Goal: Task Accomplishment & Management: Manage account settings

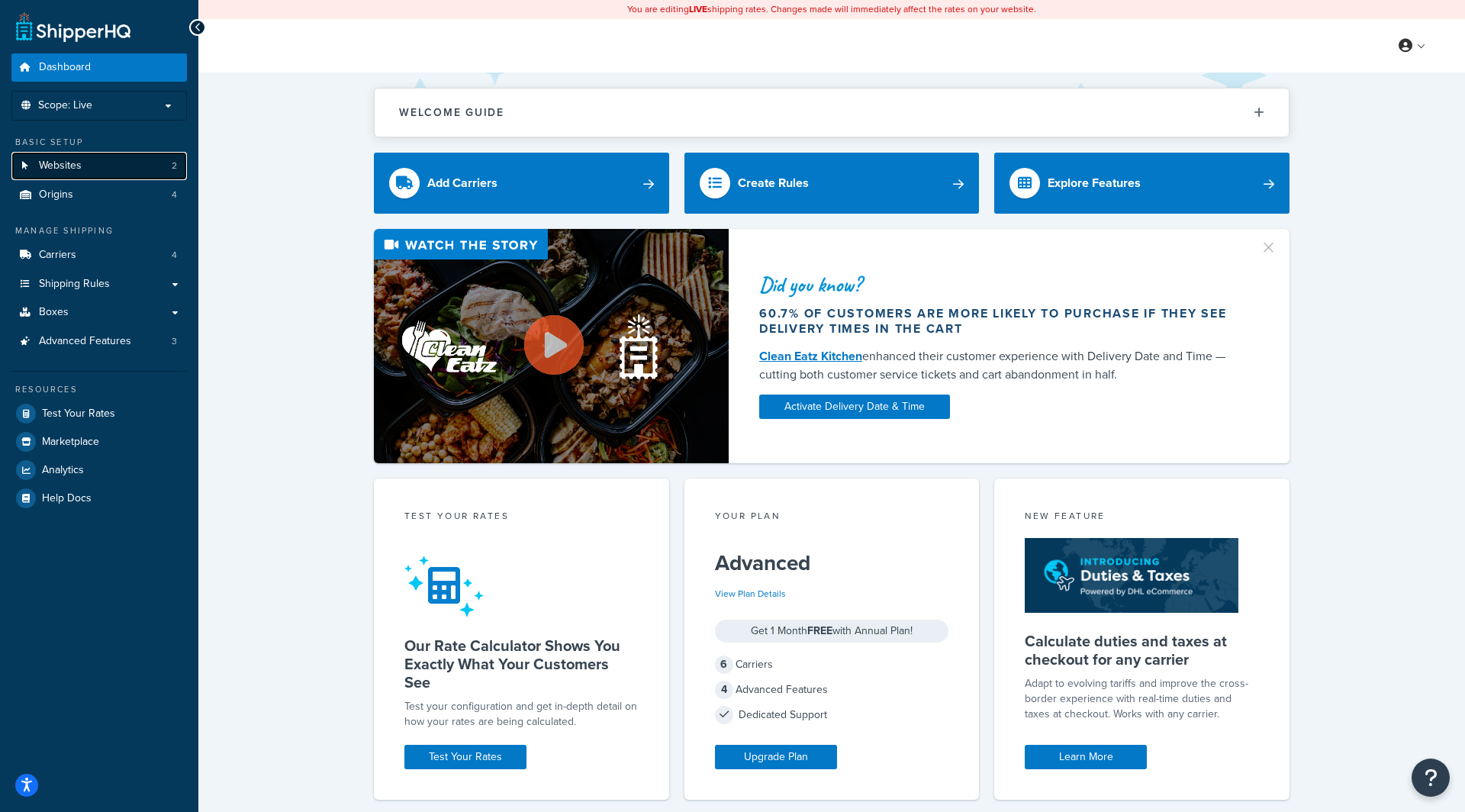
click at [151, 152] on link "Websites 2" at bounding box center [99, 165] width 175 height 28
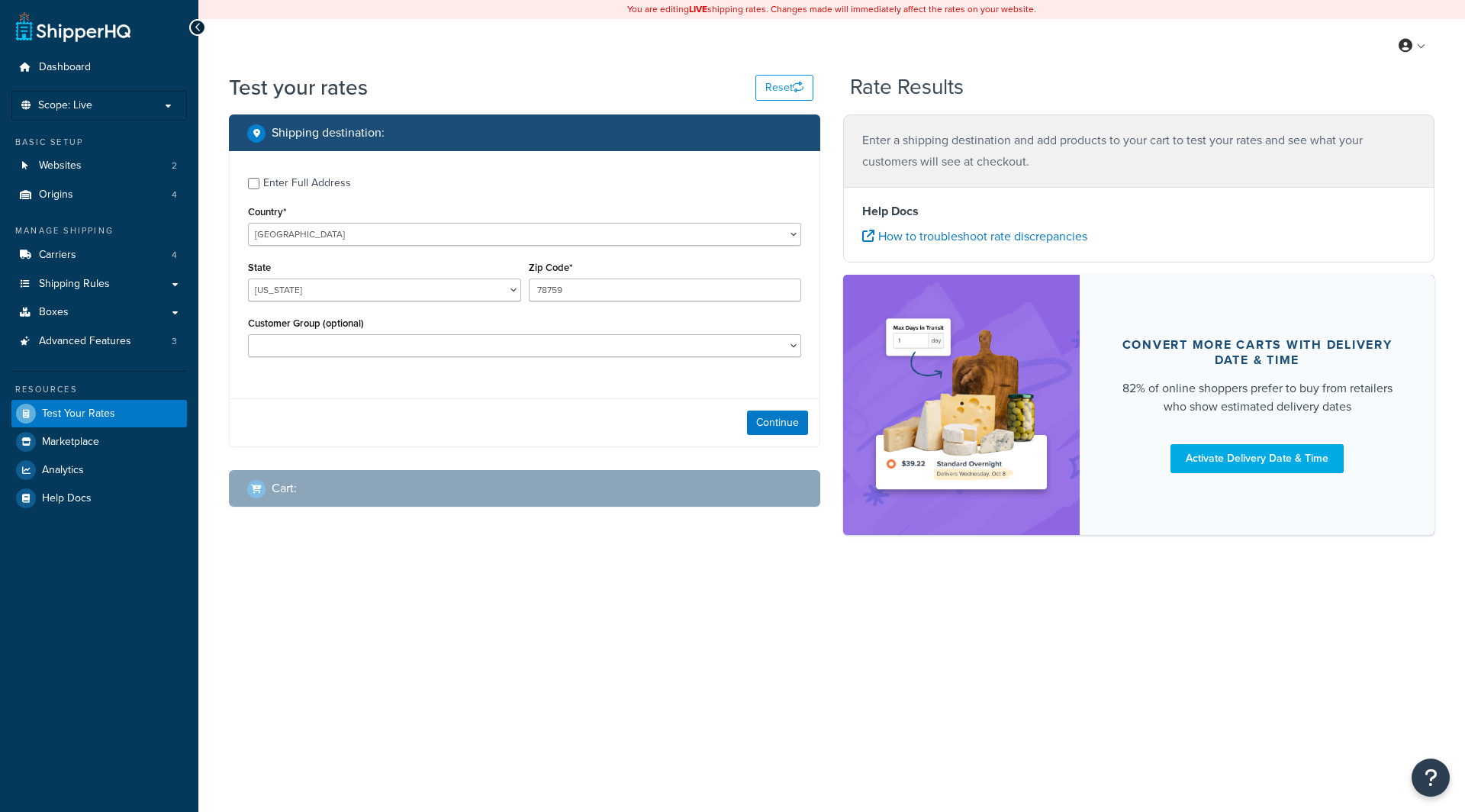
select select "[GEOGRAPHIC_DATA]"
checkbox input "true"
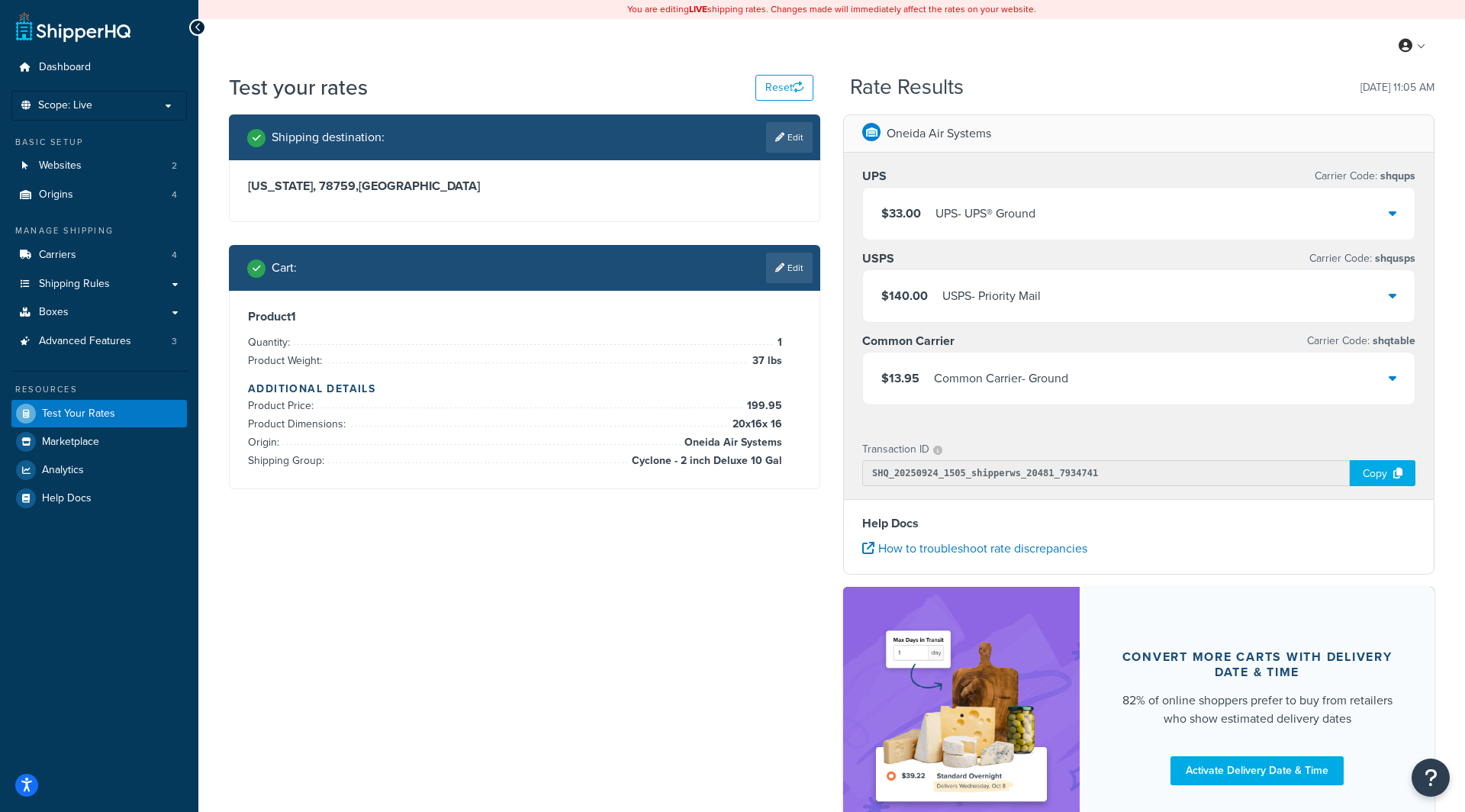
select select "TX"
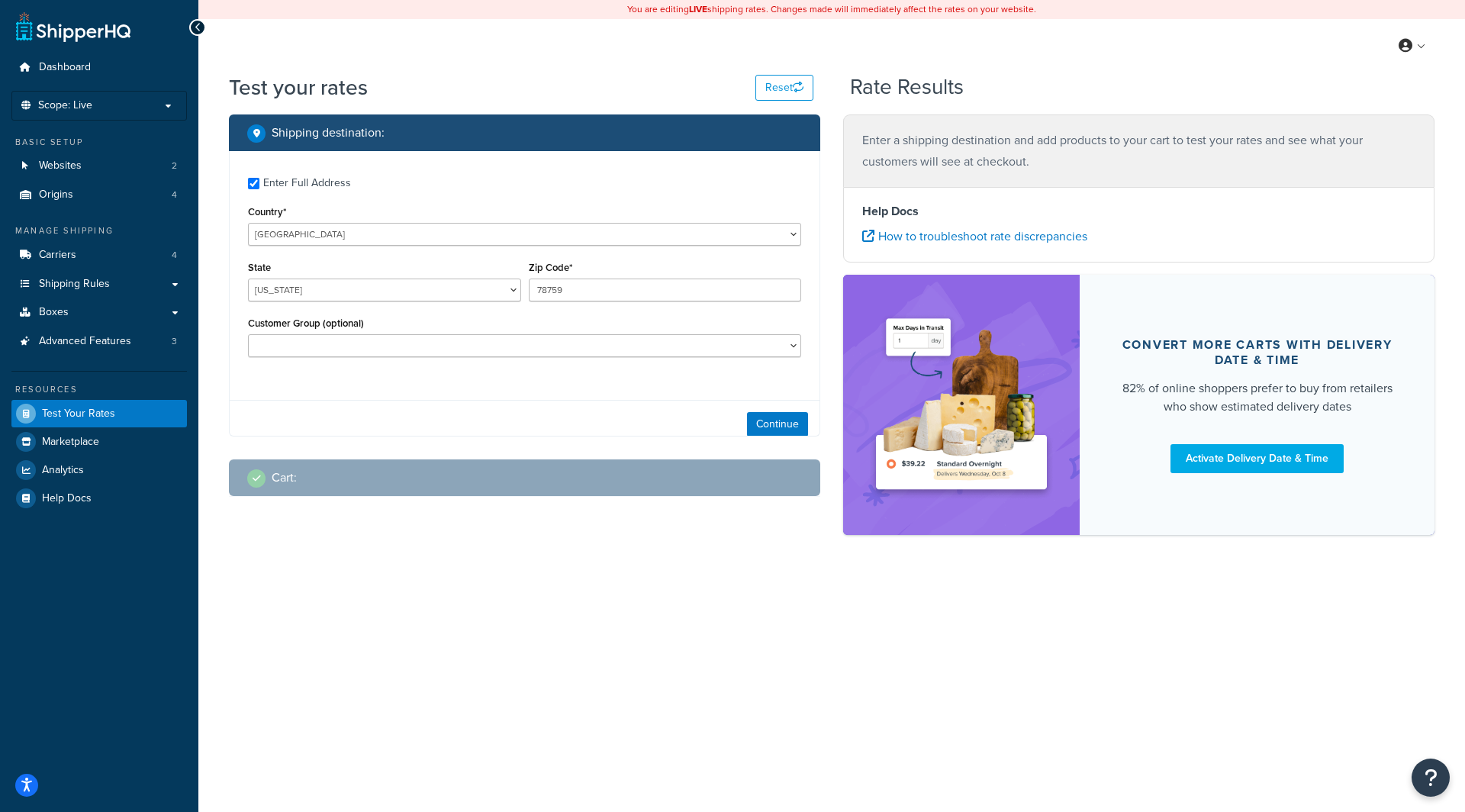
checkbox input "true"
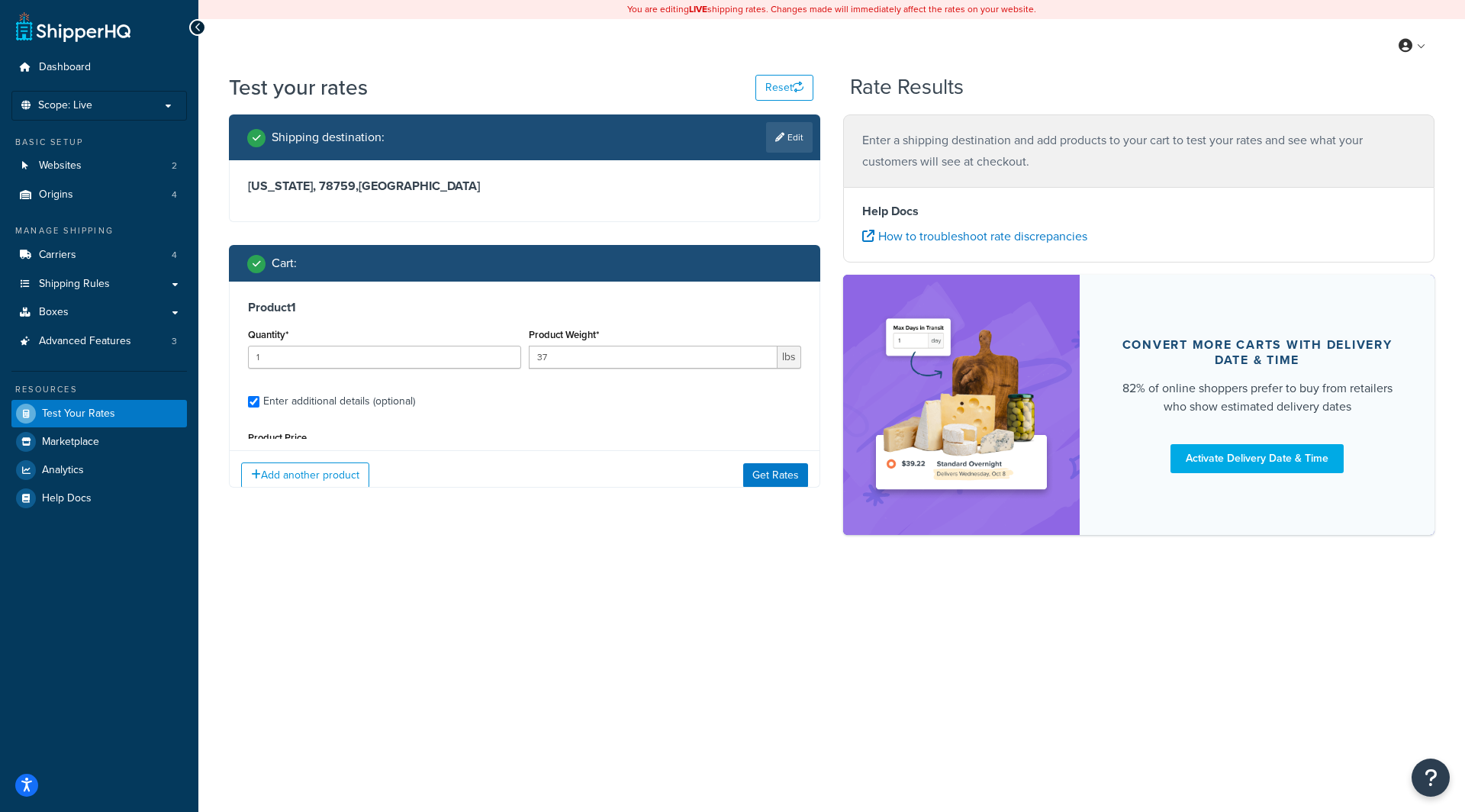
scroll to position [142, 0]
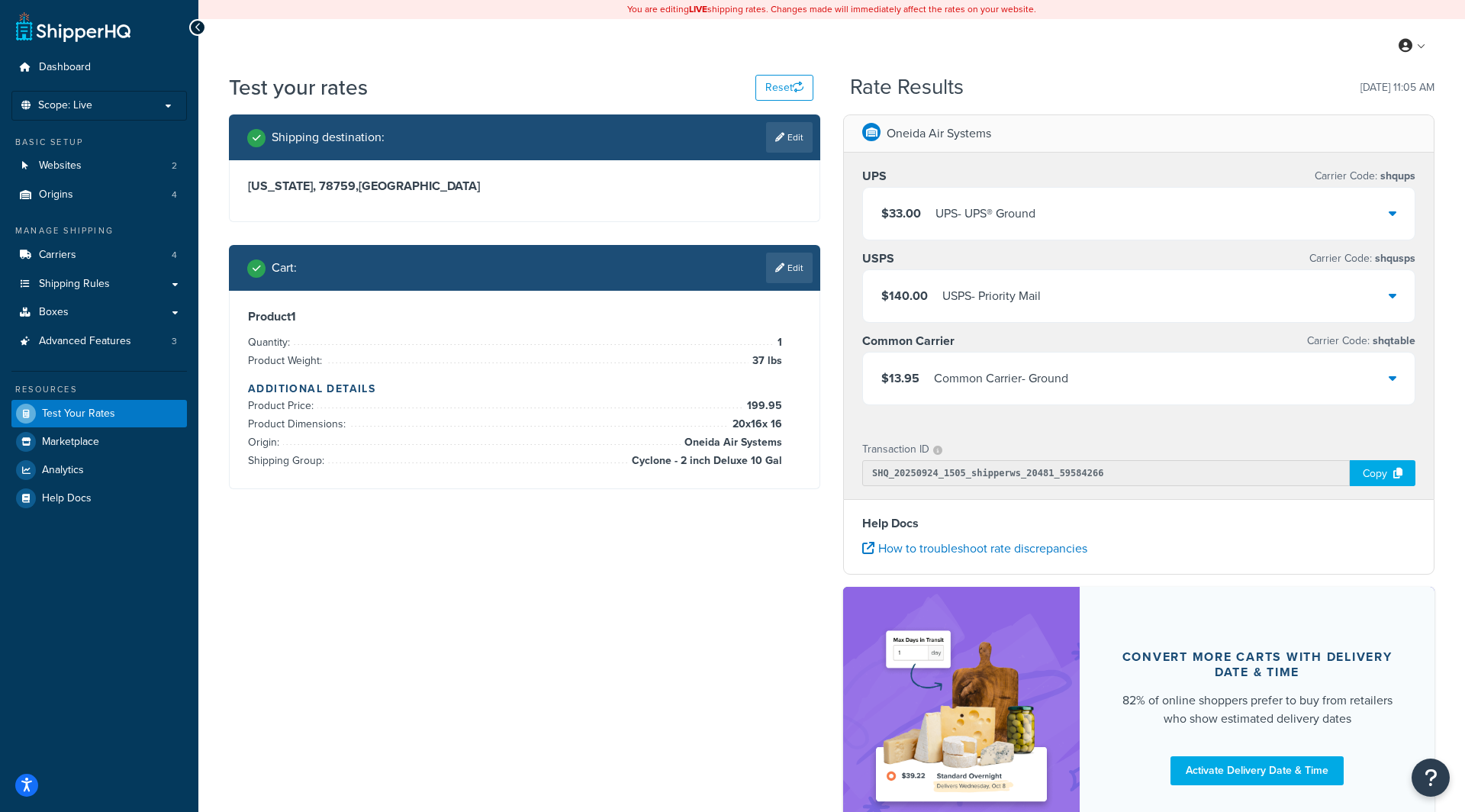
select select "TX"
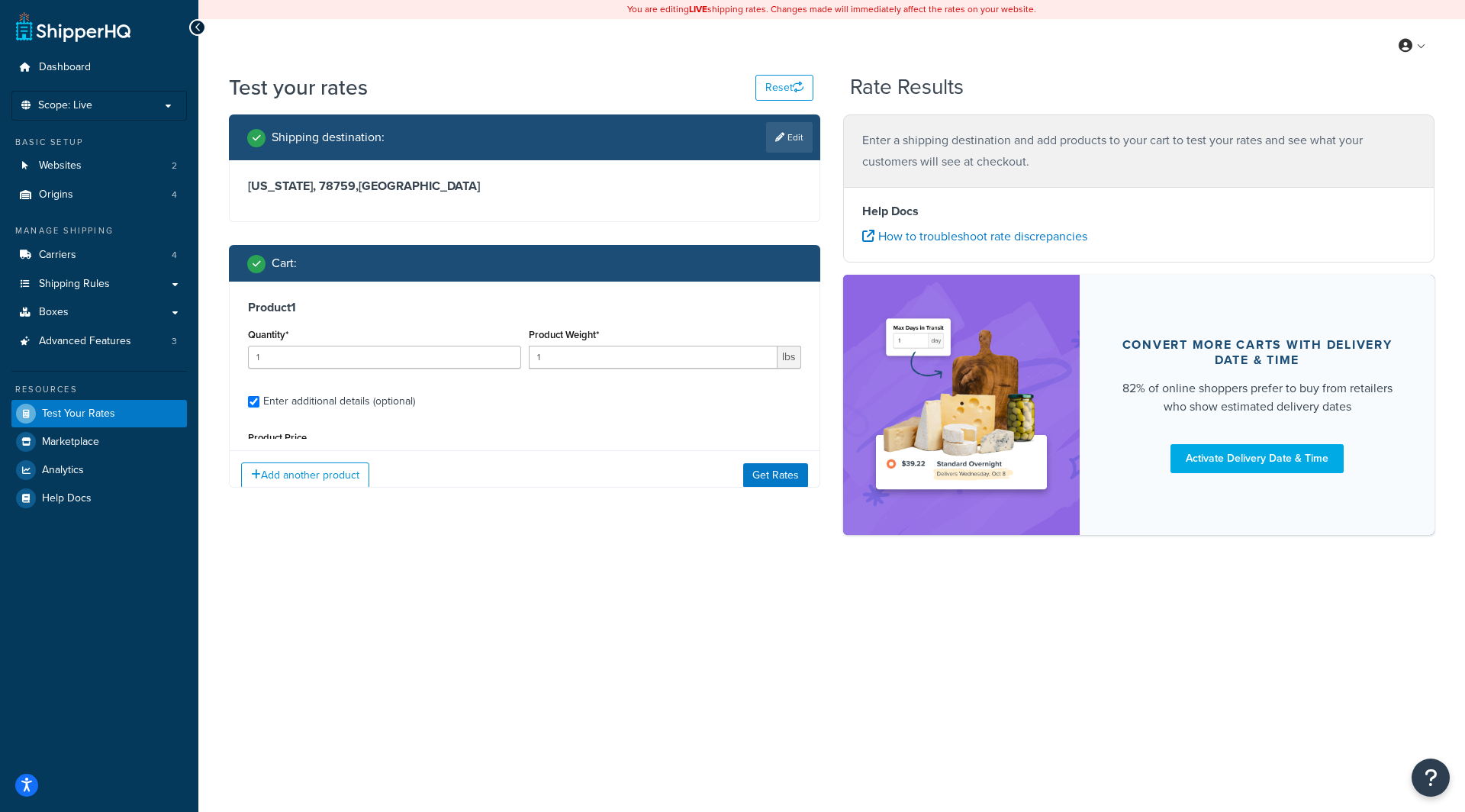
type input "37"
type input "199.95"
type input "20"
type input "16"
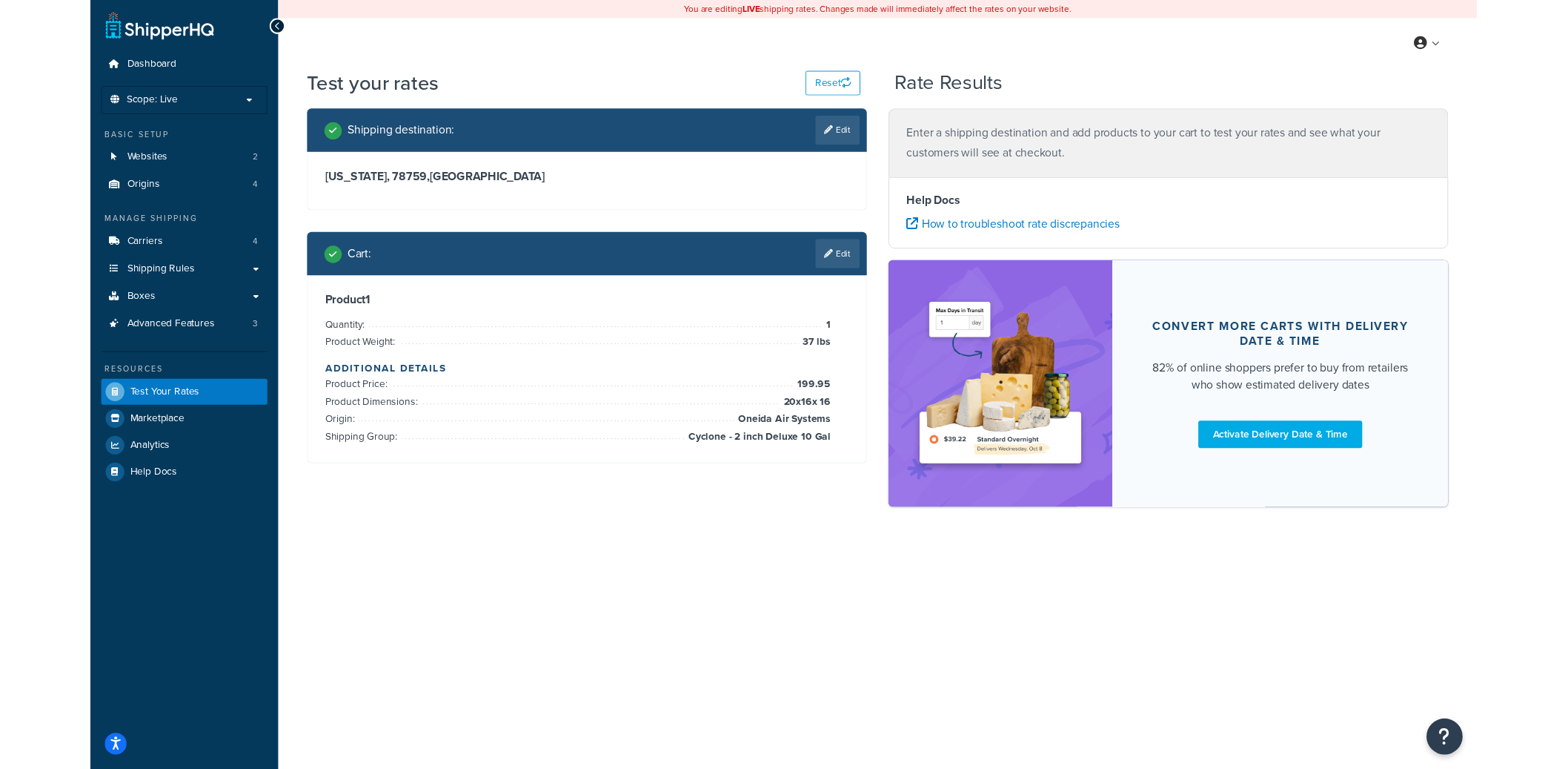
scroll to position [0, 0]
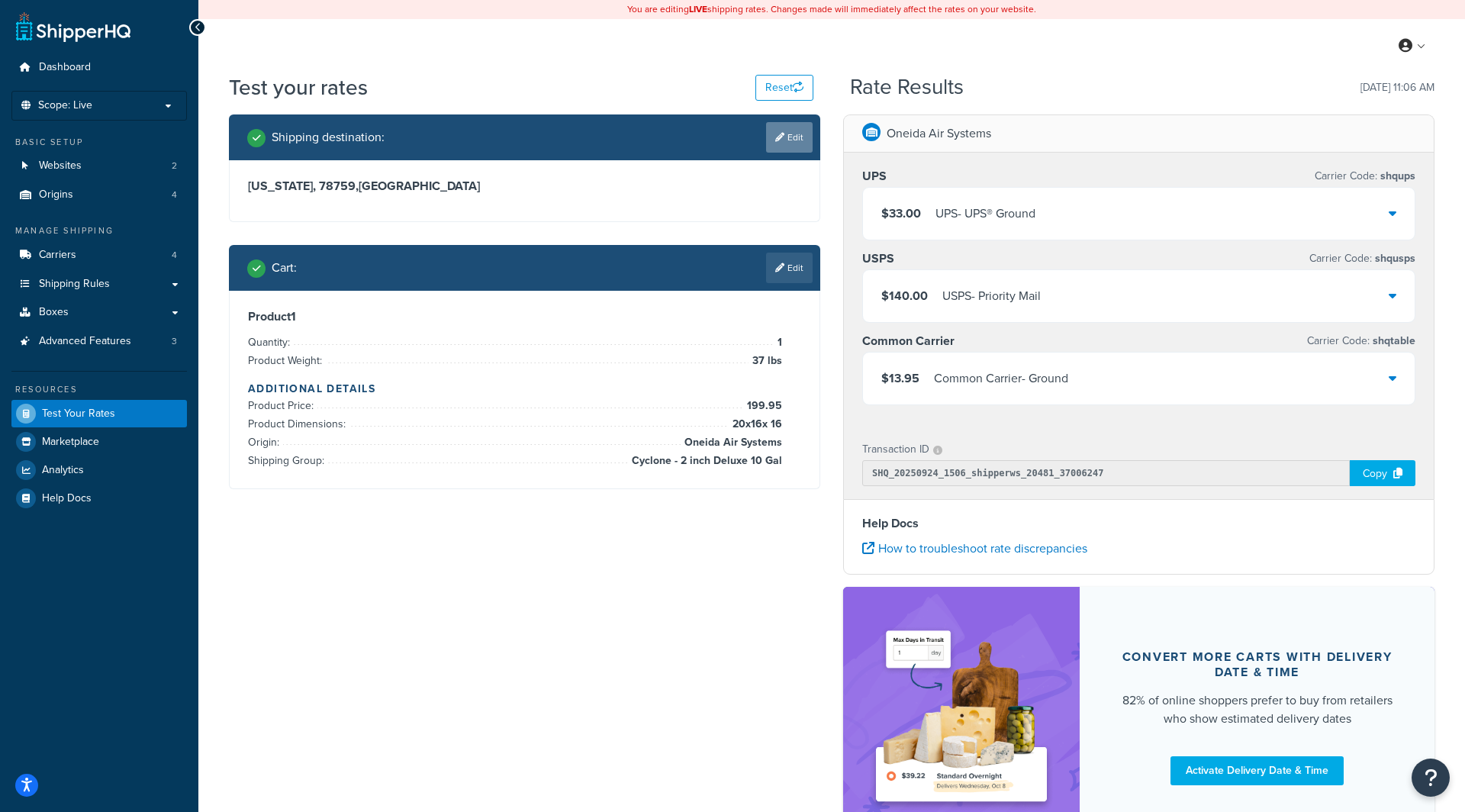
click at [798, 148] on link "Edit" at bounding box center [789, 137] width 47 height 31
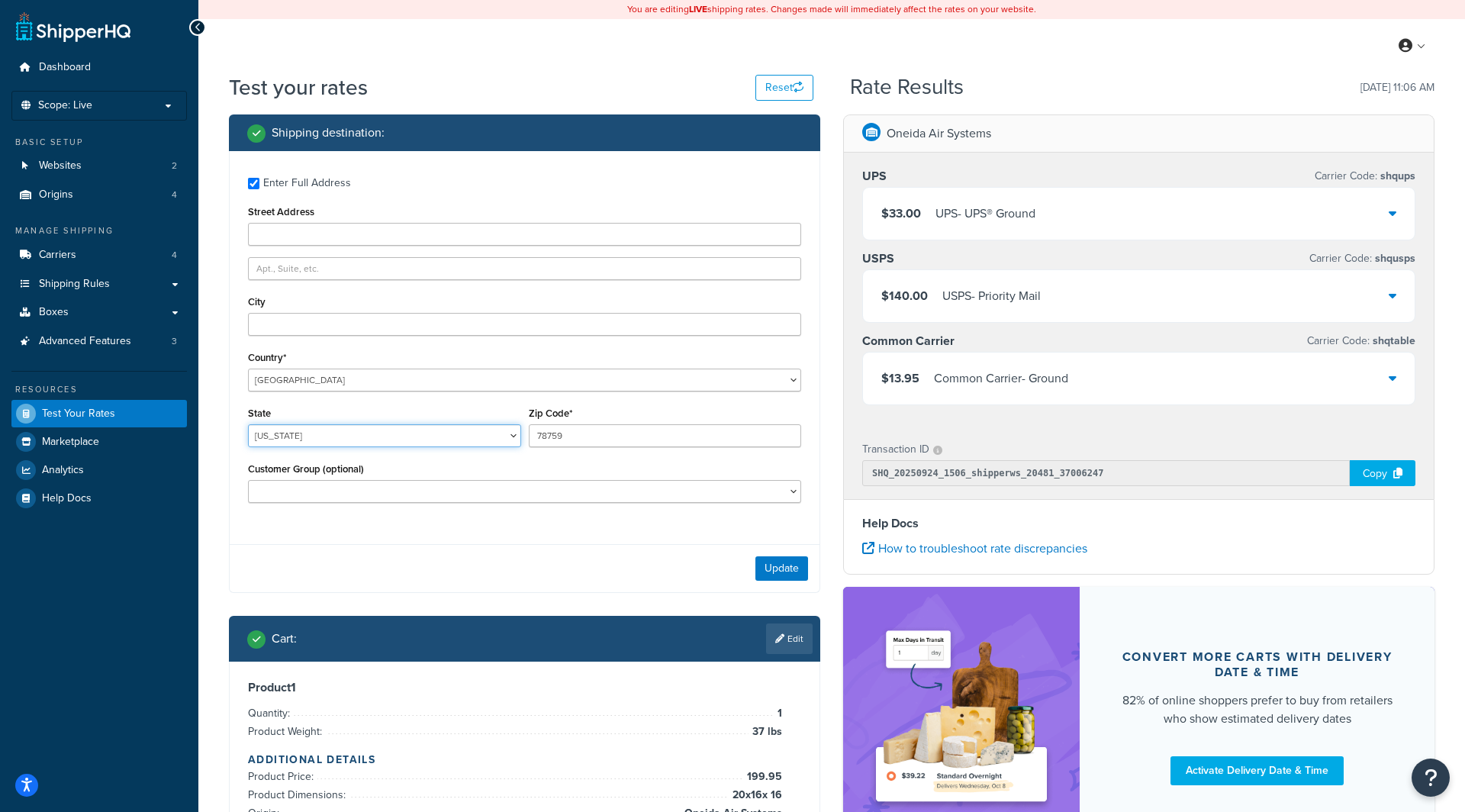
click at [308, 437] on select "Alabama Alaska American Samoa Arizona Arkansas Armed Forces Americas Armed Forc…" at bounding box center [385, 436] width 274 height 23
click at [248, 425] on select "Alabama Alaska American Samoa Arizona Arkansas Armed Forces Americas Armed Forc…" at bounding box center [385, 436] width 274 height 23
click at [308, 437] on select "Alabama Alaska American Samoa Arizona Arkansas Armed Forces Americas Armed Forc…" at bounding box center [385, 436] width 274 height 23
select select "NY"
click at [248, 425] on select "Alabama Alaska American Samoa Arizona Arkansas Armed Forces Americas Armed Forc…" at bounding box center [385, 436] width 274 height 23
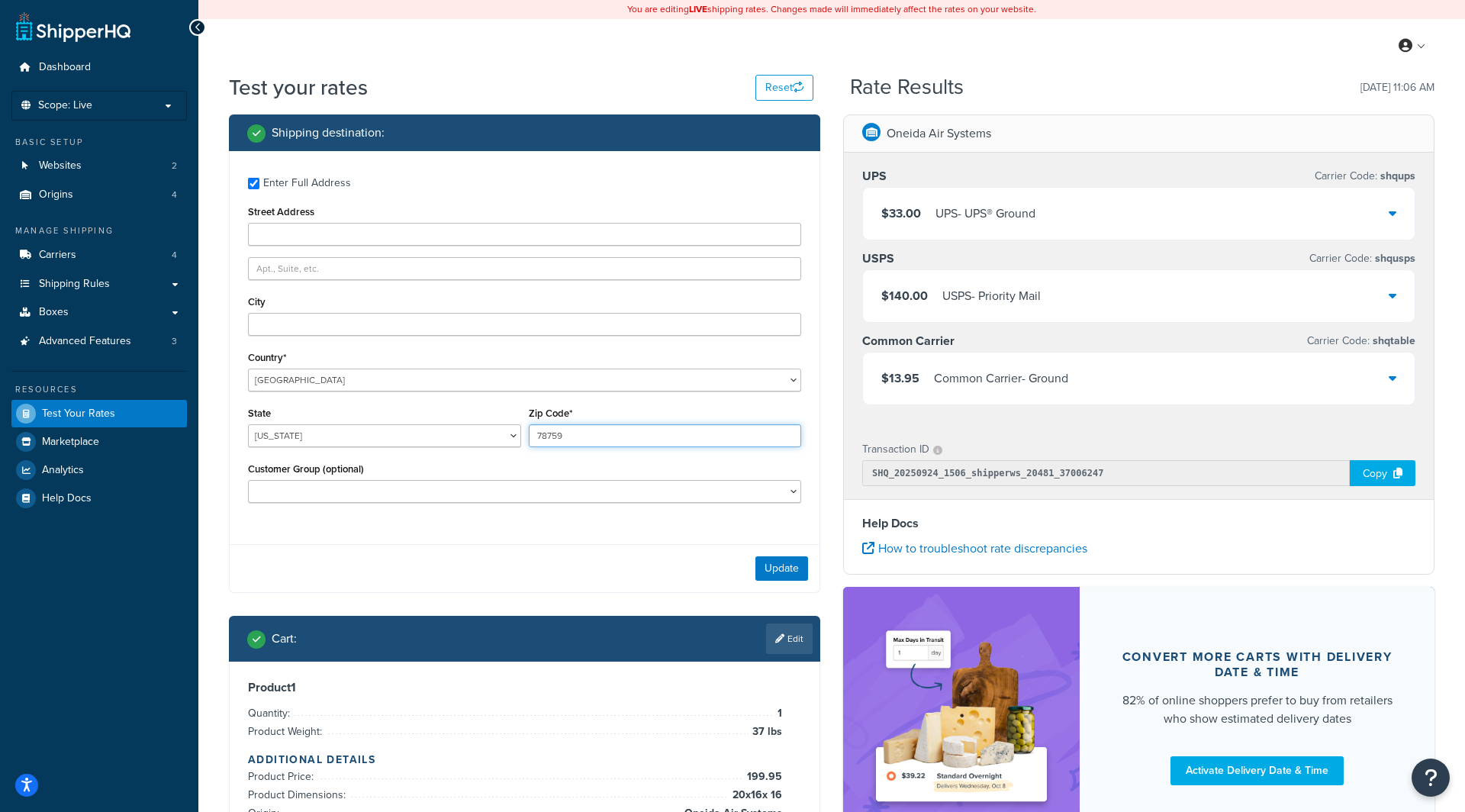
click at [552, 434] on input "78759" at bounding box center [665, 436] width 274 height 23
paste input "13491"
type input "13491"
click at [795, 573] on button "Update" at bounding box center [782, 568] width 53 height 25
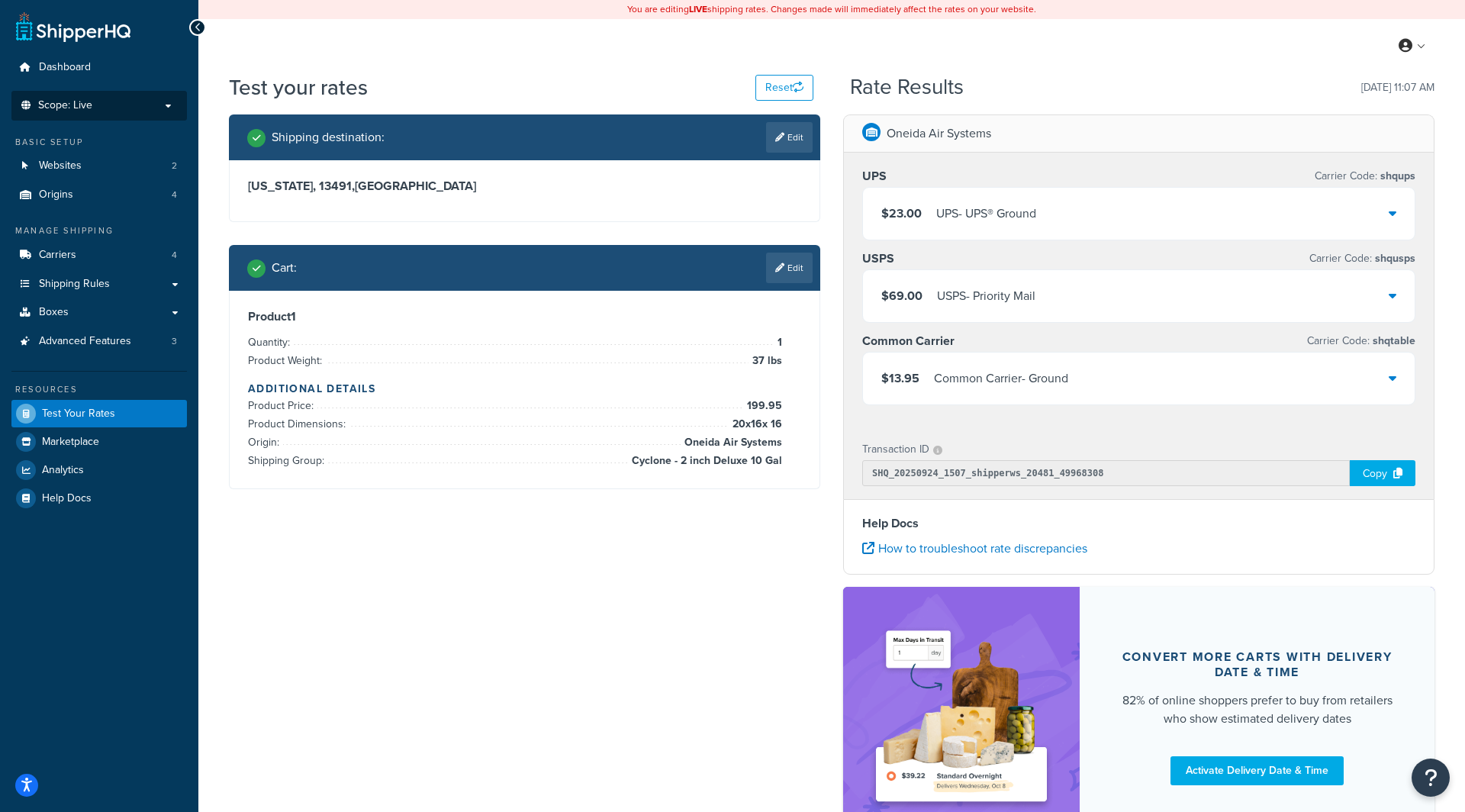
click at [107, 116] on li "Scope: Live" at bounding box center [99, 106] width 175 height 30
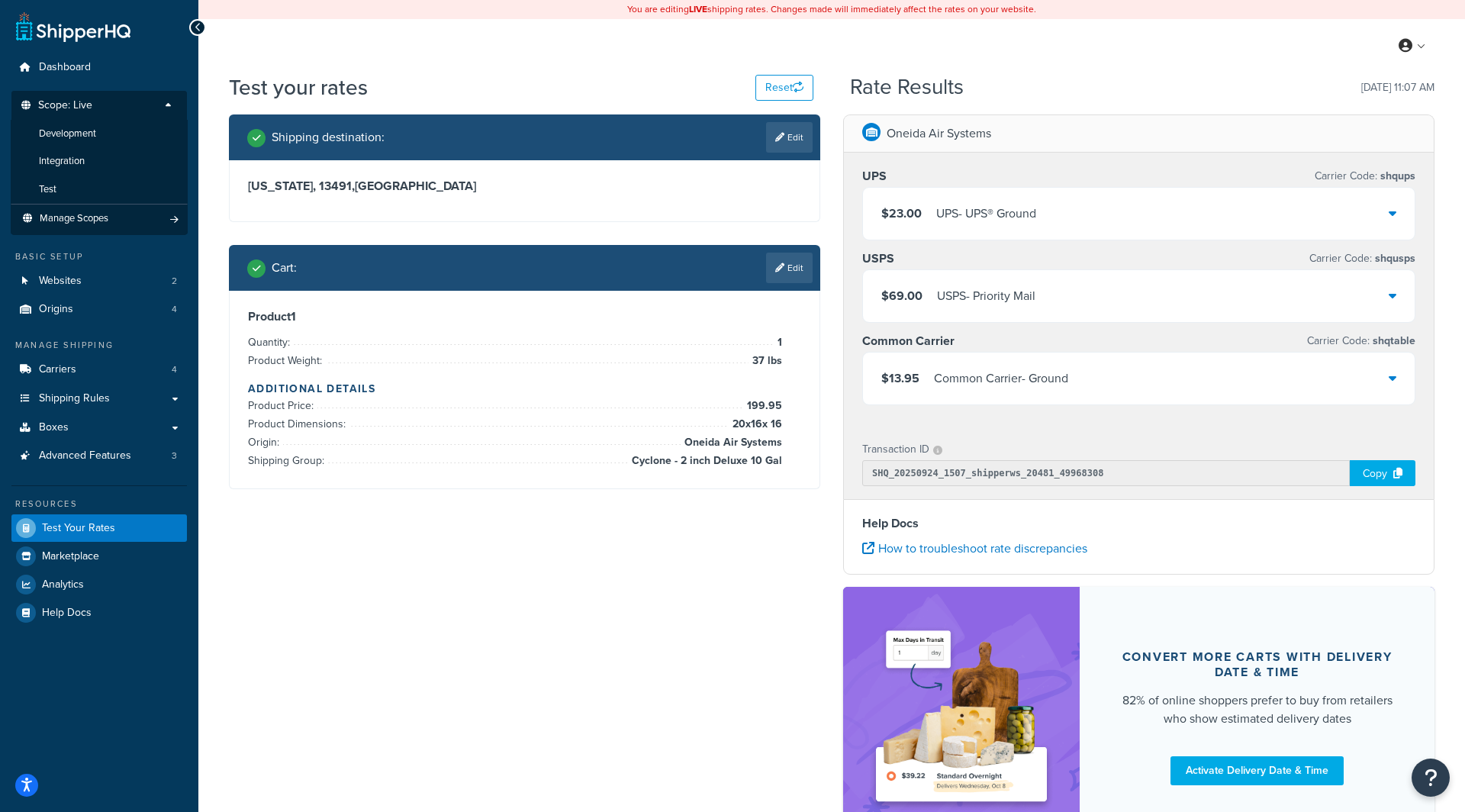
click at [175, 105] on p "Scope: Live" at bounding box center [99, 109] width 162 height 21
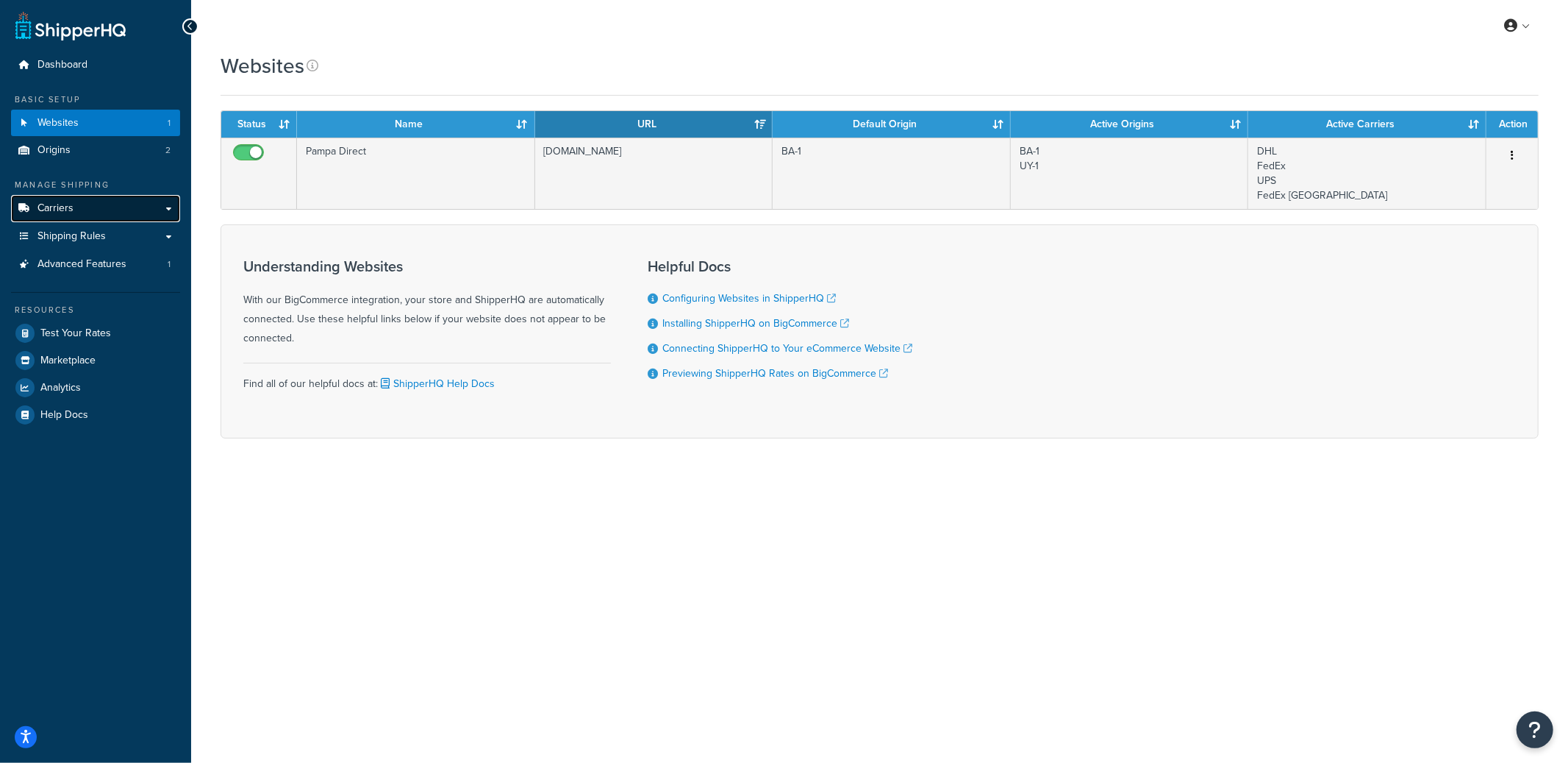
click at [92, 219] on link "Carriers" at bounding box center [95, 208] width 169 height 27
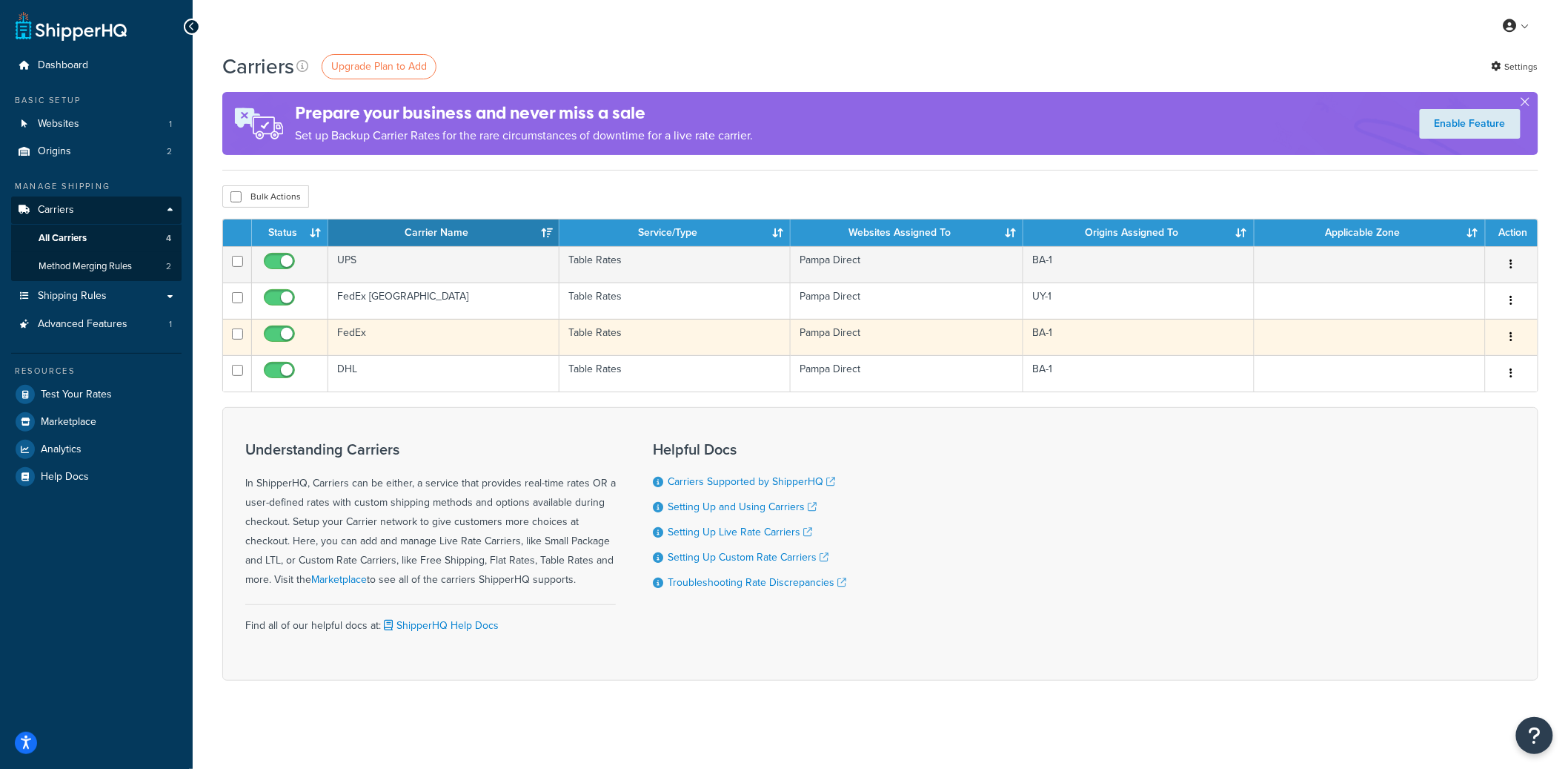
click at [1511, 341] on icon "button" at bounding box center [1512, 336] width 3 height 10
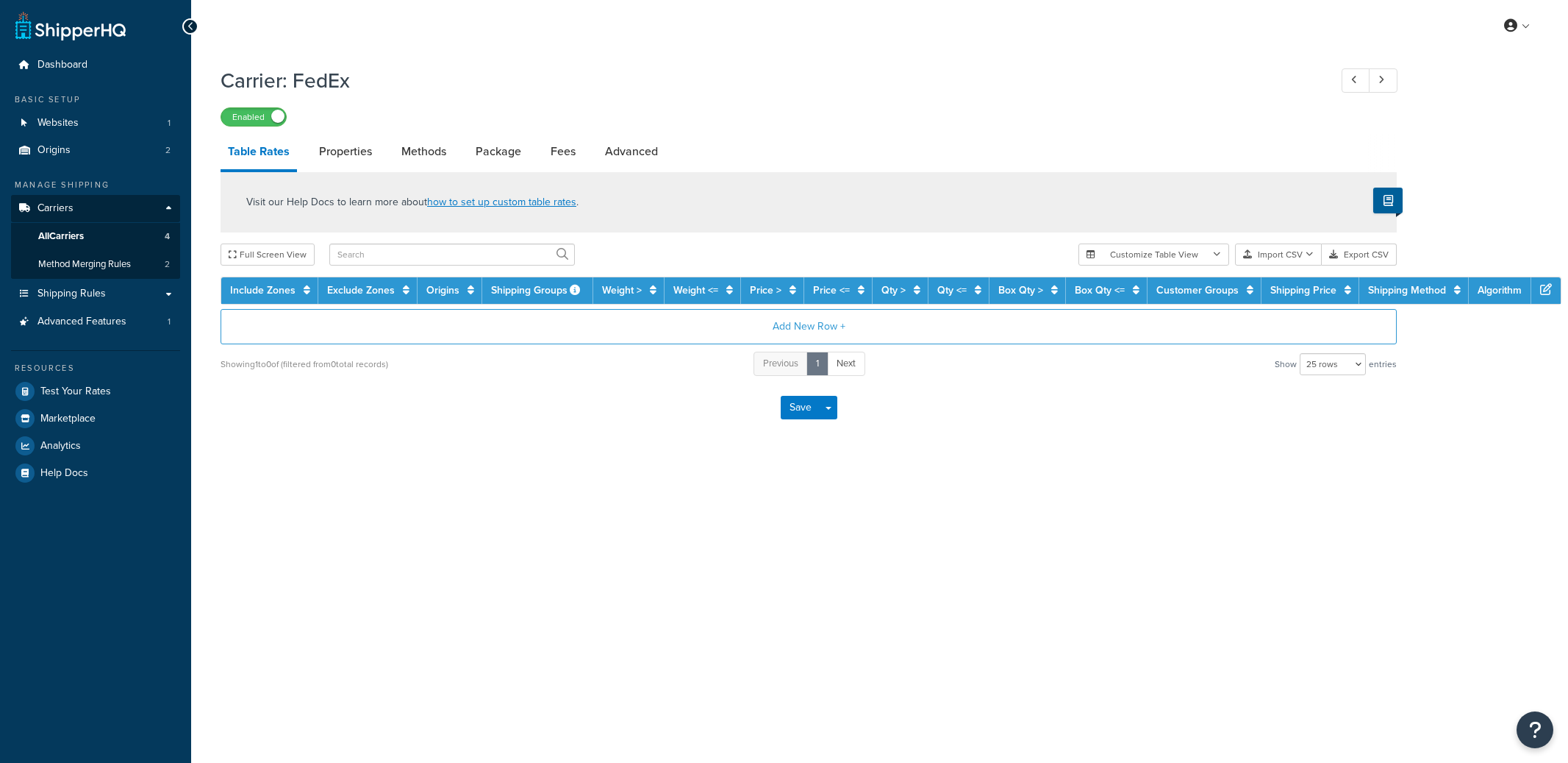
select select "25"
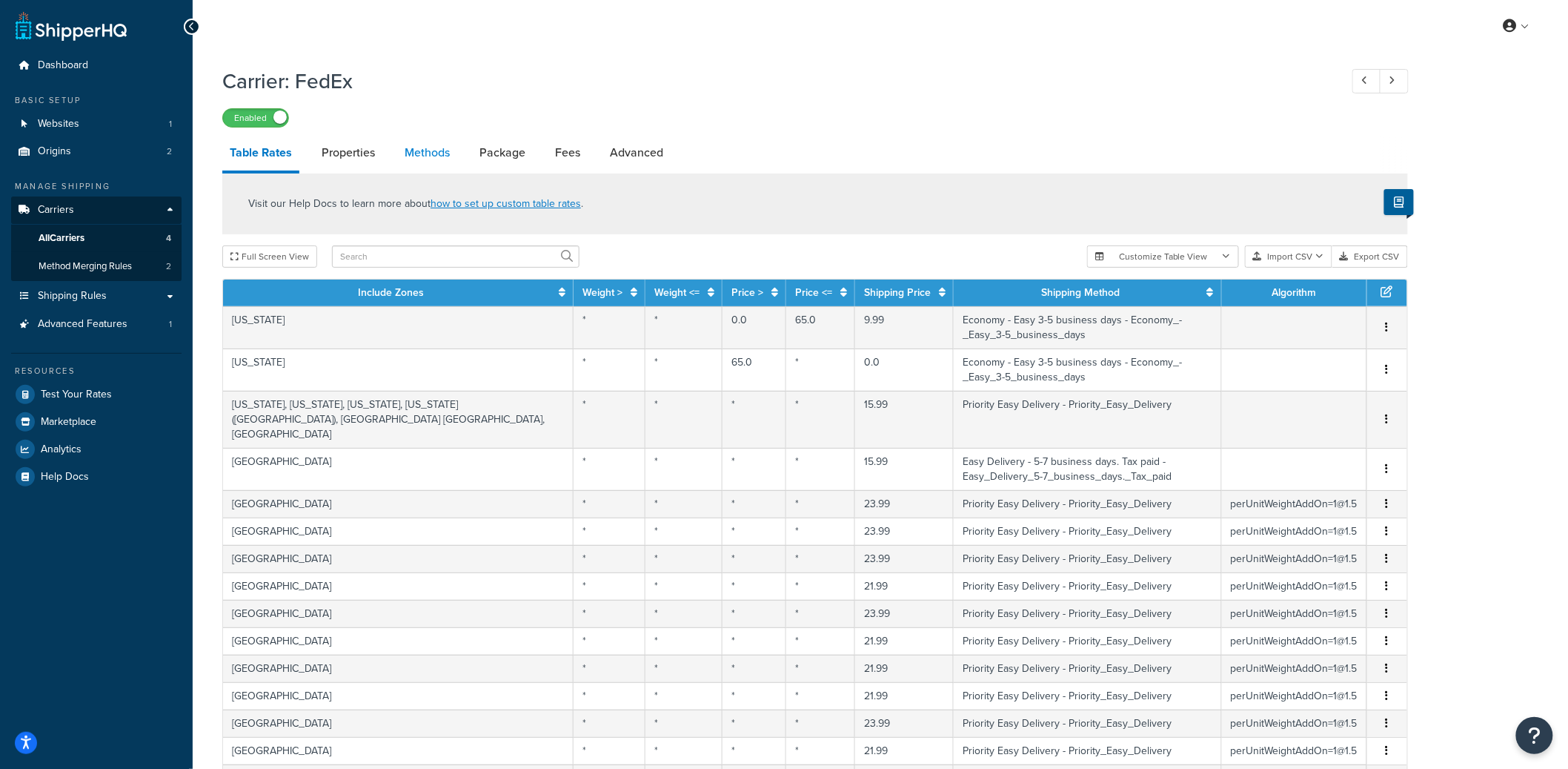
click at [422, 147] on link "Methods" at bounding box center [427, 153] width 60 height 36
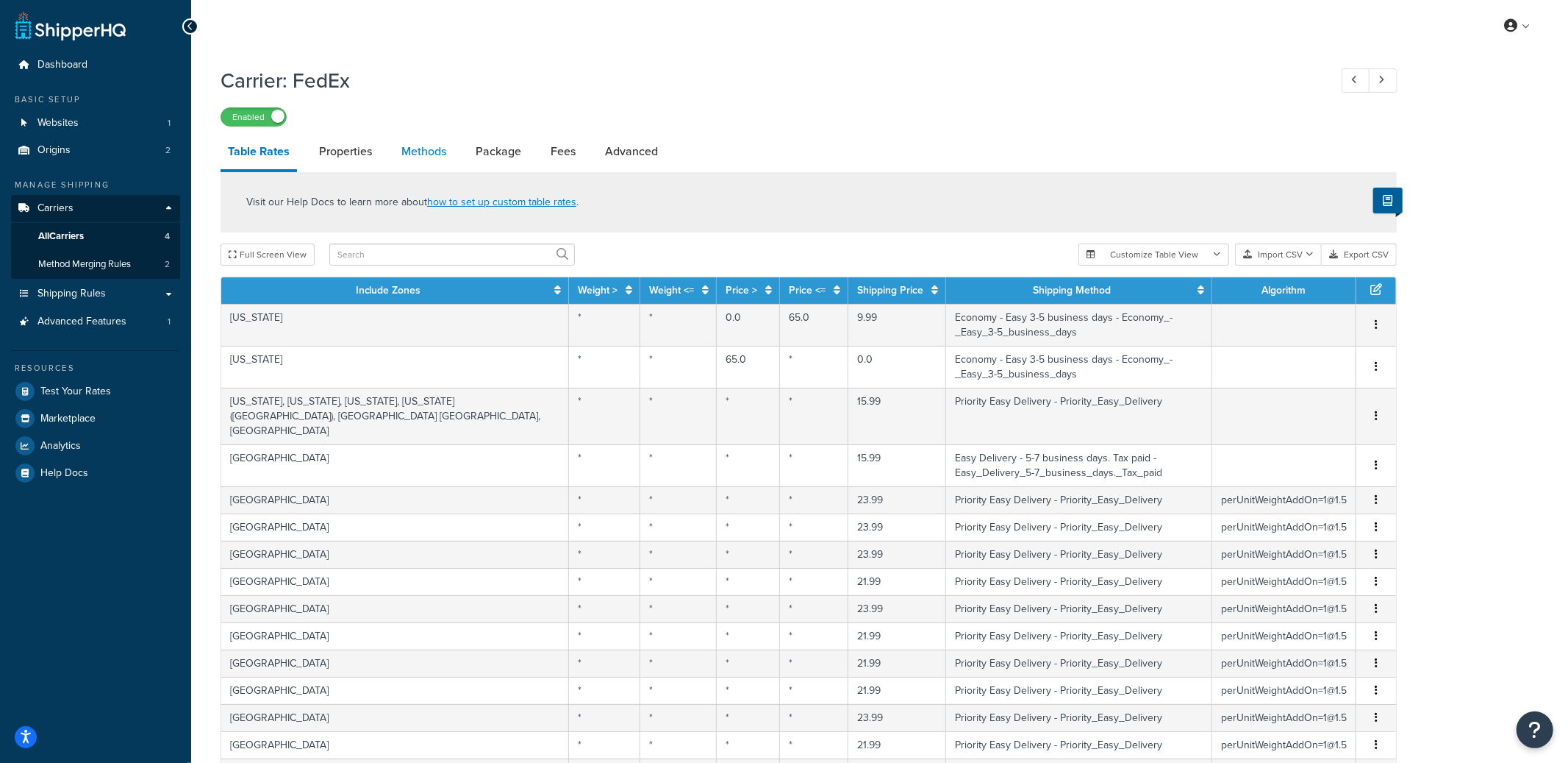
select select "25"
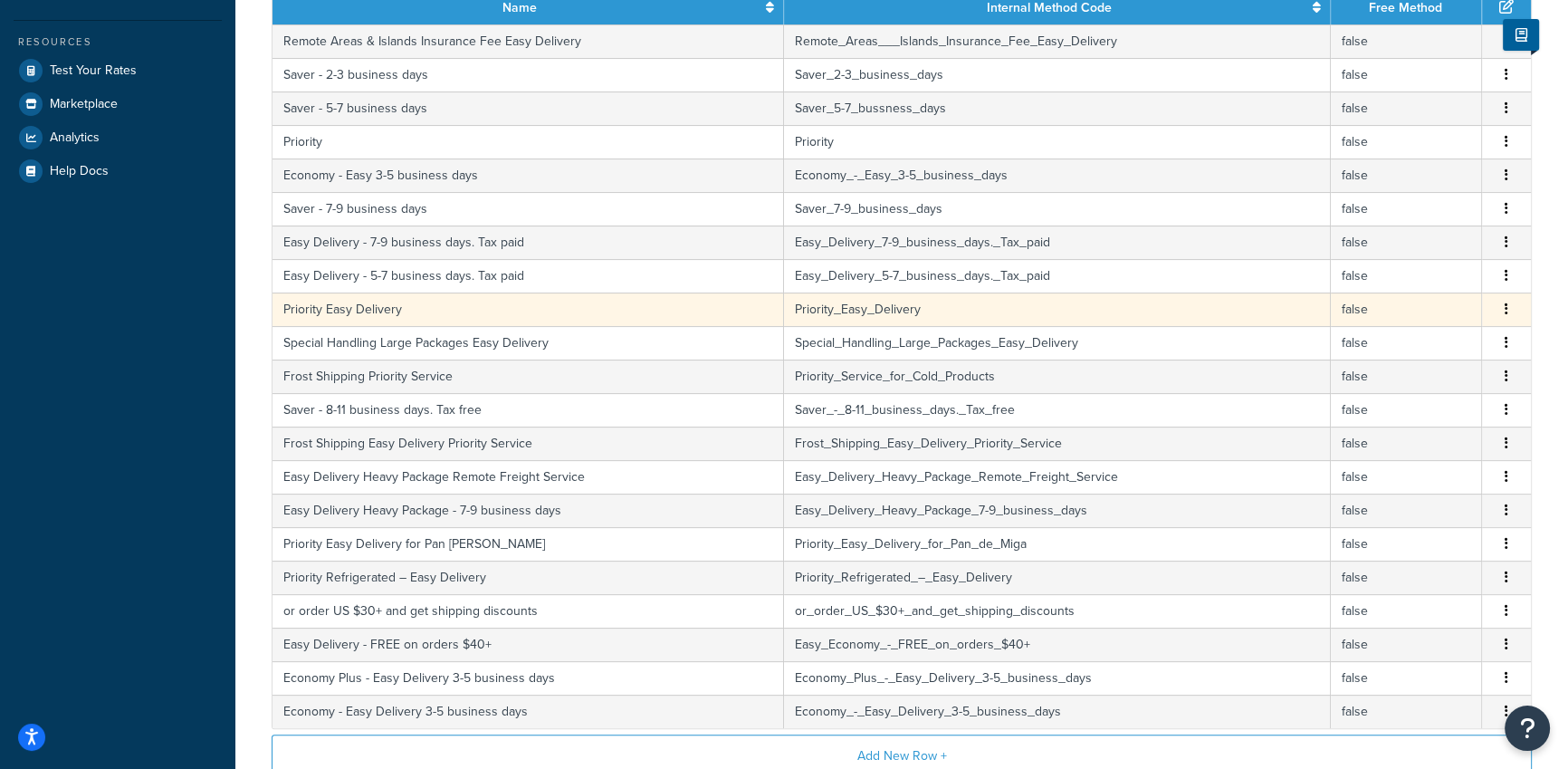
scroll to position [407, 0]
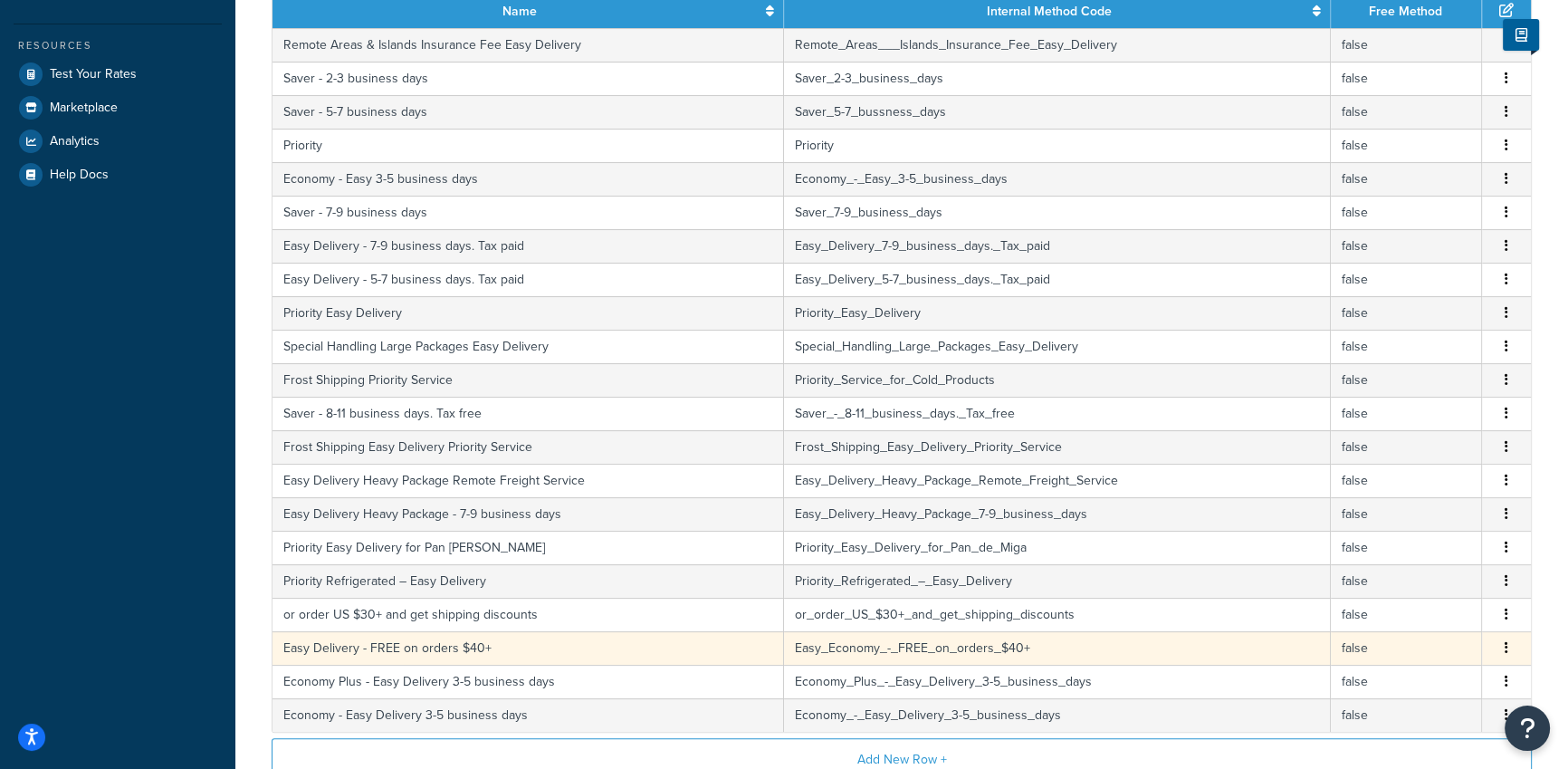
click at [412, 650] on td "Easy Delivery - FREE on orders $40+" at bounding box center [528, 647] width 512 height 34
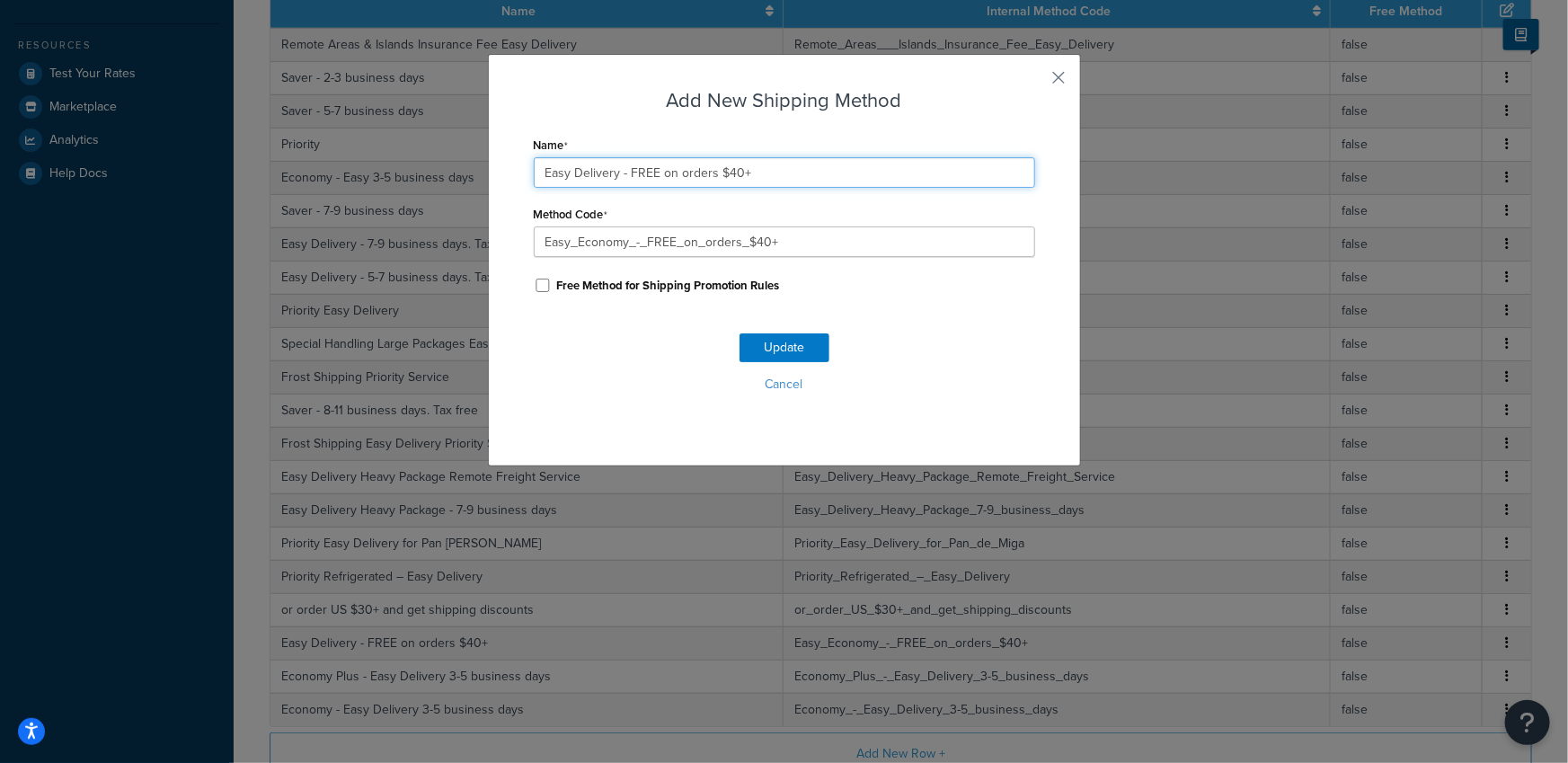
click at [728, 169] on input "Easy Delivery - FREE on orders $40+" at bounding box center [785, 172] width 502 height 31
type input "Easy Delivery - FREE on orders $35+"
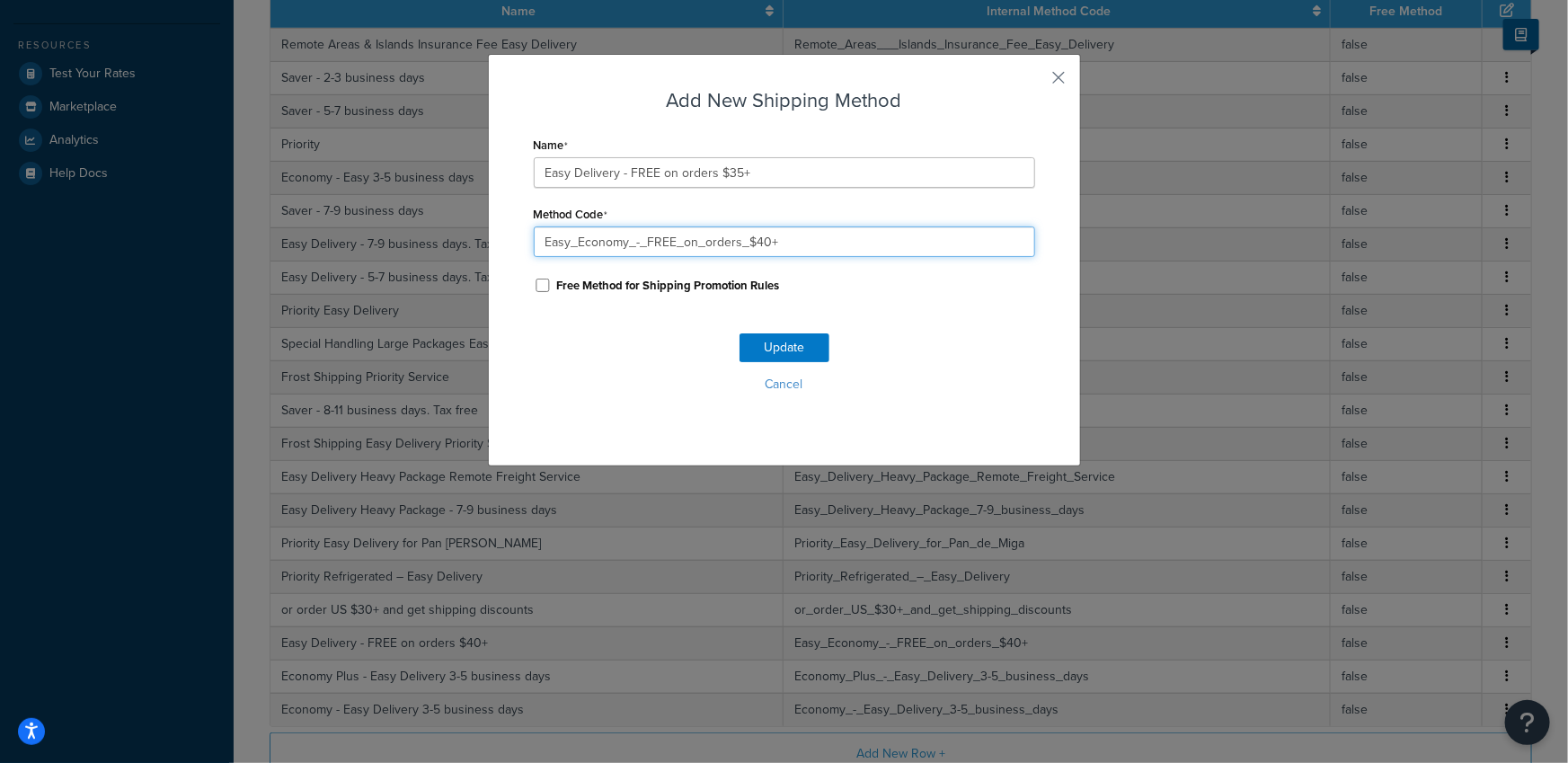
click at [766, 241] on input "Easy_Economy_-_FREE_on_orders_$40+" at bounding box center [785, 242] width 502 height 31
type input "Easy_Economy_-_FREE_on_orders_$35+"
click at [771, 342] on button "Update" at bounding box center [785, 347] width 90 height 29
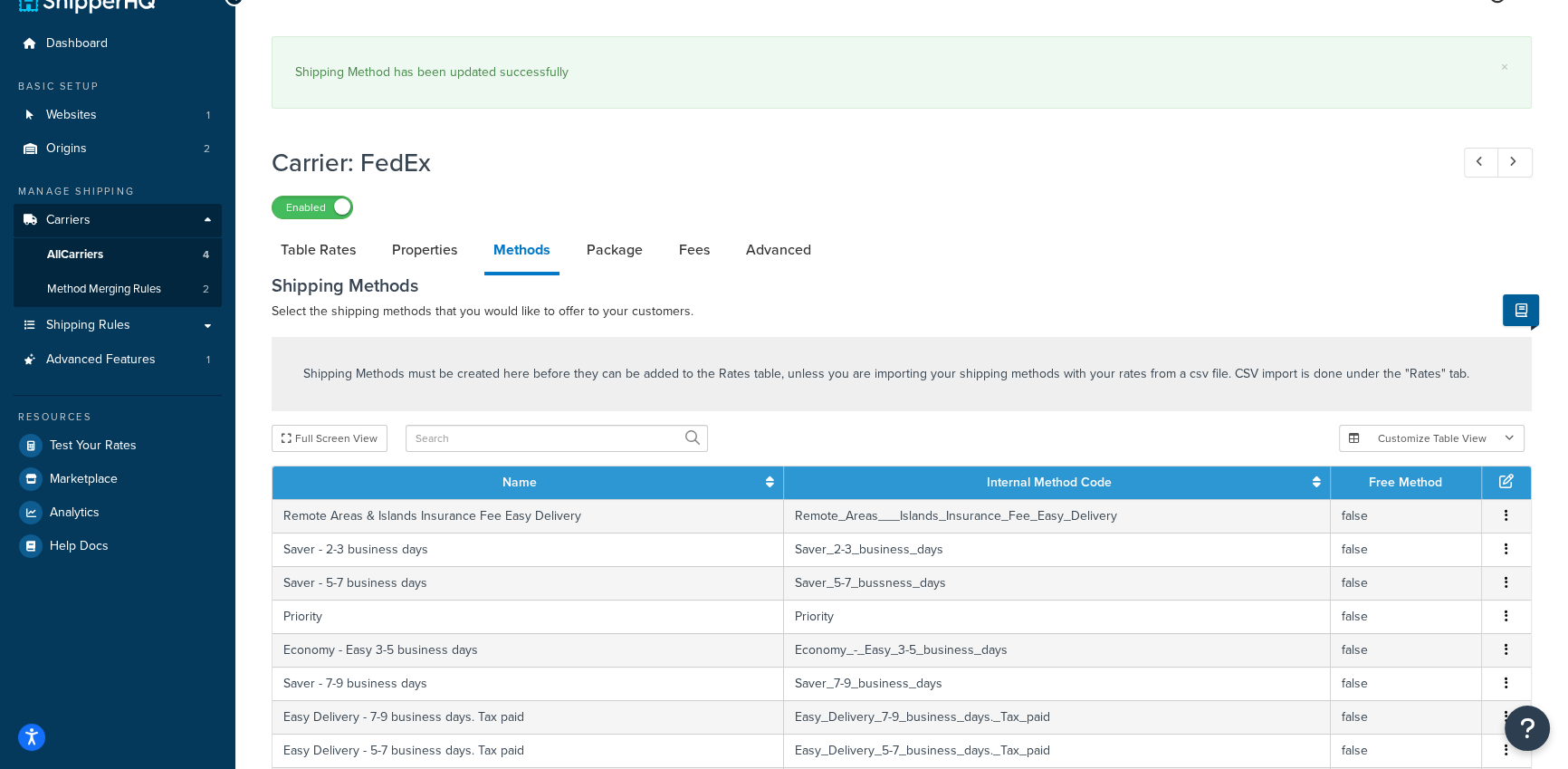
scroll to position [0, 0]
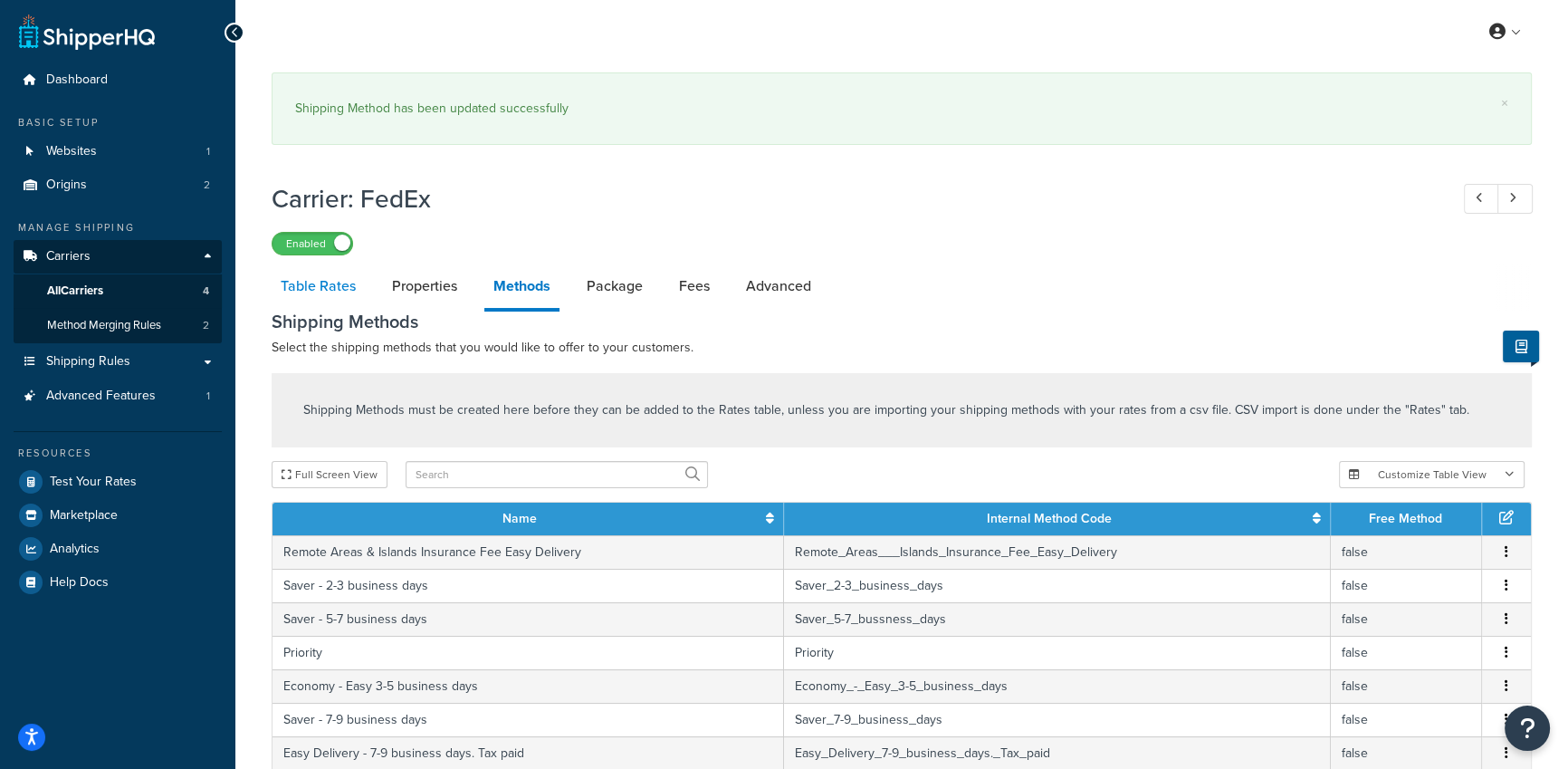
click at [328, 291] on link "Table Rates" at bounding box center [318, 286] width 94 height 44
select select "25"
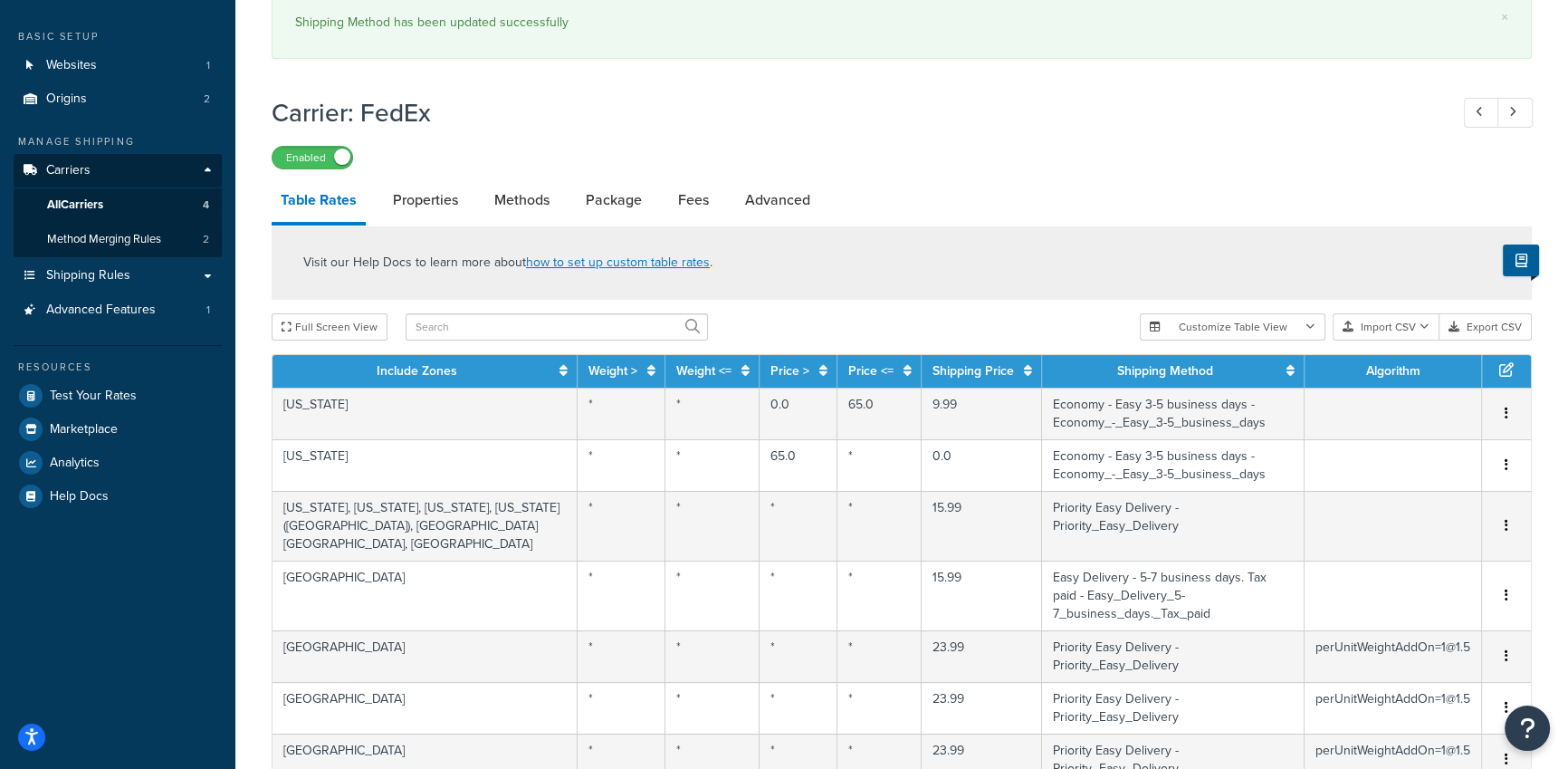
scroll to position [94, 0]
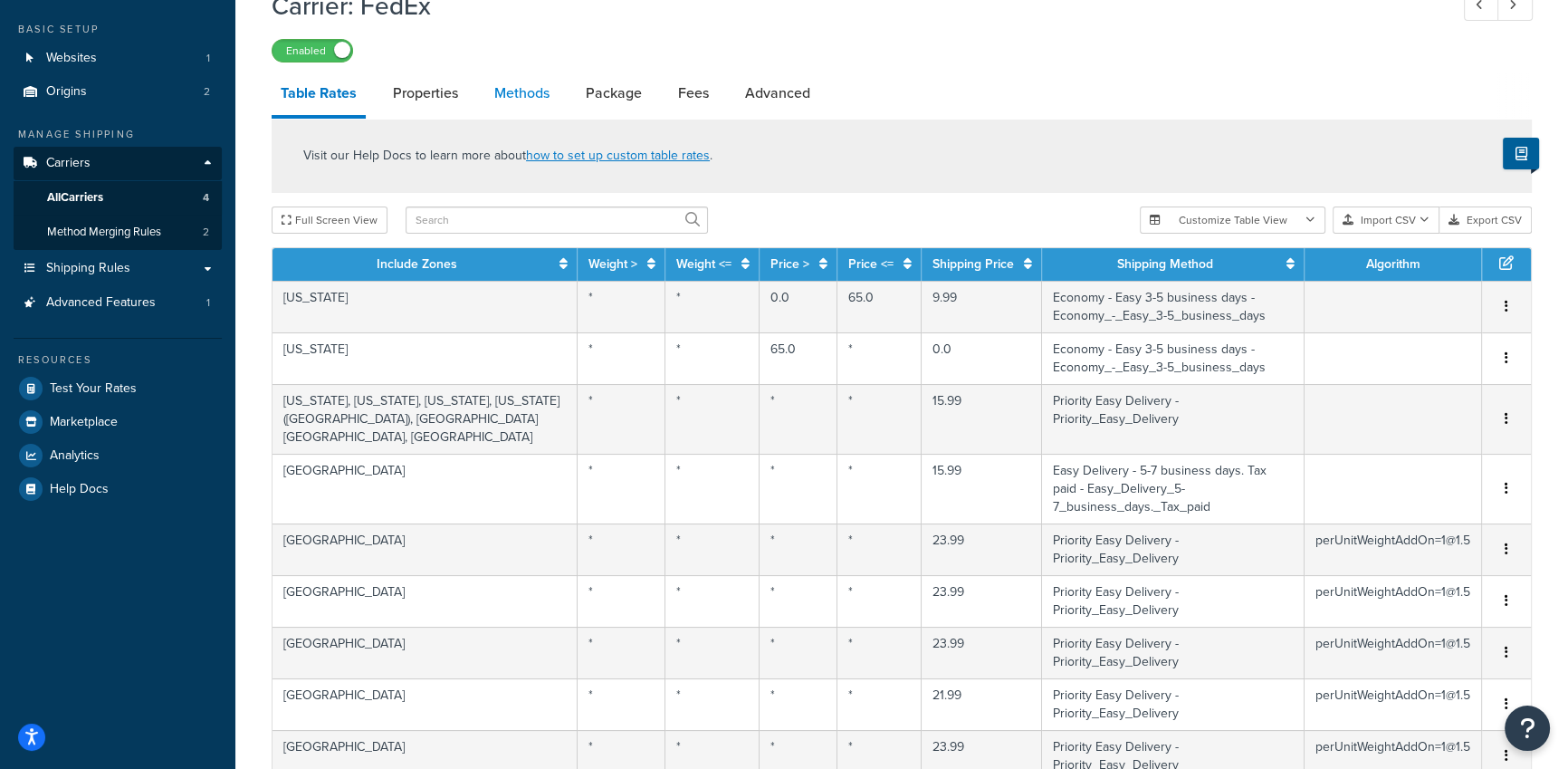
click at [533, 92] on link "Methods" at bounding box center [522, 94] width 74 height 44
select select "25"
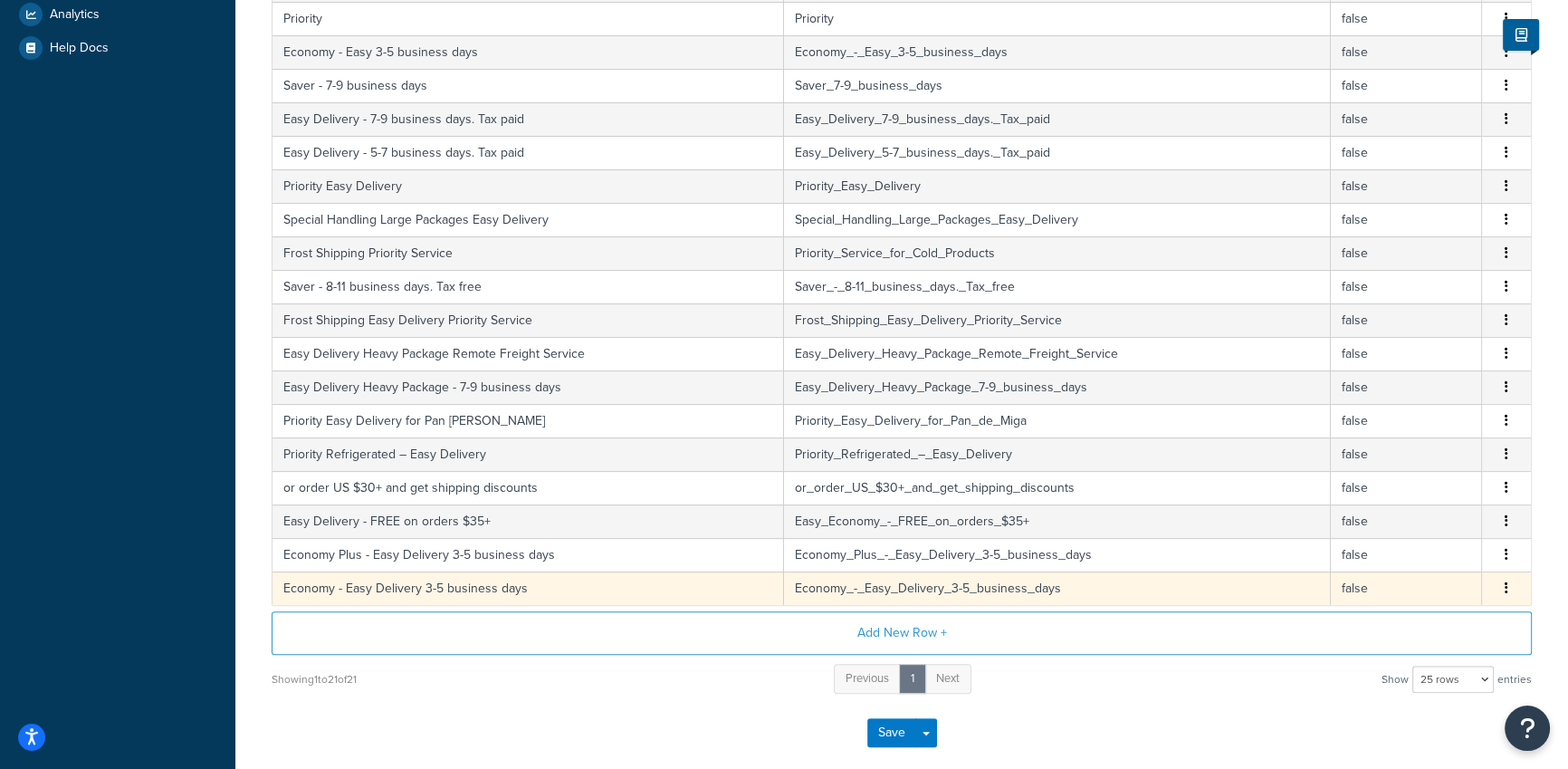
scroll to position [571, 0]
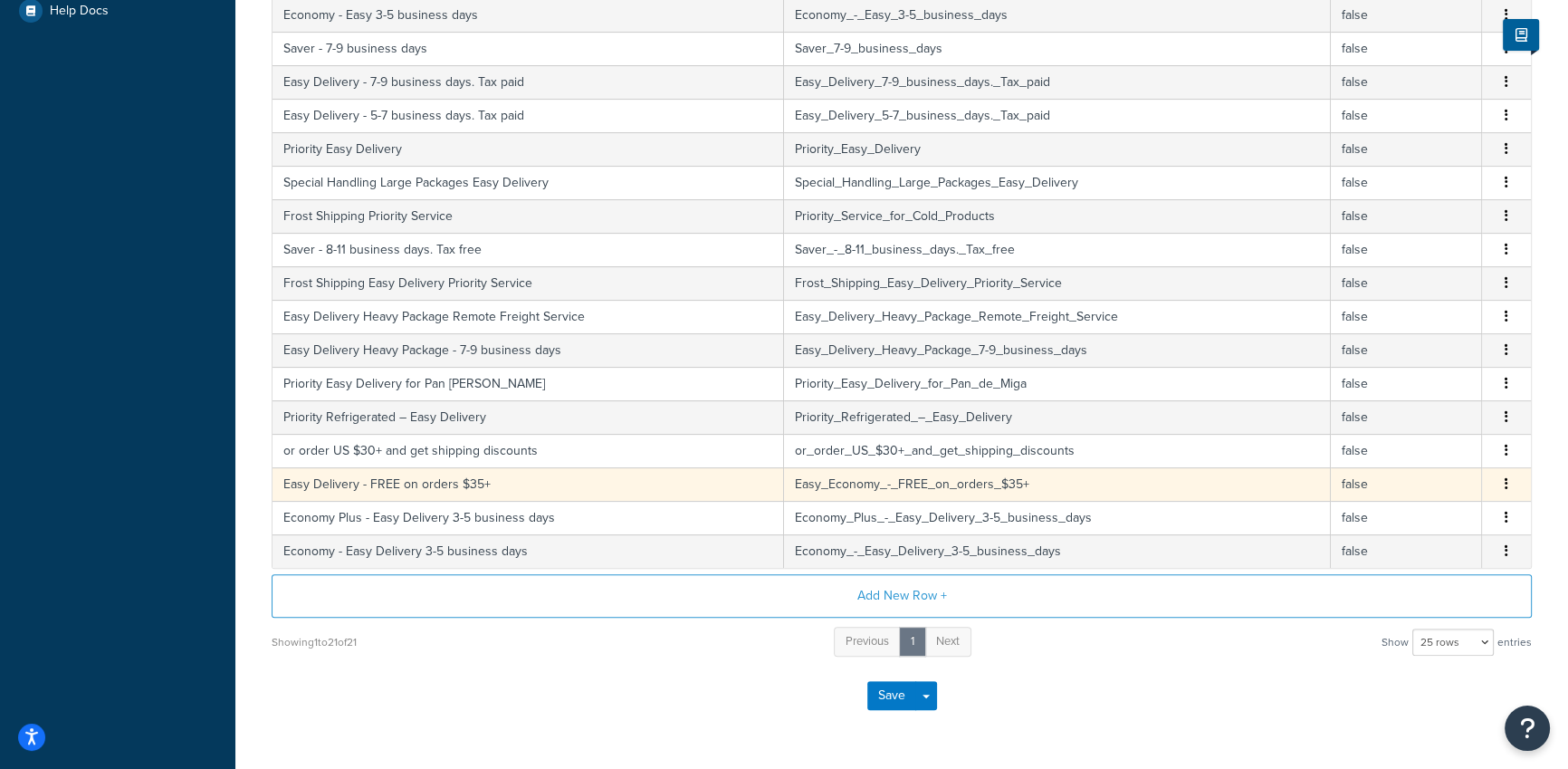
click at [472, 481] on td "Easy Delivery - FREE on orders $35+" at bounding box center [528, 484] width 512 height 34
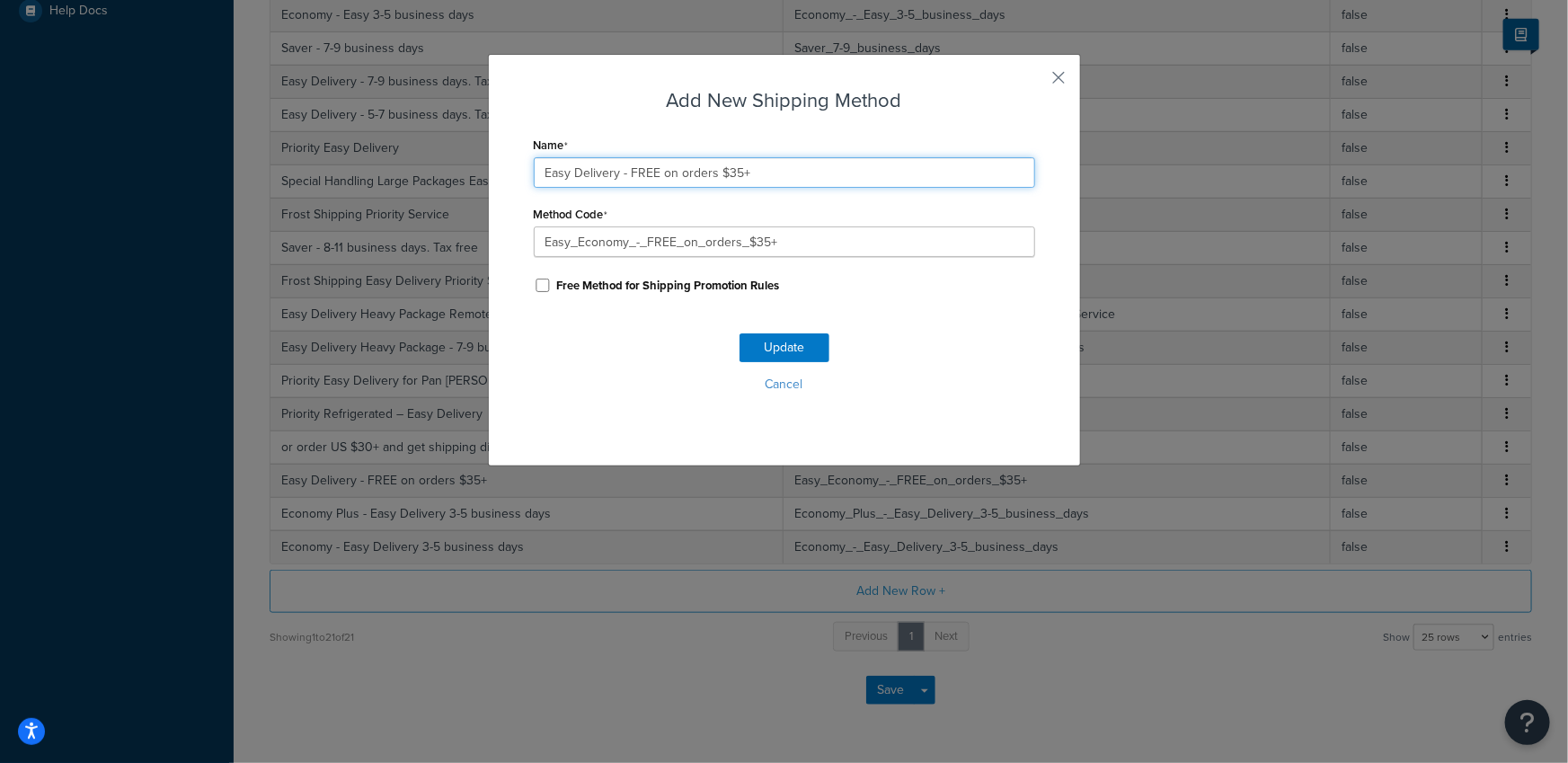
drag, startPoint x: 763, startPoint y: 179, endPoint x: 519, endPoint y: 152, distance: 245.5
click at [519, 152] on div "Add New Shipping Method Name Easy Delivery - FREE on orders $35+ Method Code Ea…" at bounding box center [784, 260] width 593 height 412
click at [775, 378] on button "Cancel" at bounding box center [785, 384] width 502 height 27
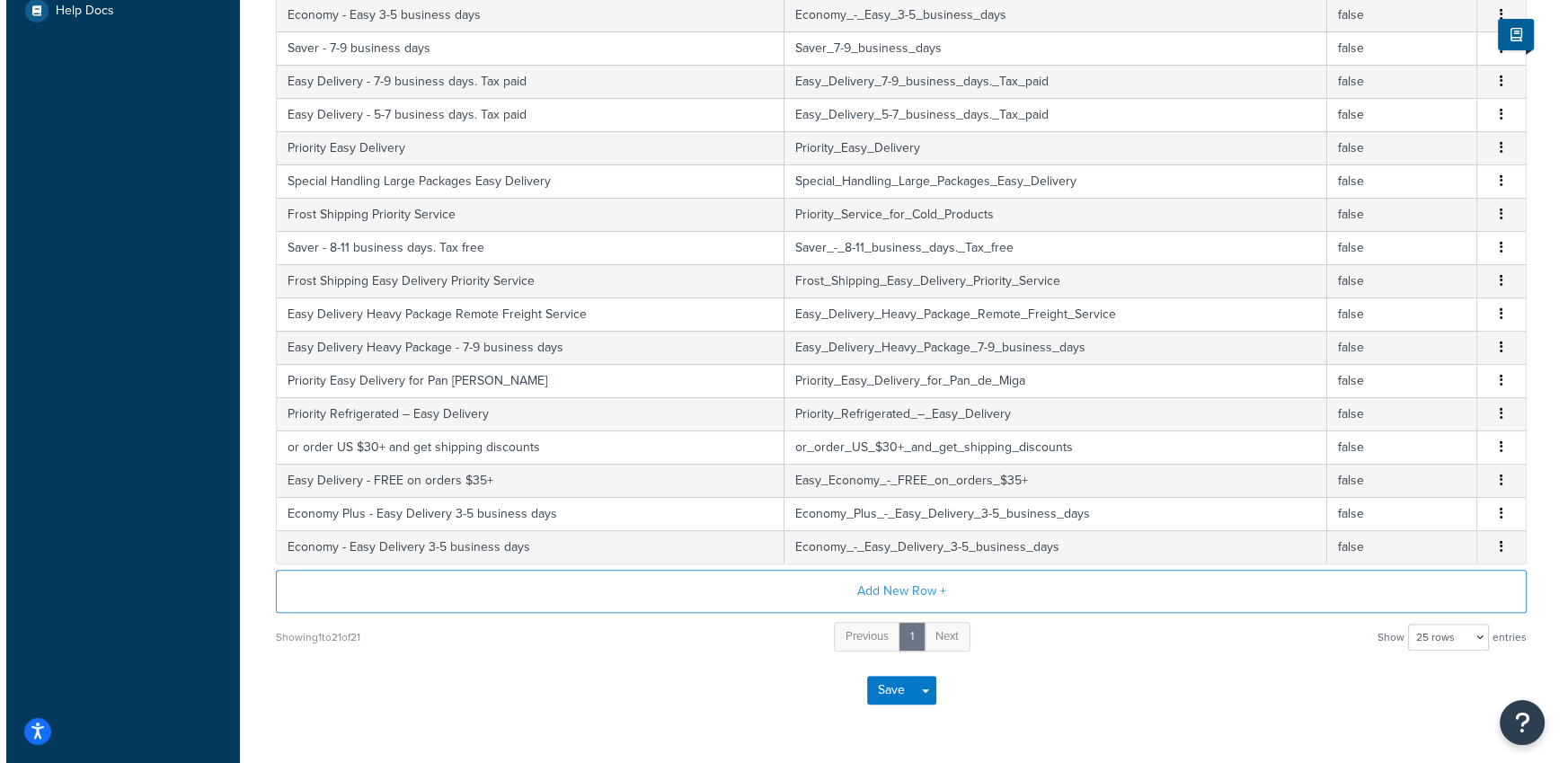
scroll to position [0, 0]
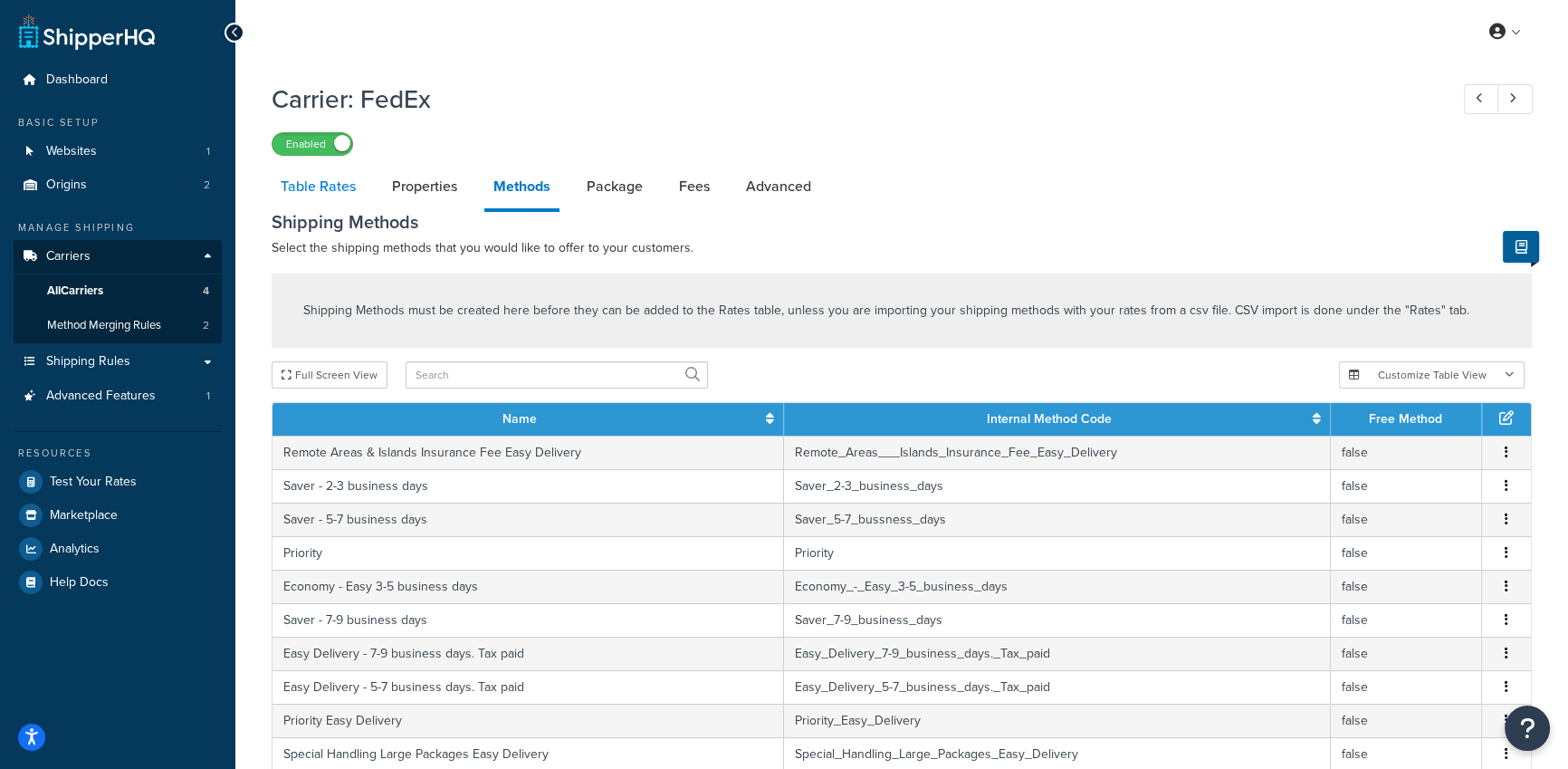
click at [283, 195] on link "Table Rates" at bounding box center [318, 186] width 94 height 44
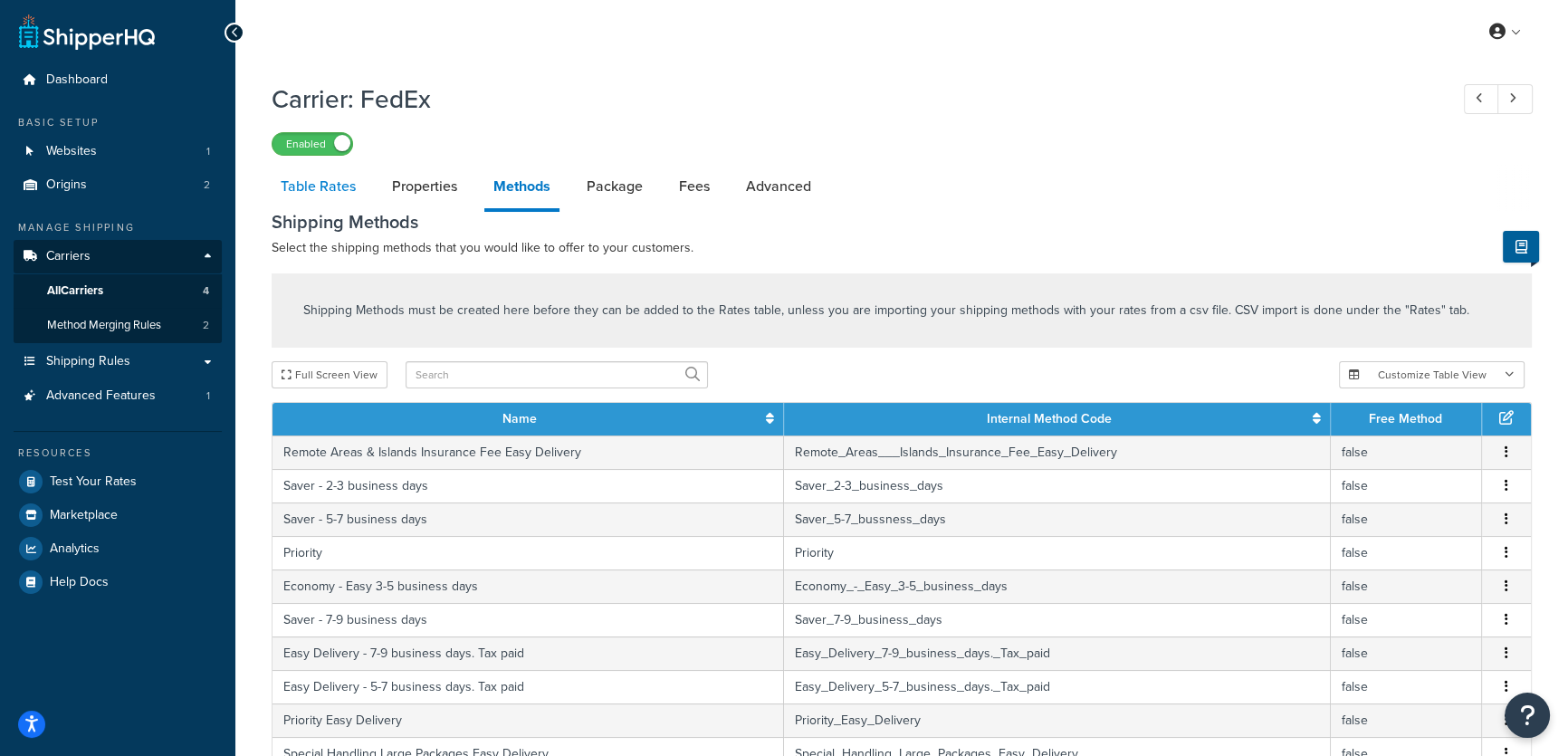
select select "25"
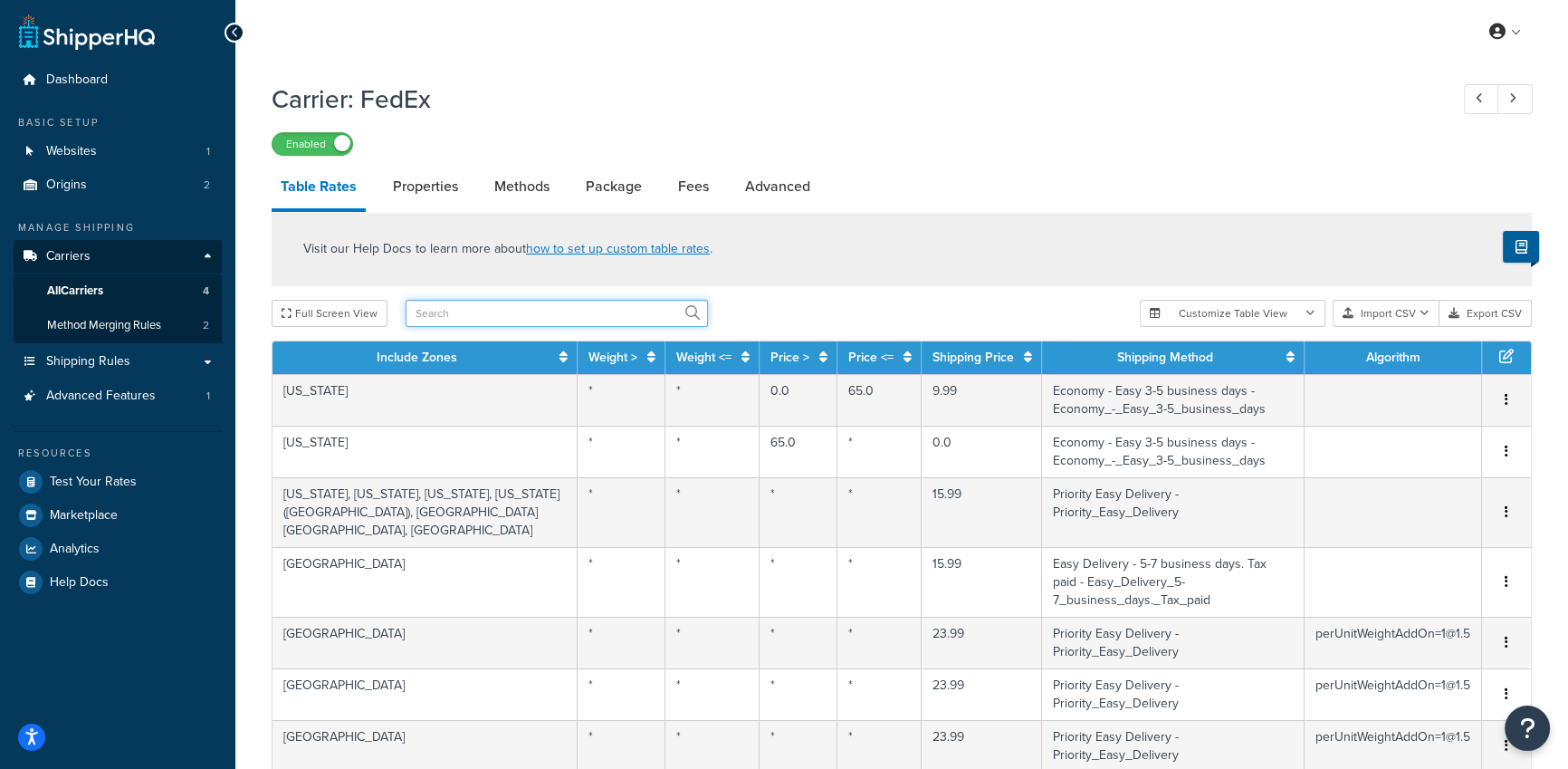
click at [464, 319] on input "text" at bounding box center [556, 314] width 303 height 27
paste input "Easy Delivery - FREE on orders $35+"
type input "Easy Delivery - FREE on orders $35+"
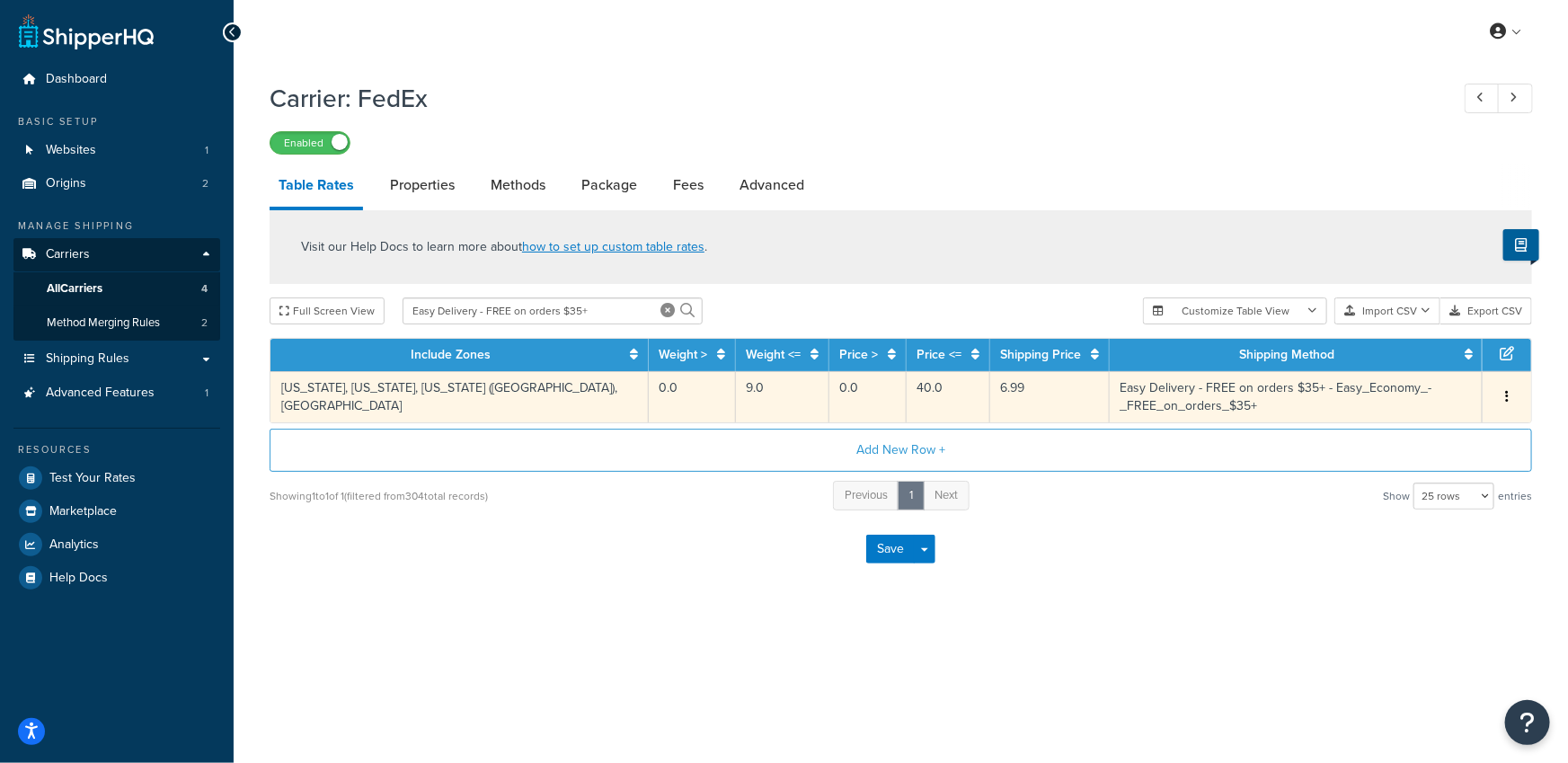
click at [427, 390] on td "[US_STATE], [US_STATE], [US_STATE] ([GEOGRAPHIC_DATA]), [GEOGRAPHIC_DATA]" at bounding box center [459, 396] width 378 height 51
select select "182414"
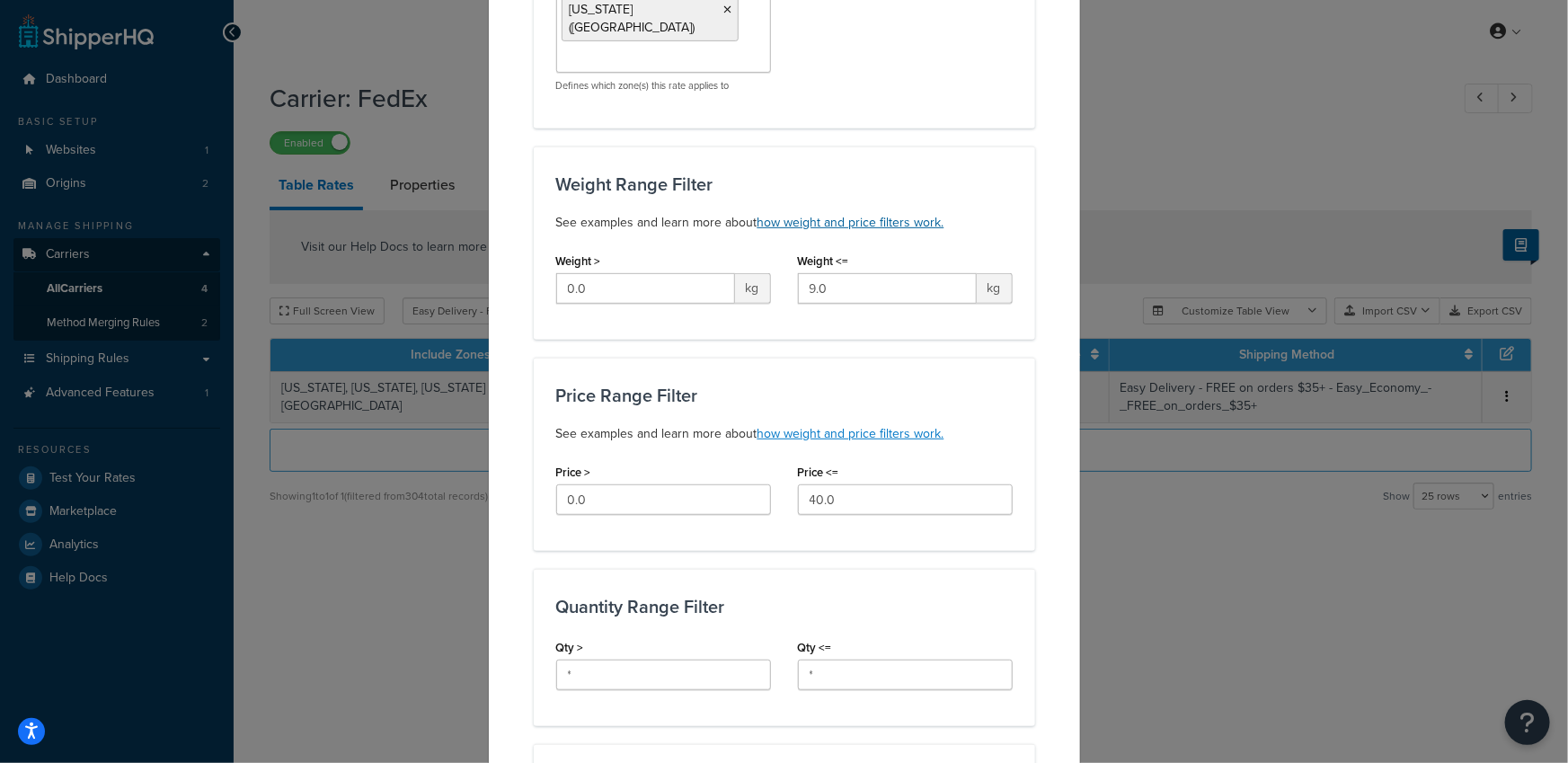
scroll to position [375, 0]
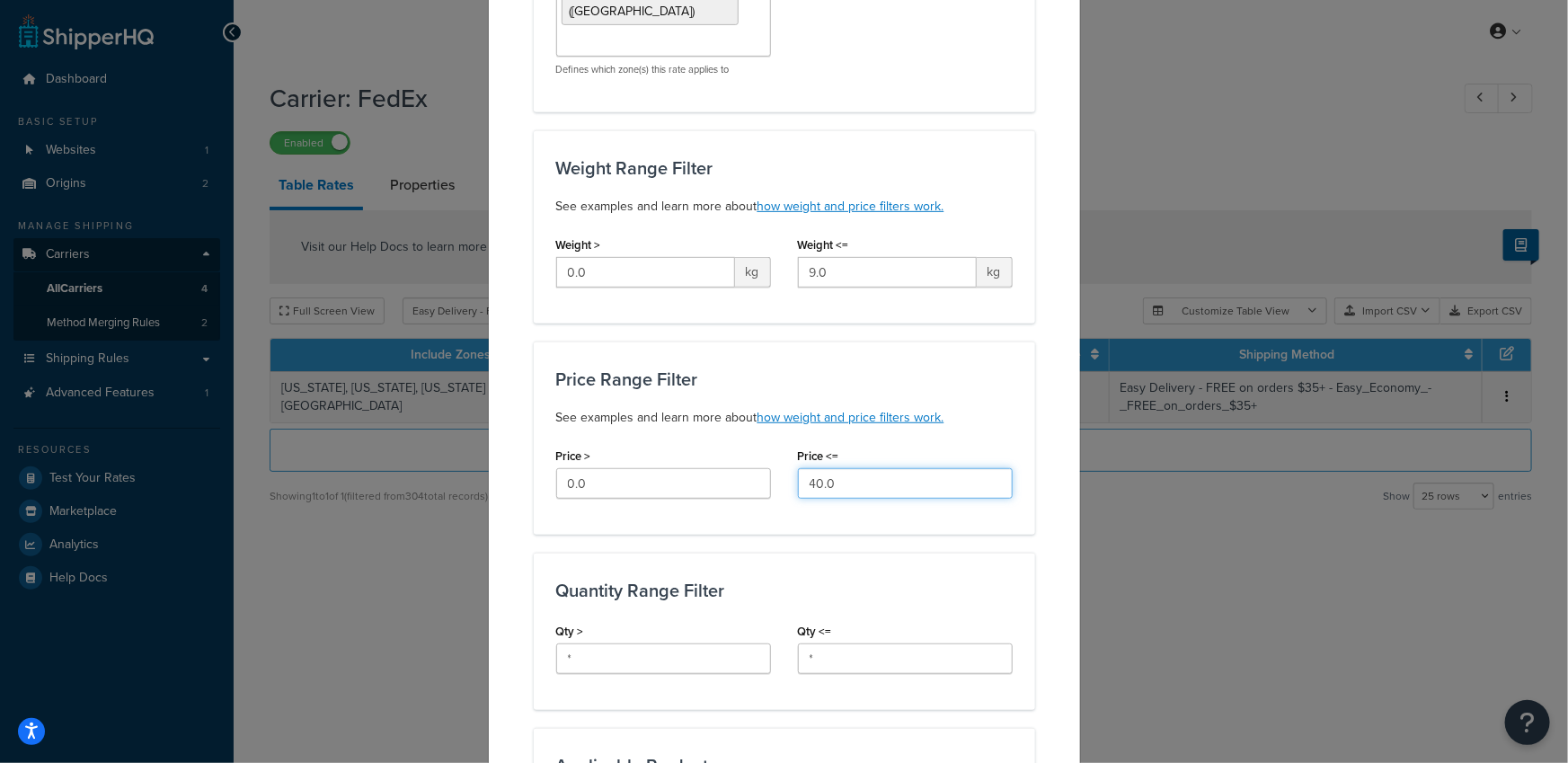
click at [815, 468] on input "40.0" at bounding box center [905, 483] width 215 height 31
type input "35.0"
click at [941, 369] on h3 "Price Range Filter" at bounding box center [784, 379] width 457 height 20
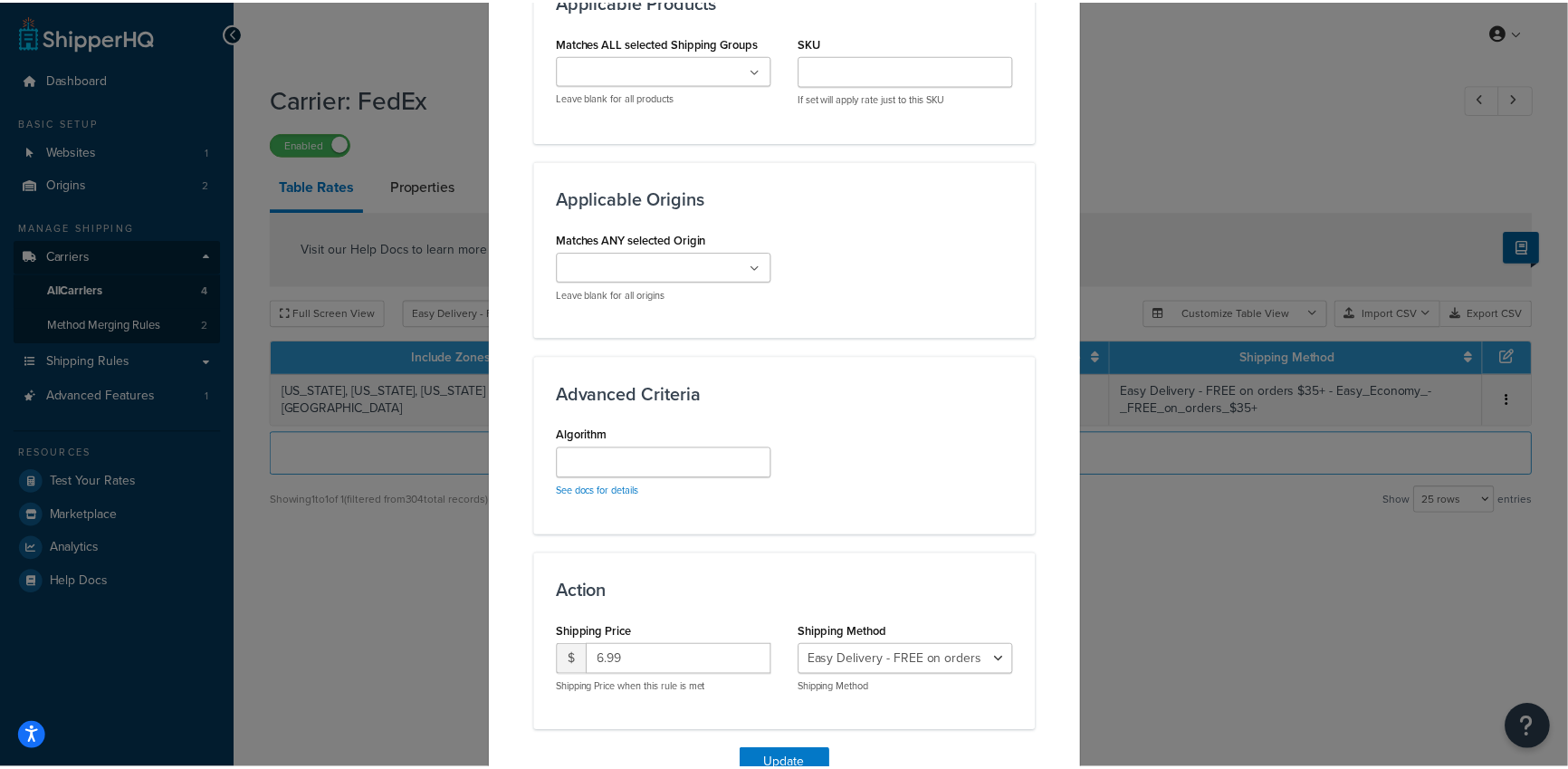
scroll to position [1192, 0]
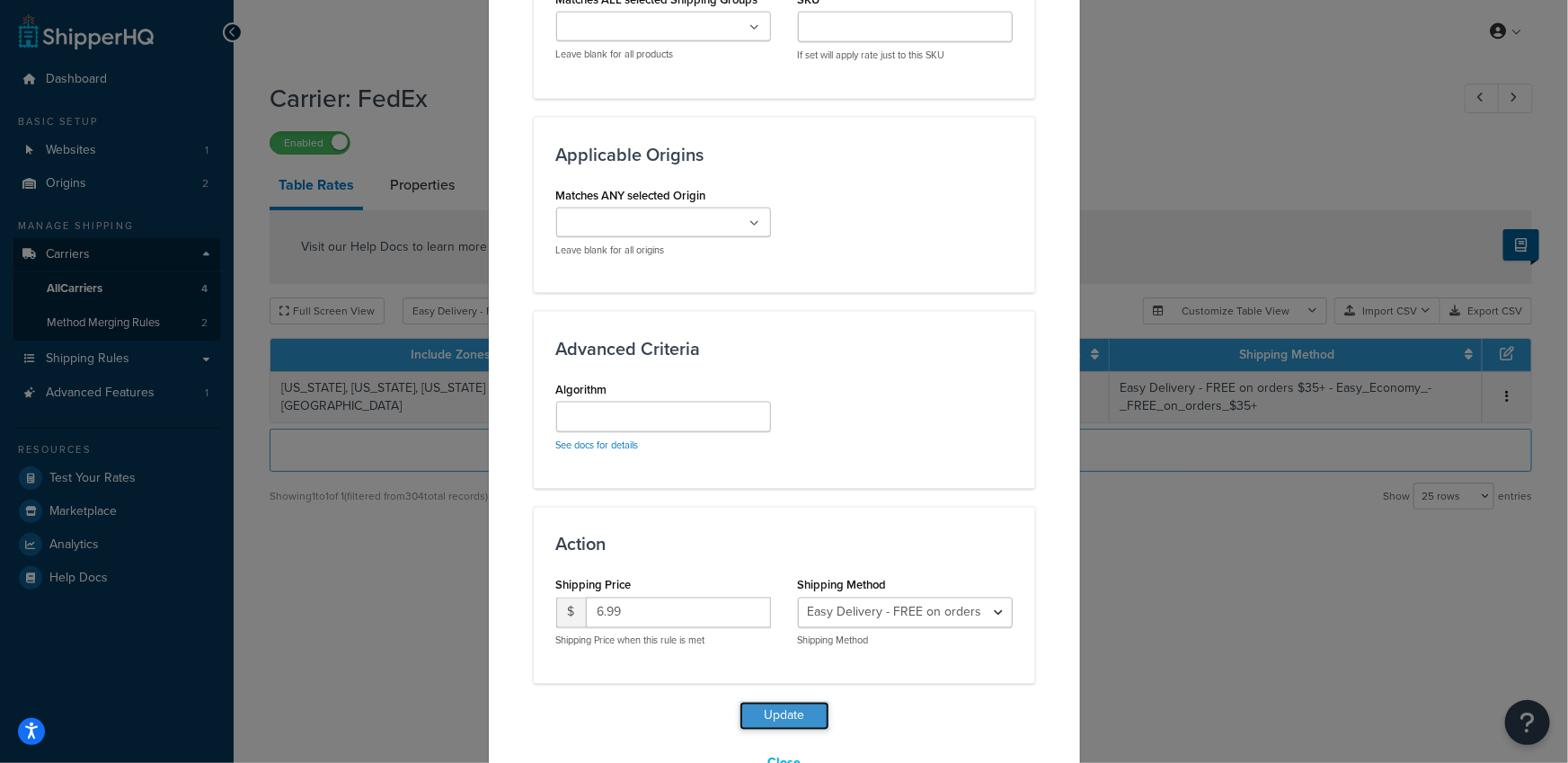
click at [787, 702] on button "Update" at bounding box center [785, 716] width 90 height 29
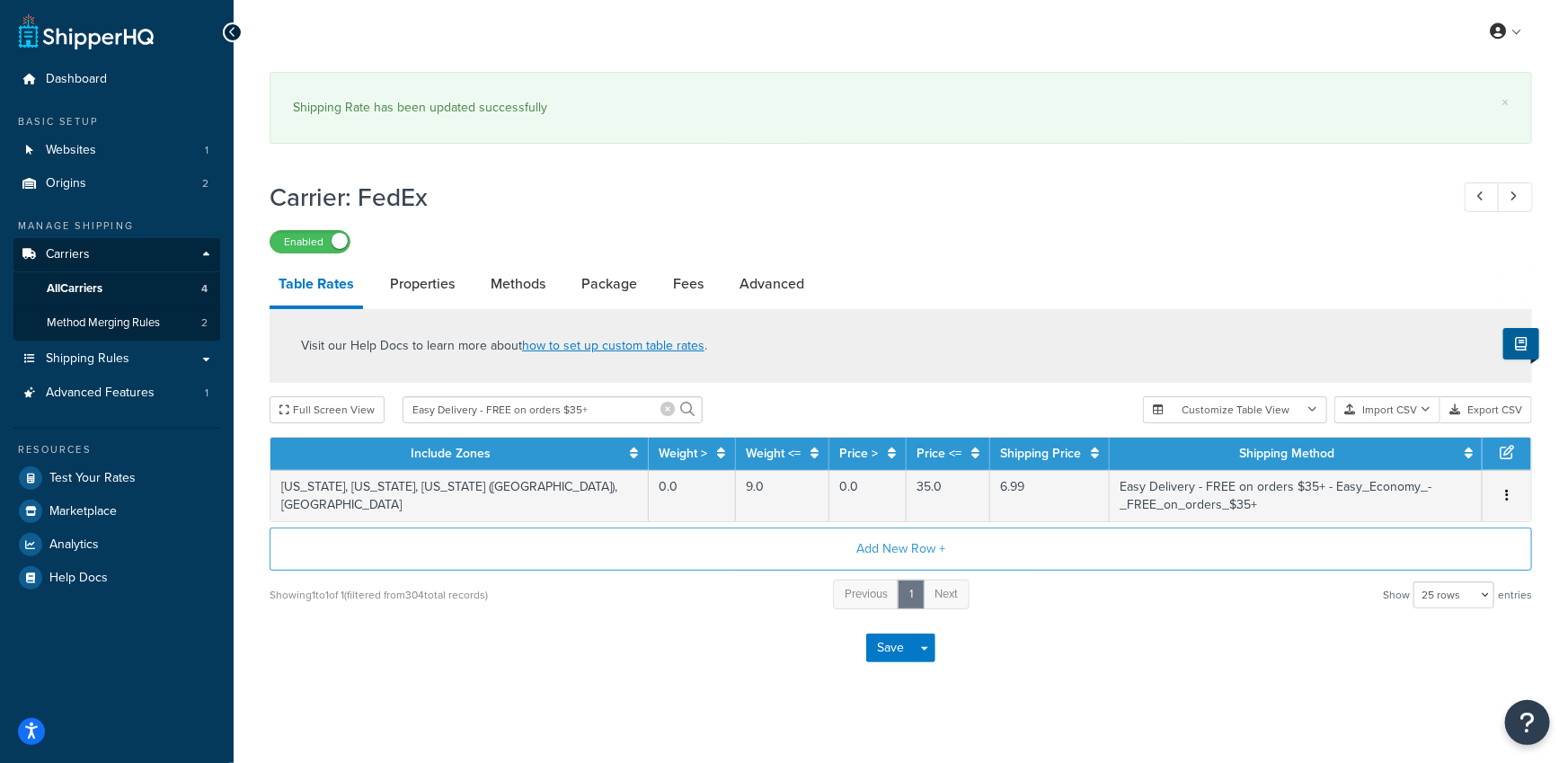
click at [660, 411] on icon at bounding box center [668, 409] width 14 height 14
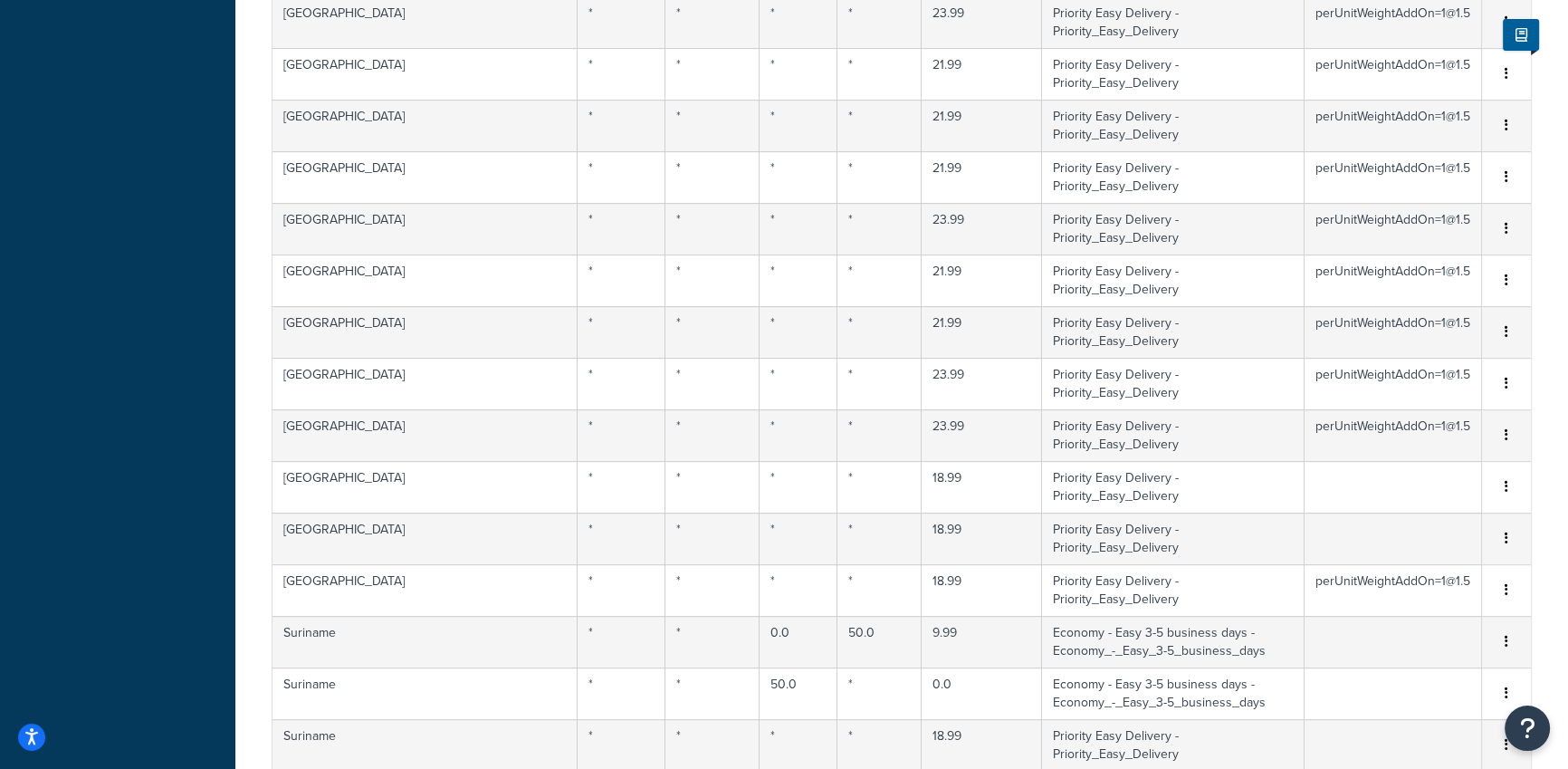
scroll to position [835, 0]
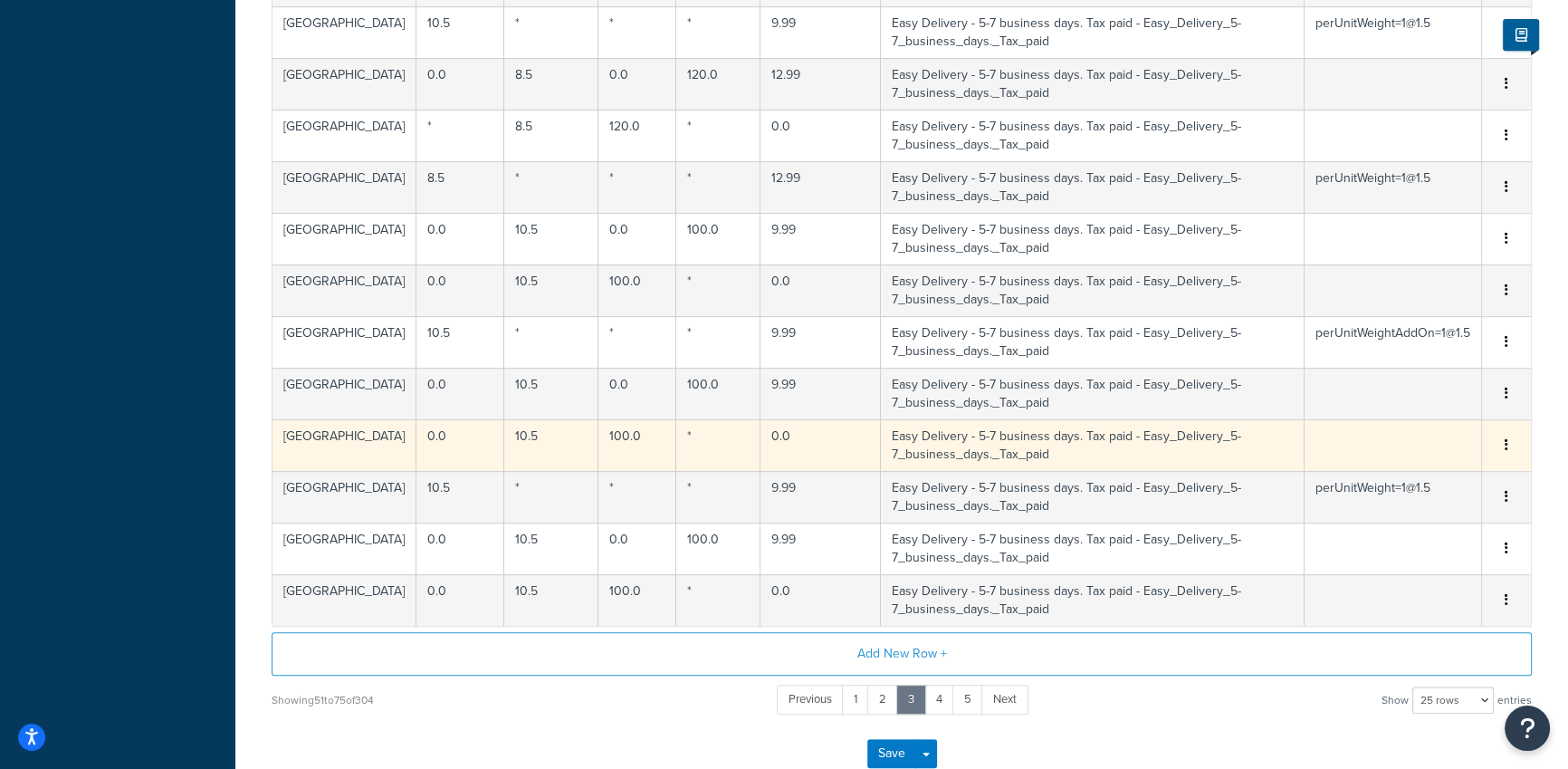
scroll to position [1097, 0]
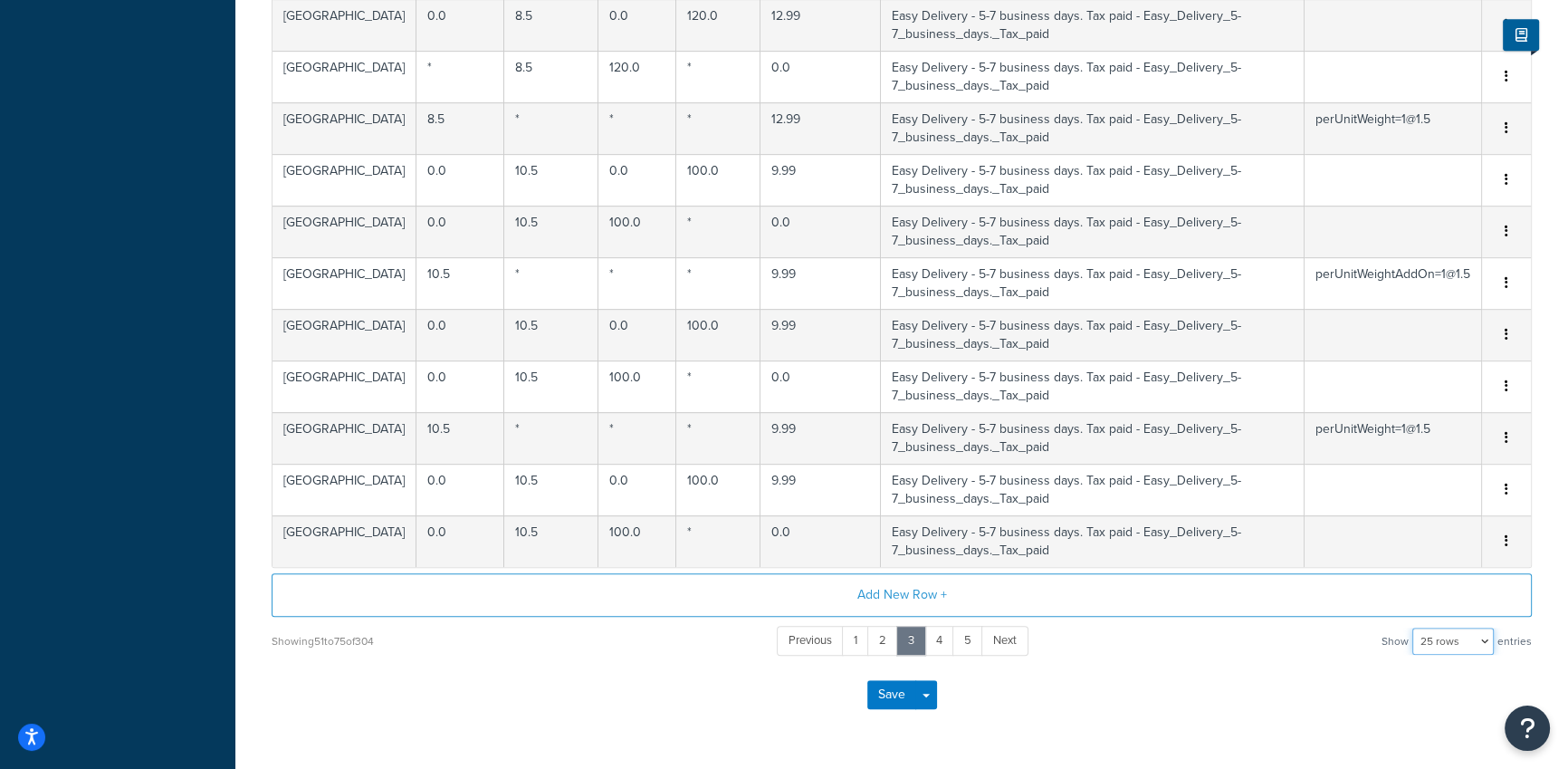
click at [1433, 637] on select "10 rows 15 rows 25 rows 50 rows 100 rows 1000 rows" at bounding box center [1453, 641] width 82 height 27
select select "100"
click at [1413, 627] on select "10 rows 15 rows 25 rows 50 rows 100 rows 1000 rows" at bounding box center [1453, 641] width 82 height 27
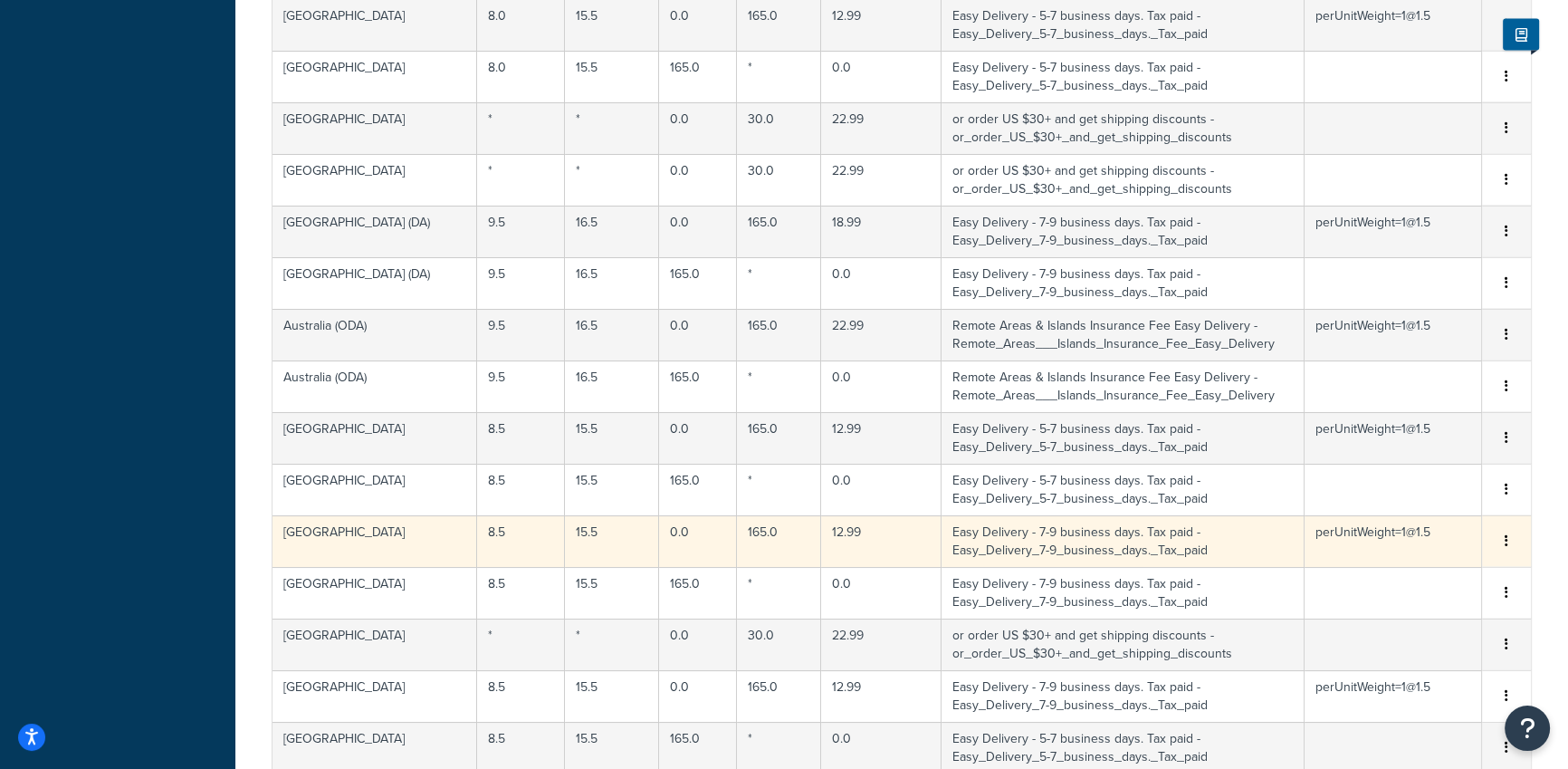
scroll to position [4667, 0]
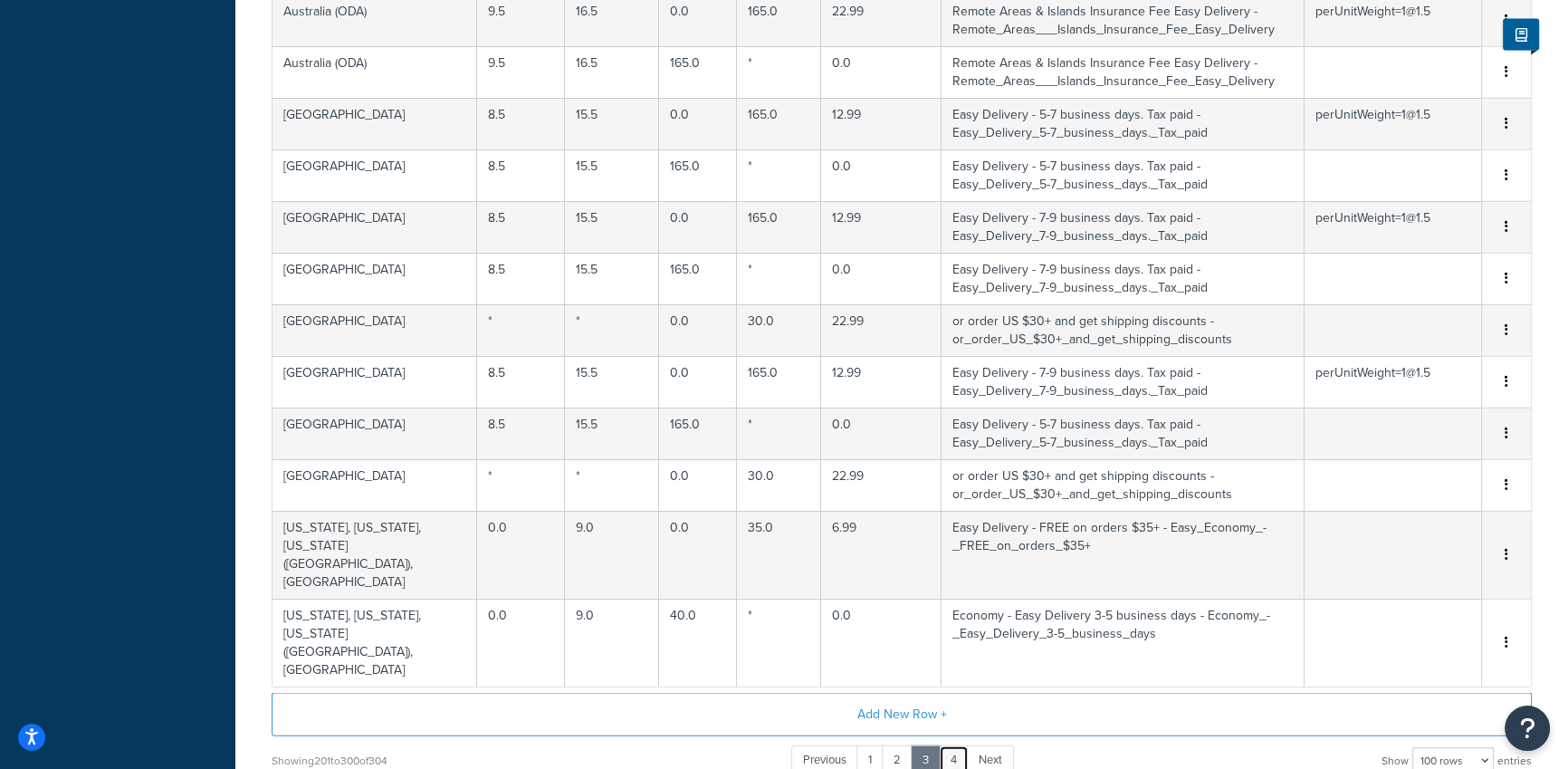
click at [950, 745] on link "4" at bounding box center [954, 760] width 30 height 30
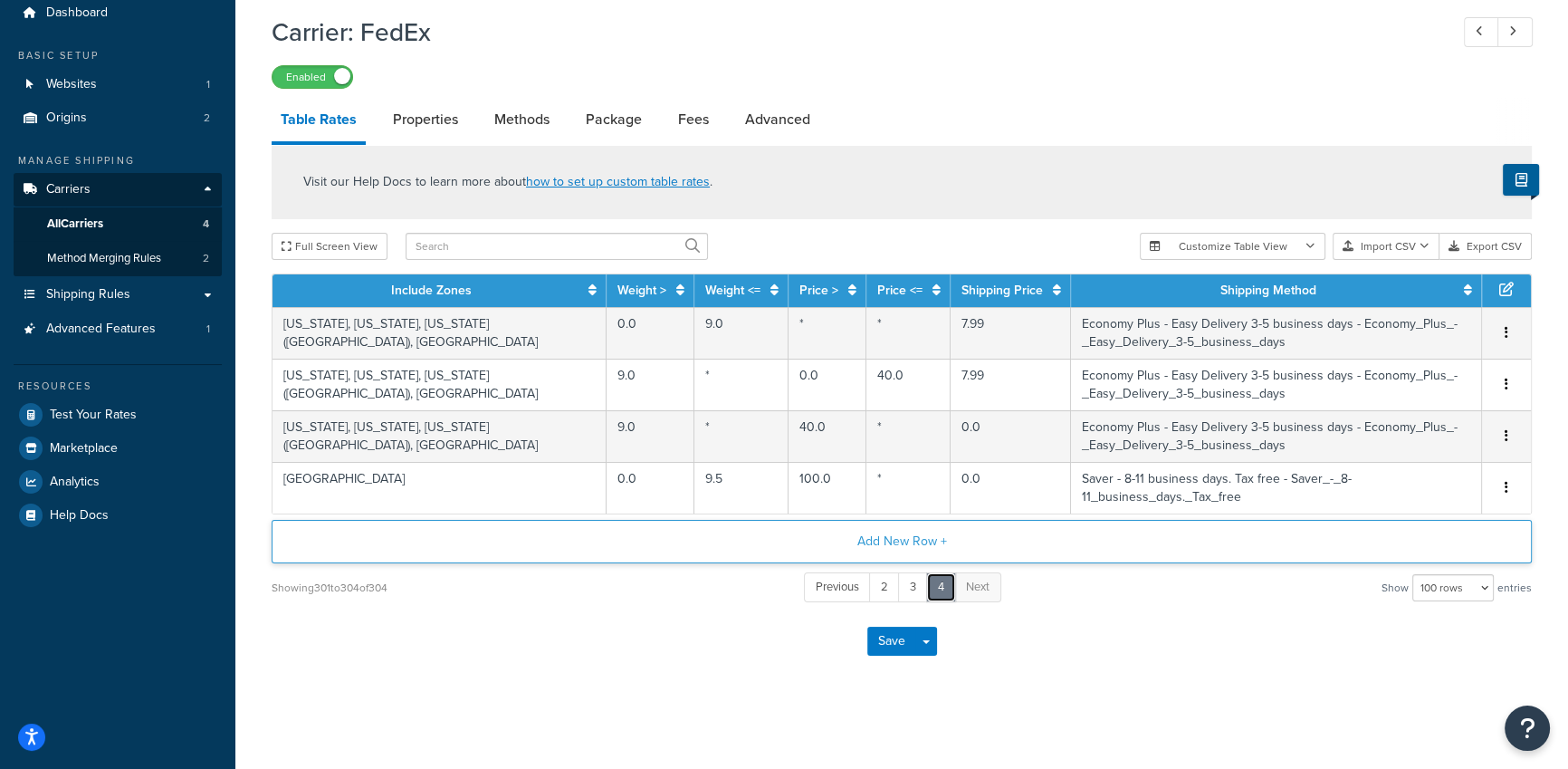
scroll to position [47, 0]
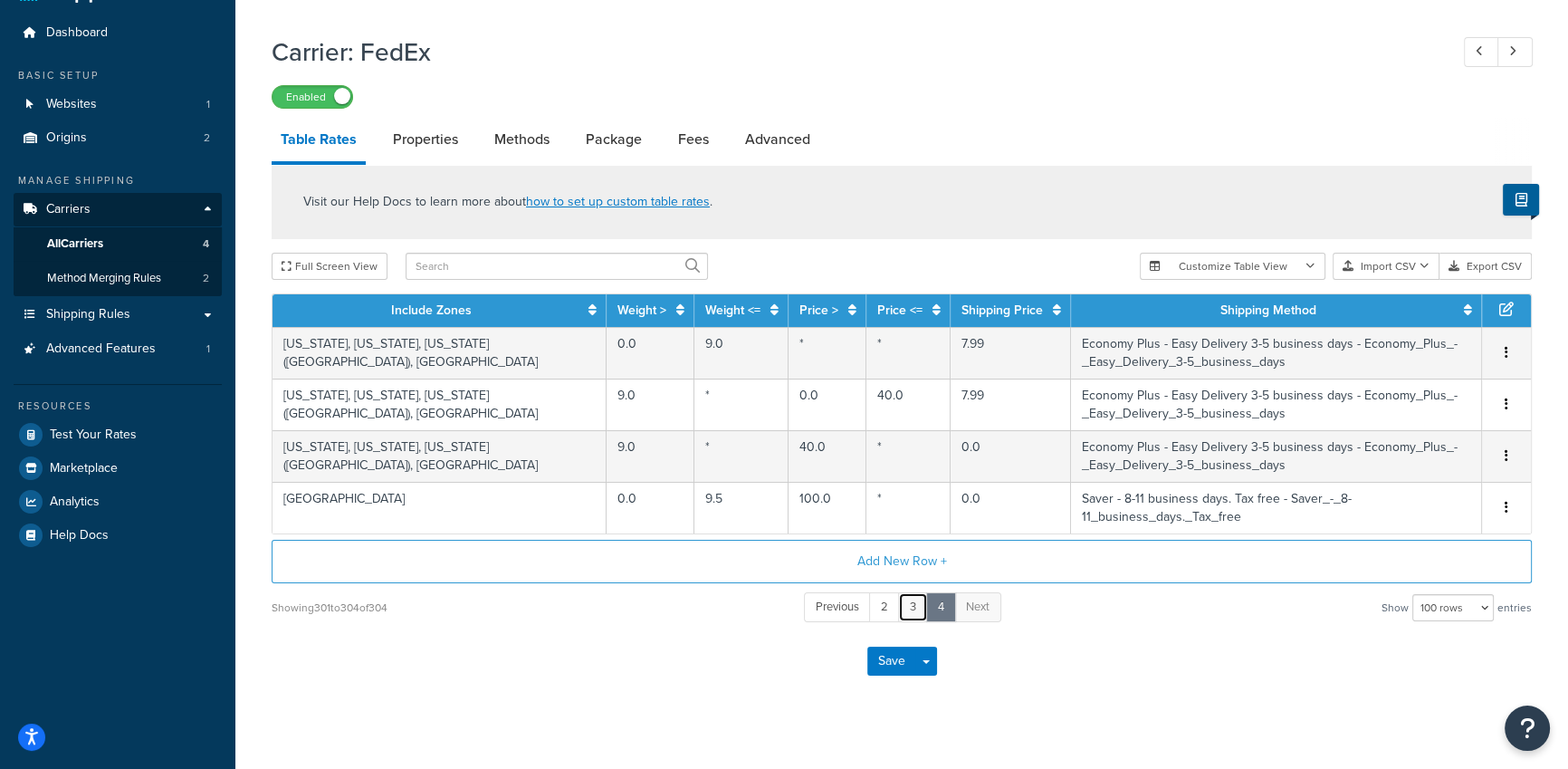
click at [917, 594] on link "3" at bounding box center [913, 606] width 30 height 30
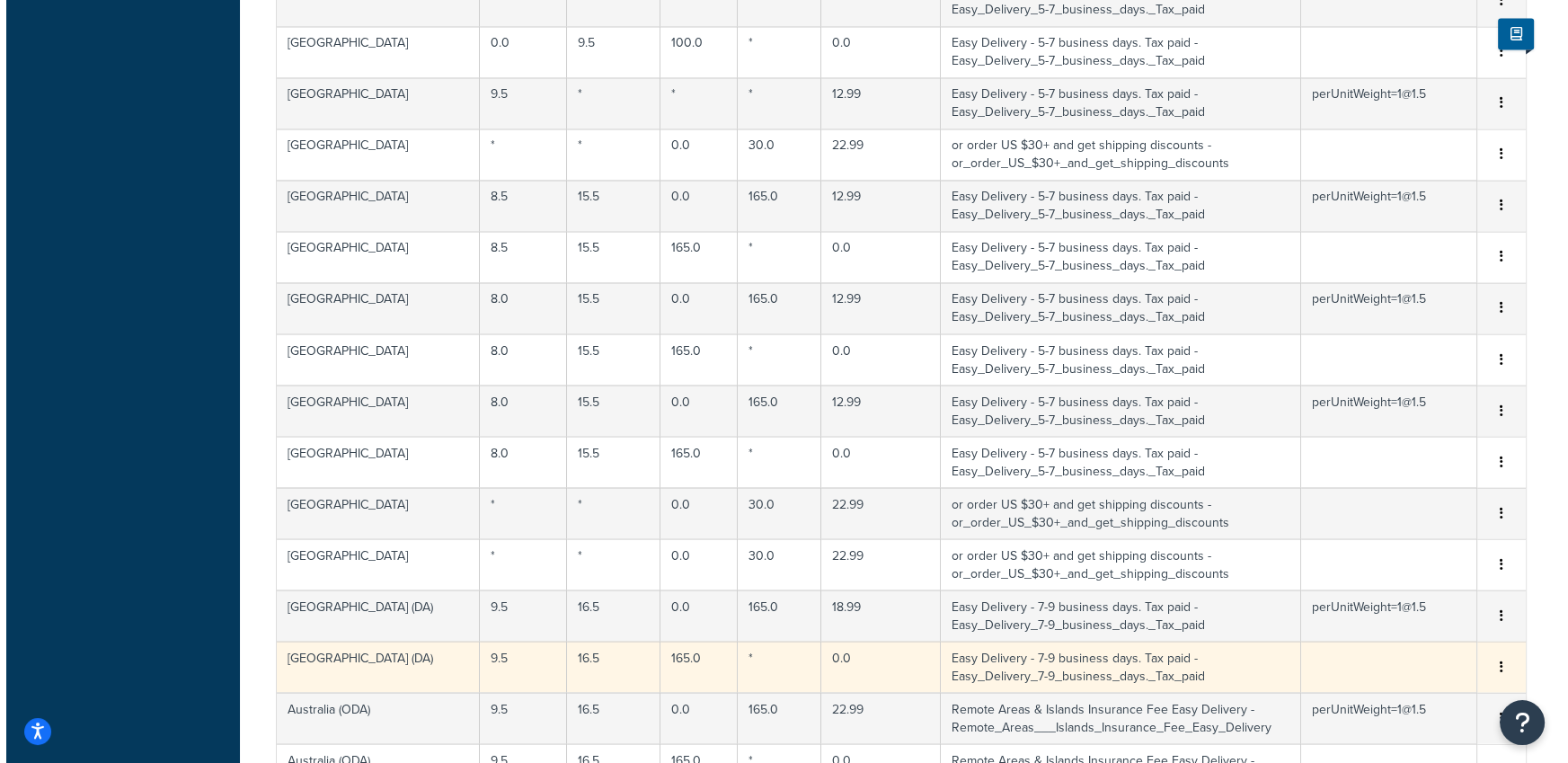
scroll to position [4630, 0]
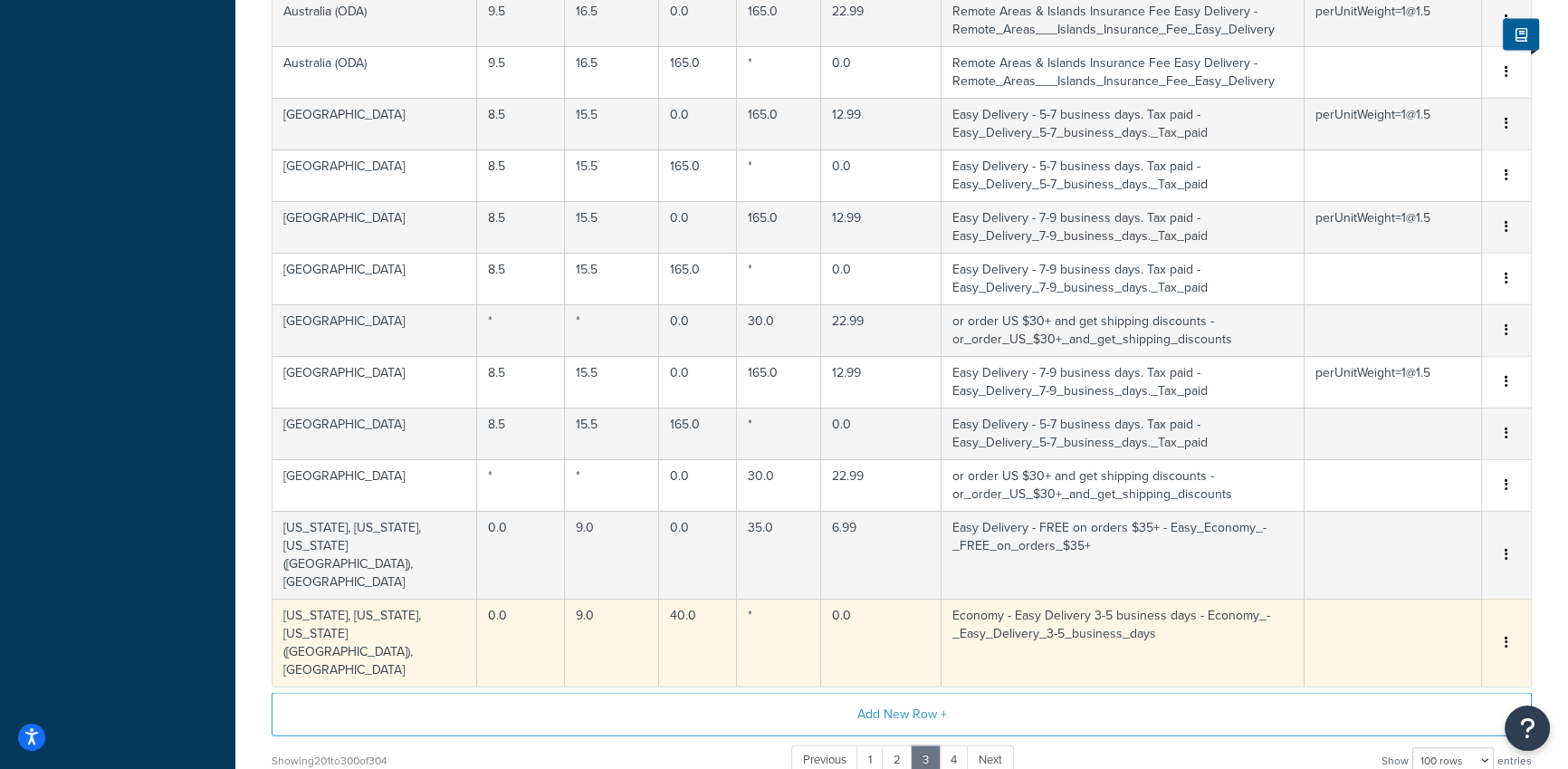
click at [697, 598] on td "40.0" at bounding box center [698, 642] width 78 height 88
select select "182416"
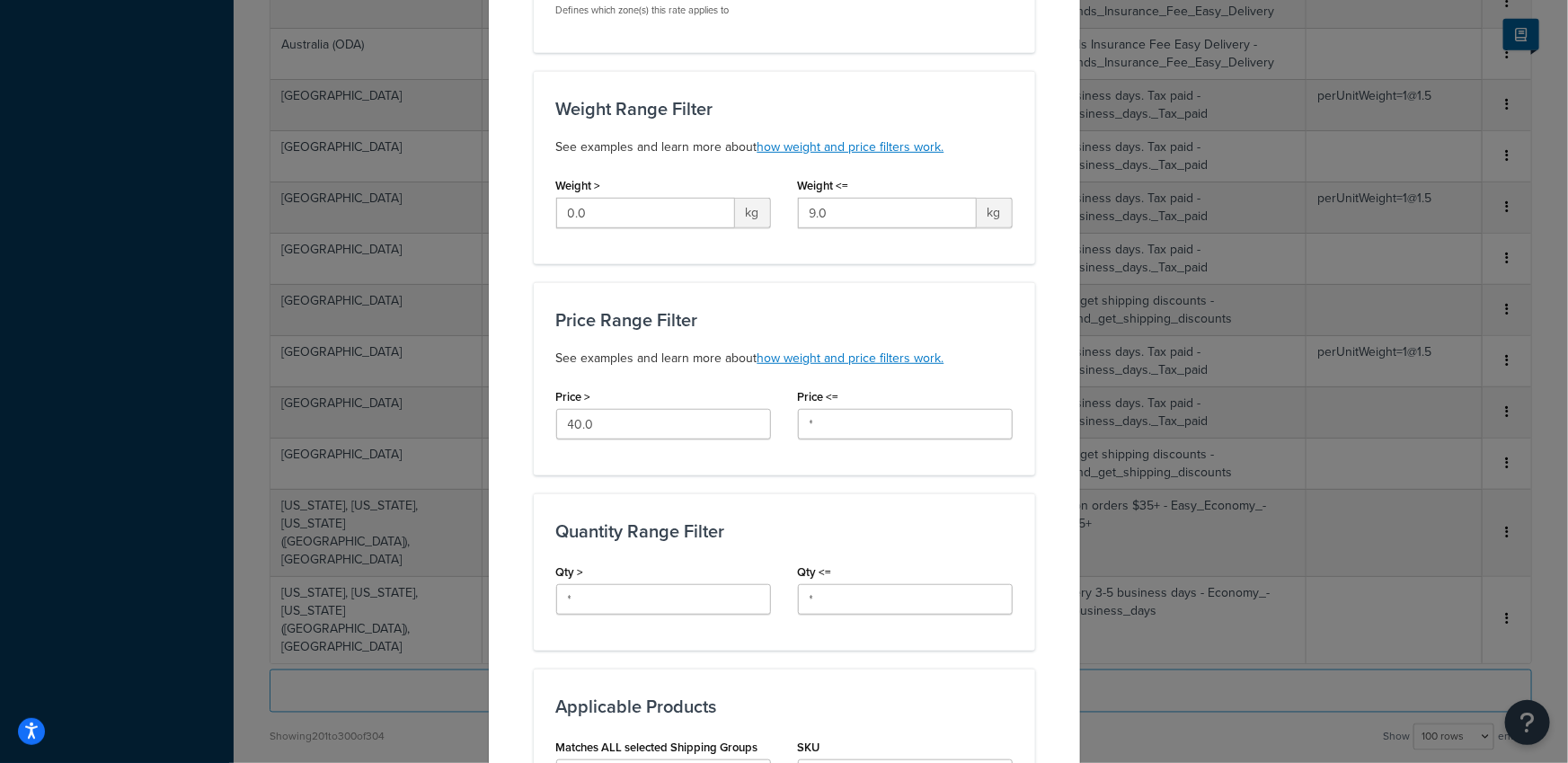
scroll to position [444, 0]
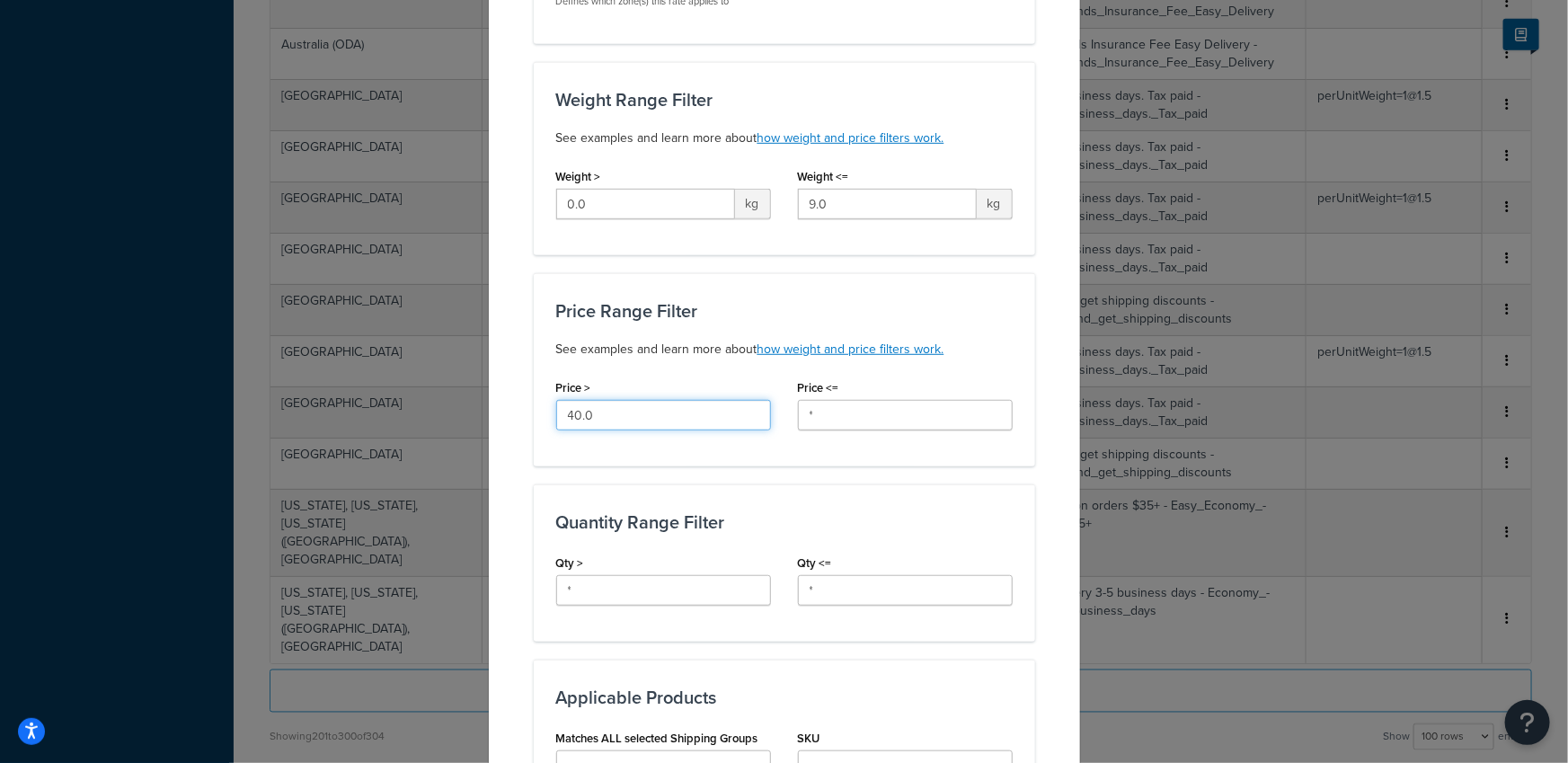
drag, startPoint x: 574, startPoint y: 363, endPoint x: 567, endPoint y: 377, distance: 15.7
click at [557, 400] on input "40.0" at bounding box center [663, 415] width 215 height 31
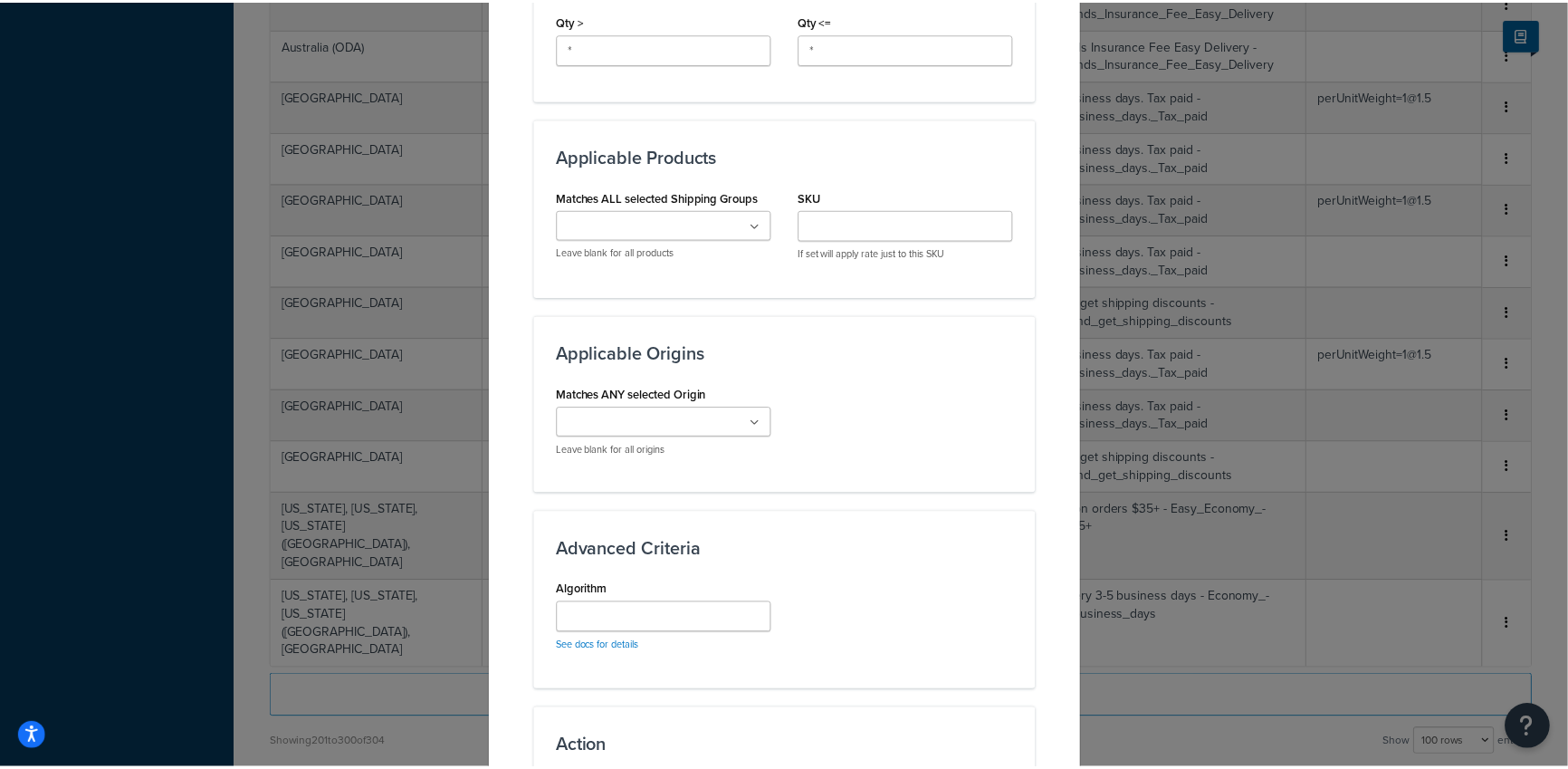
scroll to position [1192, 0]
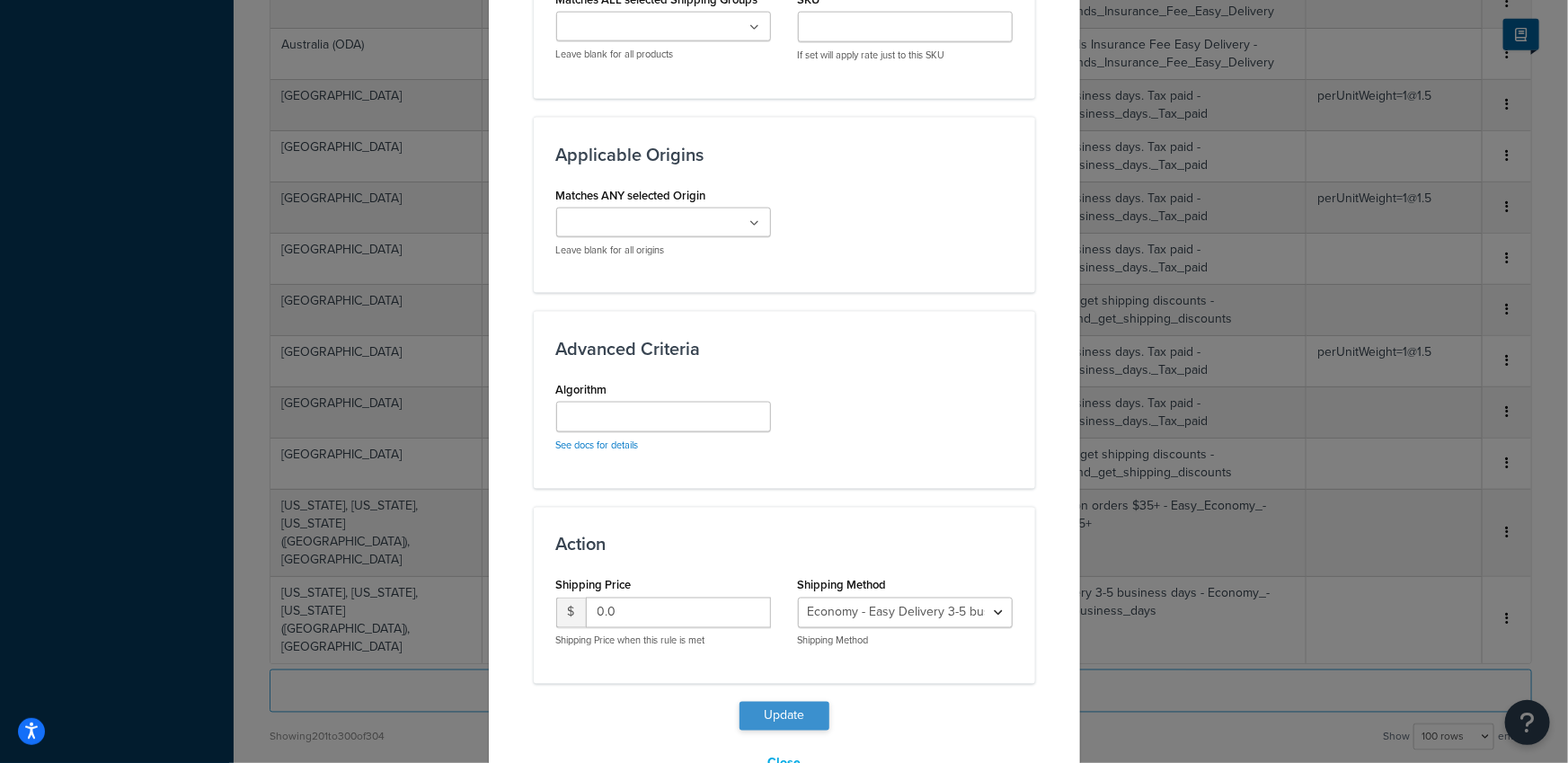
type input "35.0"
click at [788, 702] on button "Update" at bounding box center [785, 716] width 90 height 29
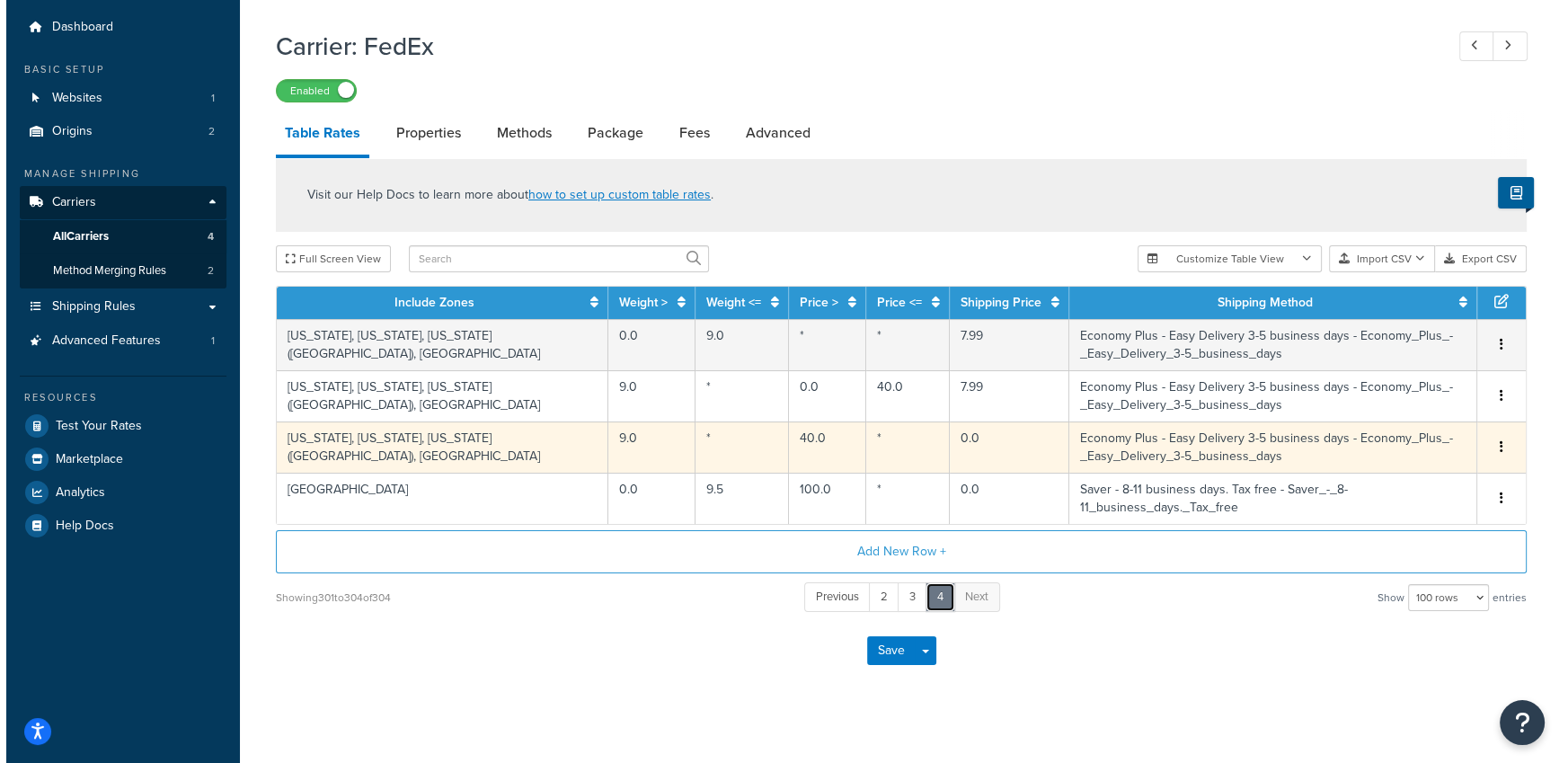
scroll to position [47, 0]
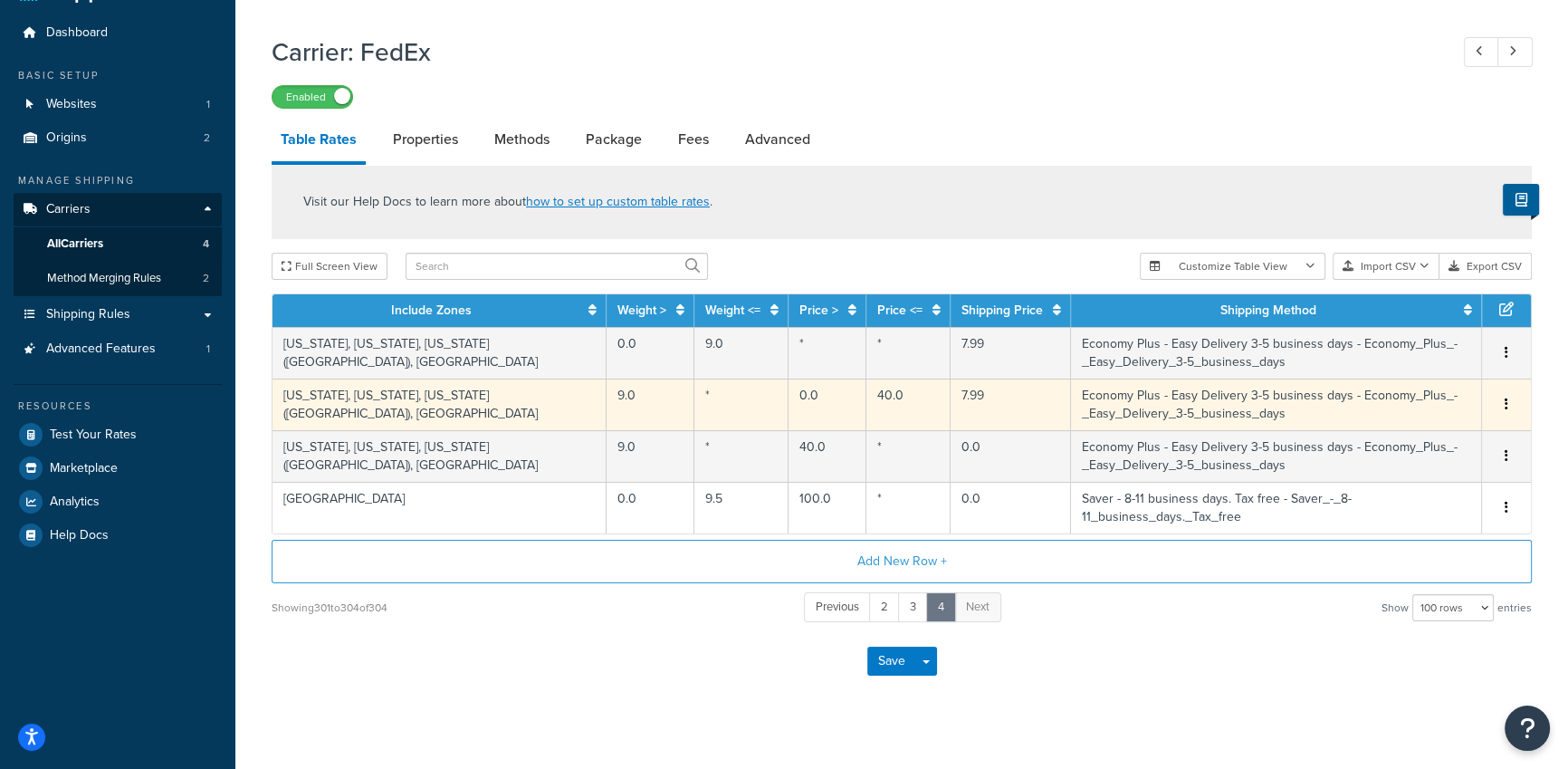
click at [788, 406] on td "0.0" at bounding box center [827, 404] width 78 height 52
select select "182415"
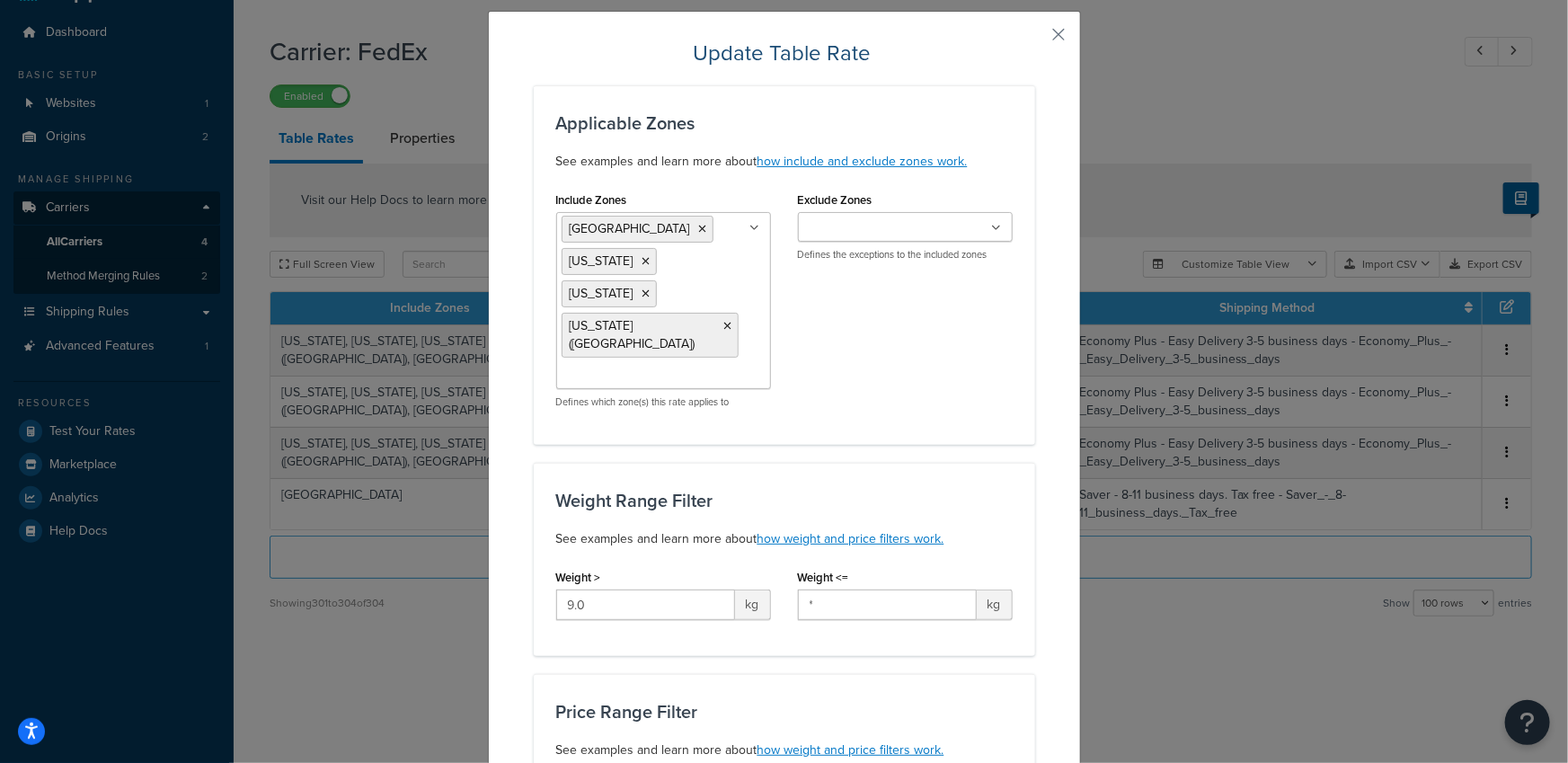
scroll to position [282, 0]
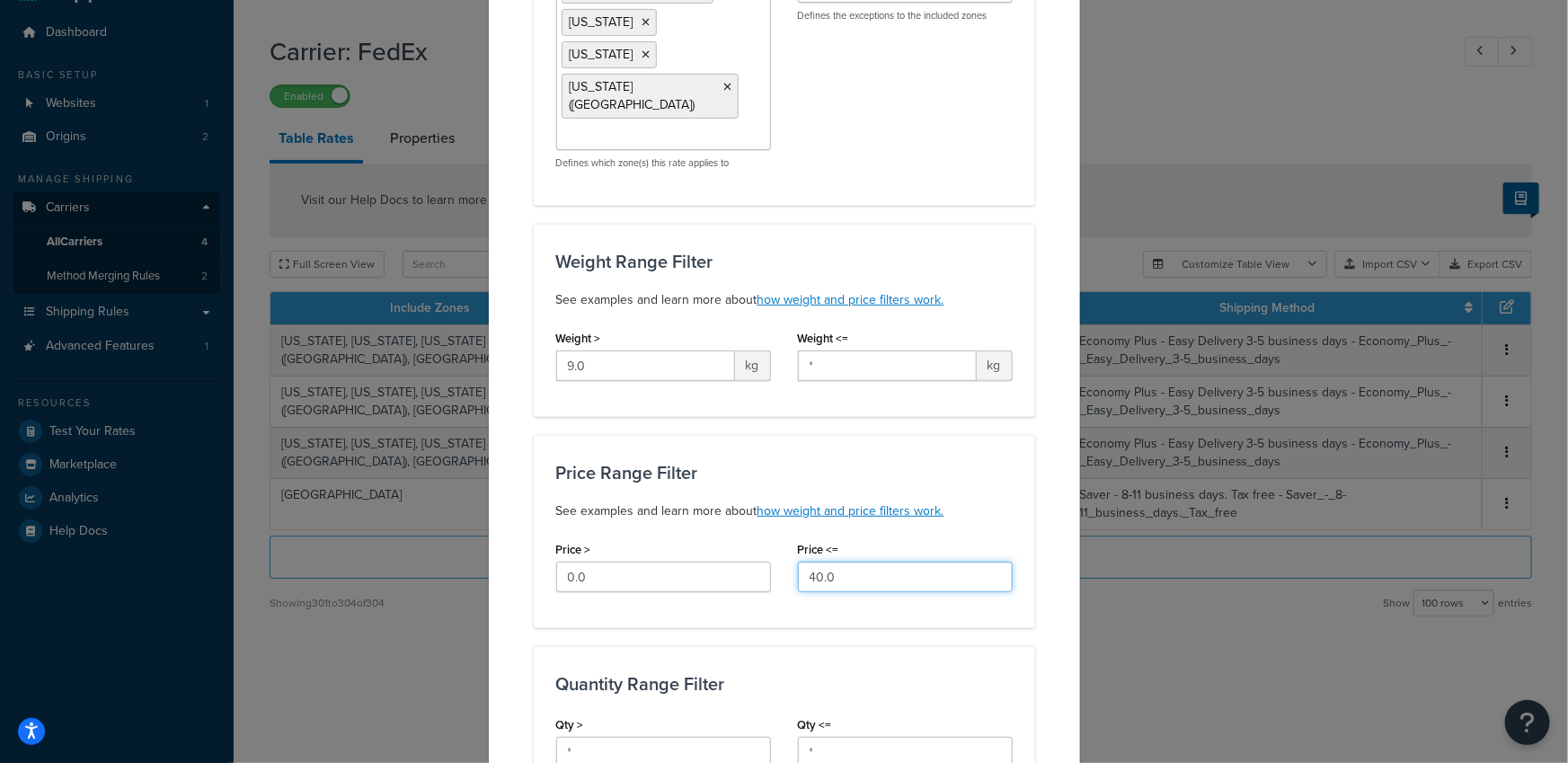
click at [814, 561] on input "40.0" at bounding box center [905, 576] width 215 height 31
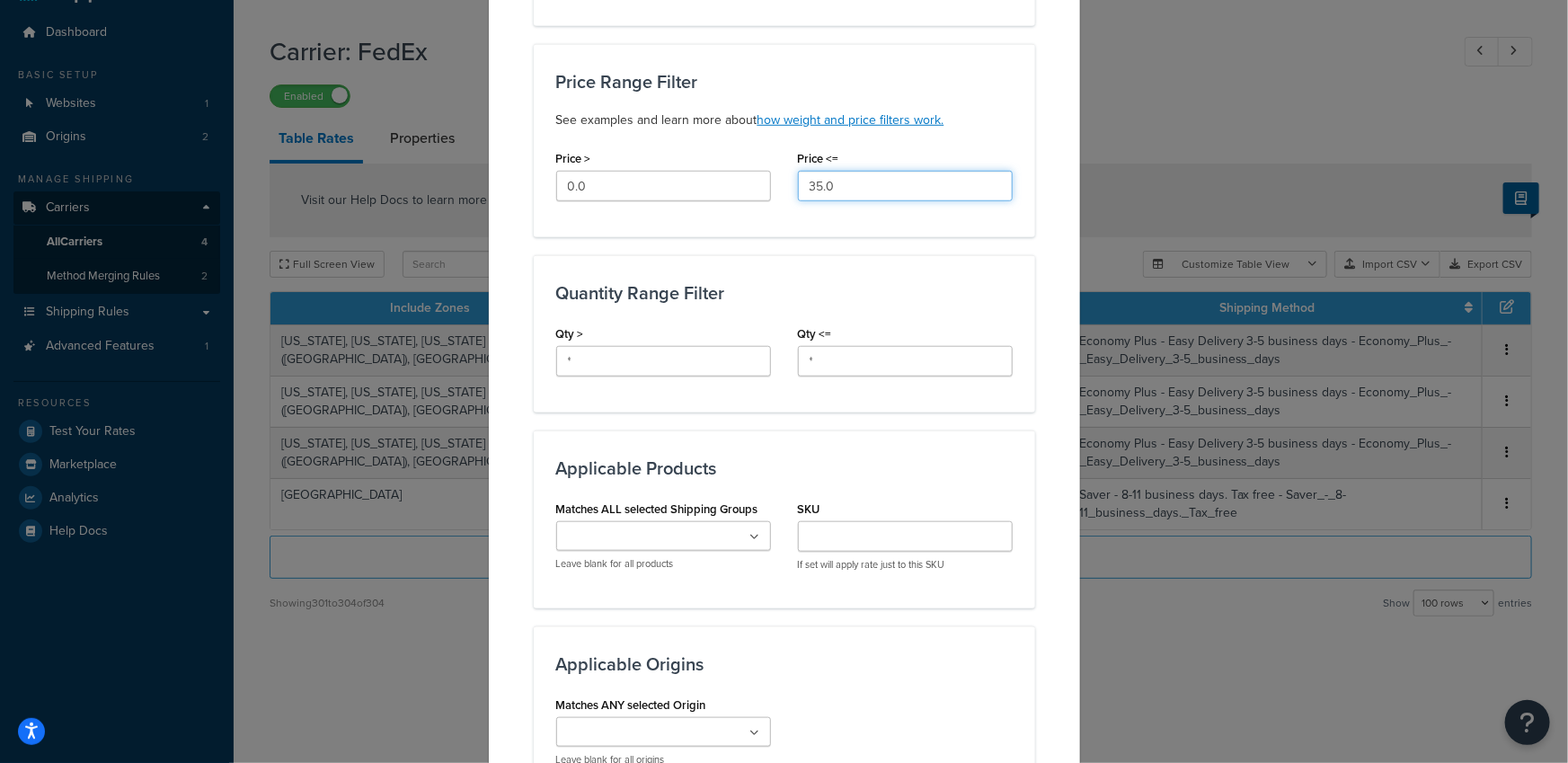
scroll to position [1182, 0]
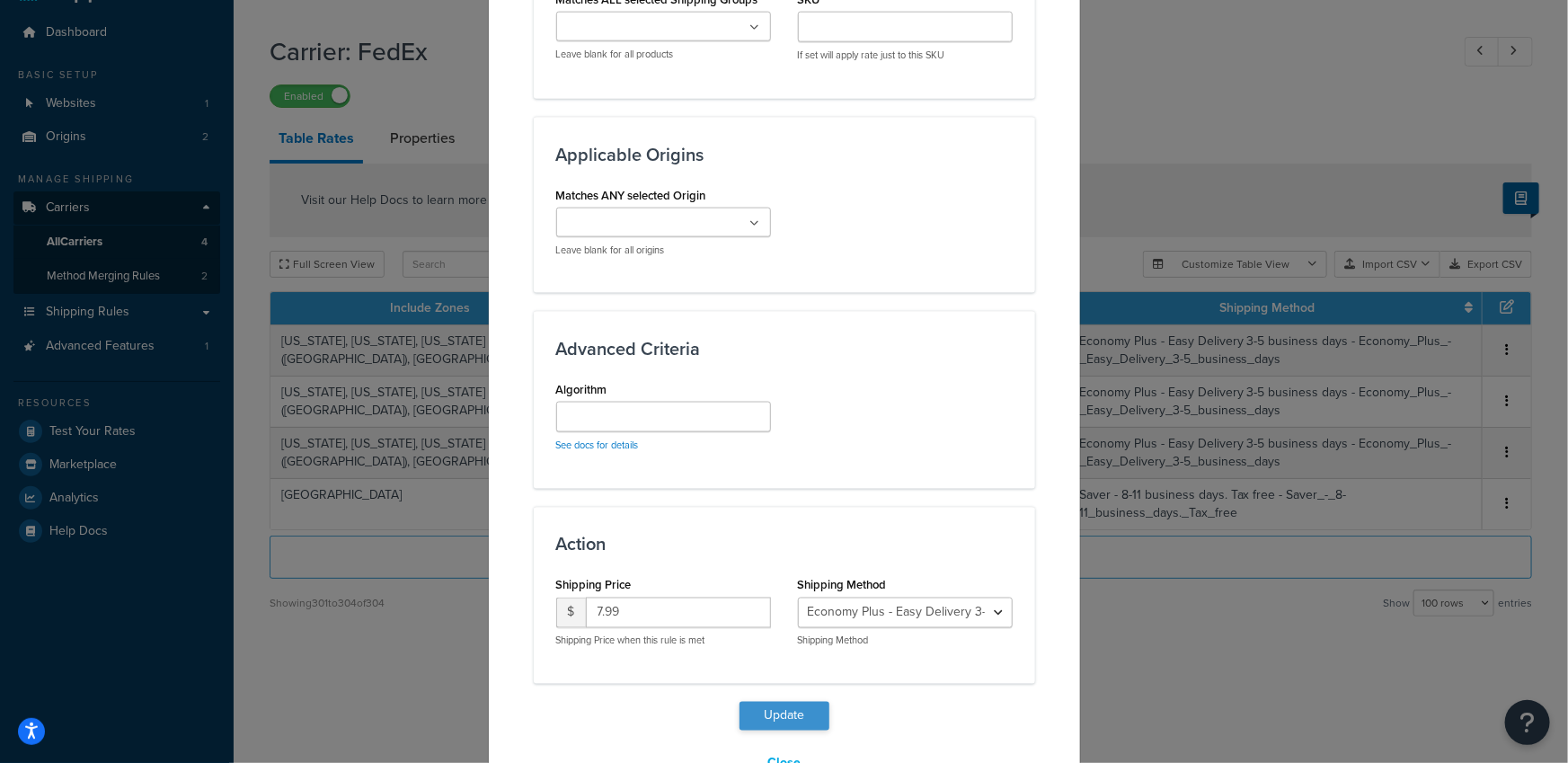
type input "35.0"
click at [779, 702] on button "Update" at bounding box center [785, 716] width 90 height 29
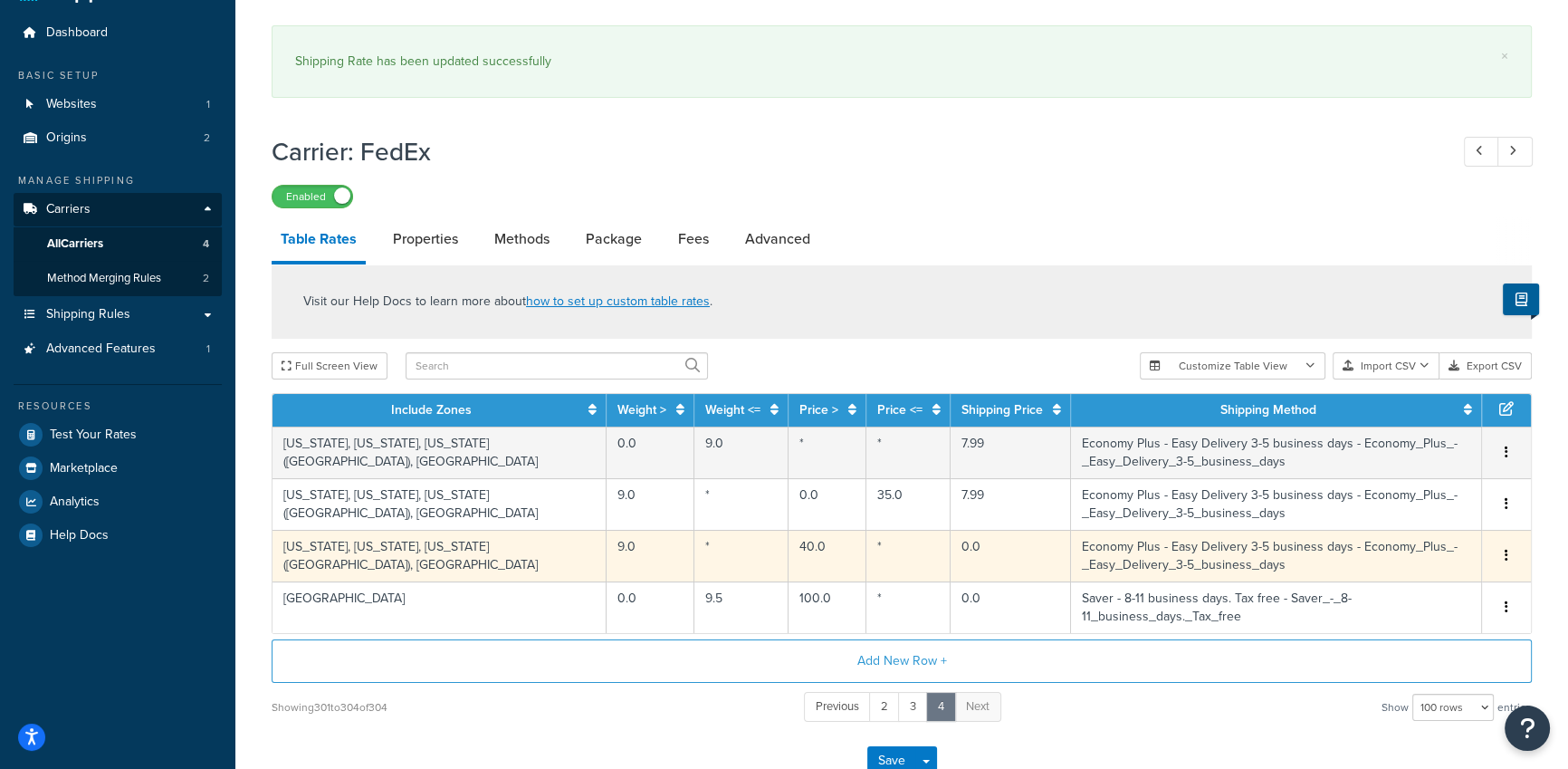
click at [788, 552] on td "40.0" at bounding box center [827, 555] width 78 height 52
select select "182415"
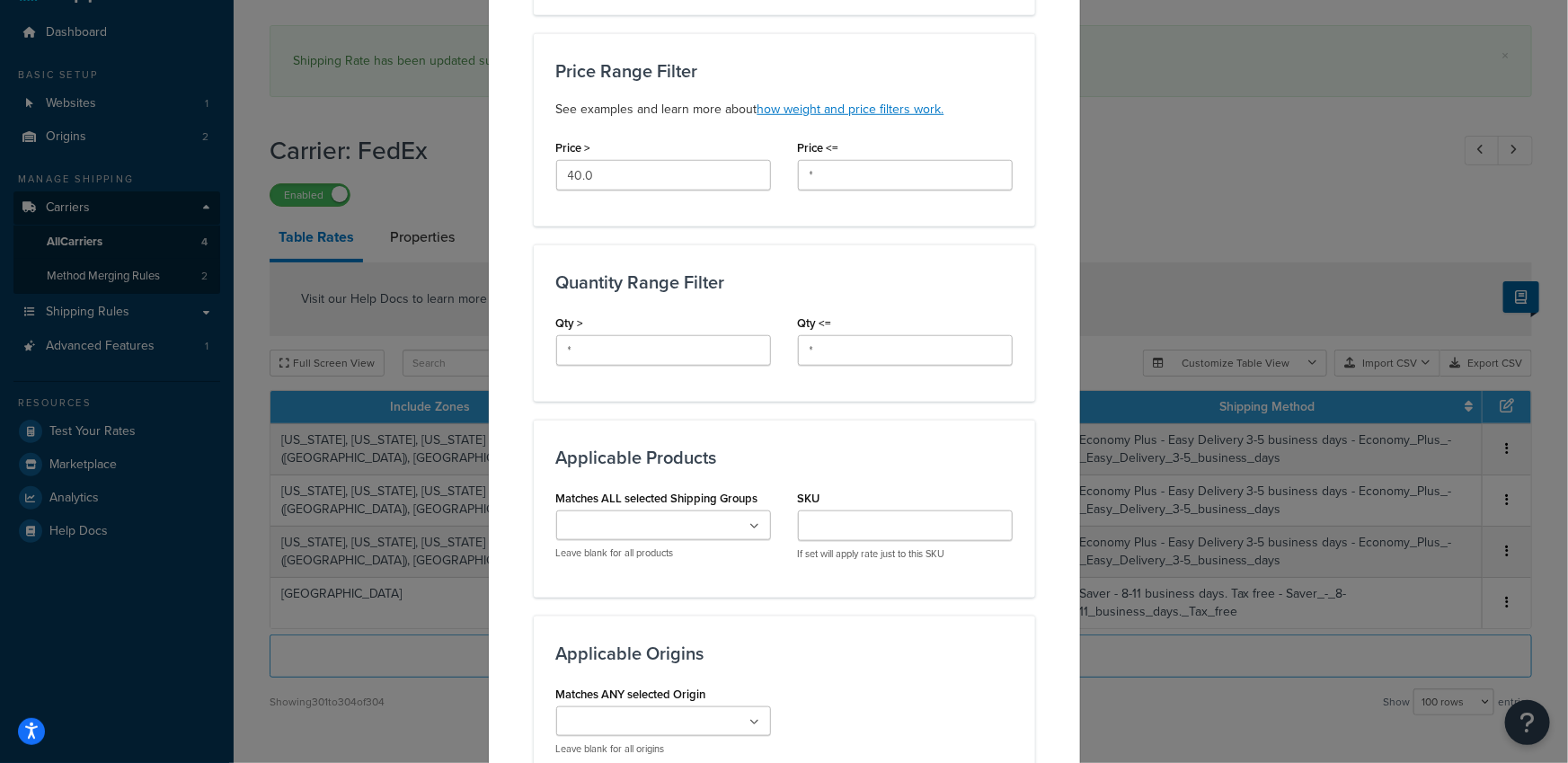
scroll to position [584, 0]
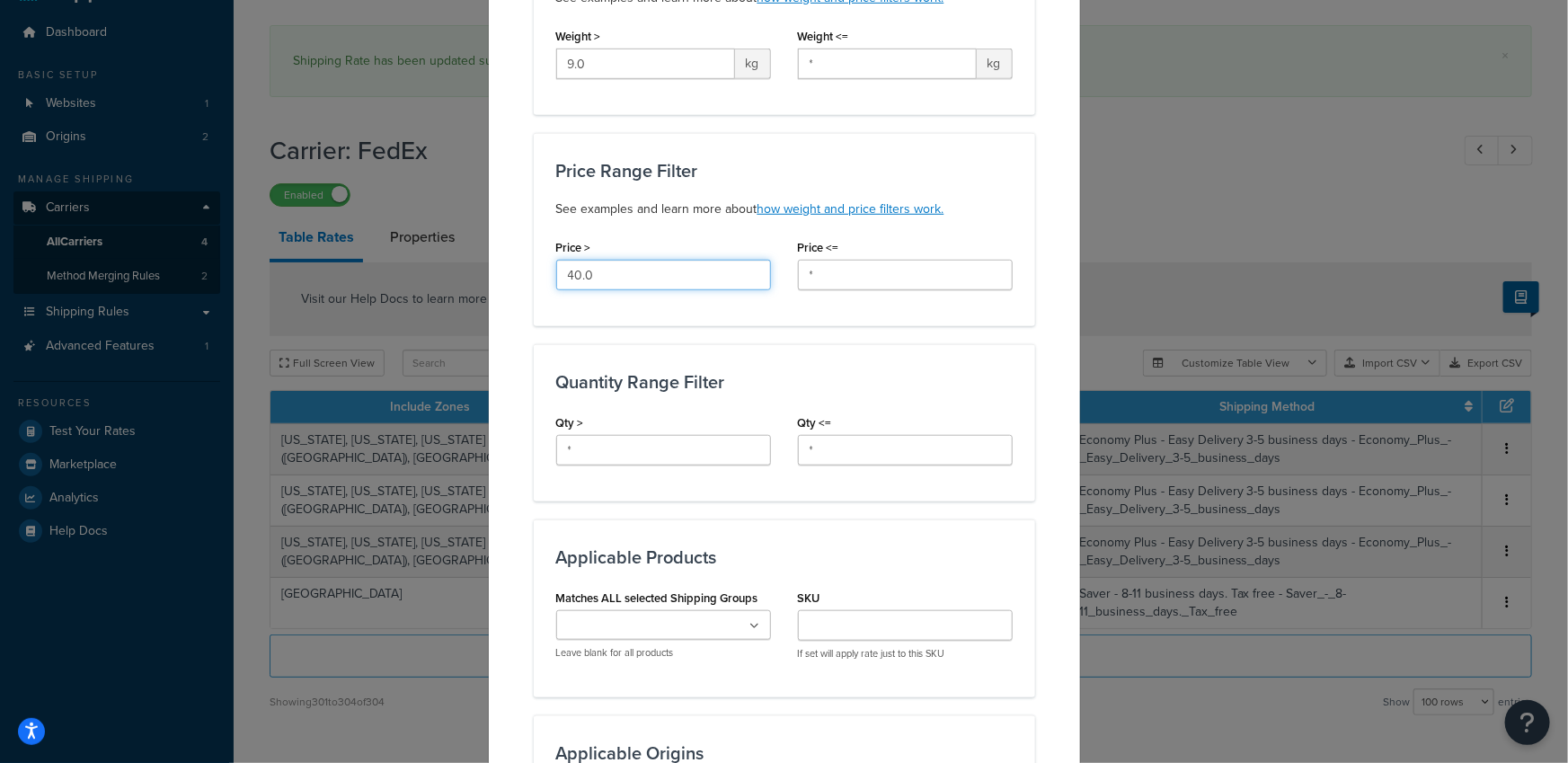
click at [574, 260] on input "40.0" at bounding box center [663, 275] width 215 height 31
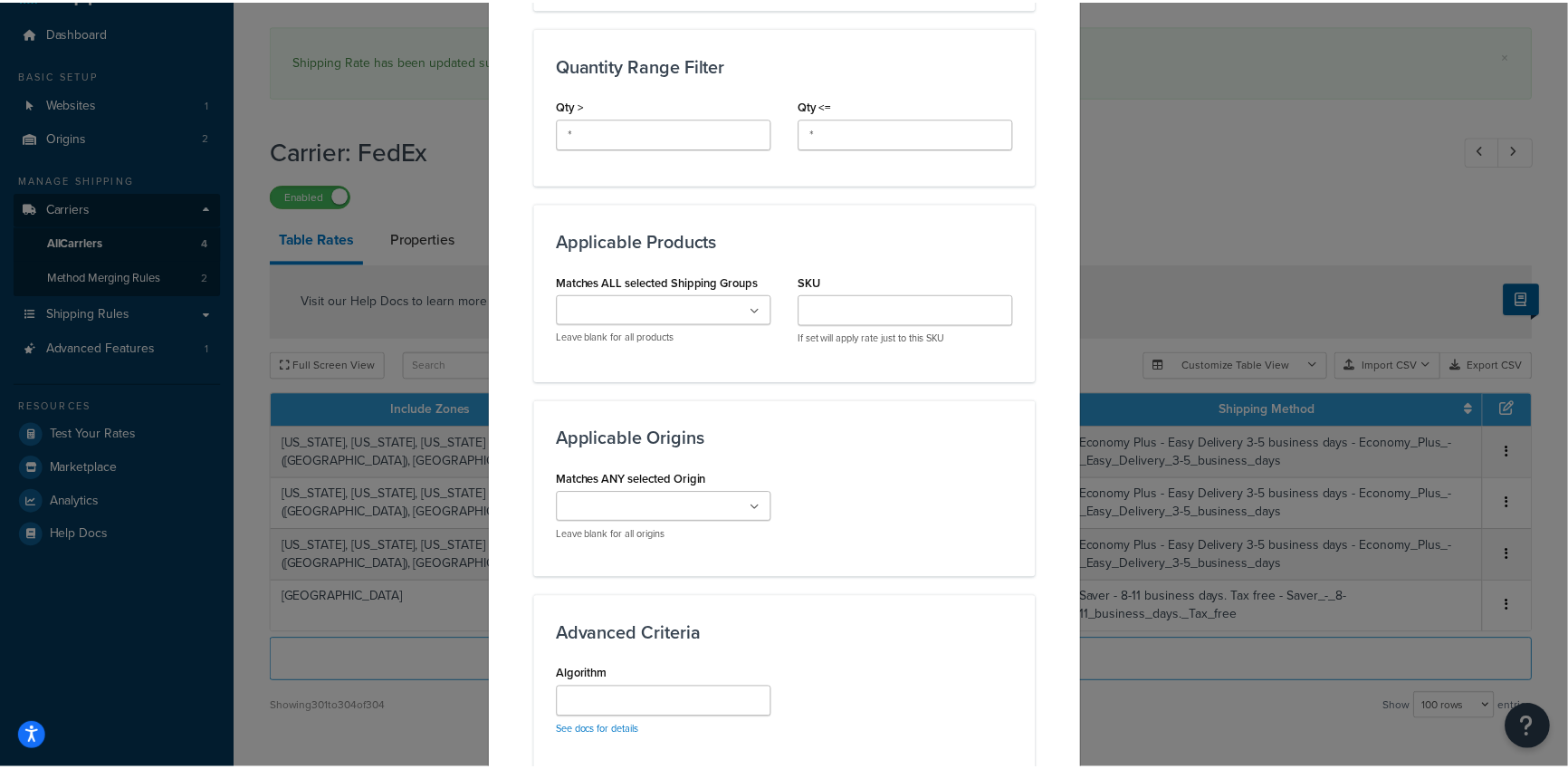
scroll to position [1192, 0]
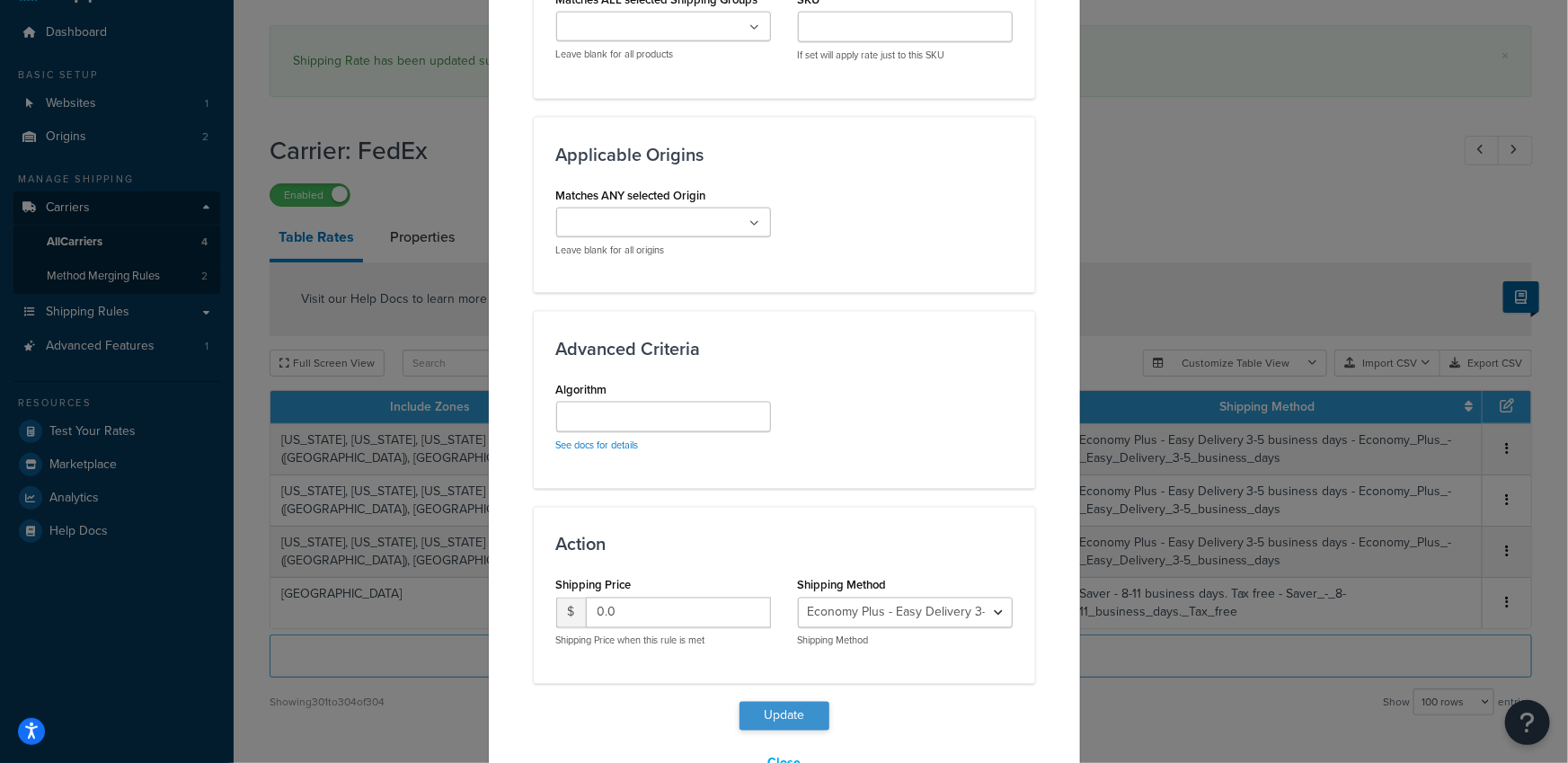
type input "35.0"
click at [787, 702] on button "Update" at bounding box center [785, 716] width 90 height 29
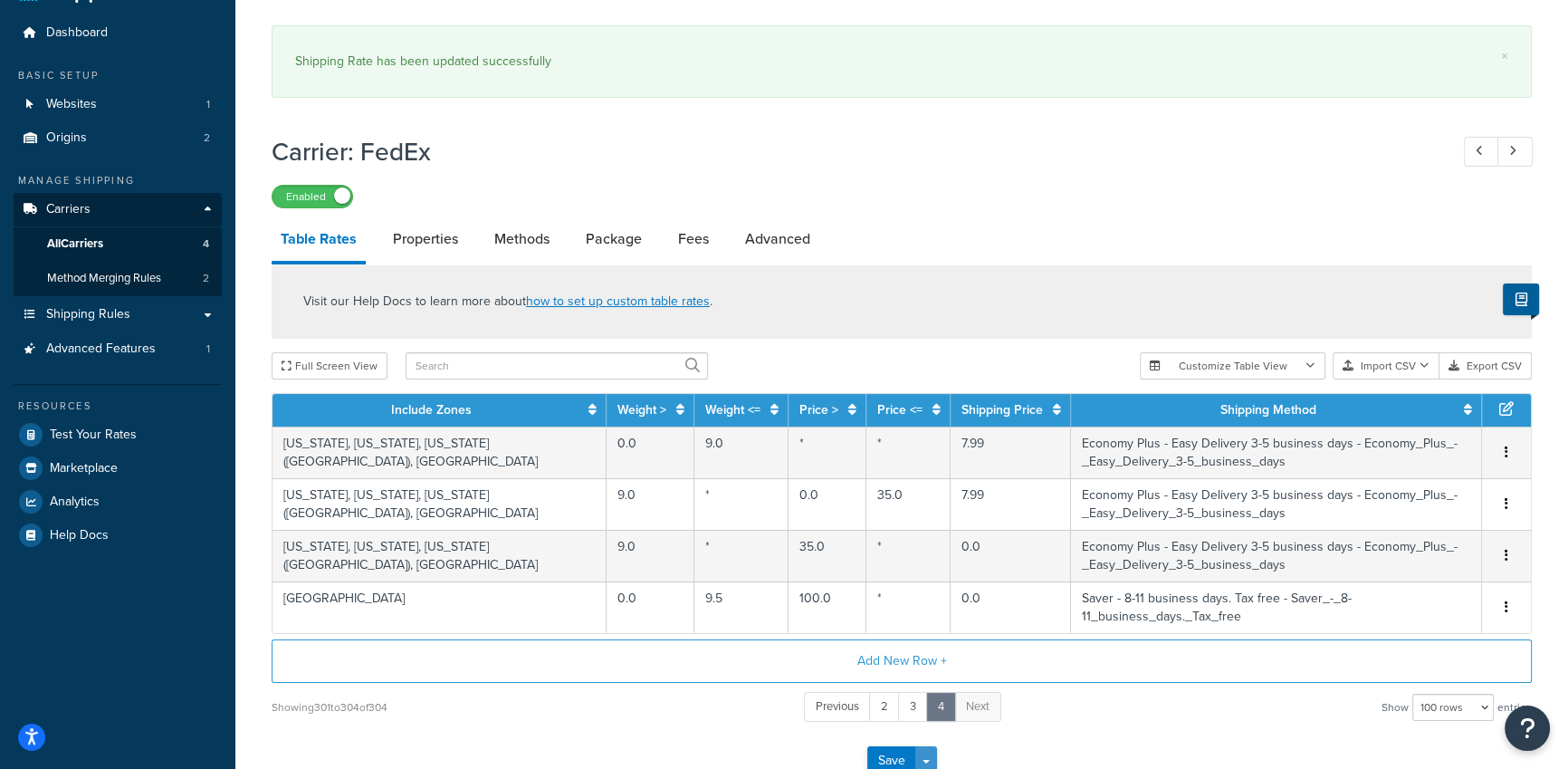
click at [932, 746] on button "Save Dropdown" at bounding box center [926, 761] width 22 height 29
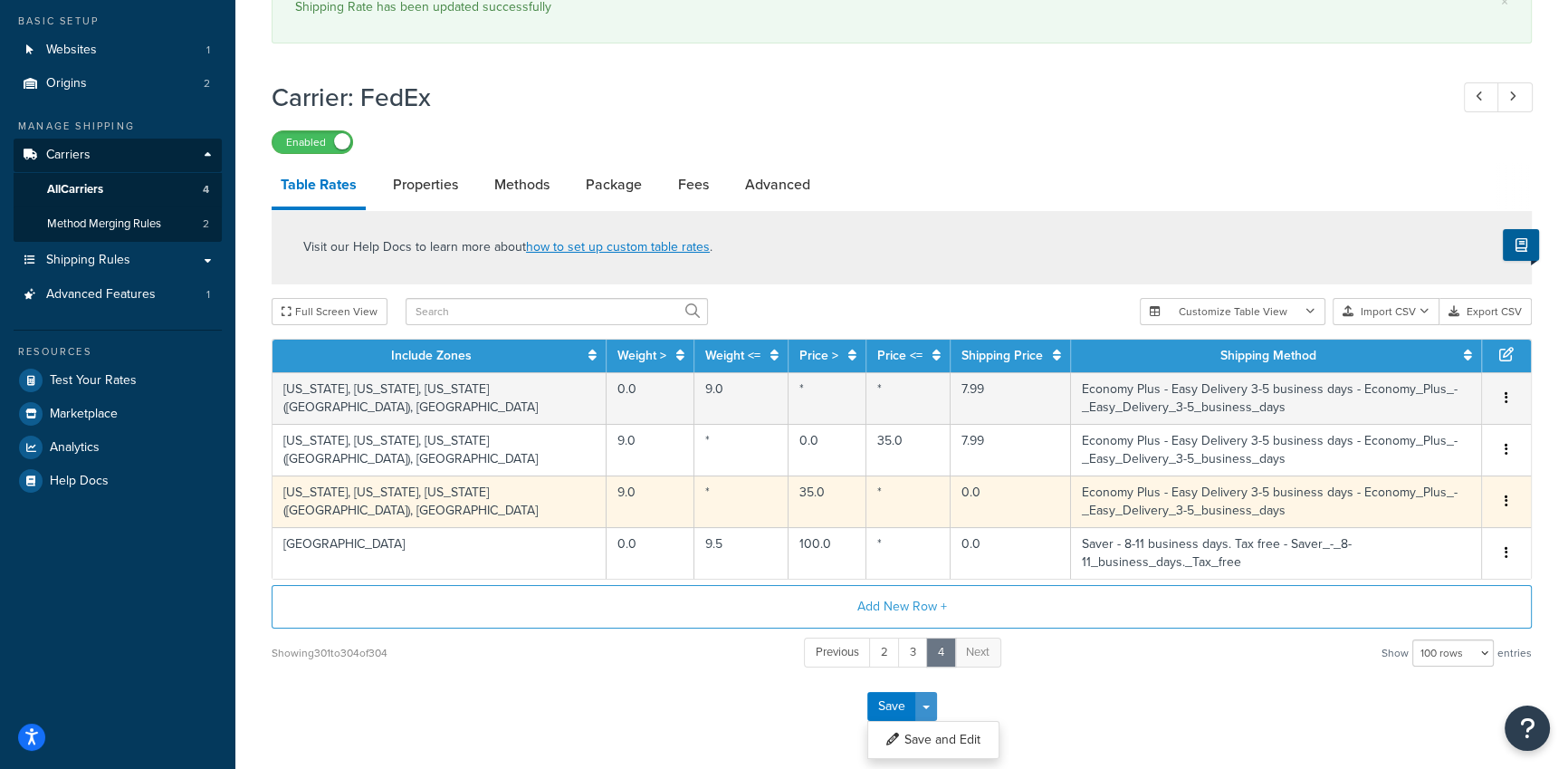
scroll to position [146, 0]
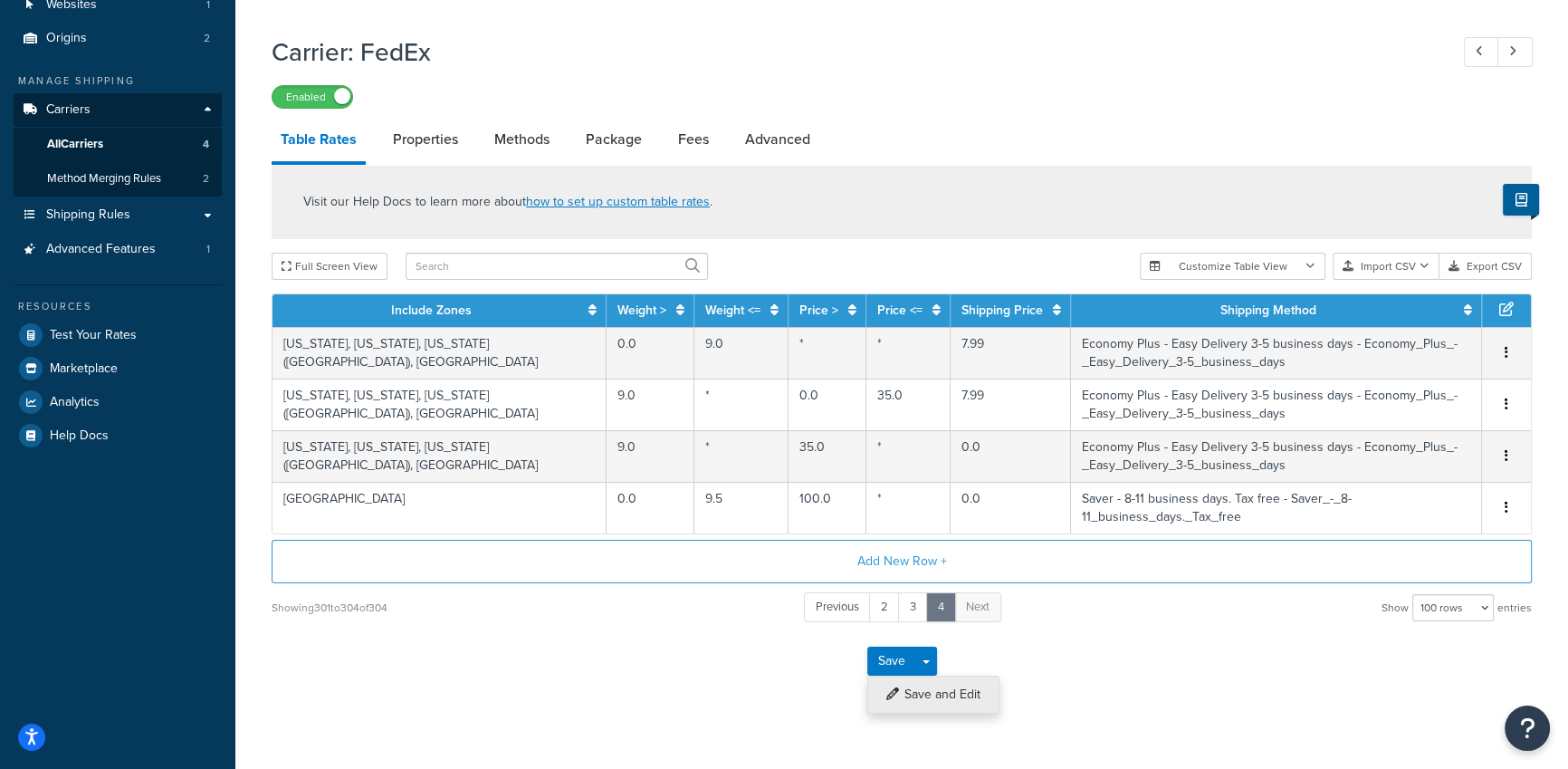
click at [937, 677] on button "Save and Edit" at bounding box center [933, 694] width 132 height 38
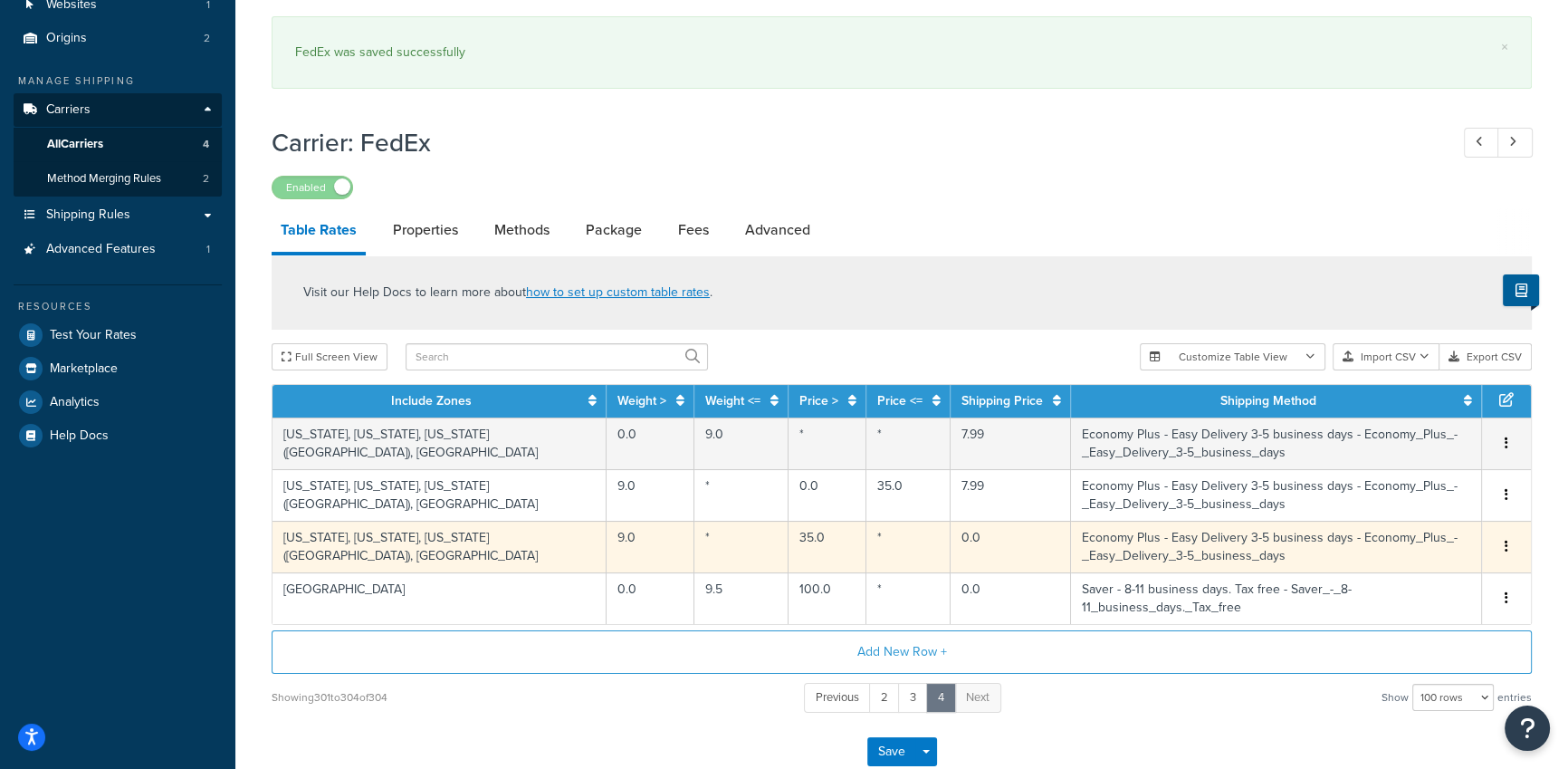
scroll to position [0, 0]
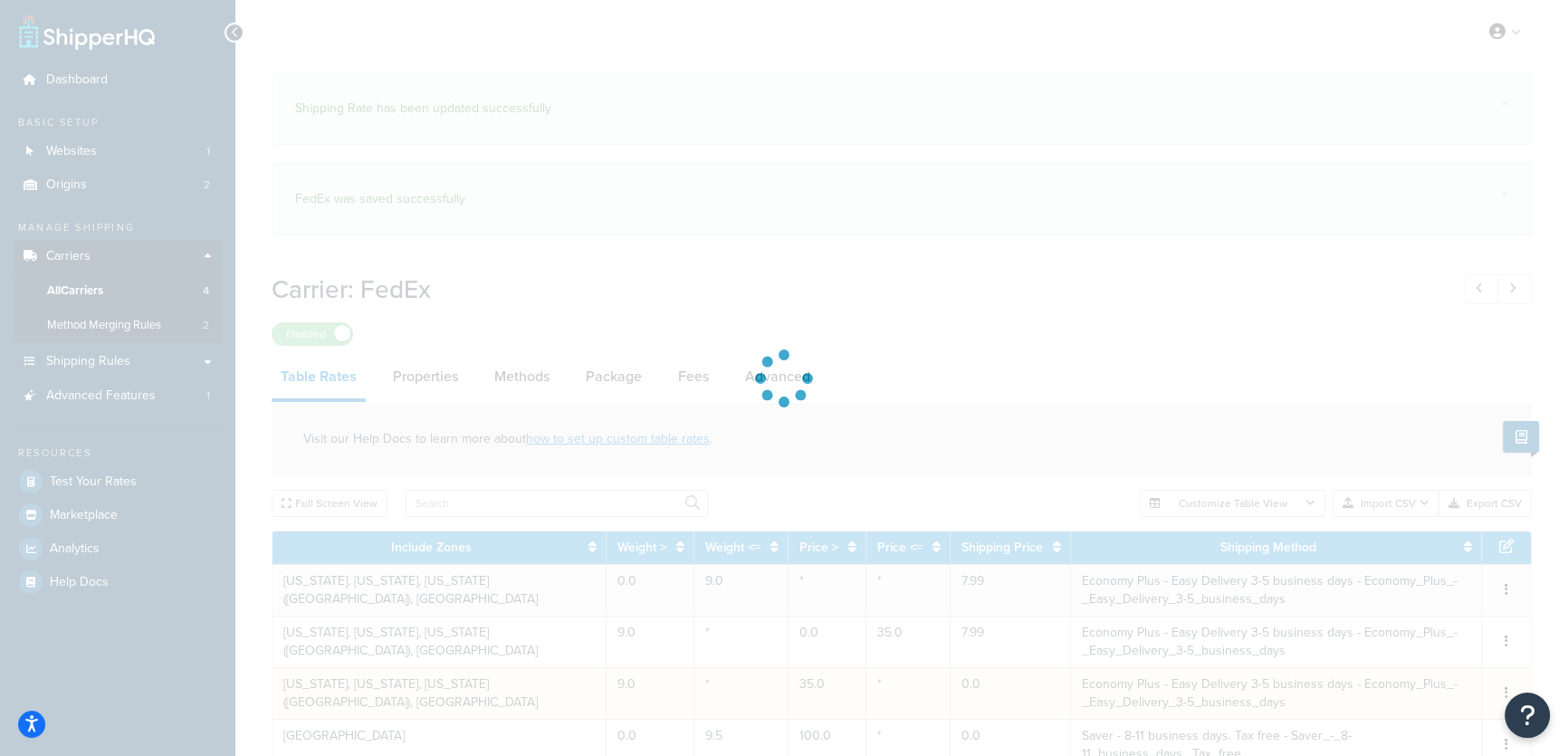
select select "25"
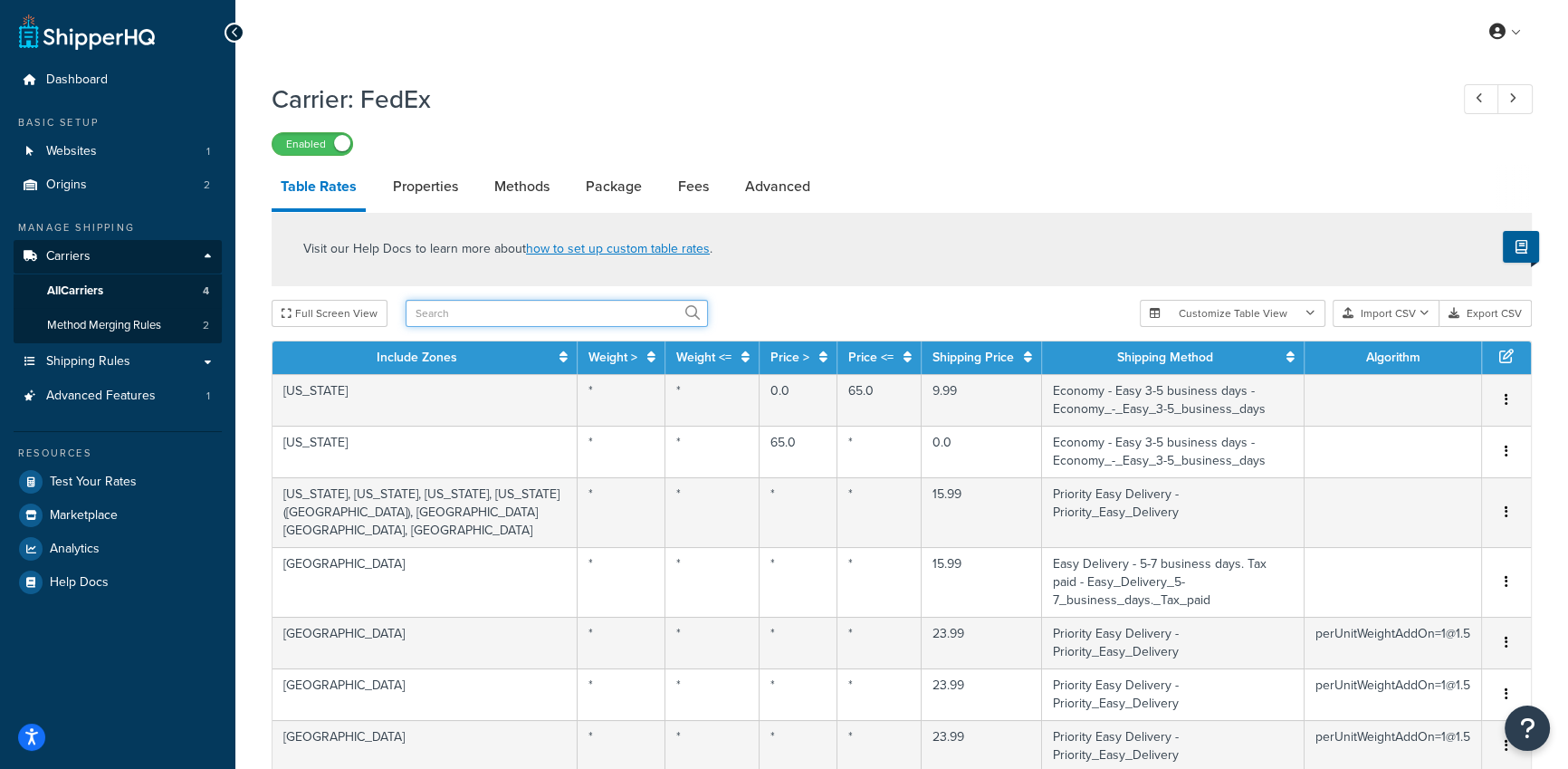
click at [592, 314] on input "text" at bounding box center [556, 314] width 303 height 27
type input "35"
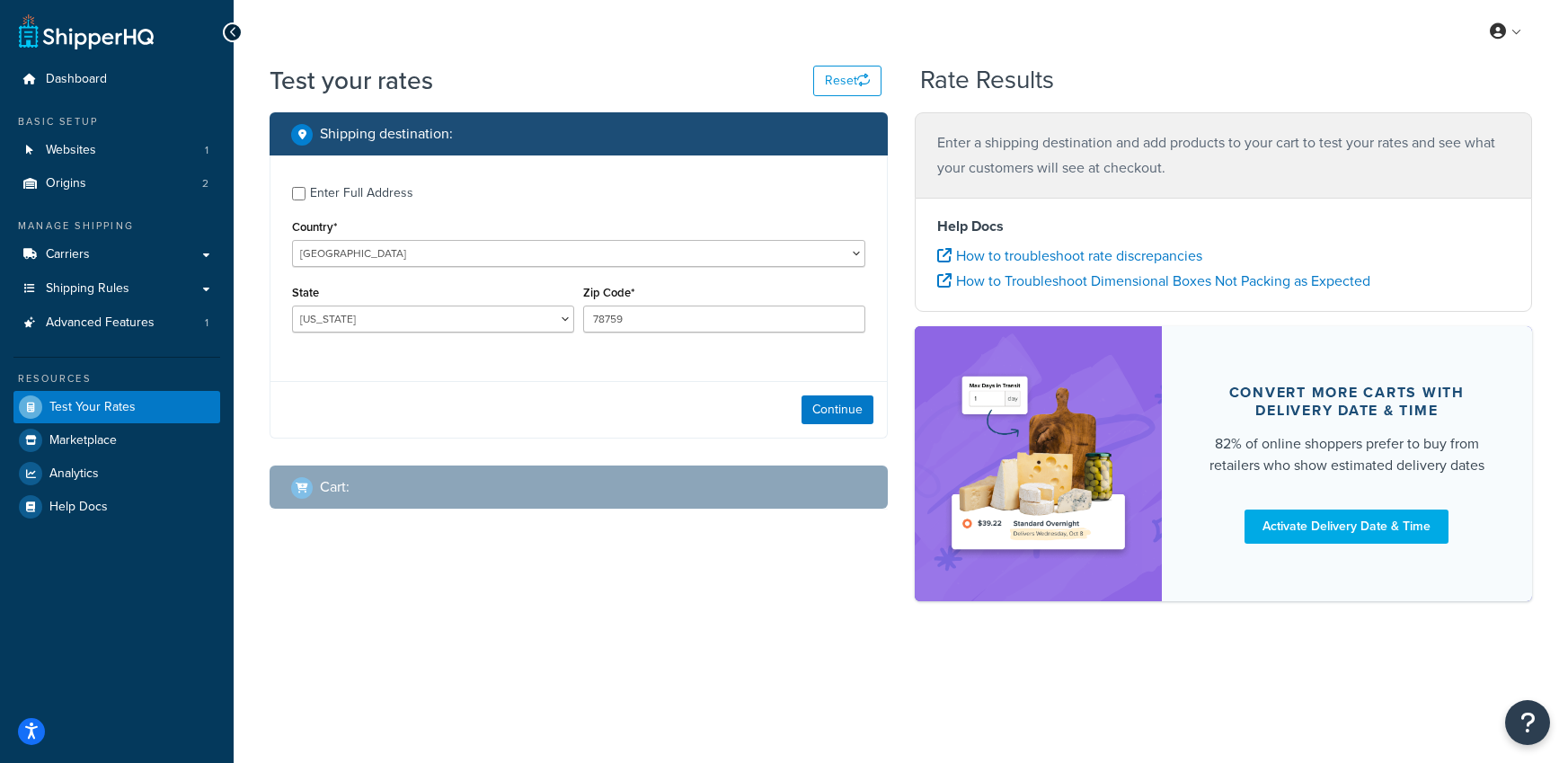
select select "[GEOGRAPHIC_DATA]"
click at [872, 418] on button "Continue" at bounding box center [837, 409] width 72 height 29
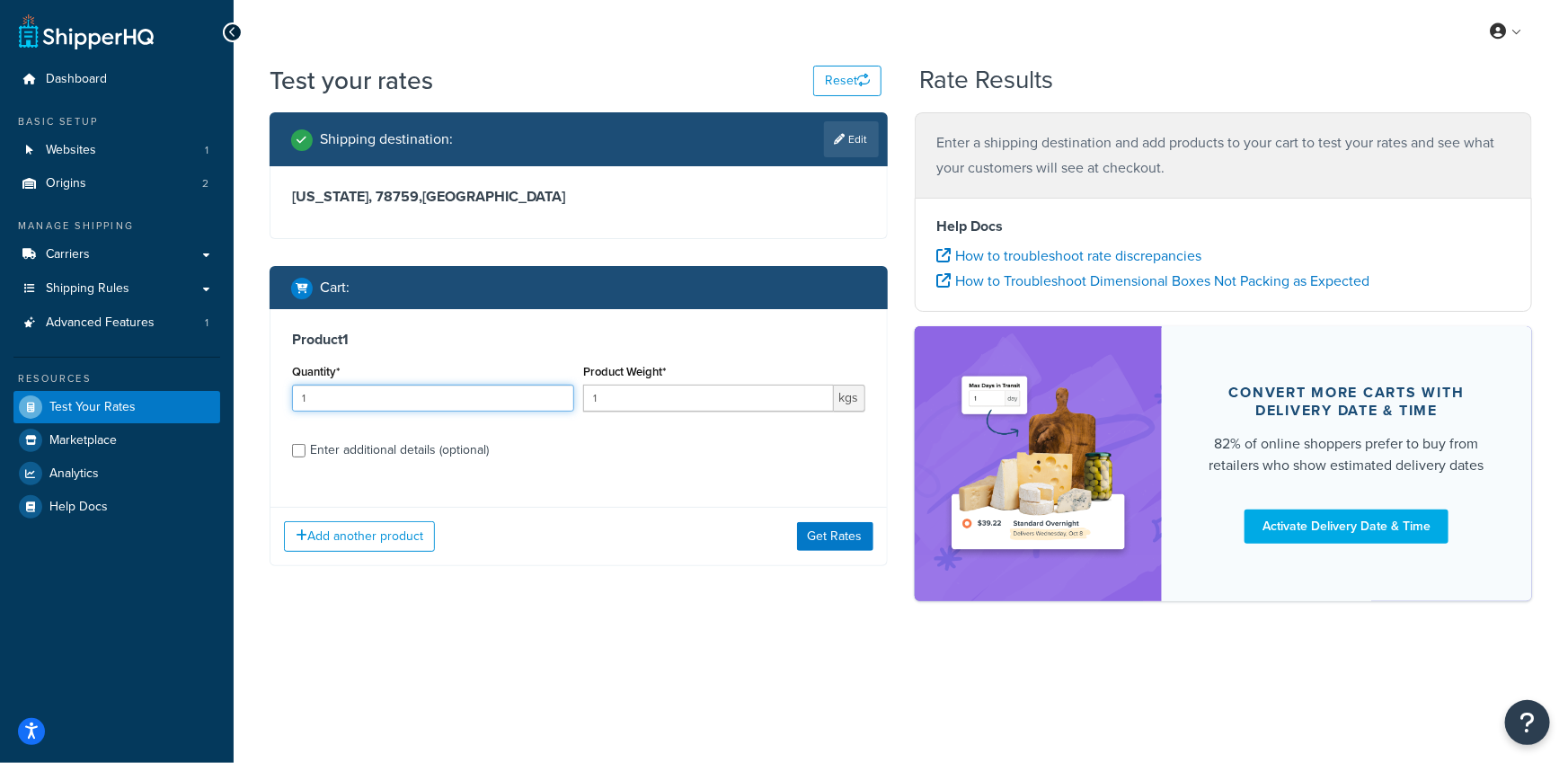
click at [367, 401] on input "1" at bounding box center [433, 398] width 282 height 27
click at [402, 451] on div "Enter additional details (optional)" at bounding box center [400, 450] width 179 height 25
click at [410, 453] on div "Enter additional details (optional)" at bounding box center [400, 450] width 179 height 25
click at [306, 453] on input "Enter additional details (optional)" at bounding box center [299, 450] width 14 height 14
checkbox input "true"
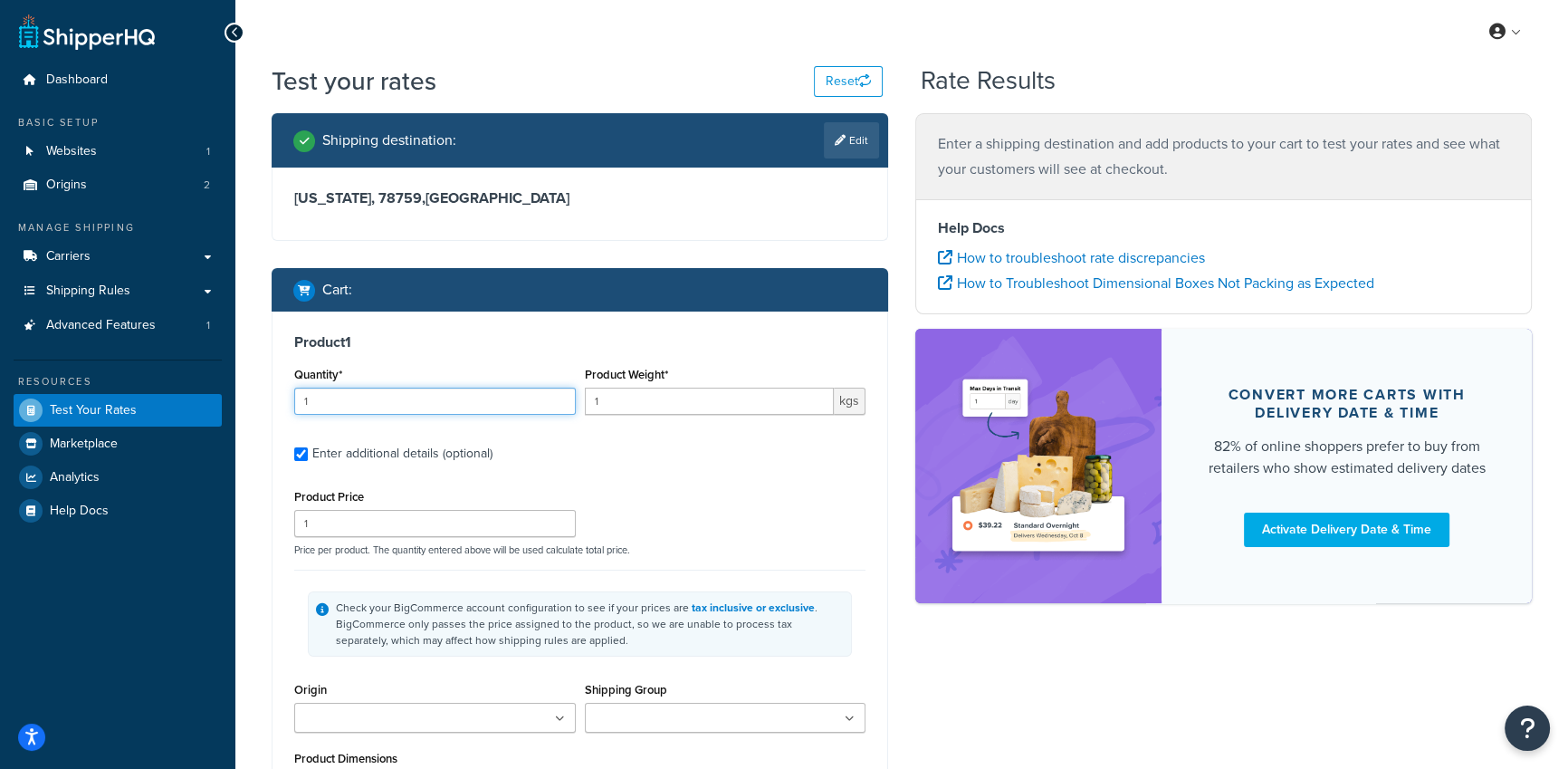
click at [398, 408] on input "1" at bounding box center [435, 401] width 282 height 27
type input "5"
type input "3"
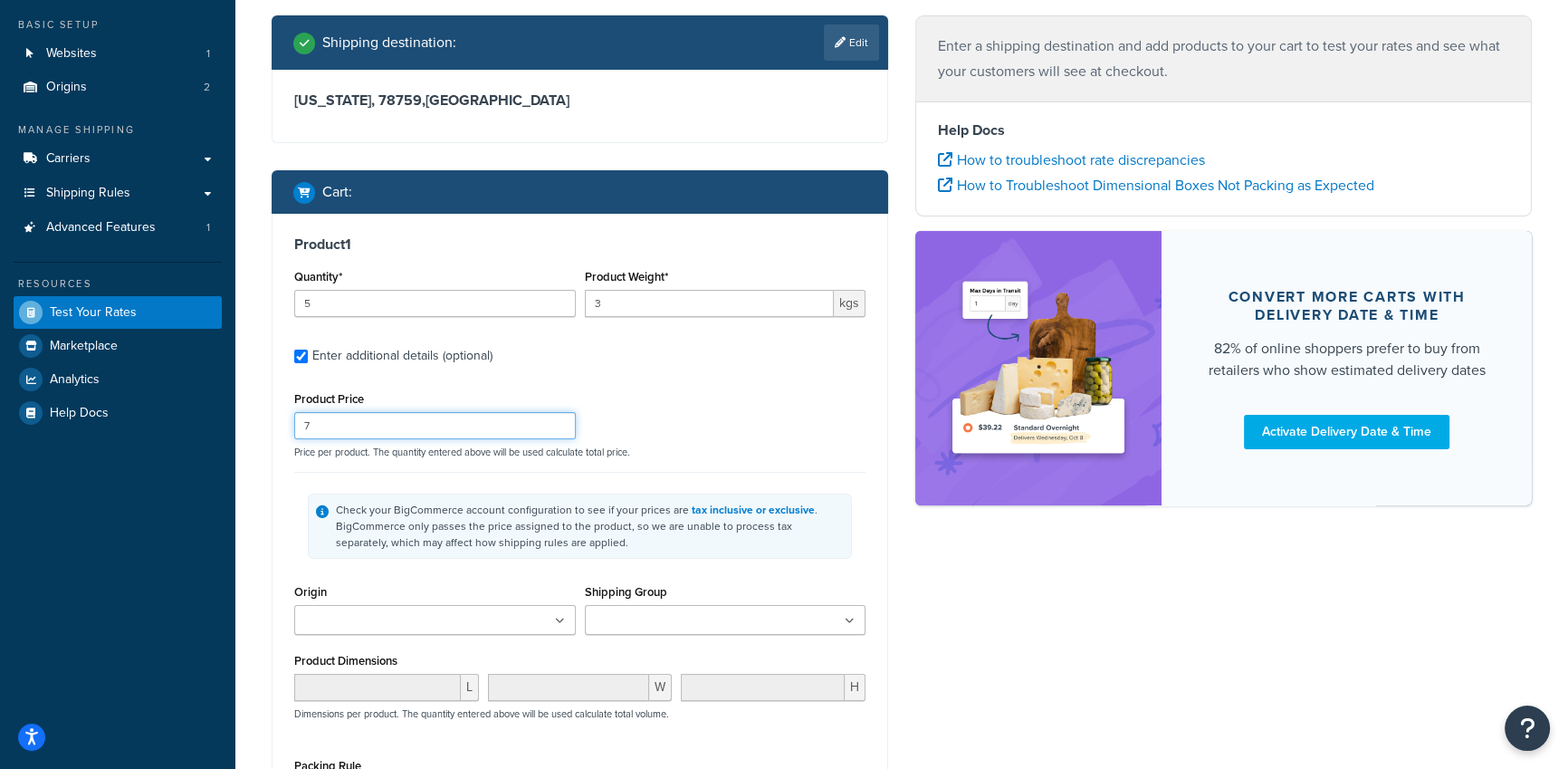
scroll to position [308, 0]
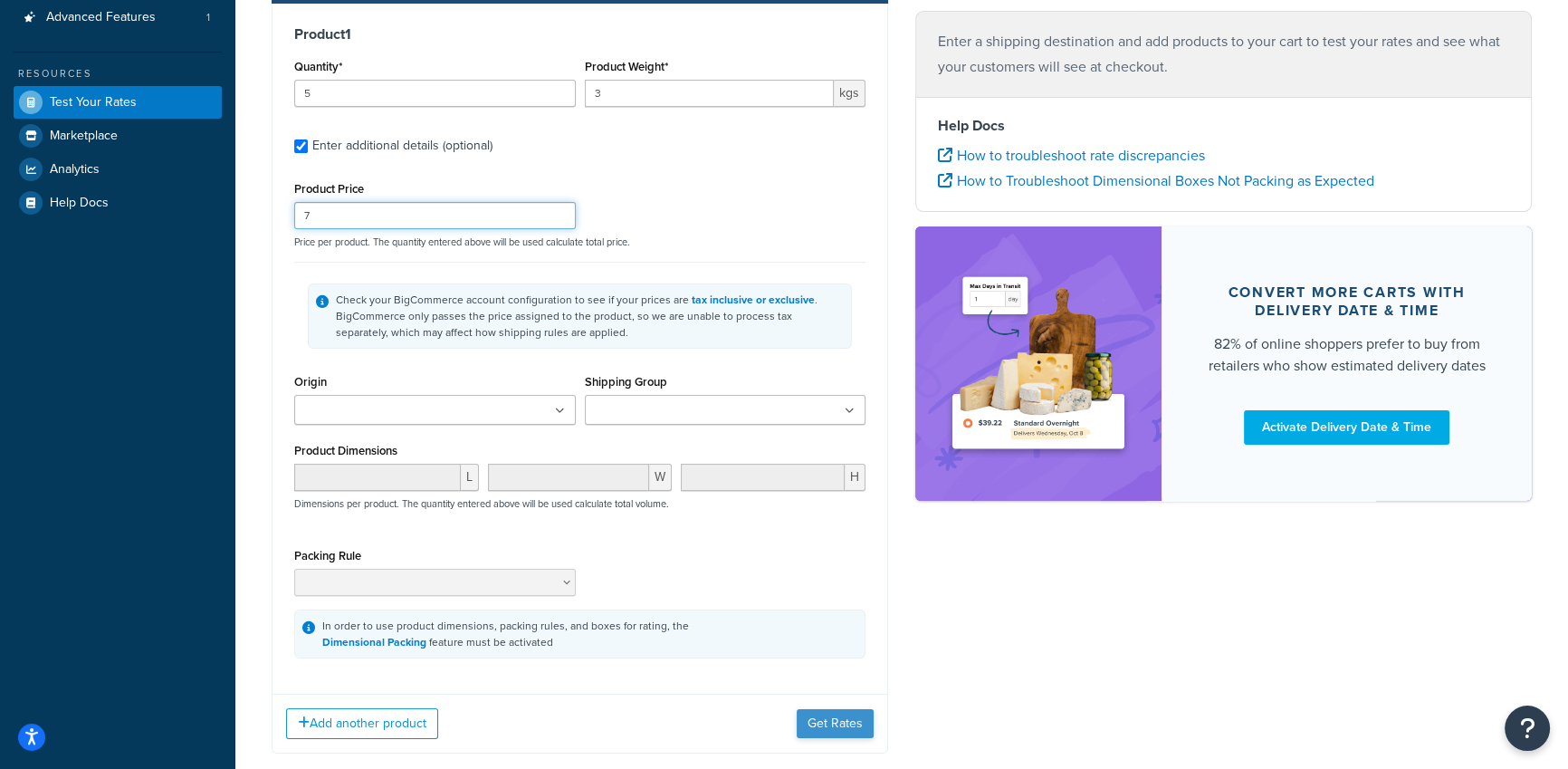
type input "7"
click at [818, 717] on button "Get Rates" at bounding box center [834, 724] width 77 height 29
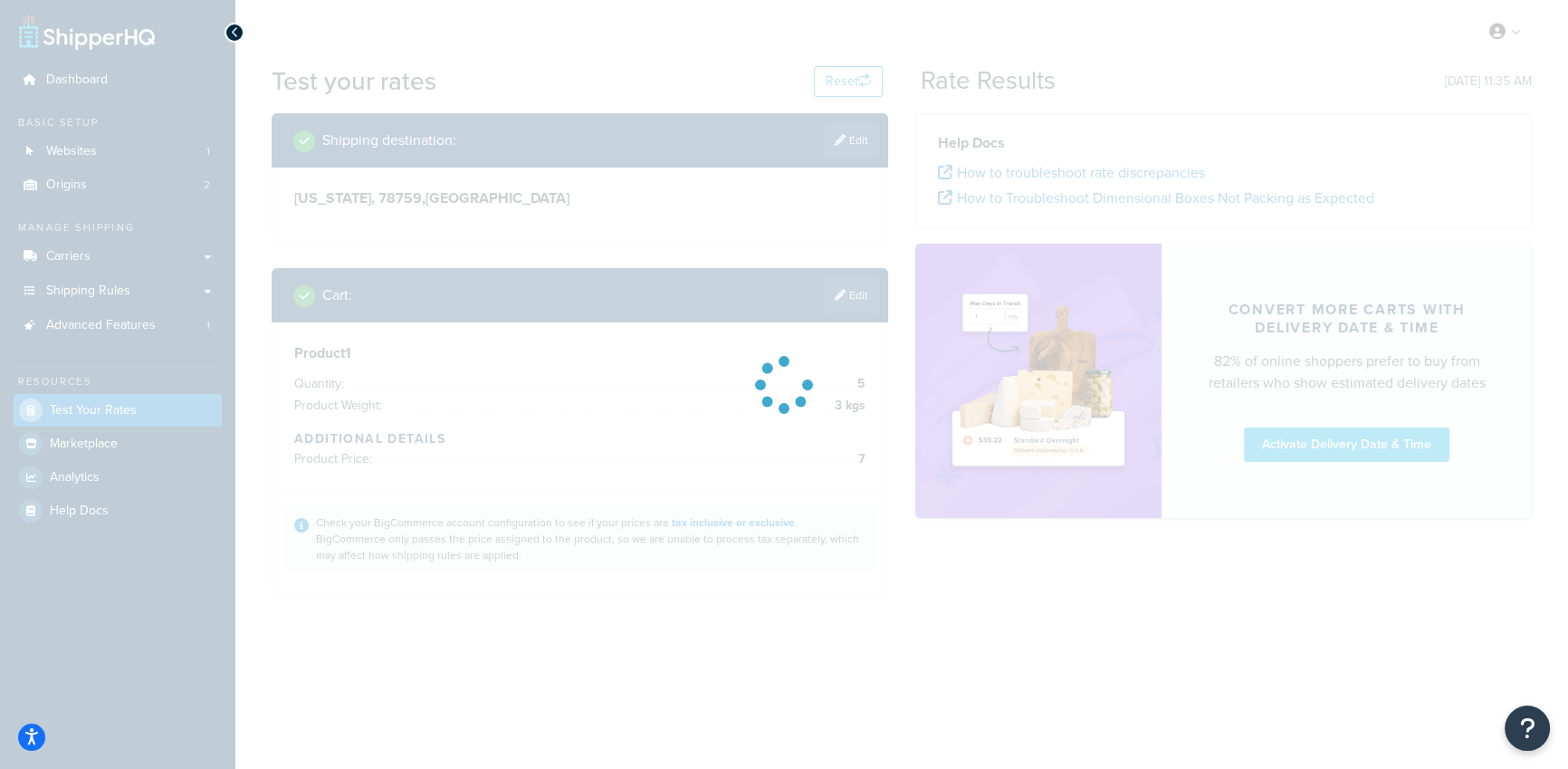
scroll to position [0, 0]
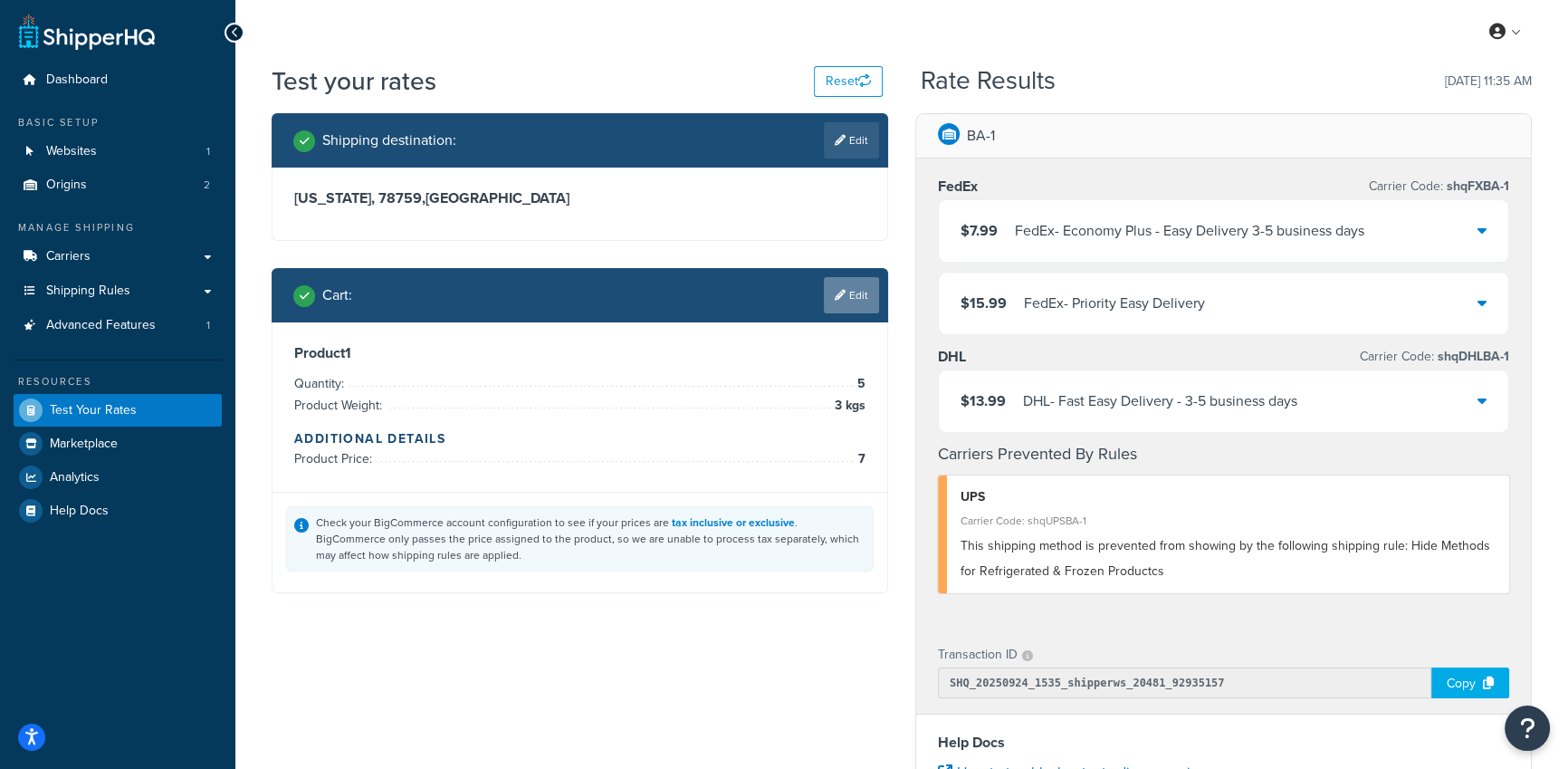
click at [843, 295] on icon at bounding box center [840, 295] width 11 height 11
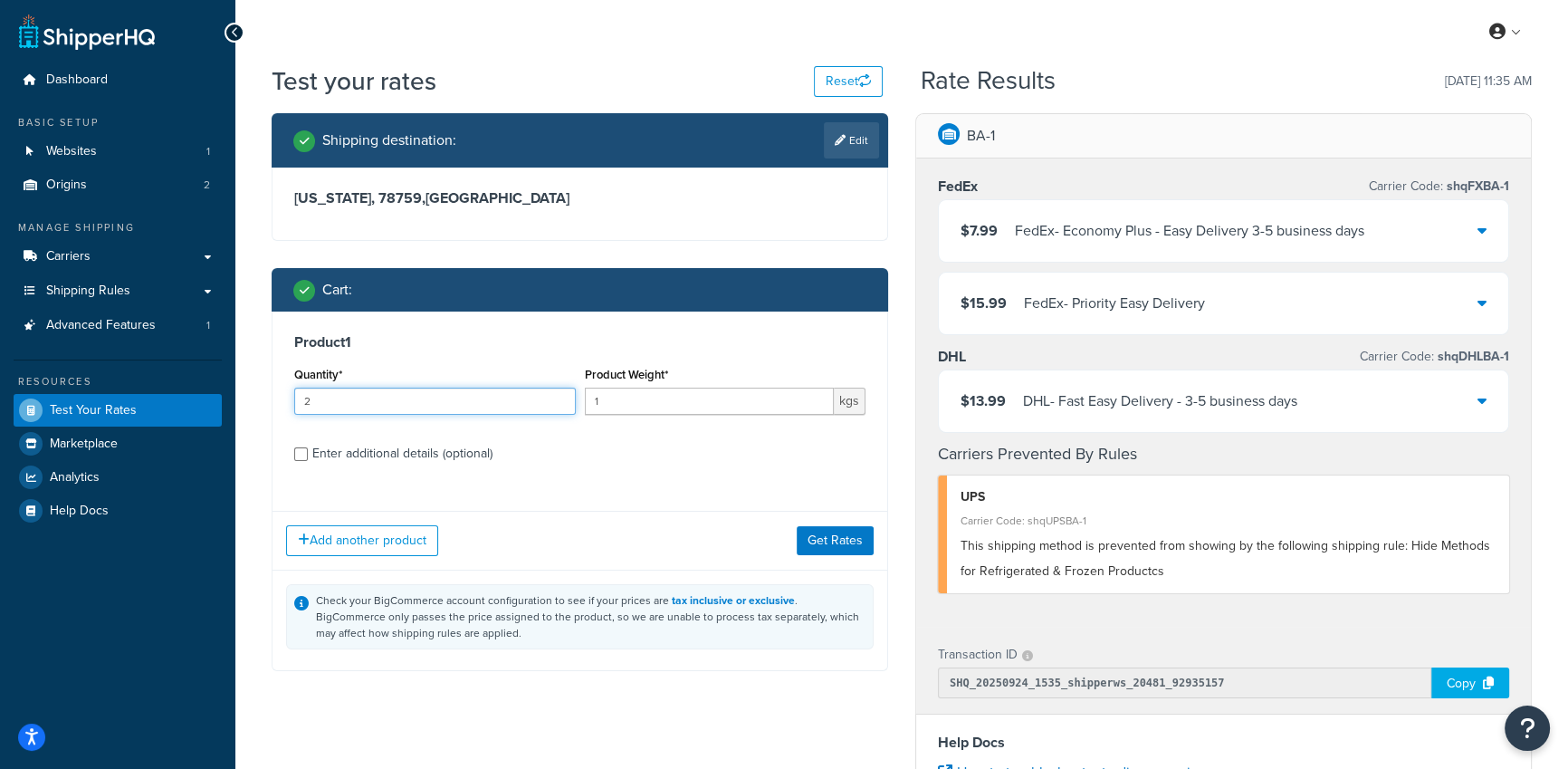
type input "2"
click at [559, 397] on input "2" at bounding box center [435, 401] width 282 height 27
click at [433, 453] on div "Enter additional details (optional)" at bounding box center [403, 454] width 180 height 25
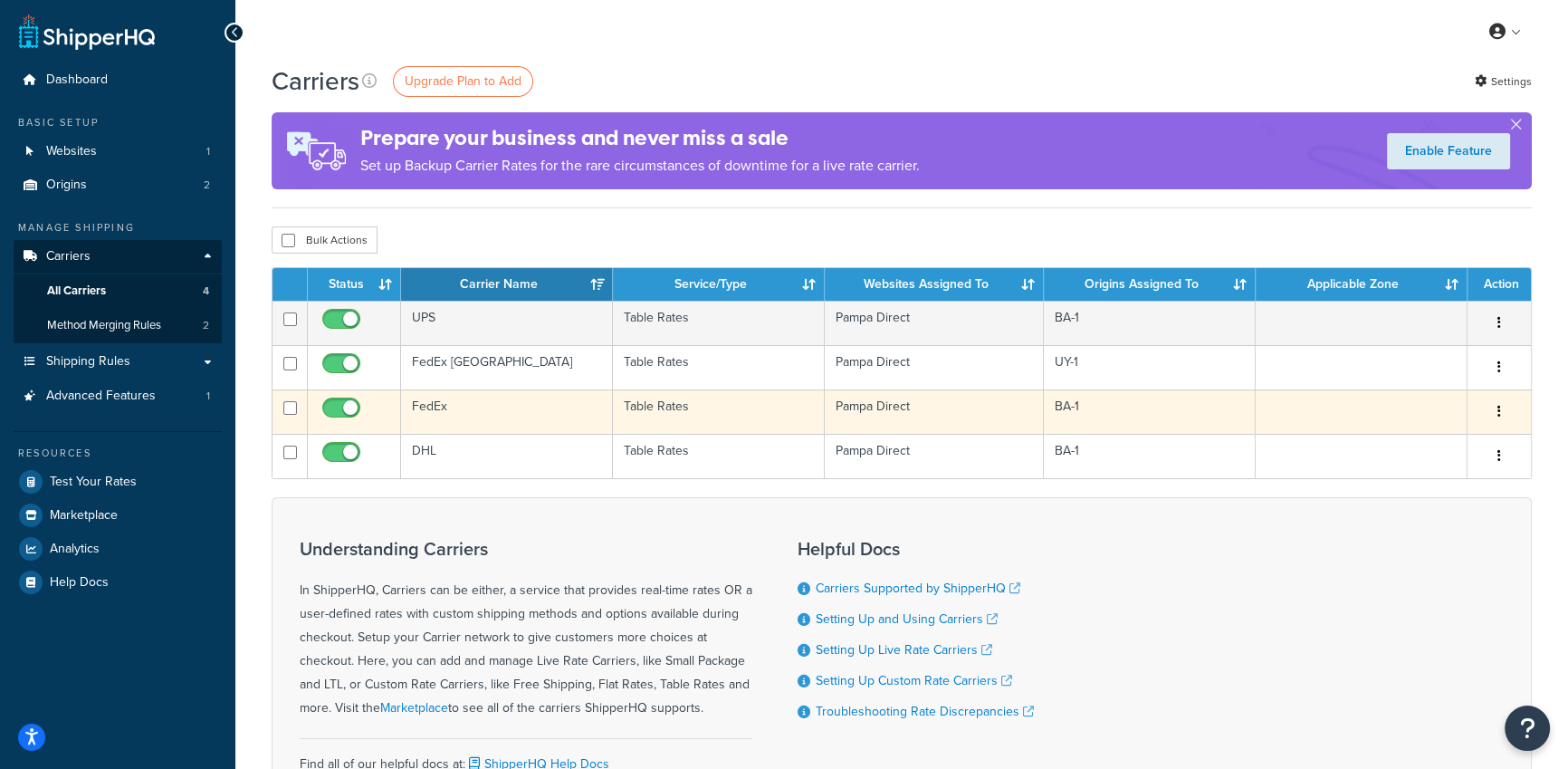
click at [477, 413] on td "FedEx" at bounding box center [506, 411] width 212 height 45
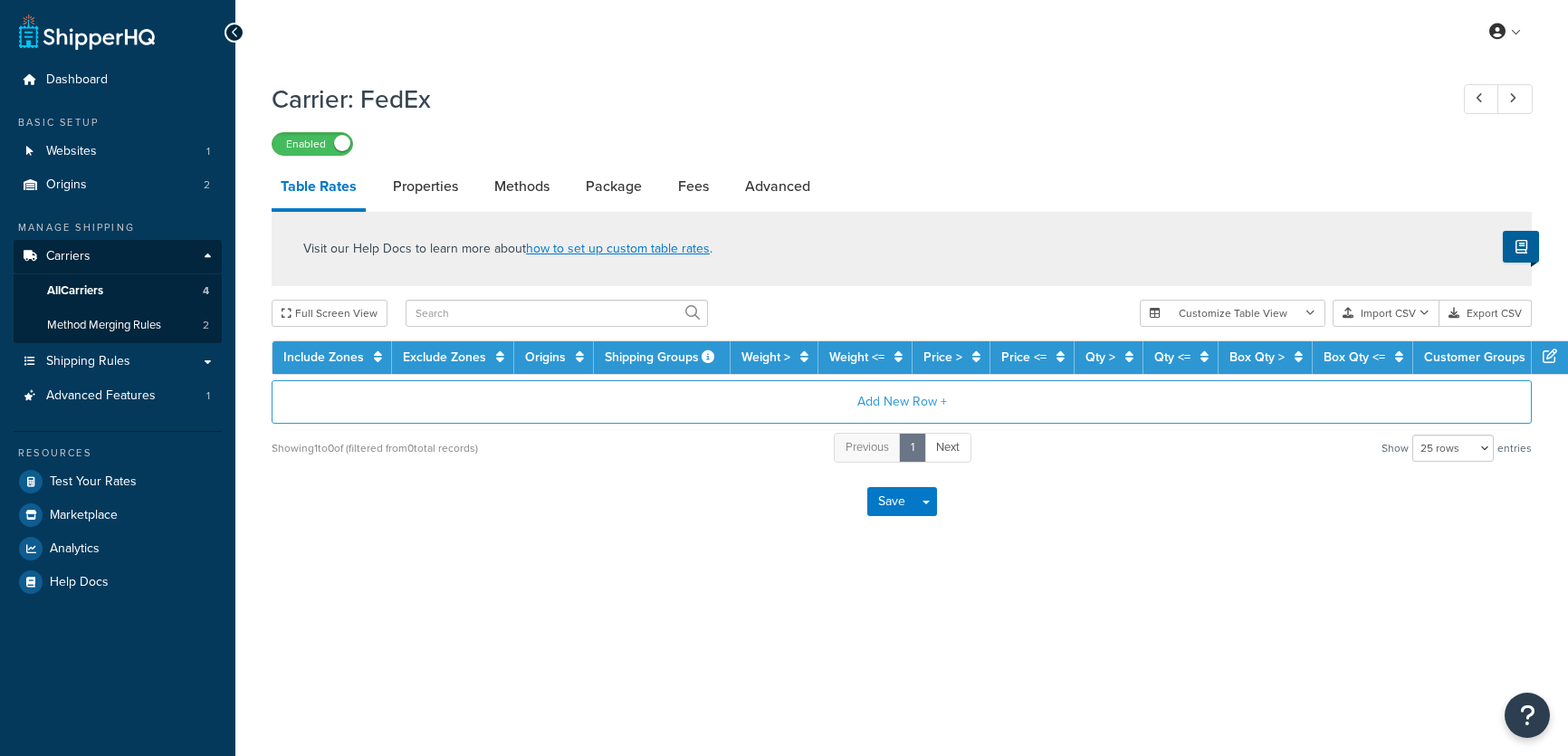
select select "25"
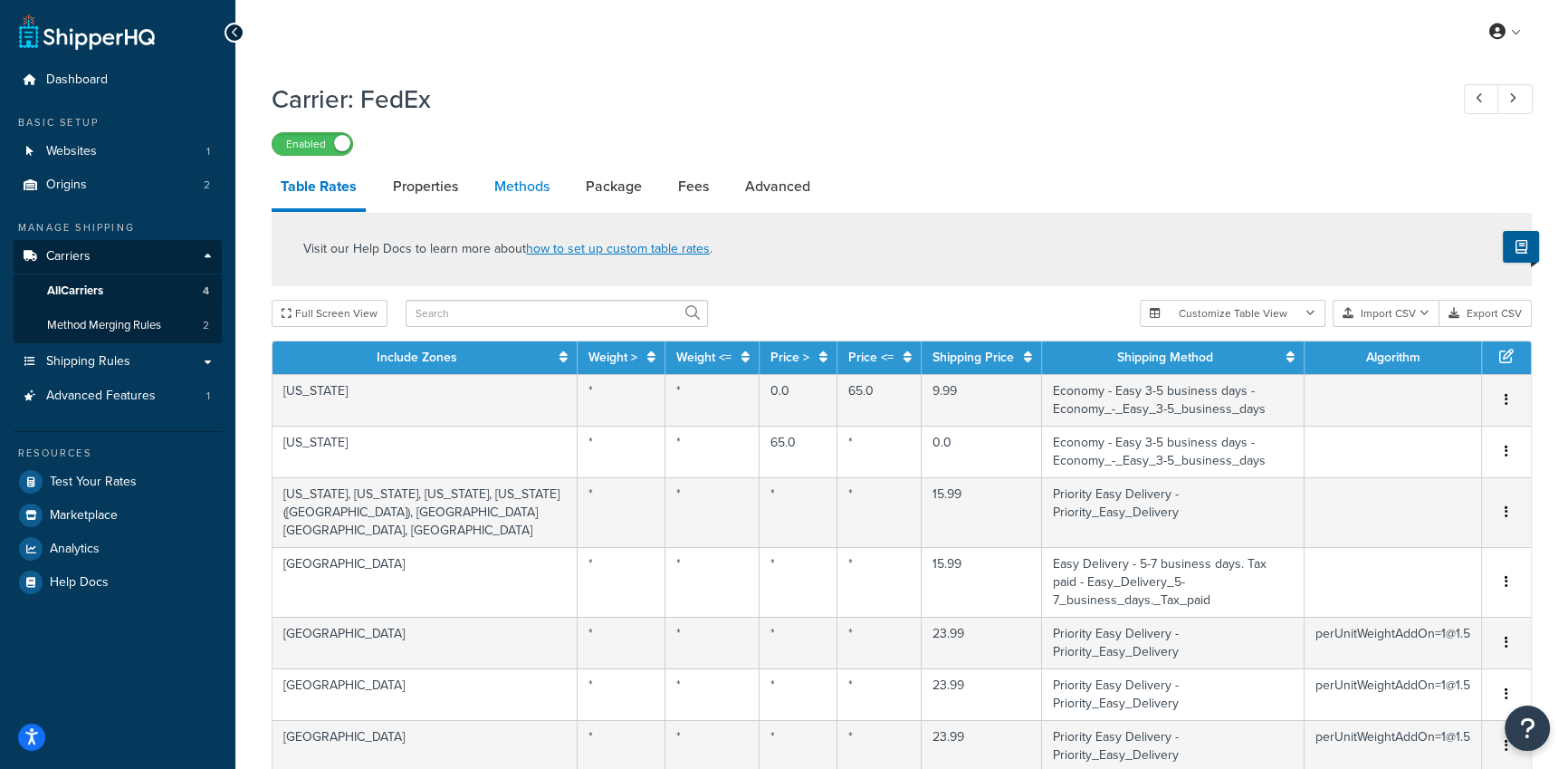
click at [508, 187] on link "Methods" at bounding box center [522, 186] width 74 height 44
select select "25"
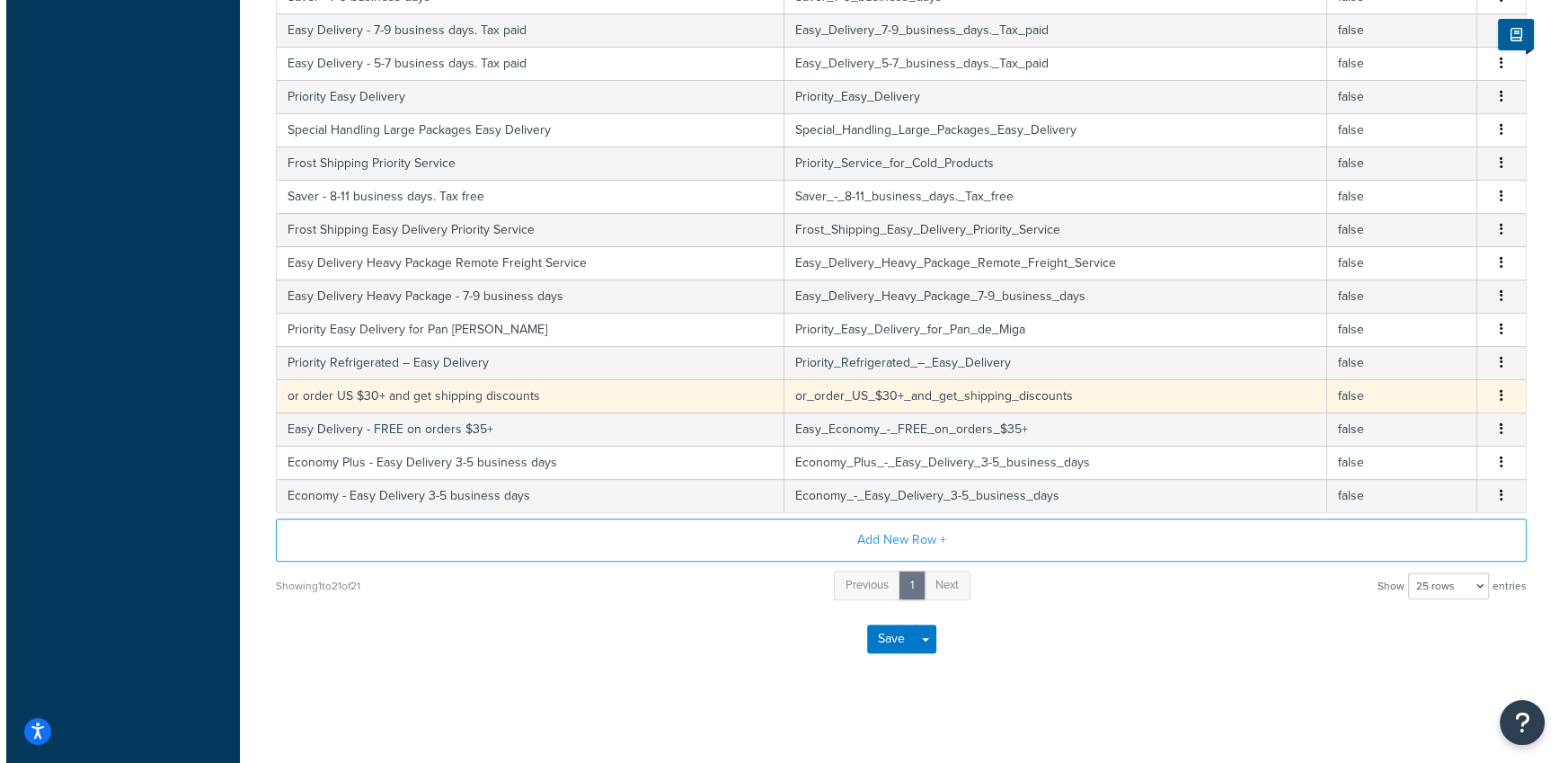
scroll to position [592, 0]
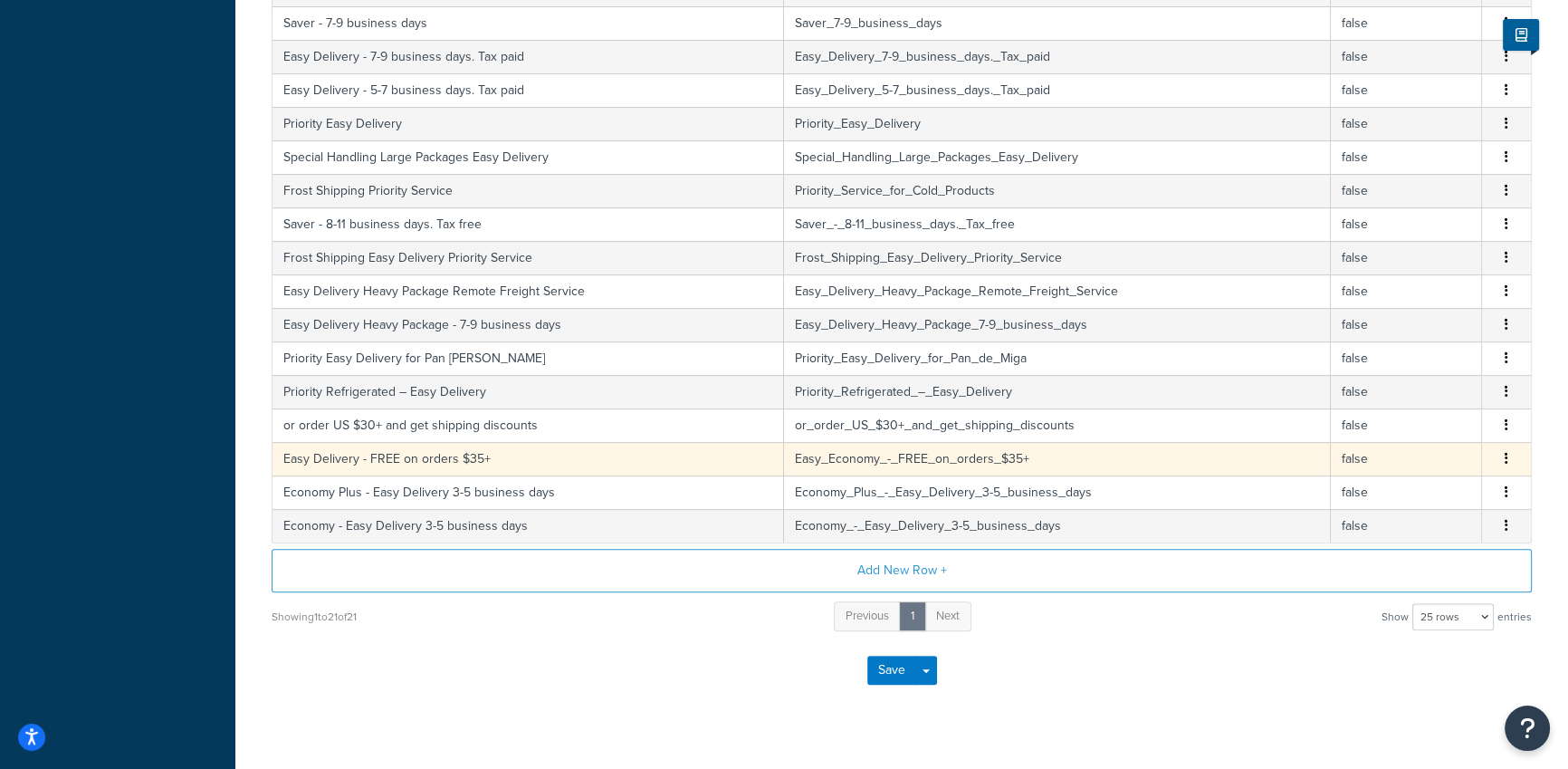
click at [516, 456] on td "Easy Delivery - FREE on orders $35+" at bounding box center [528, 458] width 512 height 34
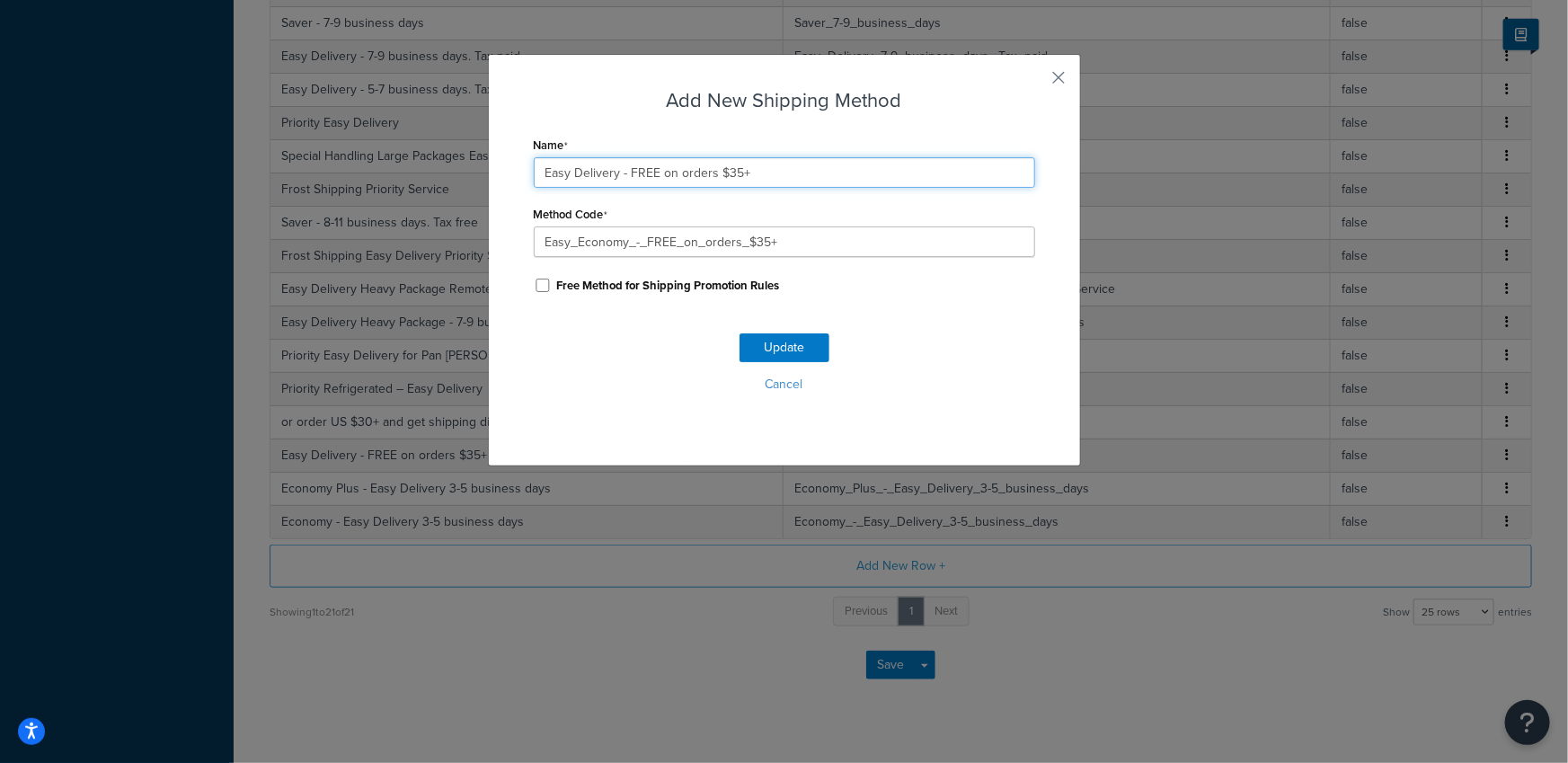
click at [701, 173] on input "Easy Delivery - FREE on orders $35+" at bounding box center [785, 172] width 502 height 31
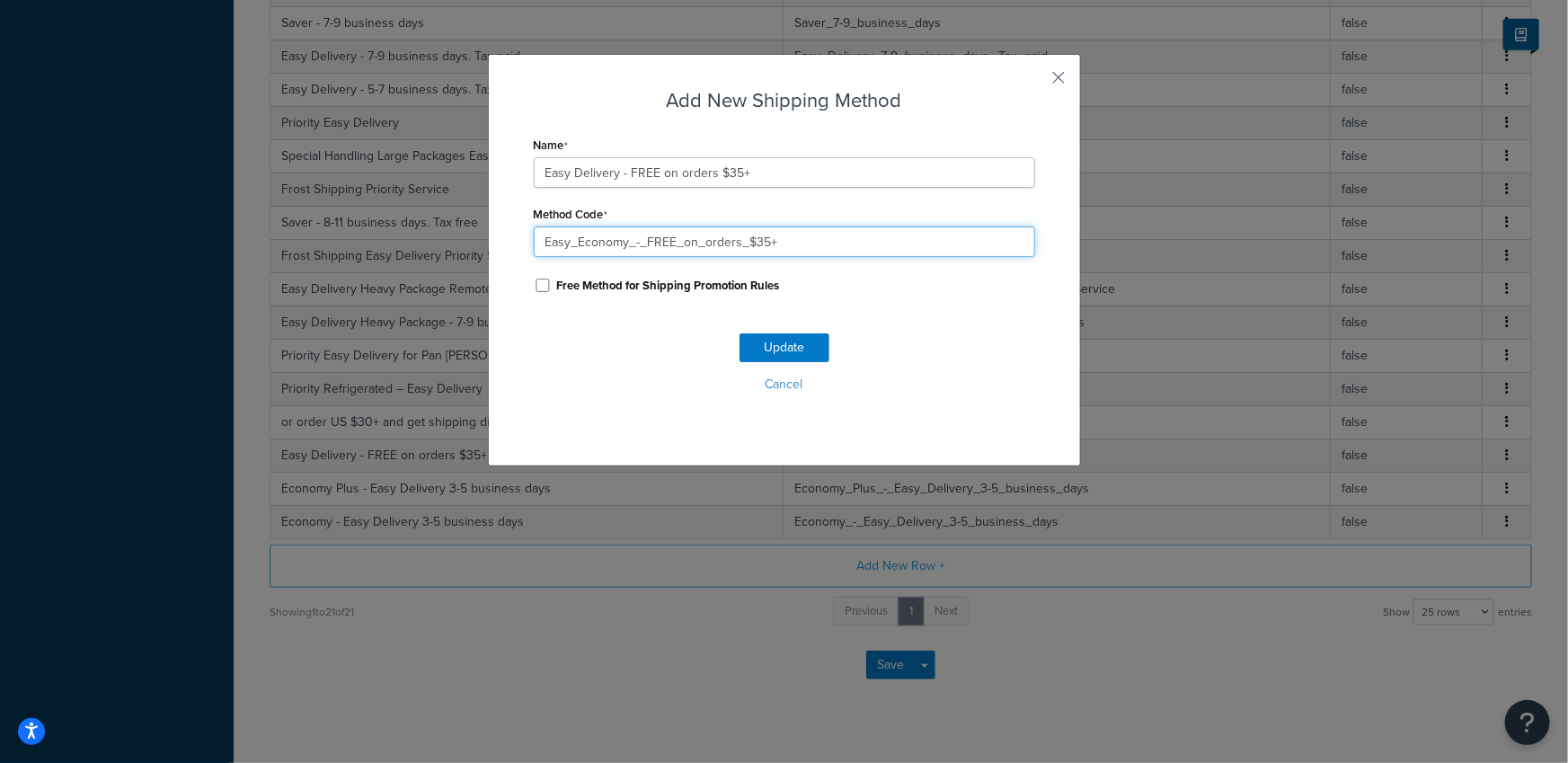
click at [701, 242] on input "Easy_Economy_-_FREE_on_orders_$35+" at bounding box center [785, 242] width 502 height 31
click at [602, 100] on h3 "Add New Shipping Method" at bounding box center [785, 100] width 502 height 28
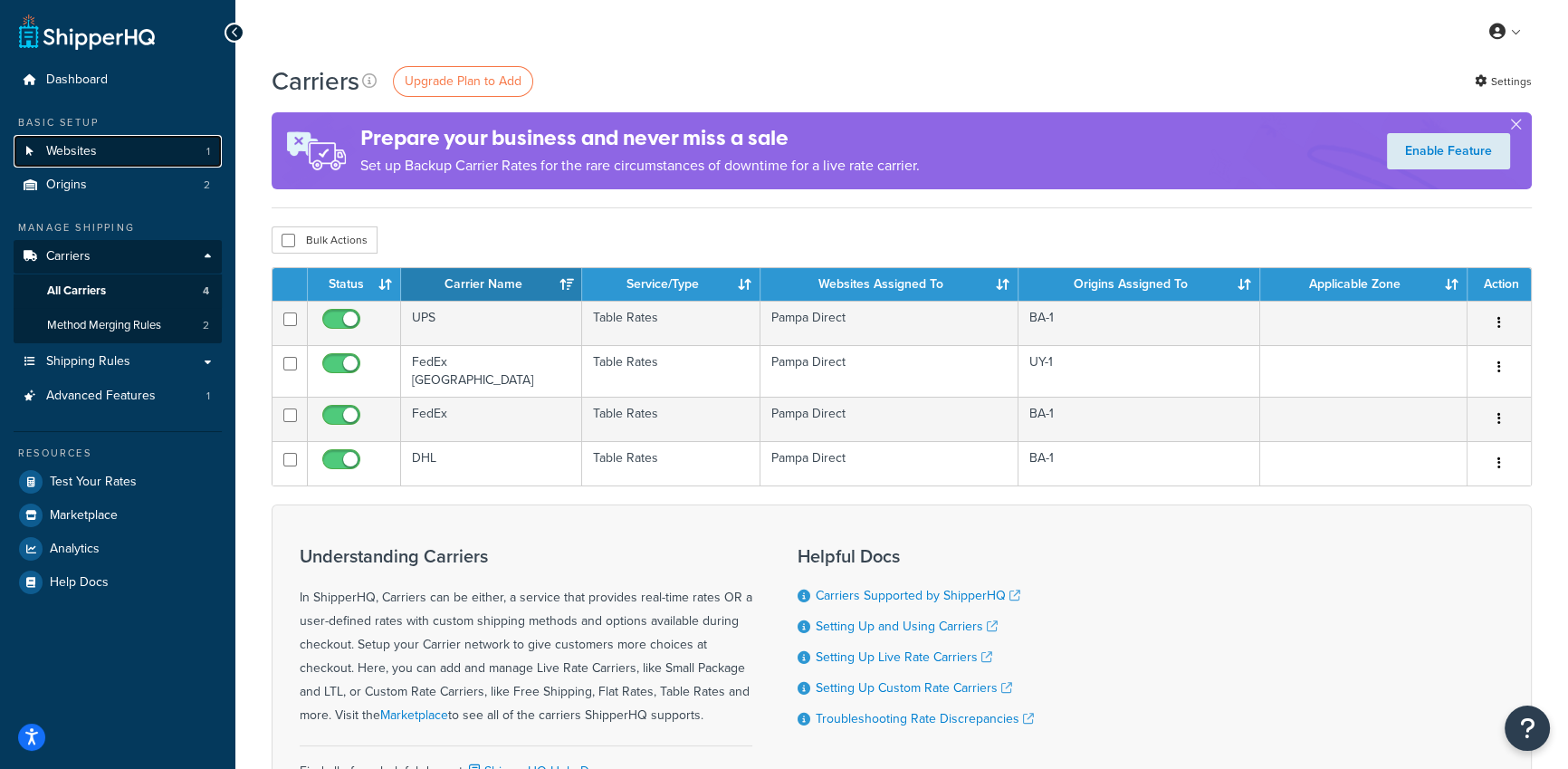
click at [165, 167] on link "Websites 1" at bounding box center [117, 151] width 208 height 34
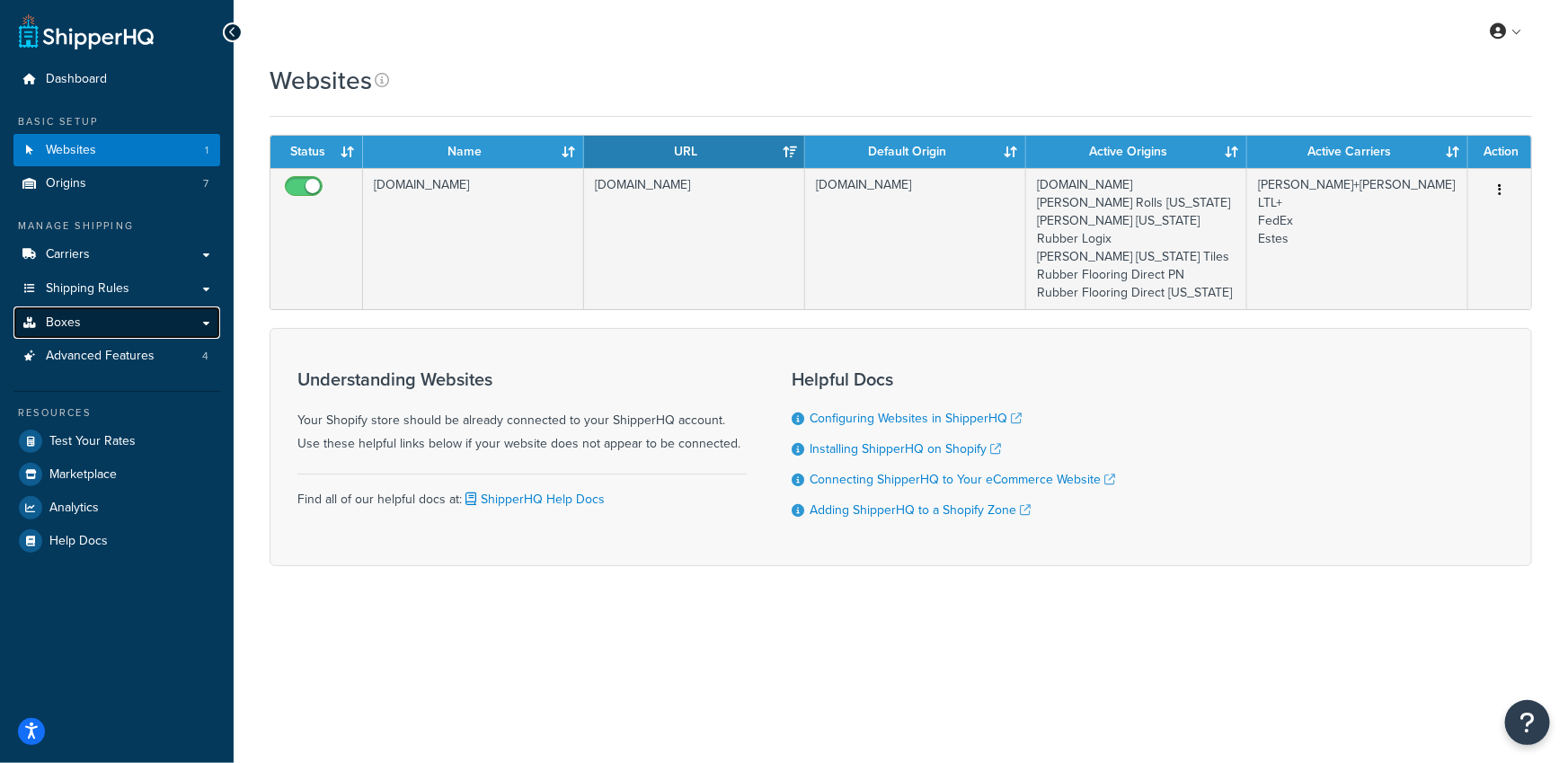
click at [107, 333] on link "Boxes" at bounding box center [116, 323] width 207 height 33
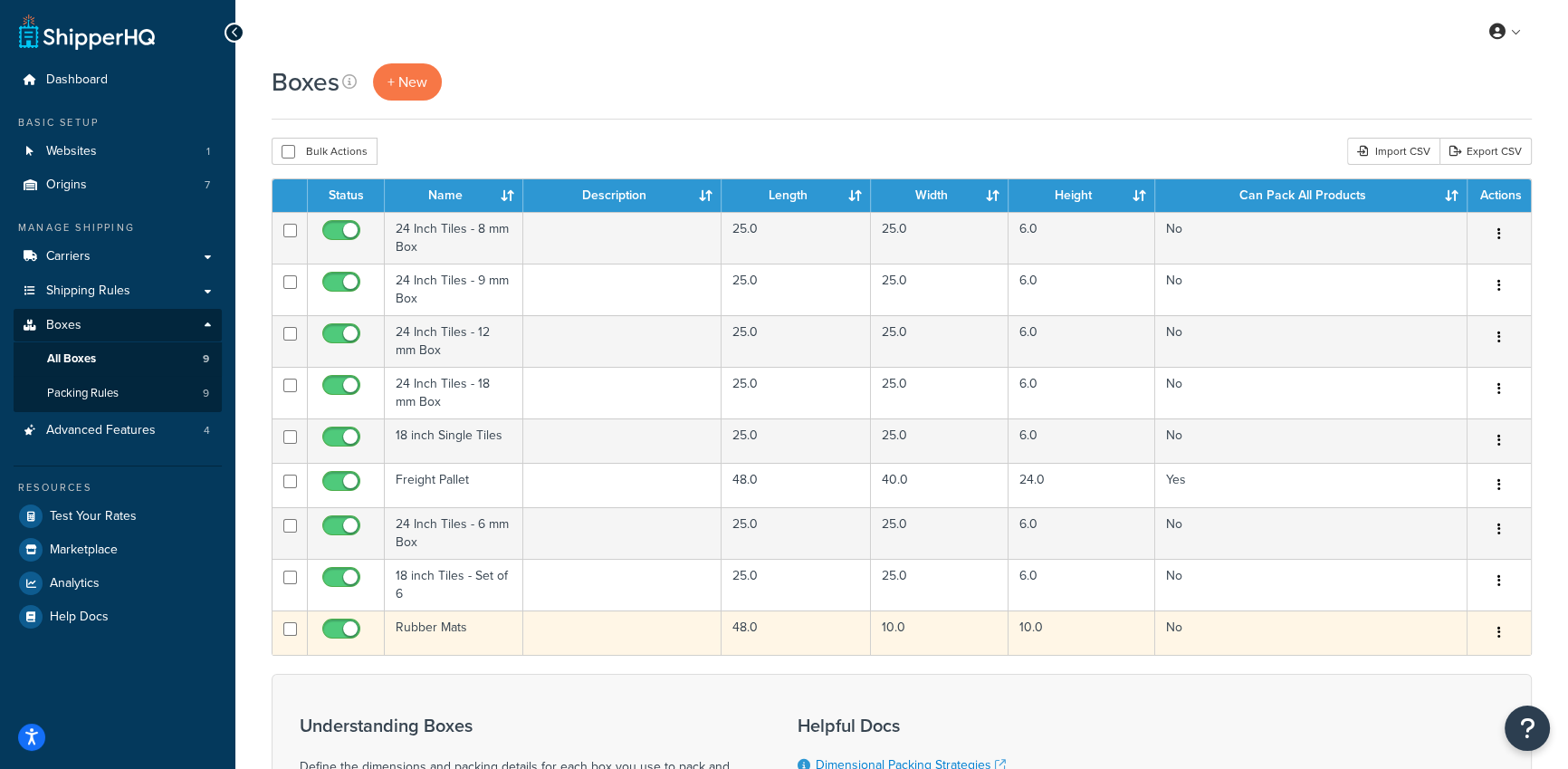
click at [1500, 629] on icon "button" at bounding box center [1499, 632] width 4 height 13
click at [1425, 704] on link "Duplicate" at bounding box center [1439, 704] width 143 height 37
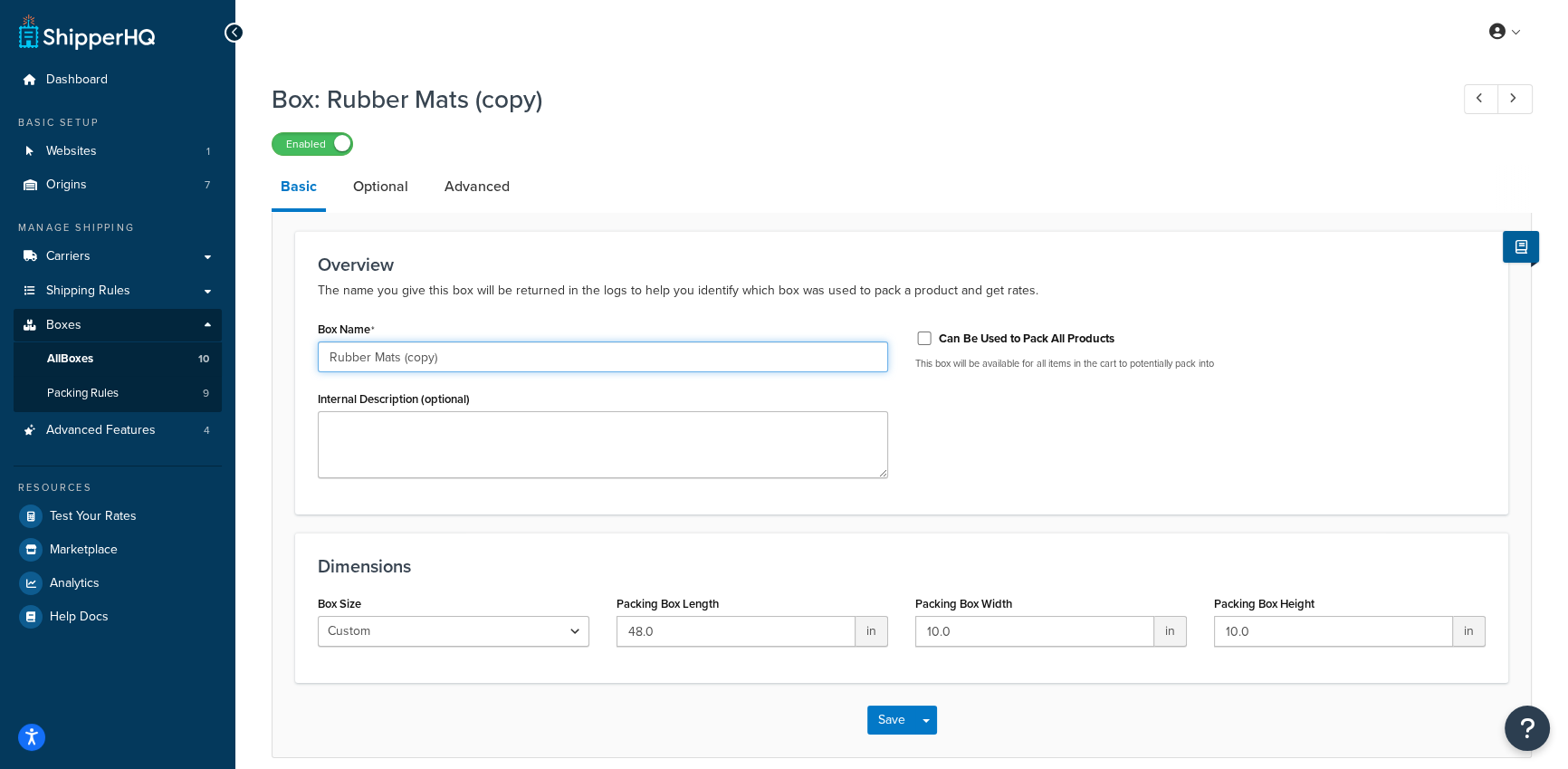
click at [379, 356] on input "Rubber Mats (copy)" at bounding box center [603, 356] width 570 height 31
type input "Rubber Flooring Rolls"
click at [383, 193] on link "Optional" at bounding box center [380, 186] width 74 height 44
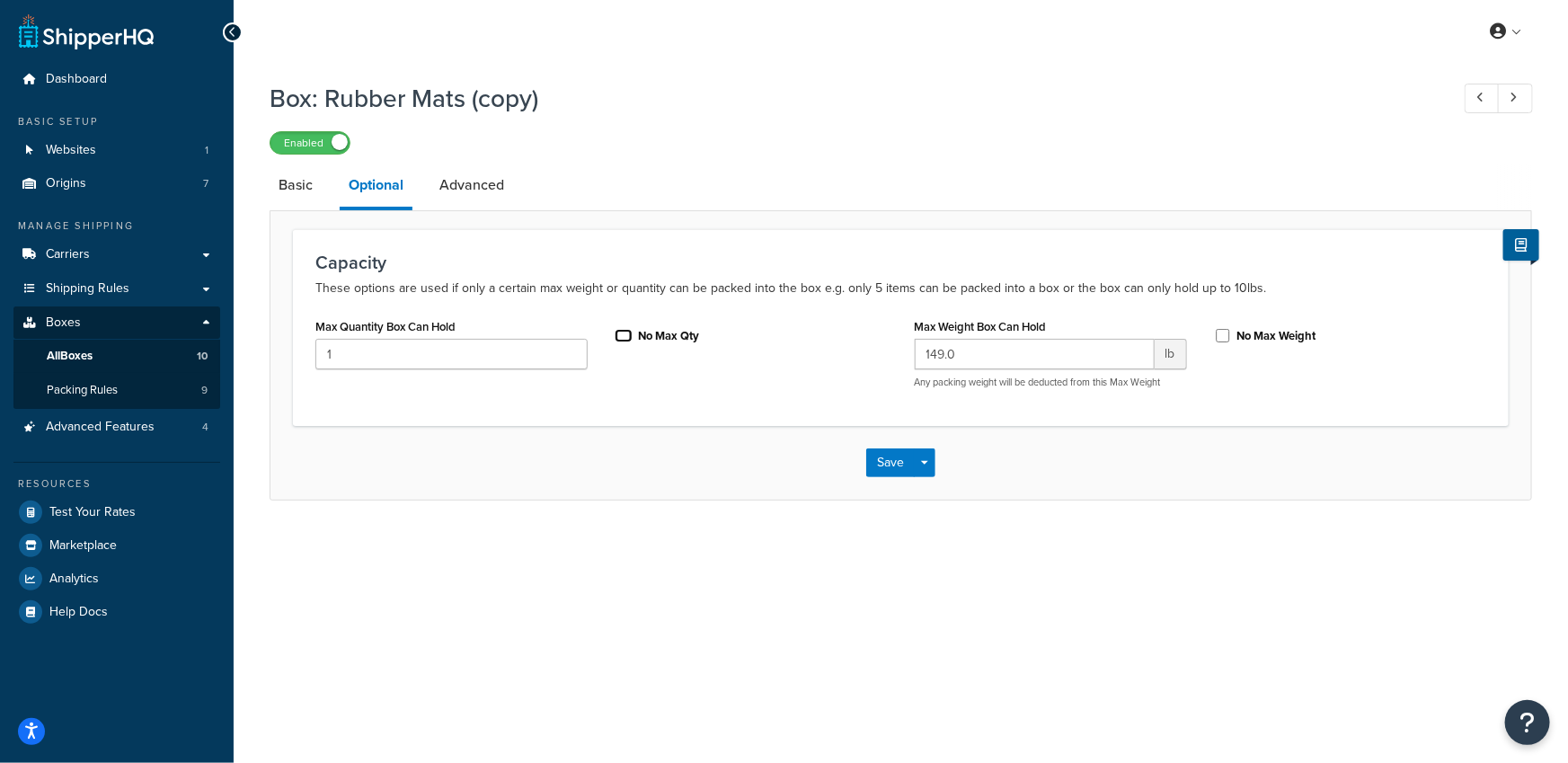
click at [627, 336] on input "No Max Qty" at bounding box center [623, 336] width 18 height 14
checkbox input "true"
click at [488, 194] on link "Advanced" at bounding box center [472, 185] width 83 height 43
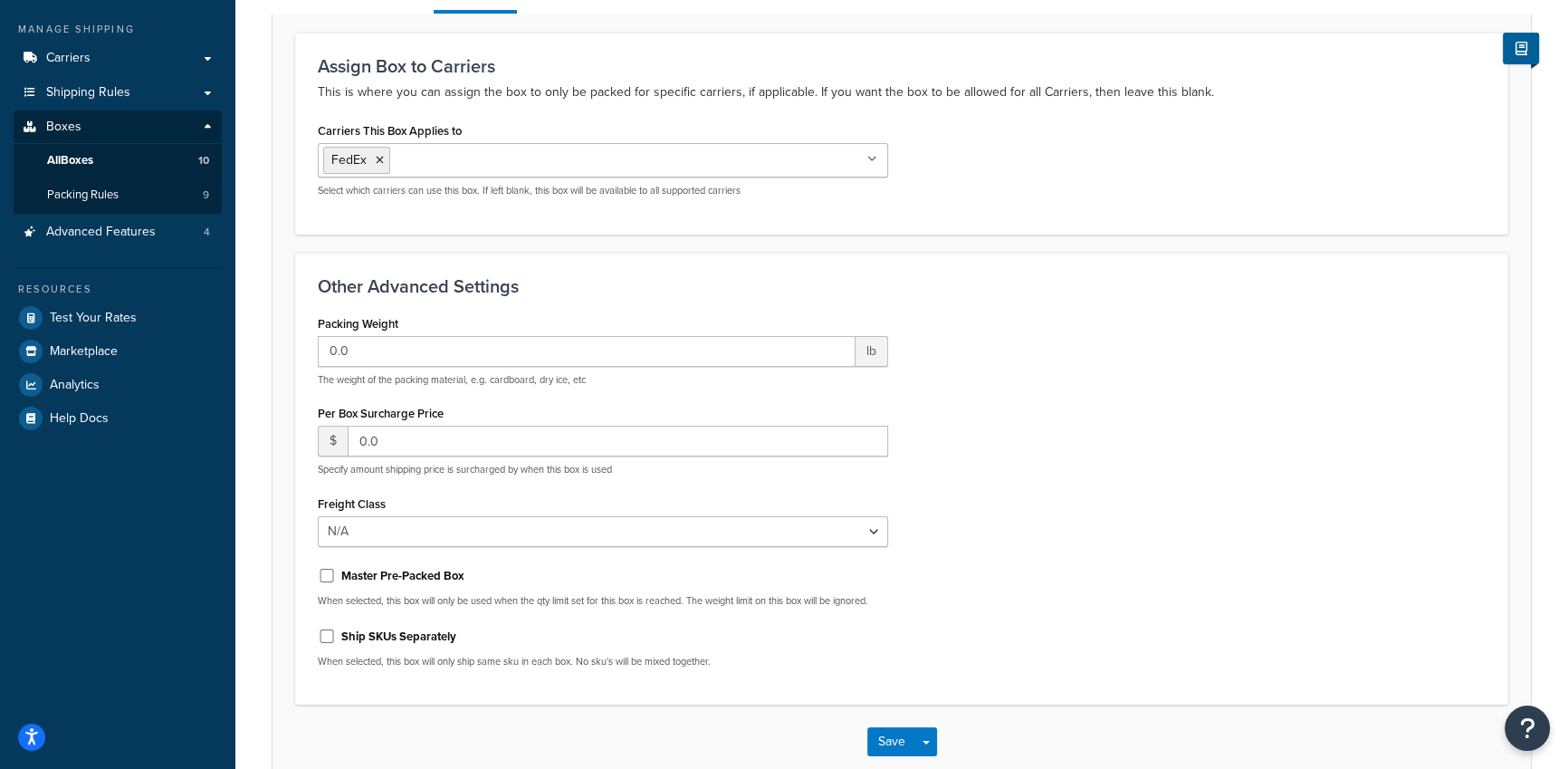
scroll to position [200, 0]
click at [326, 630] on input "Ship SKUs Separately" at bounding box center [327, 634] width 18 height 14
checkbox input "true"
click at [926, 730] on button "Save Dropdown" at bounding box center [926, 740] width 22 height 29
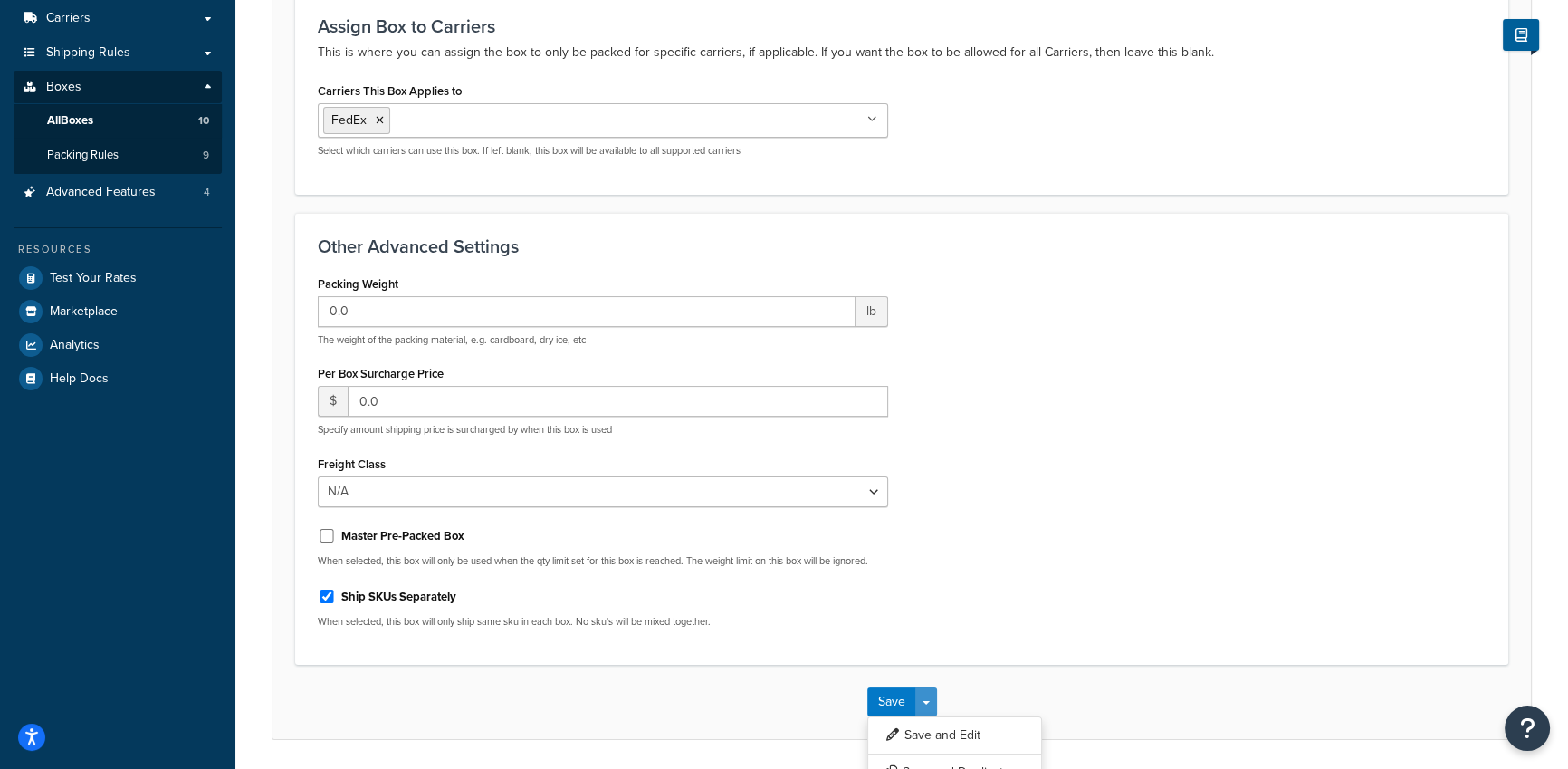
scroll to position [299, 0]
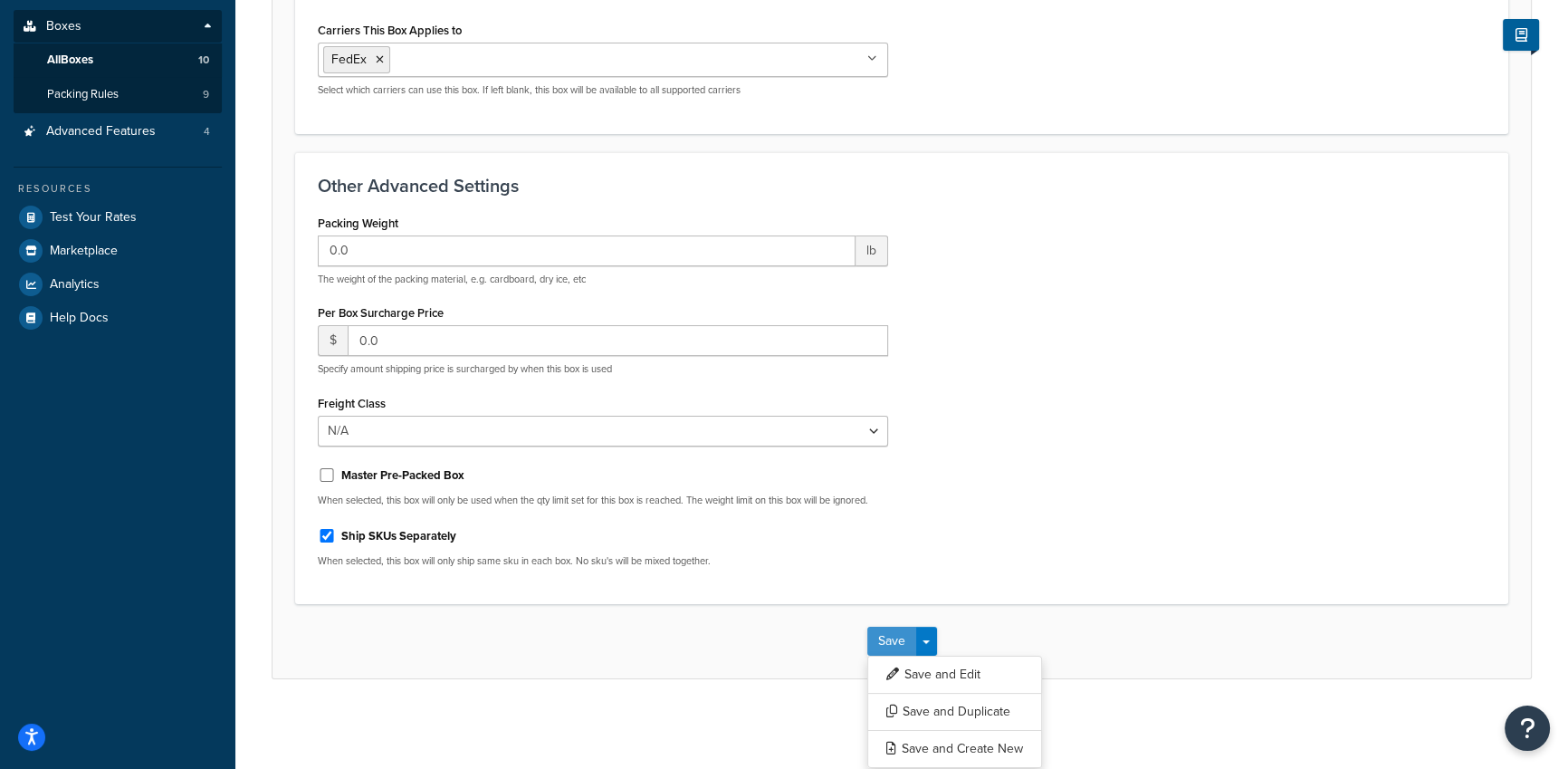
click at [900, 641] on button "Save" at bounding box center [892, 641] width 49 height 29
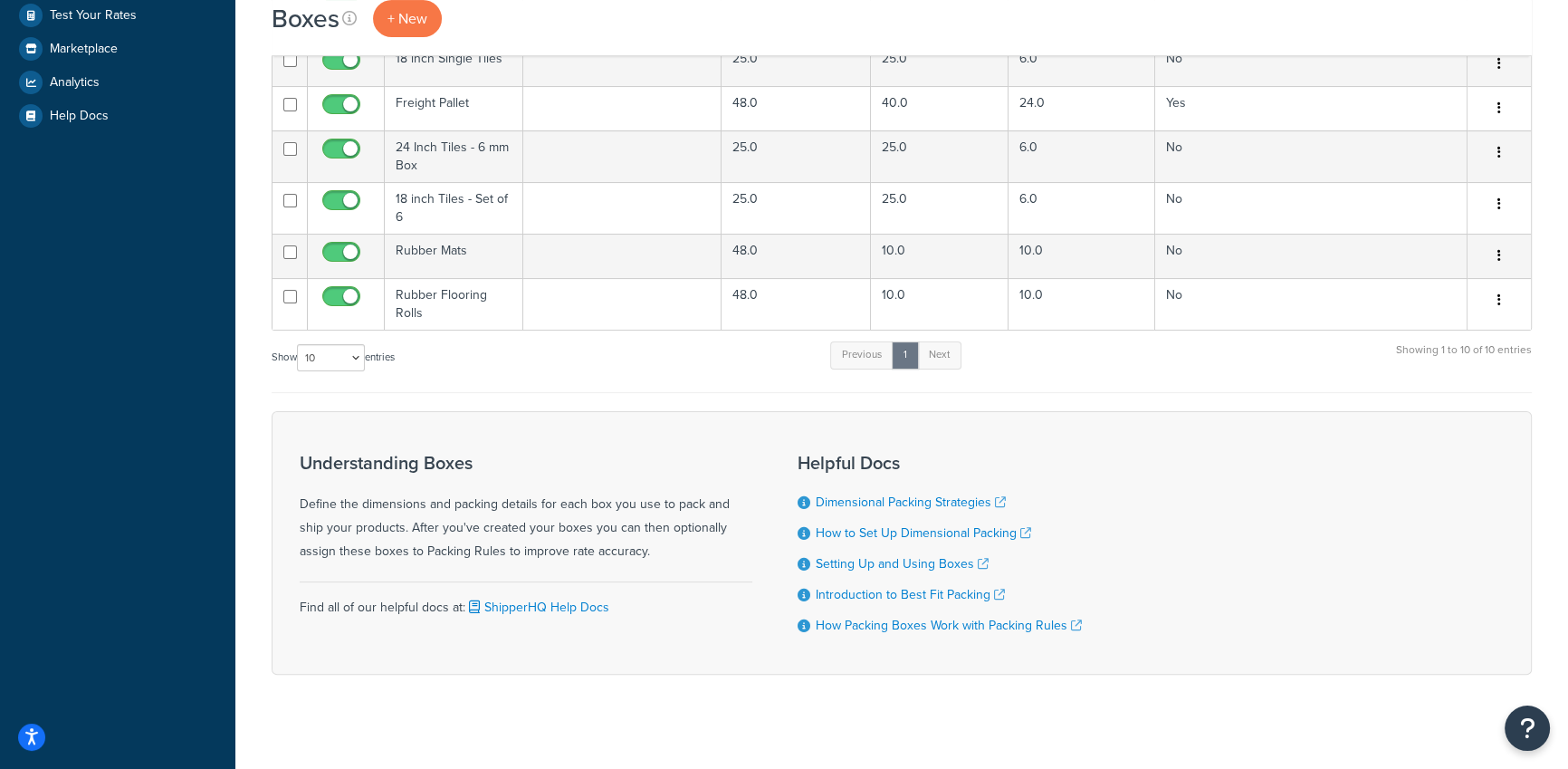
scroll to position [511, 0]
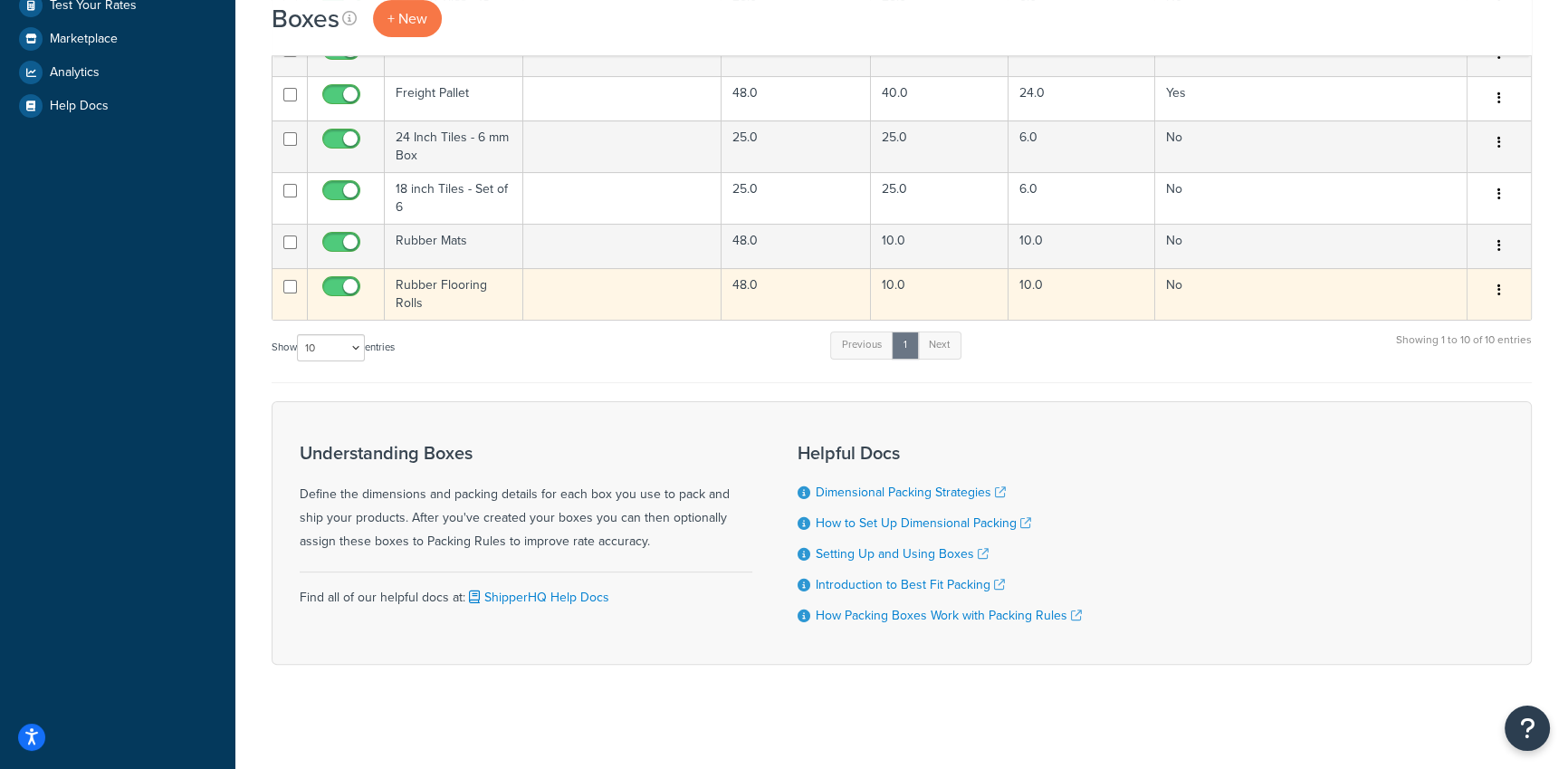
click at [343, 291] on input "checkbox" at bounding box center [344, 291] width 50 height 23
checkbox input "false"
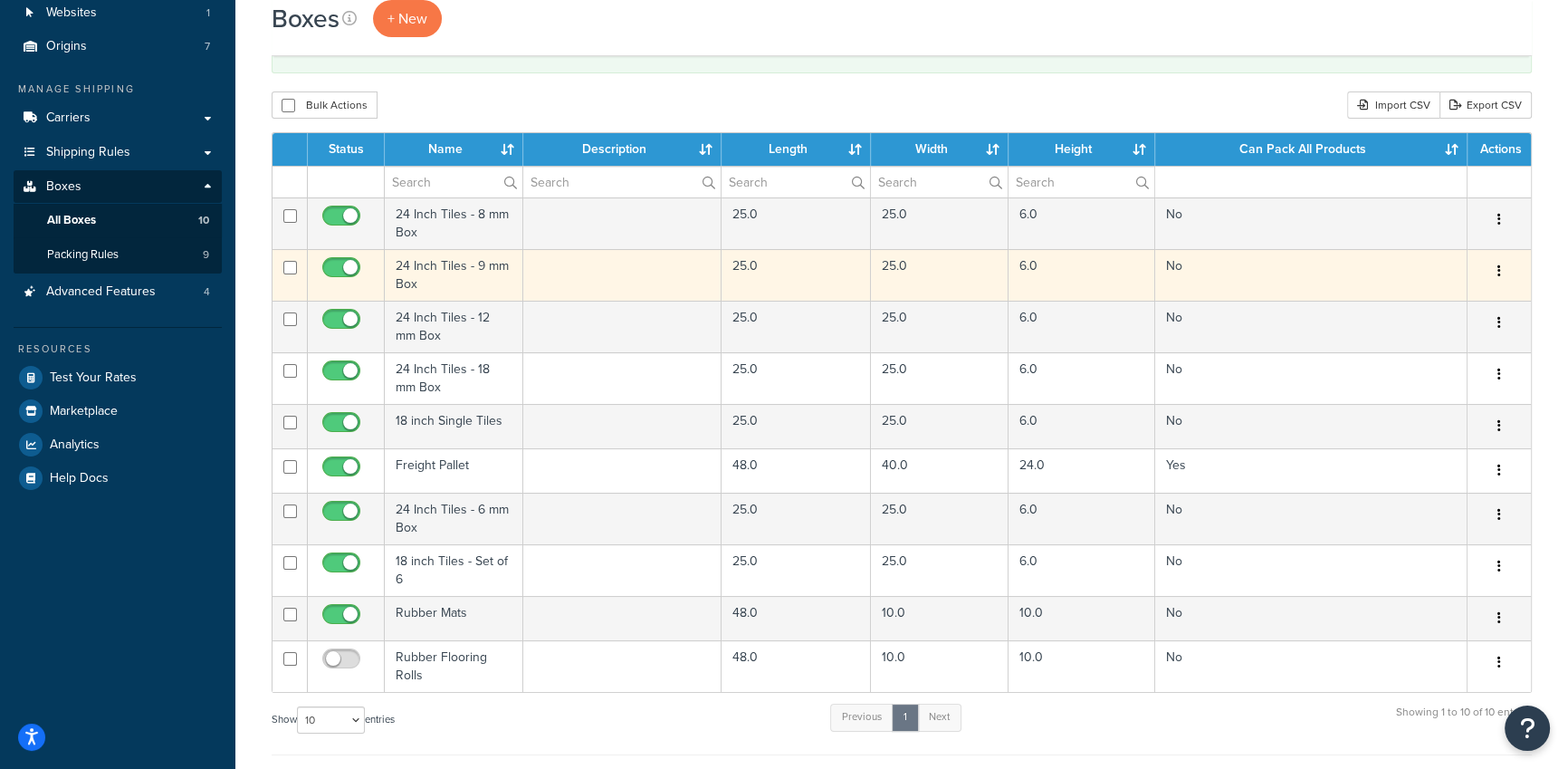
scroll to position [136, 0]
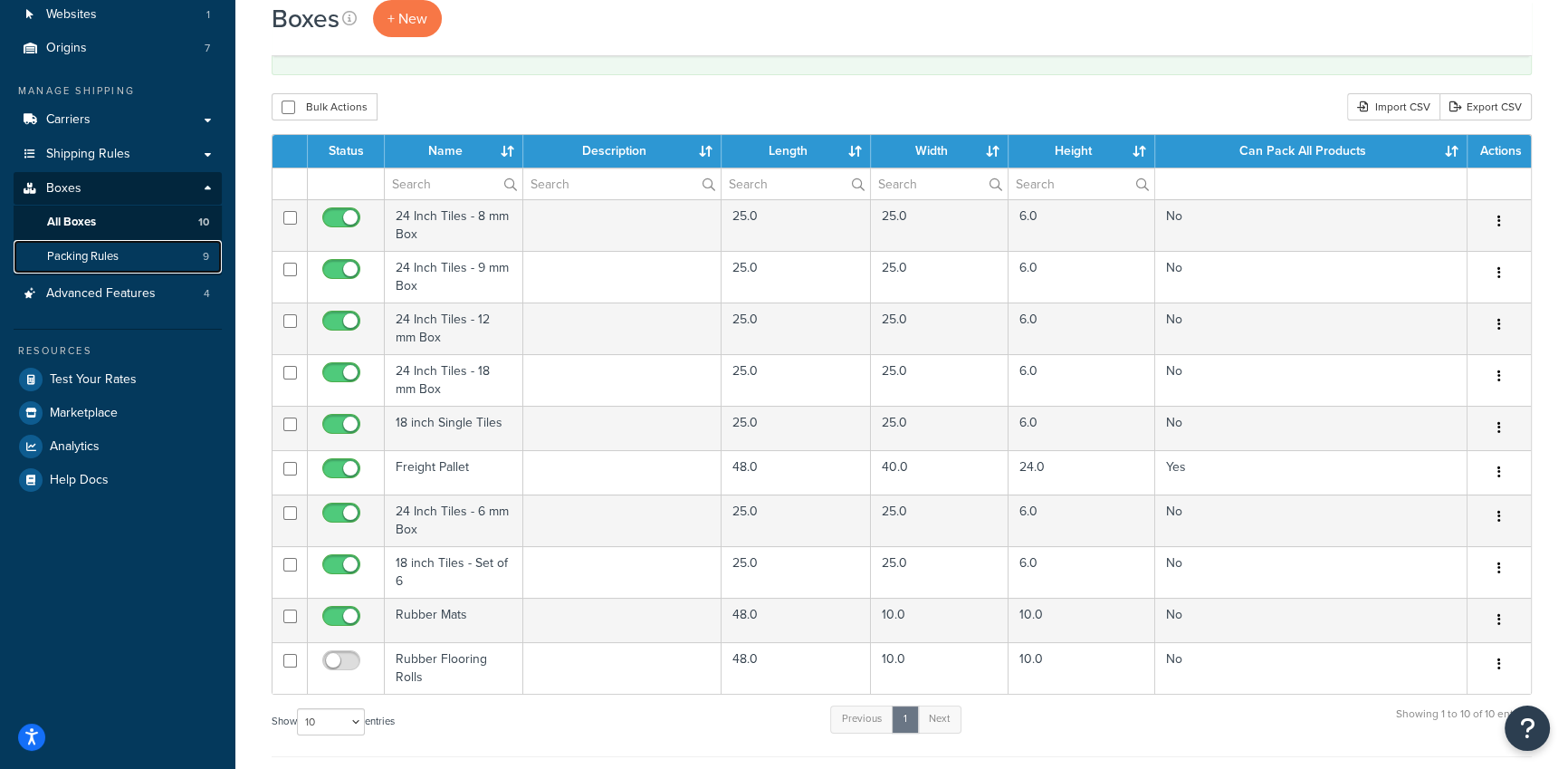
click at [176, 264] on link "Packing Rules 9" at bounding box center [117, 256] width 208 height 34
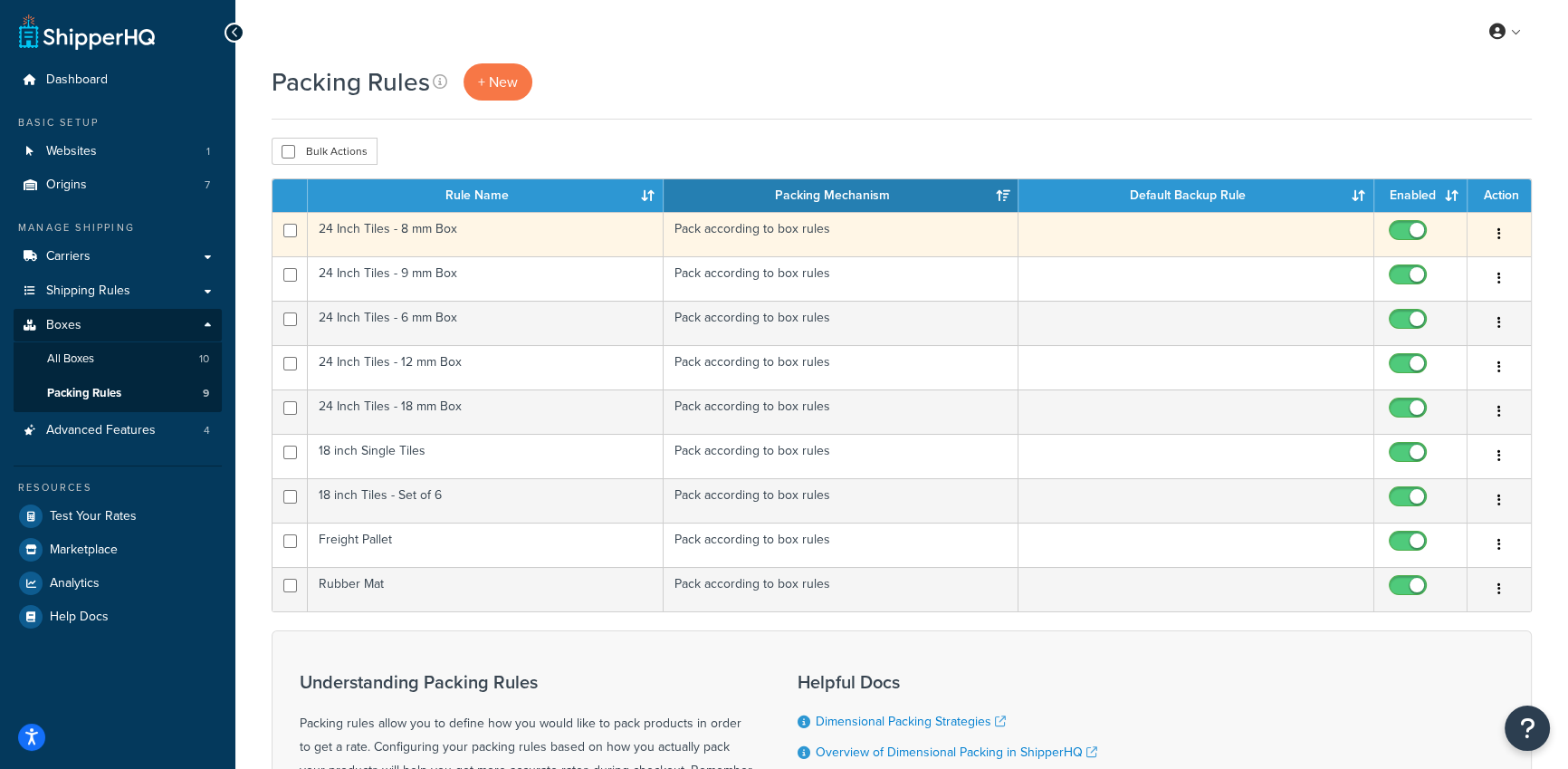
click at [402, 241] on td "24 Inch Tiles - 8 mm Box" at bounding box center [485, 234] width 355 height 45
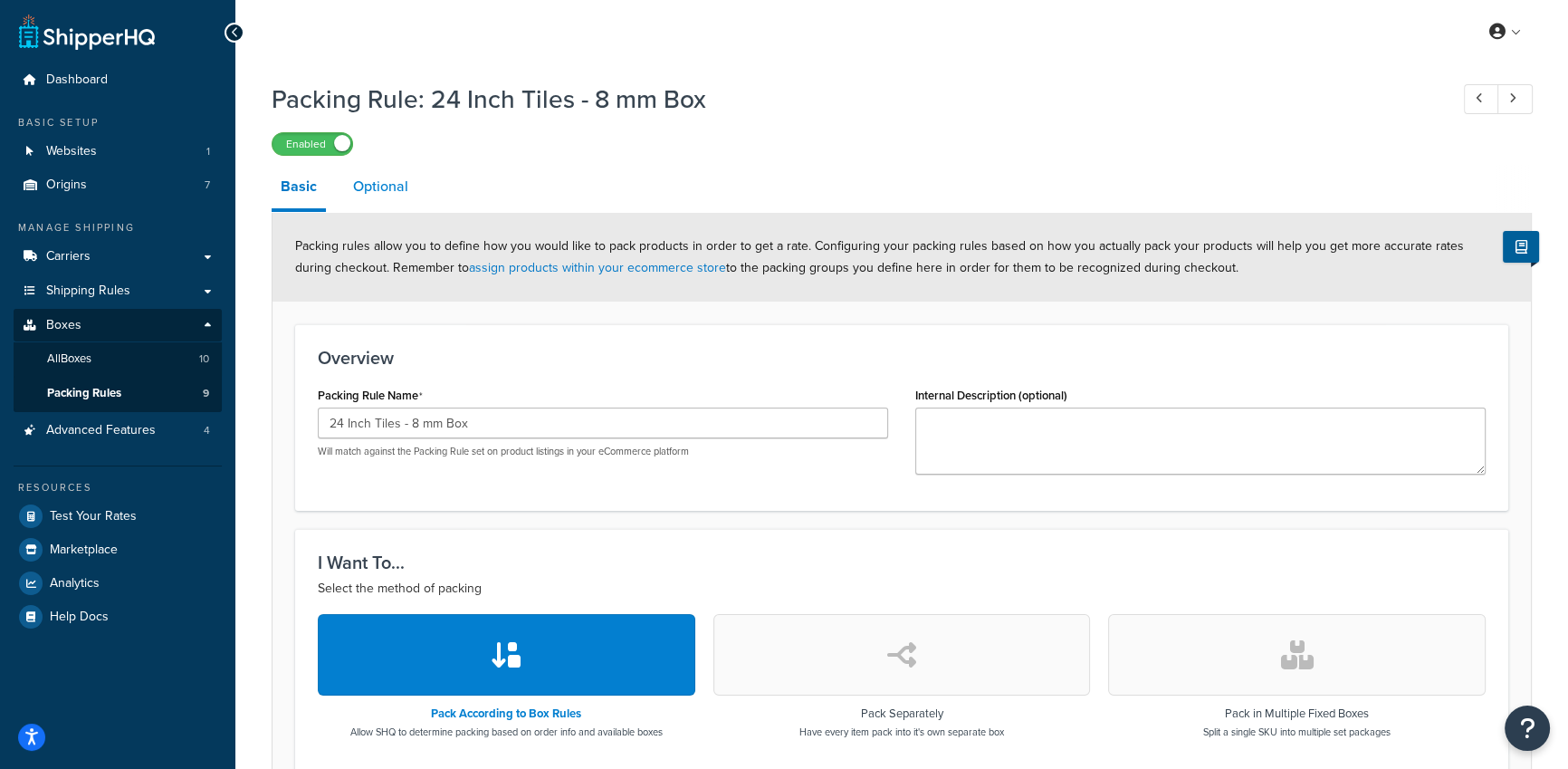
click at [389, 194] on link "Optional" at bounding box center [380, 186] width 74 height 44
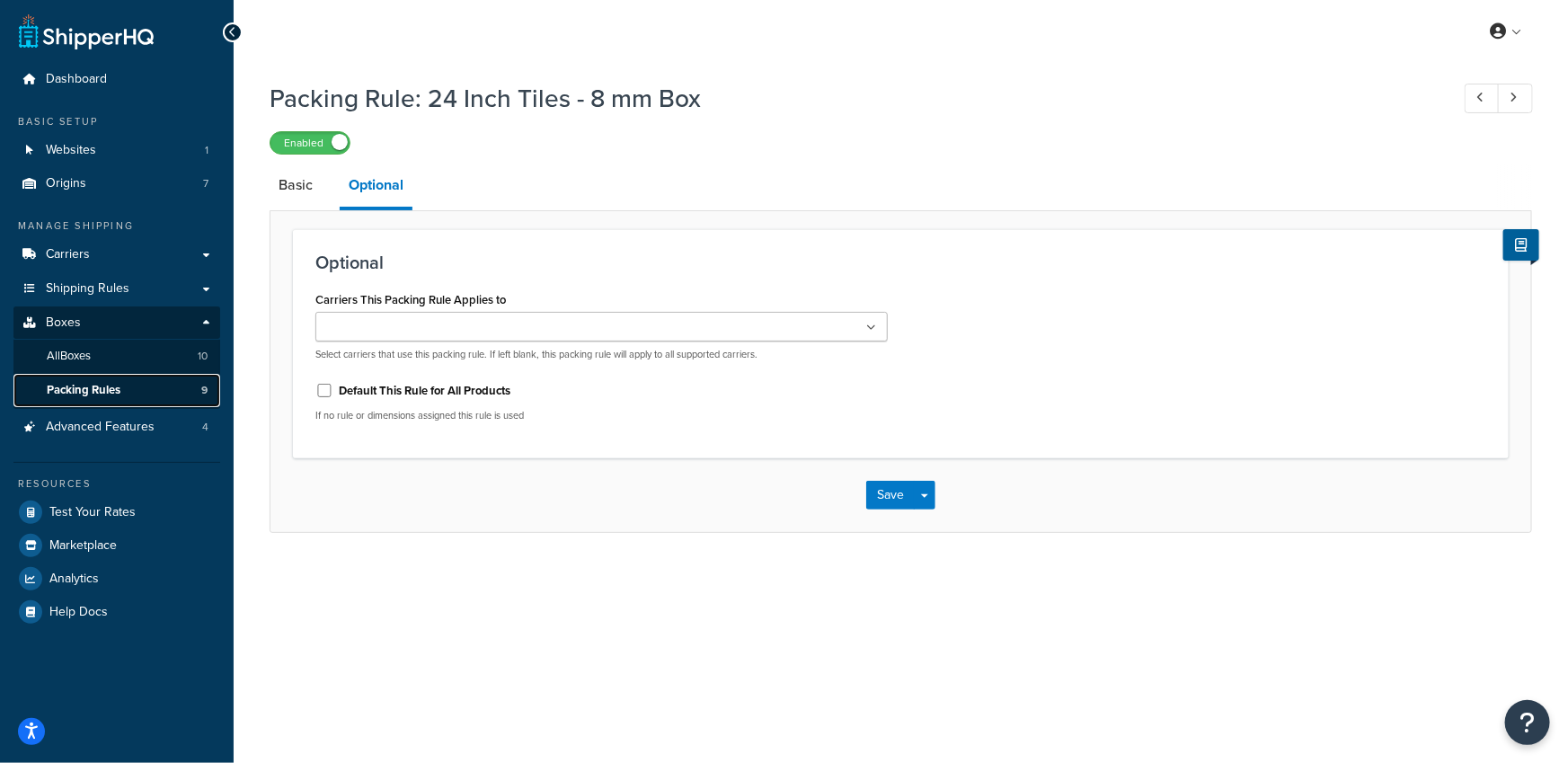
click at [164, 399] on link "Packing Rules 9" at bounding box center [116, 390] width 207 height 33
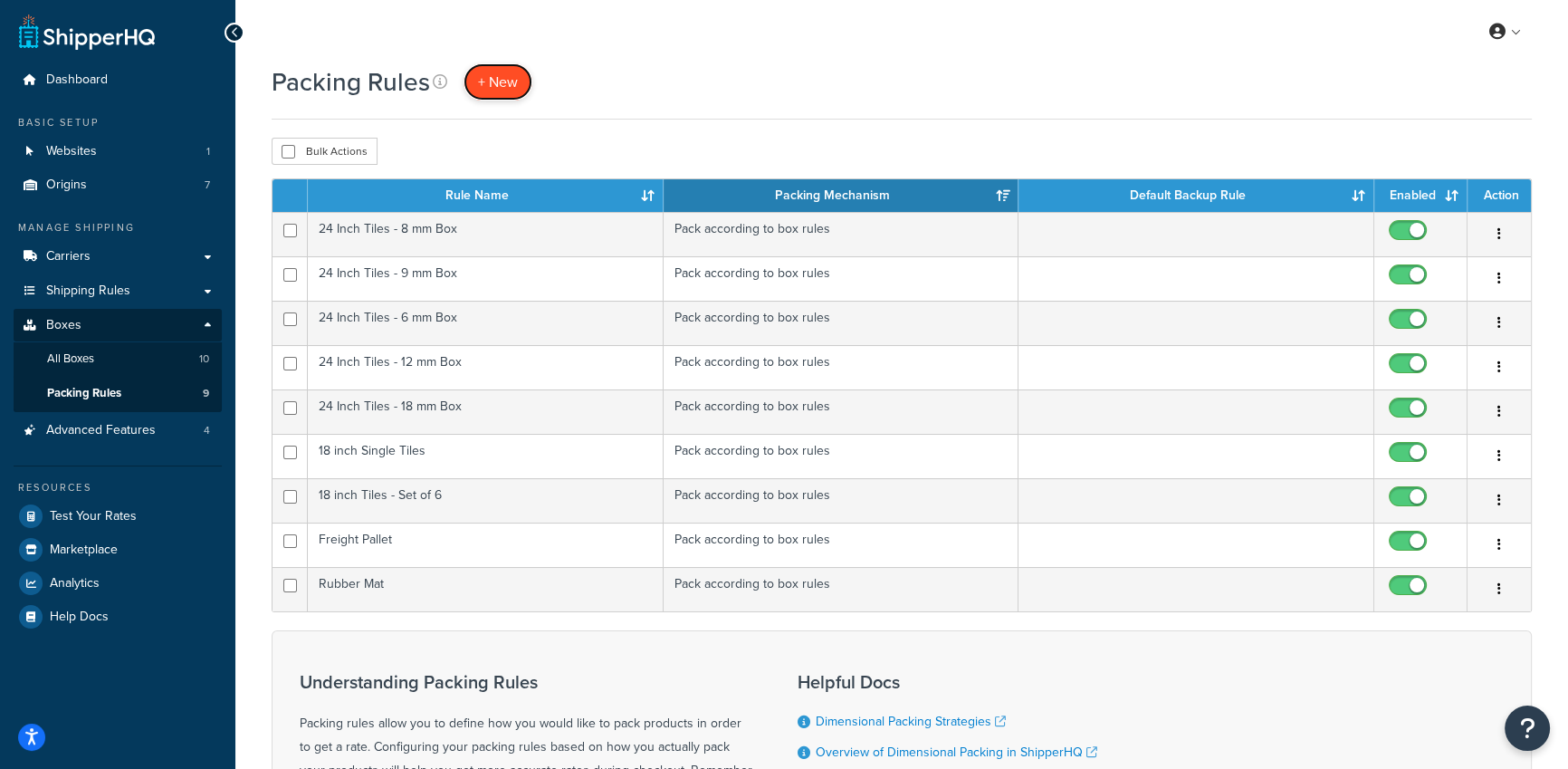
click at [495, 91] on span "+ New" at bounding box center [498, 82] width 40 height 21
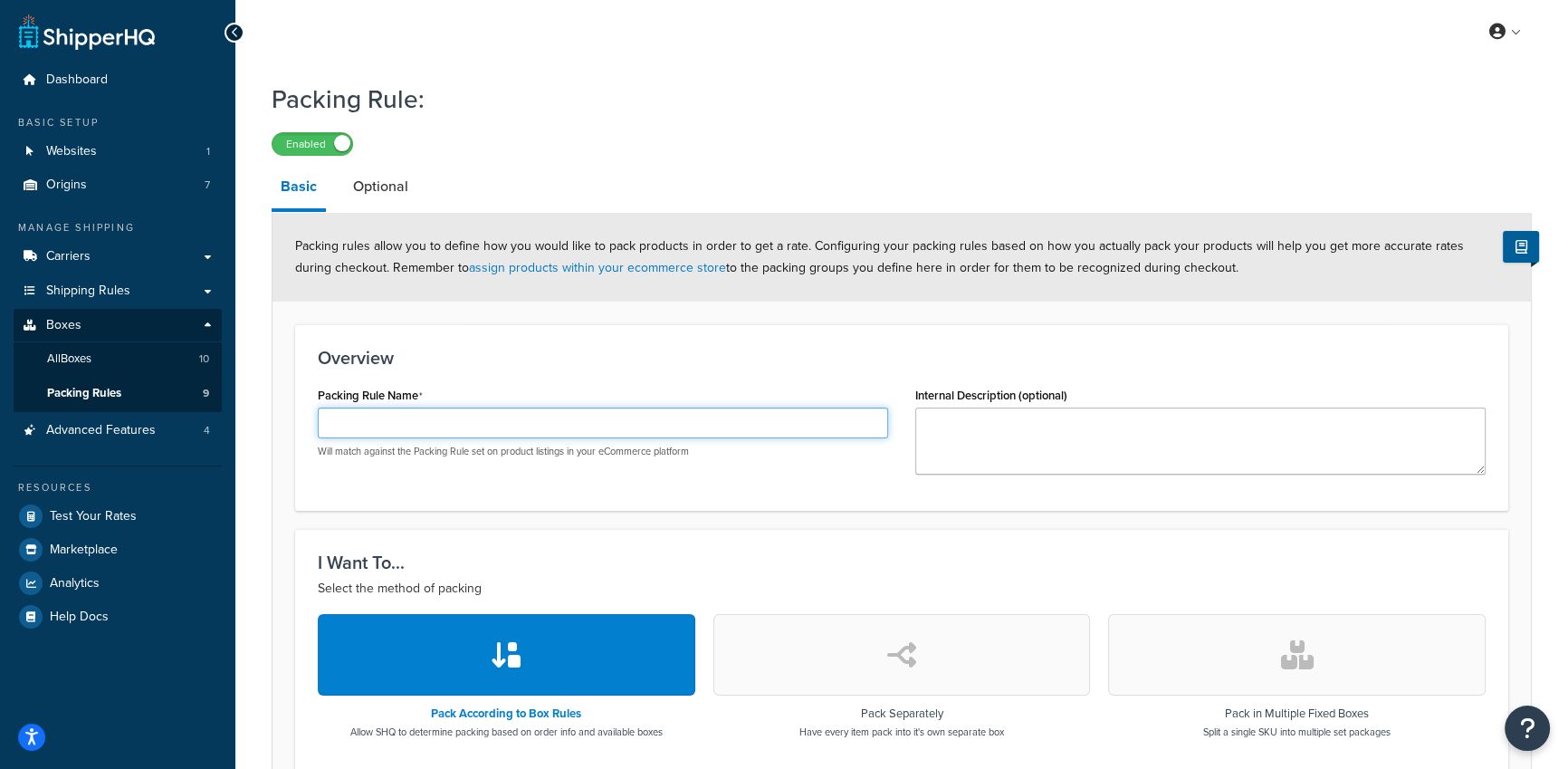
click at [364, 432] on input "Packing Rule Name" at bounding box center [603, 423] width 570 height 31
type input "Rubber Flooring Rolls"
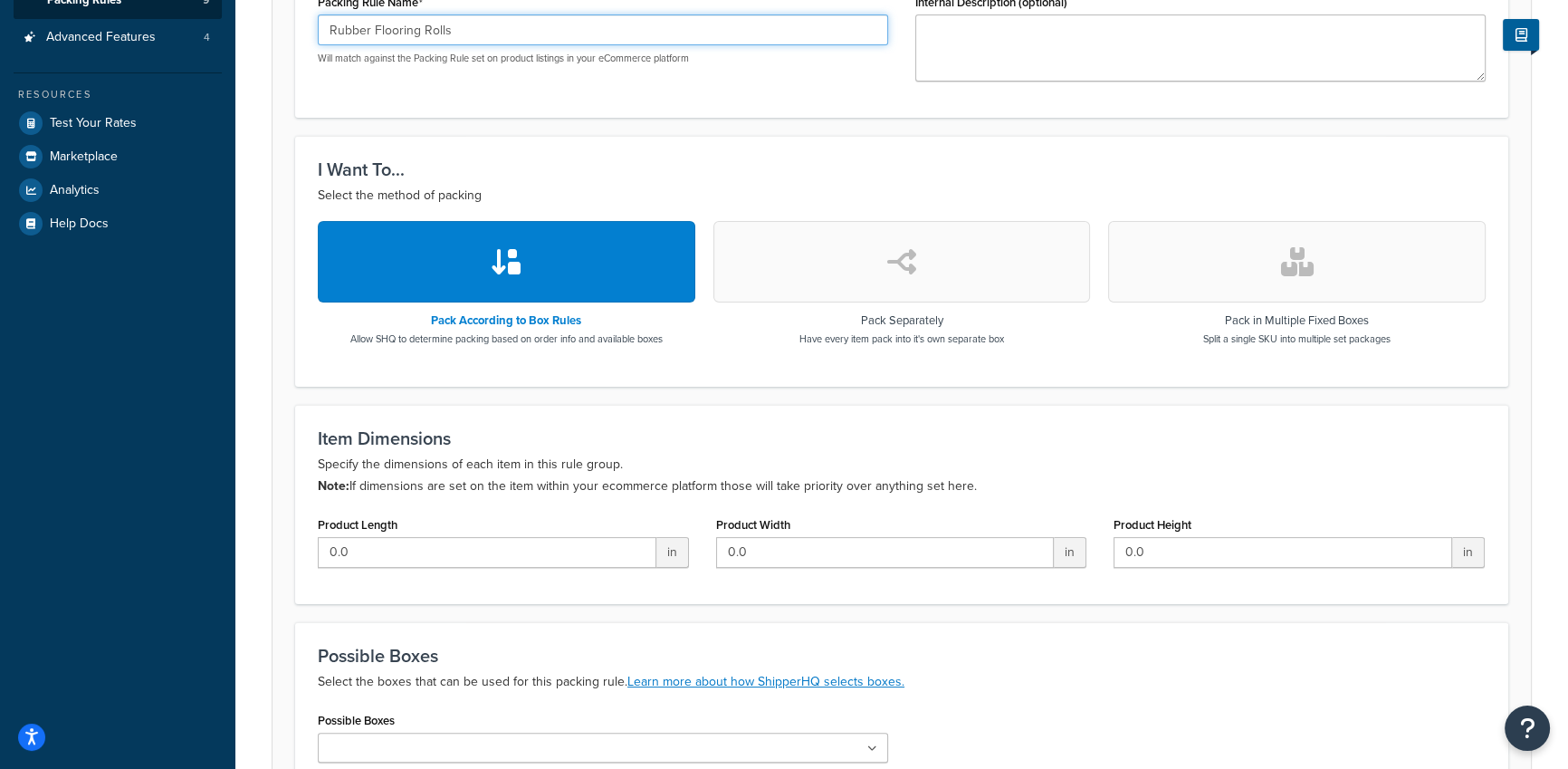
scroll to position [464, 0]
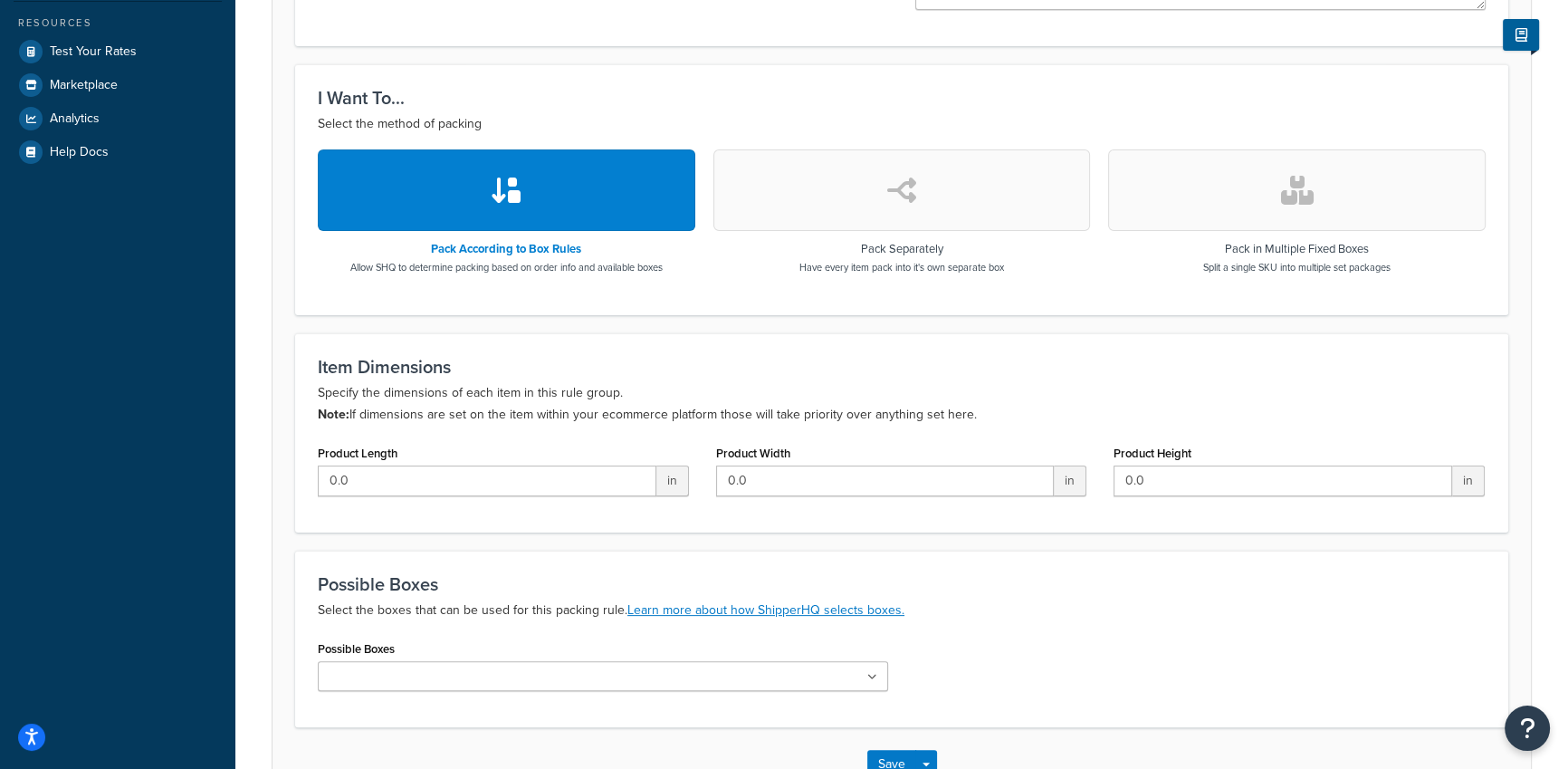
click at [549, 686] on ul at bounding box center [603, 675] width 570 height 30
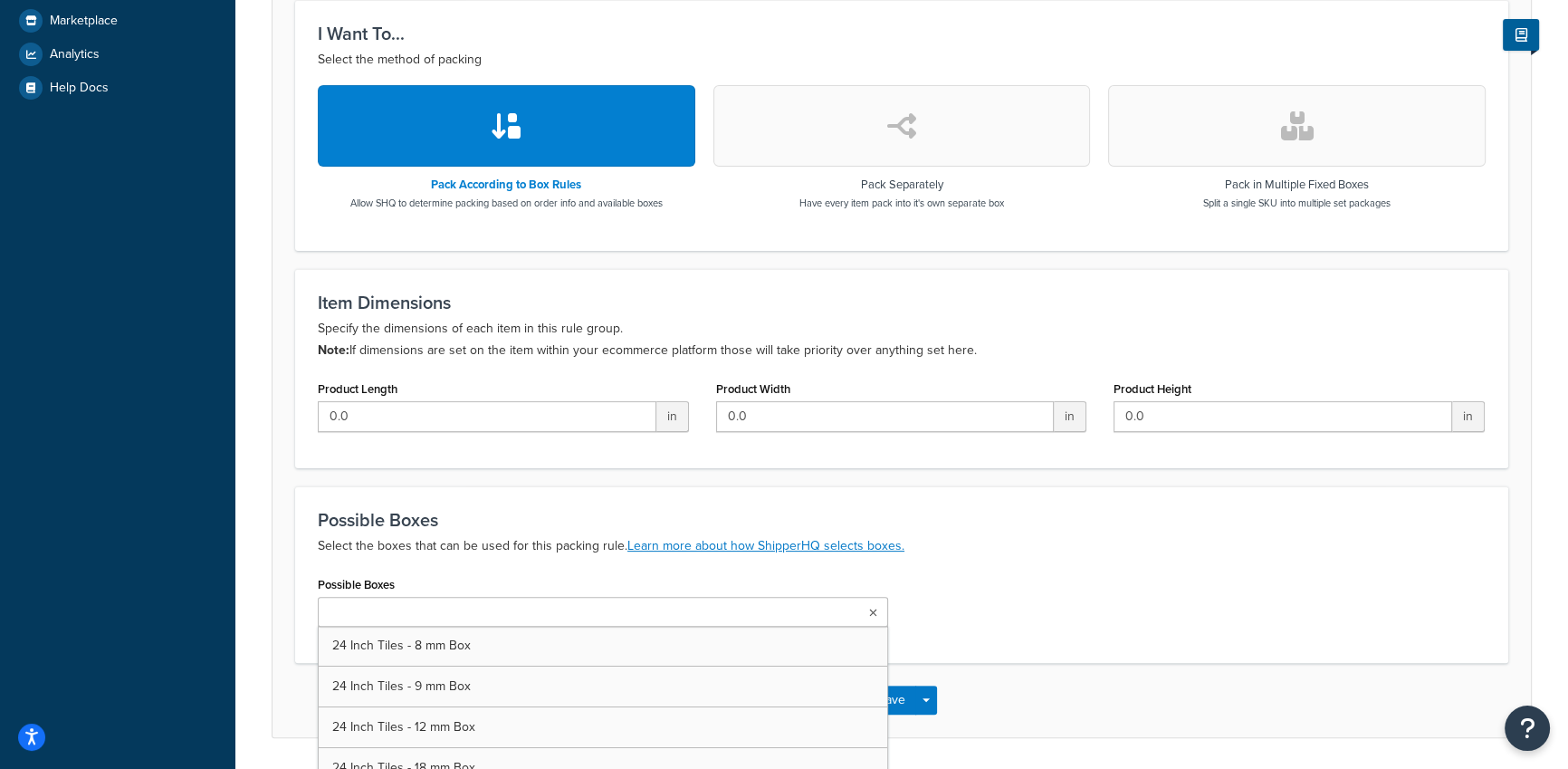
scroll to position [544, 0]
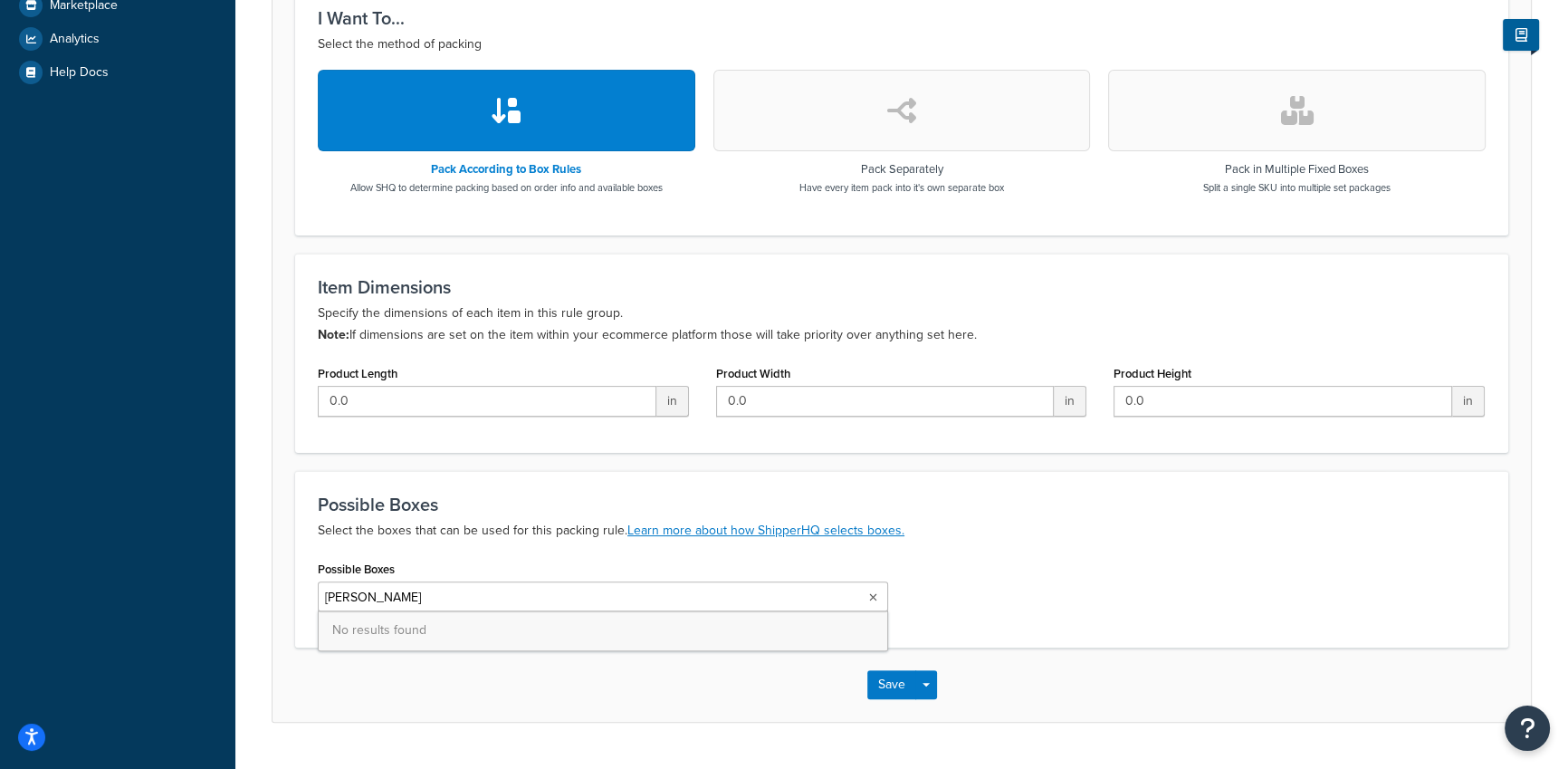
type input "flo"
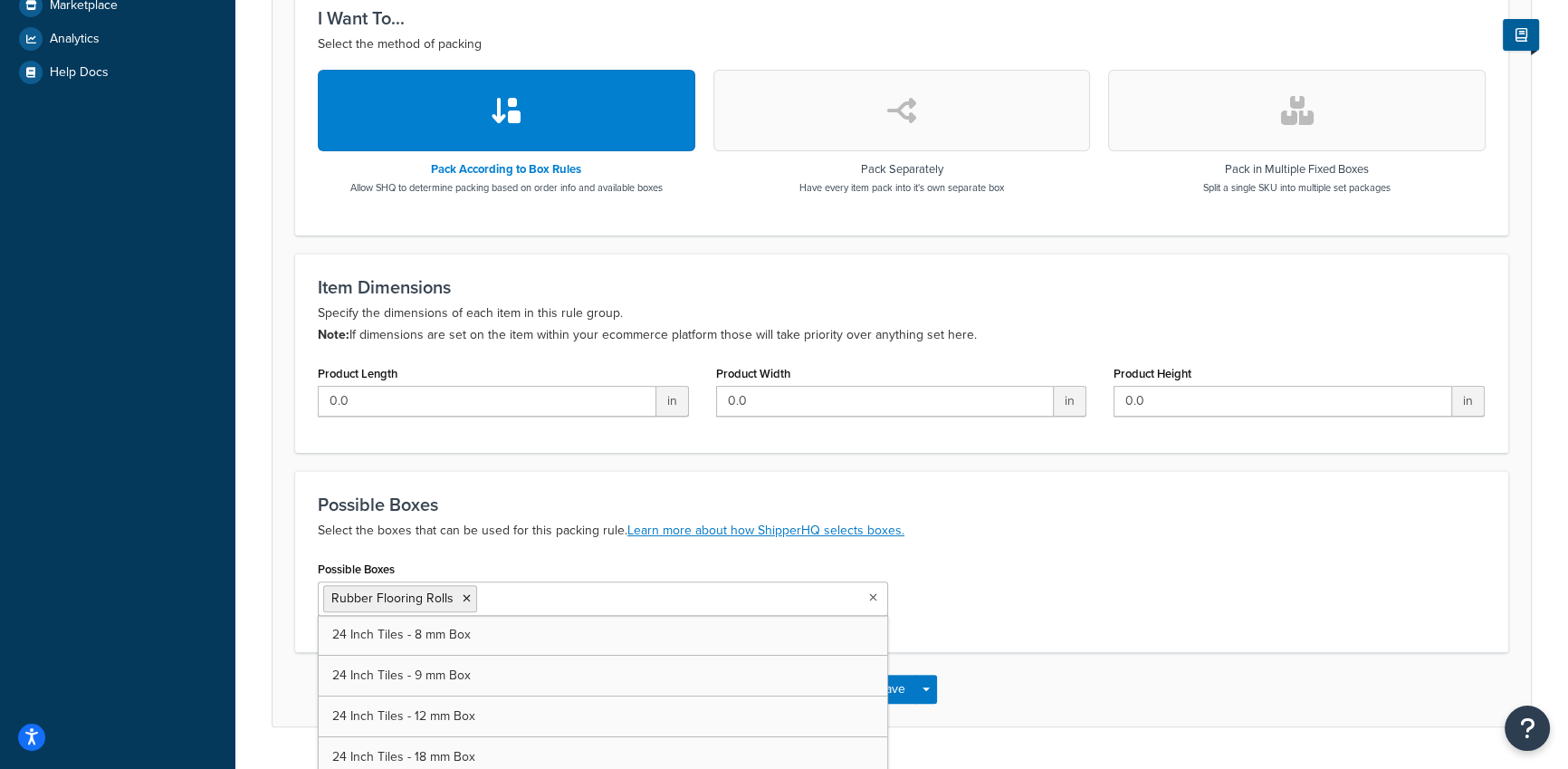
click at [1032, 614] on div "Possible Boxes Rubber Flooring Rolls 24 Inch Tiles - 8 mm Box 24 Inch Tiles - 9…" at bounding box center [902, 592] width 1195 height 74
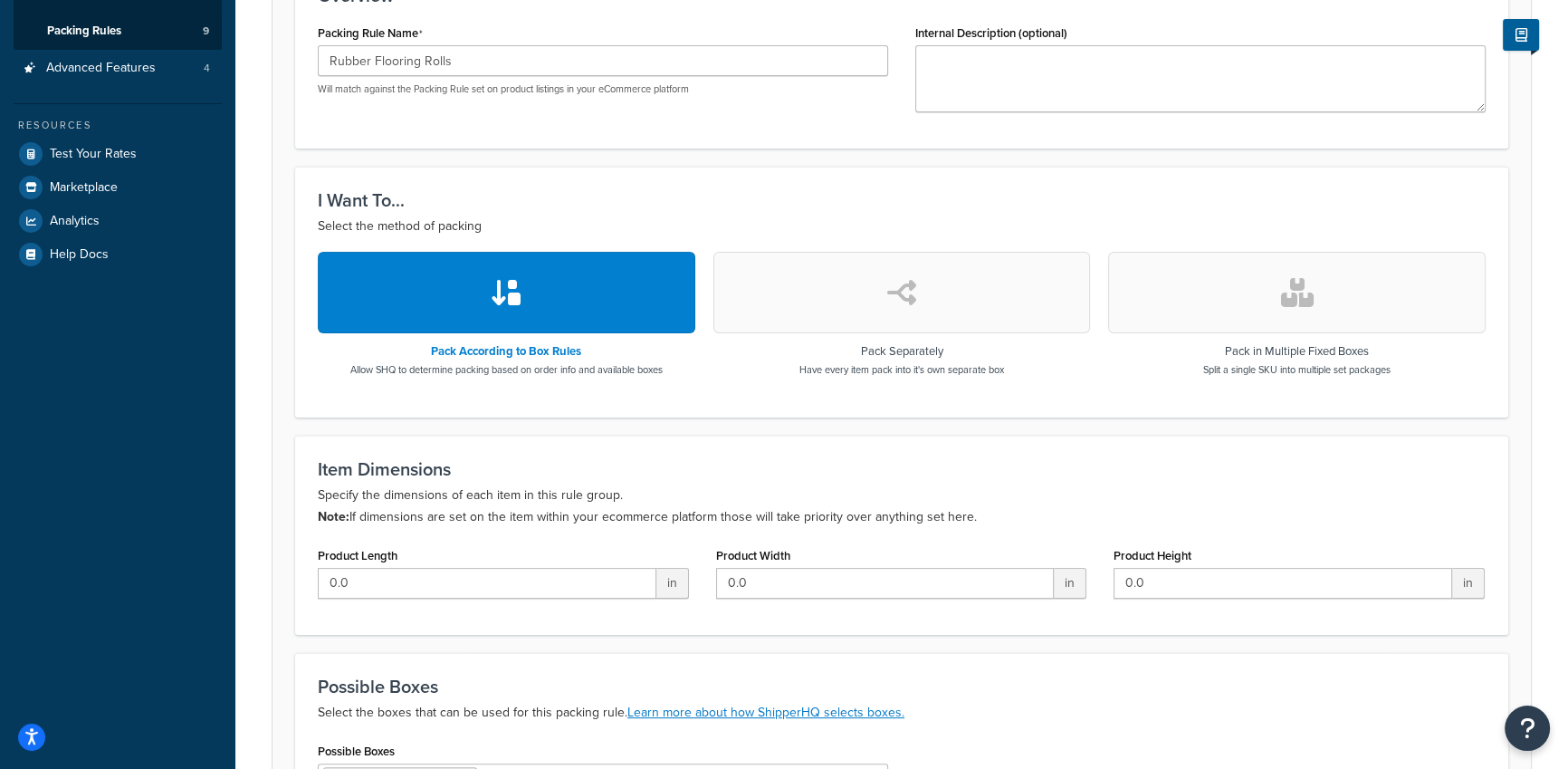
scroll to position [591, 0]
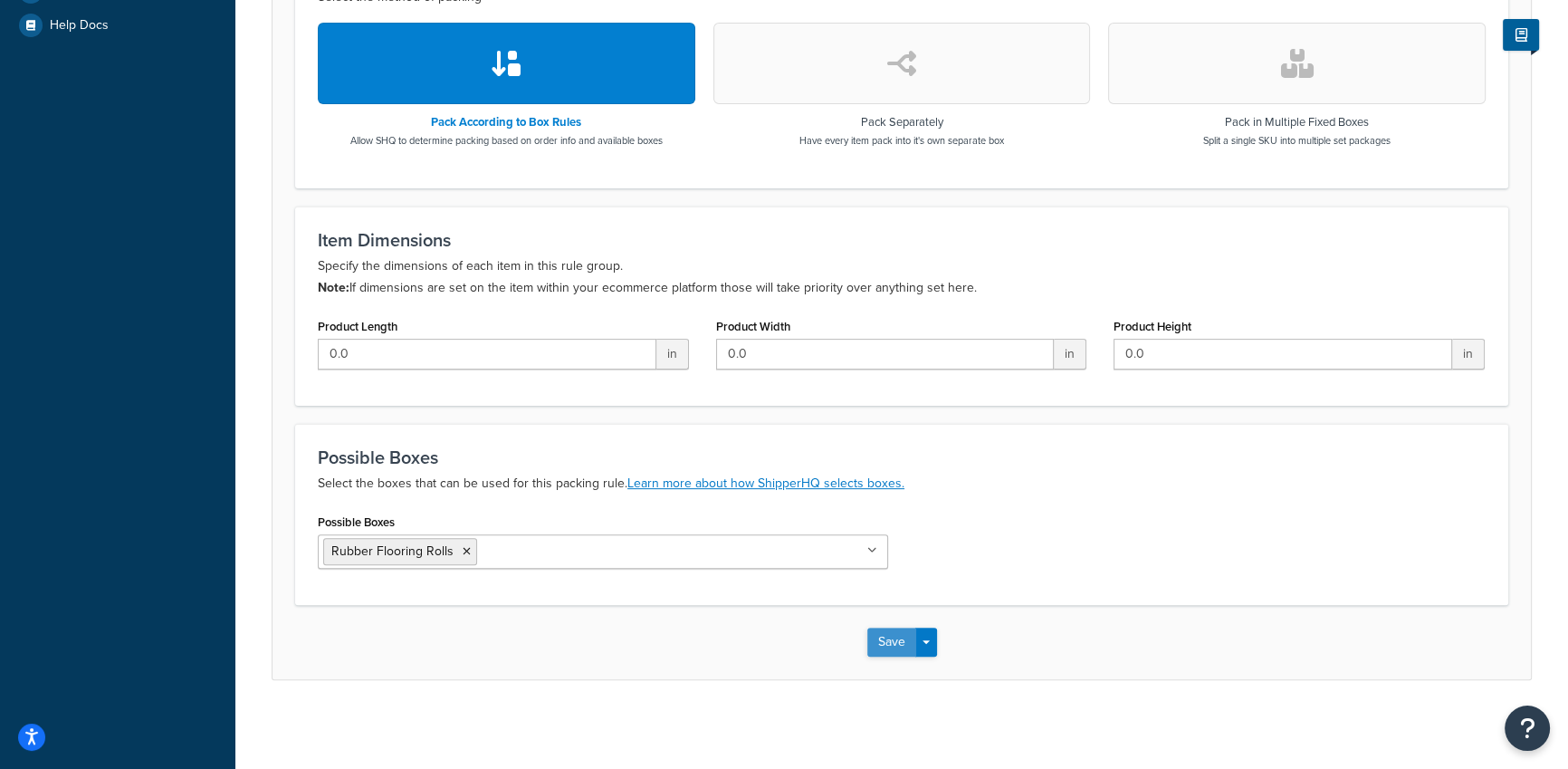
click at [891, 642] on button "Save" at bounding box center [892, 642] width 49 height 29
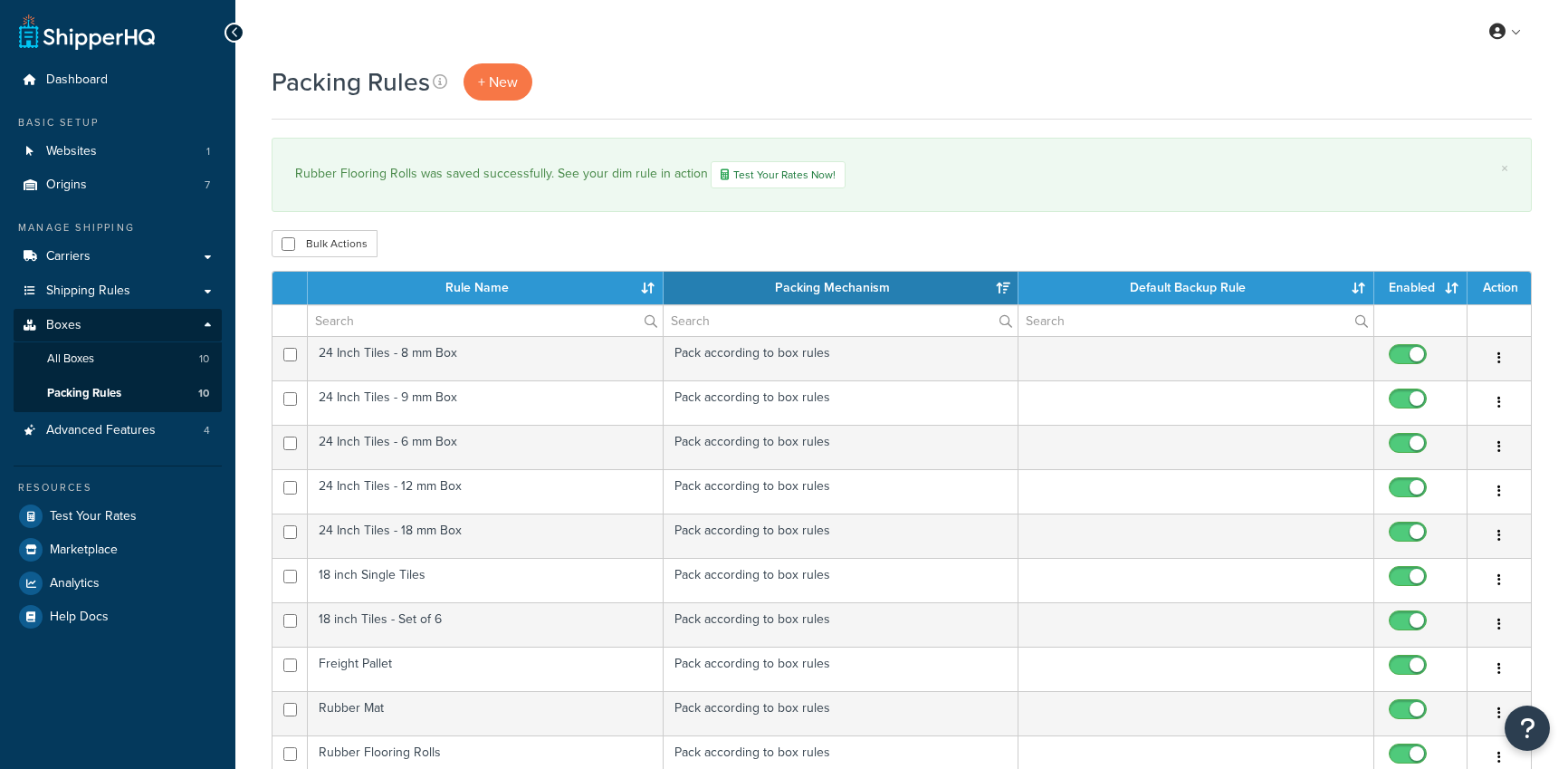
select select "15"
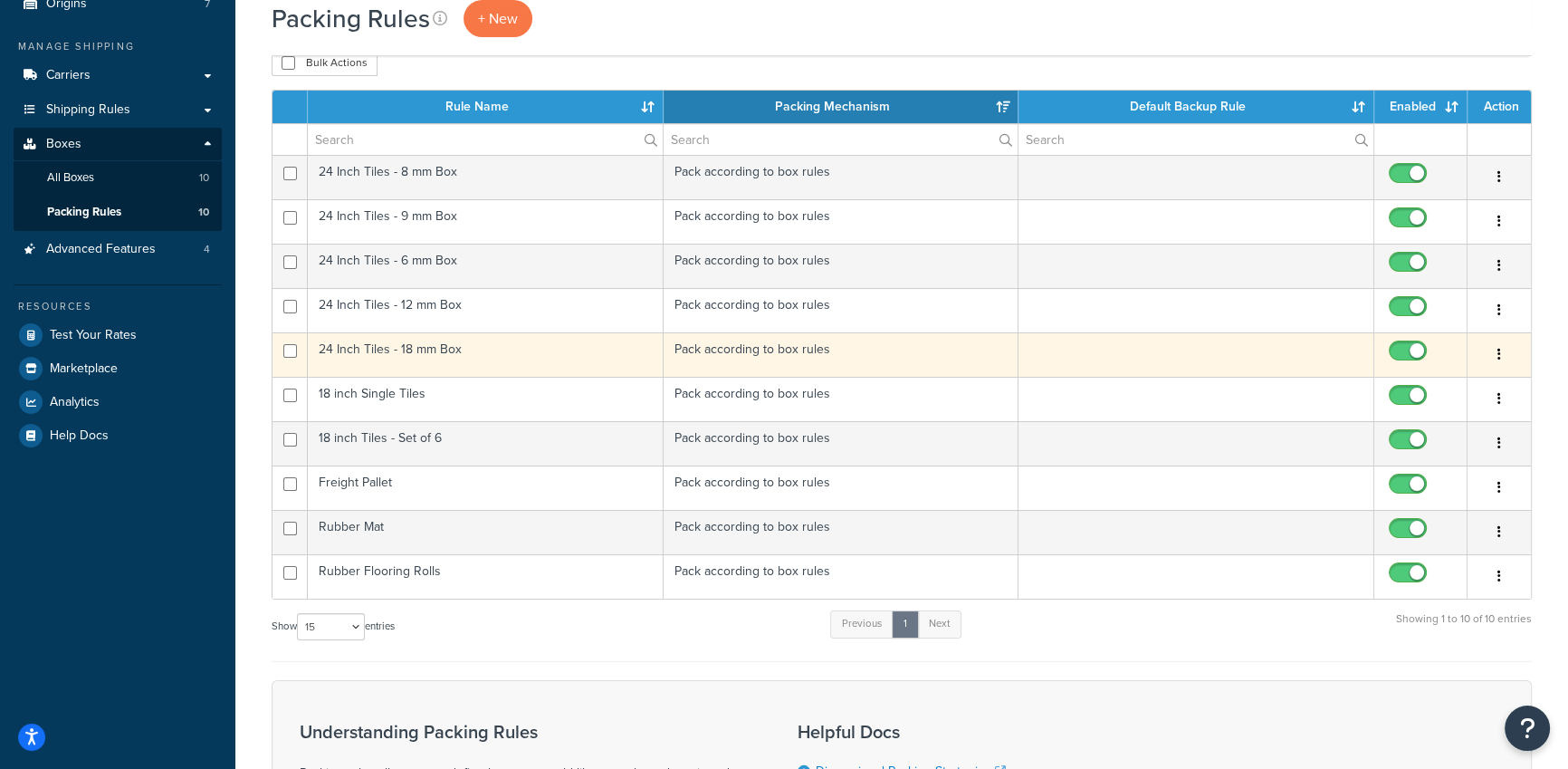
scroll to position [254, 0]
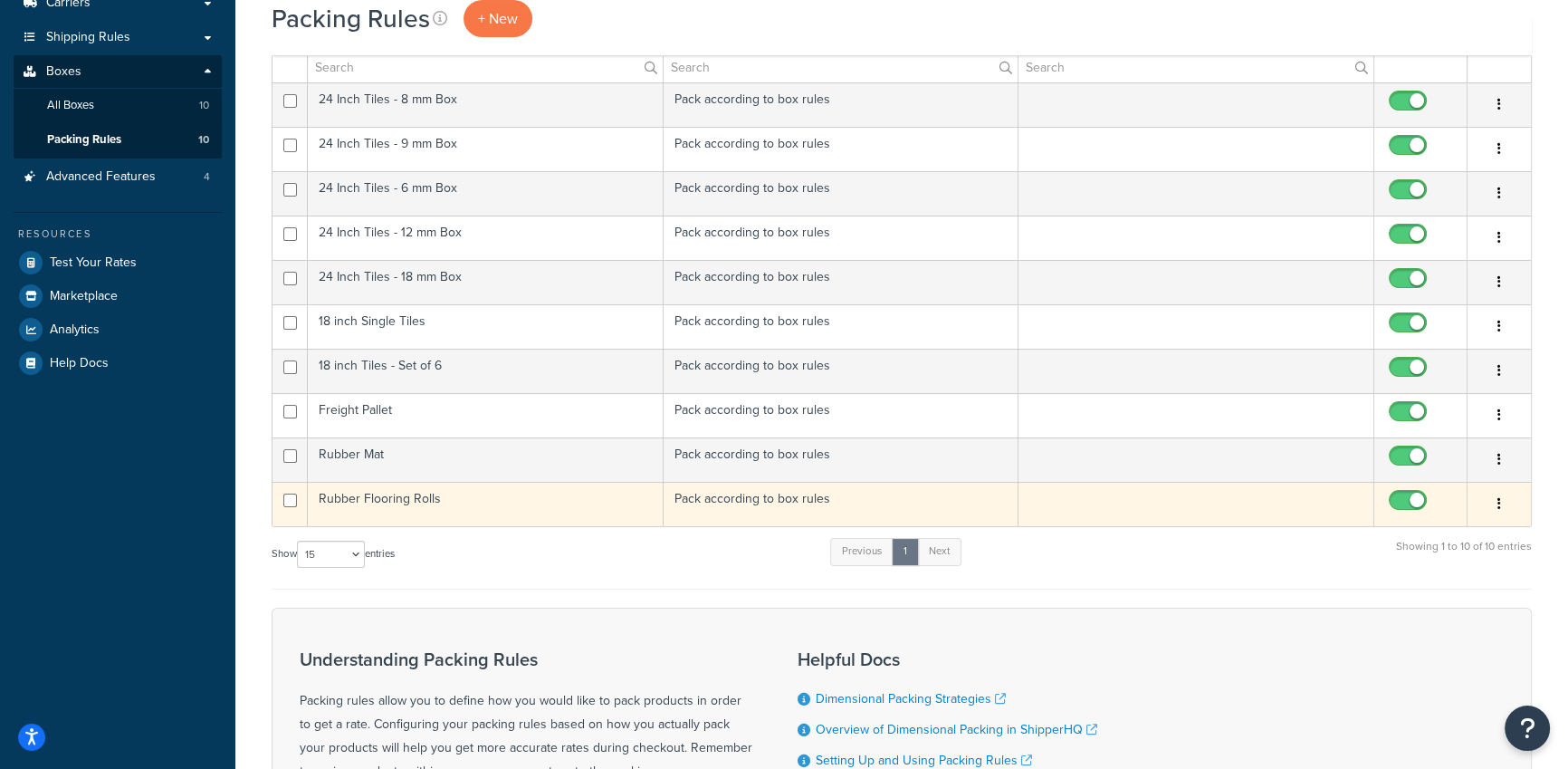
click at [1408, 502] on input "checkbox" at bounding box center [1410, 504] width 50 height 23
checkbox input "false"
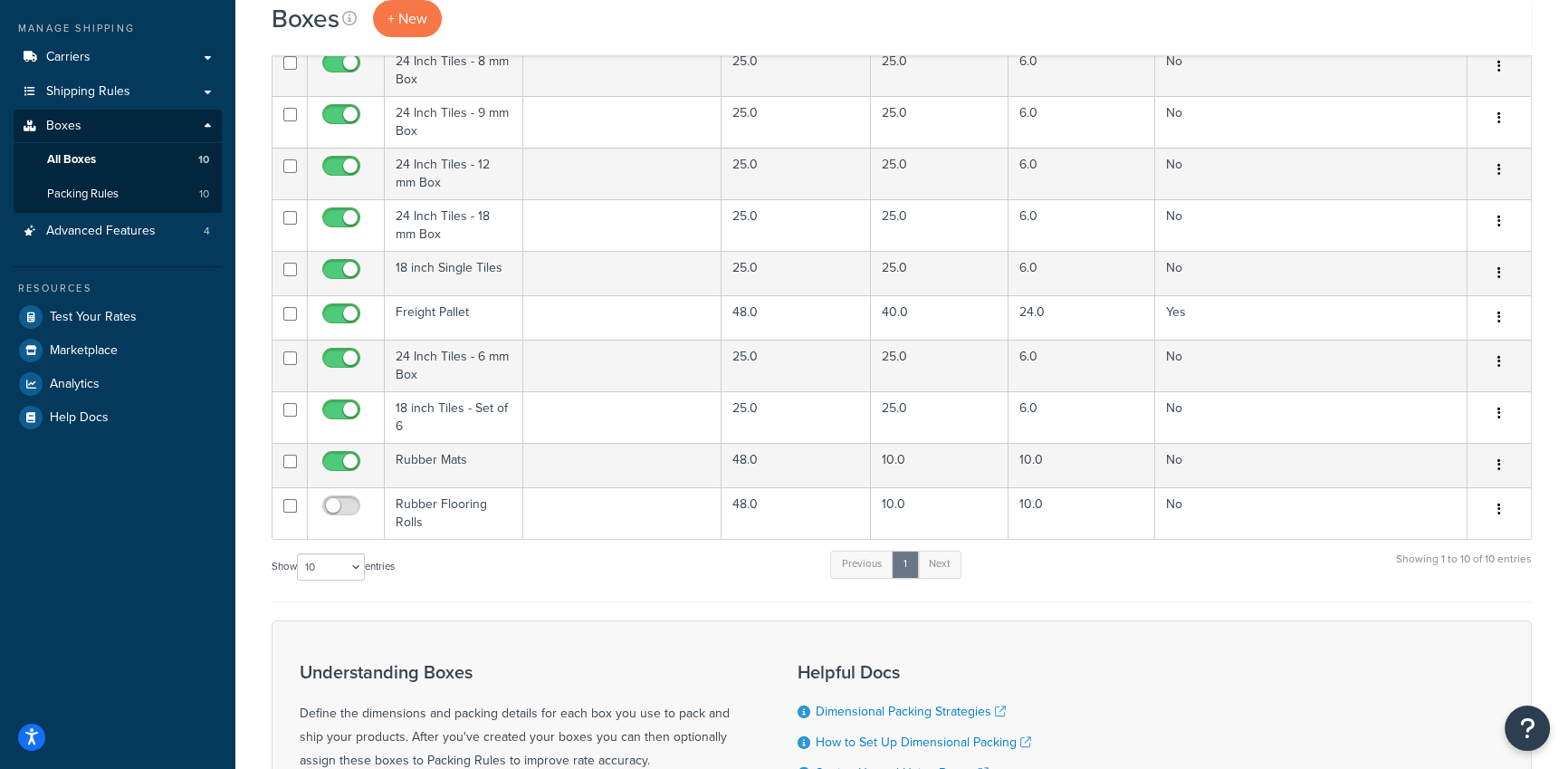
scroll to position [243, 0]
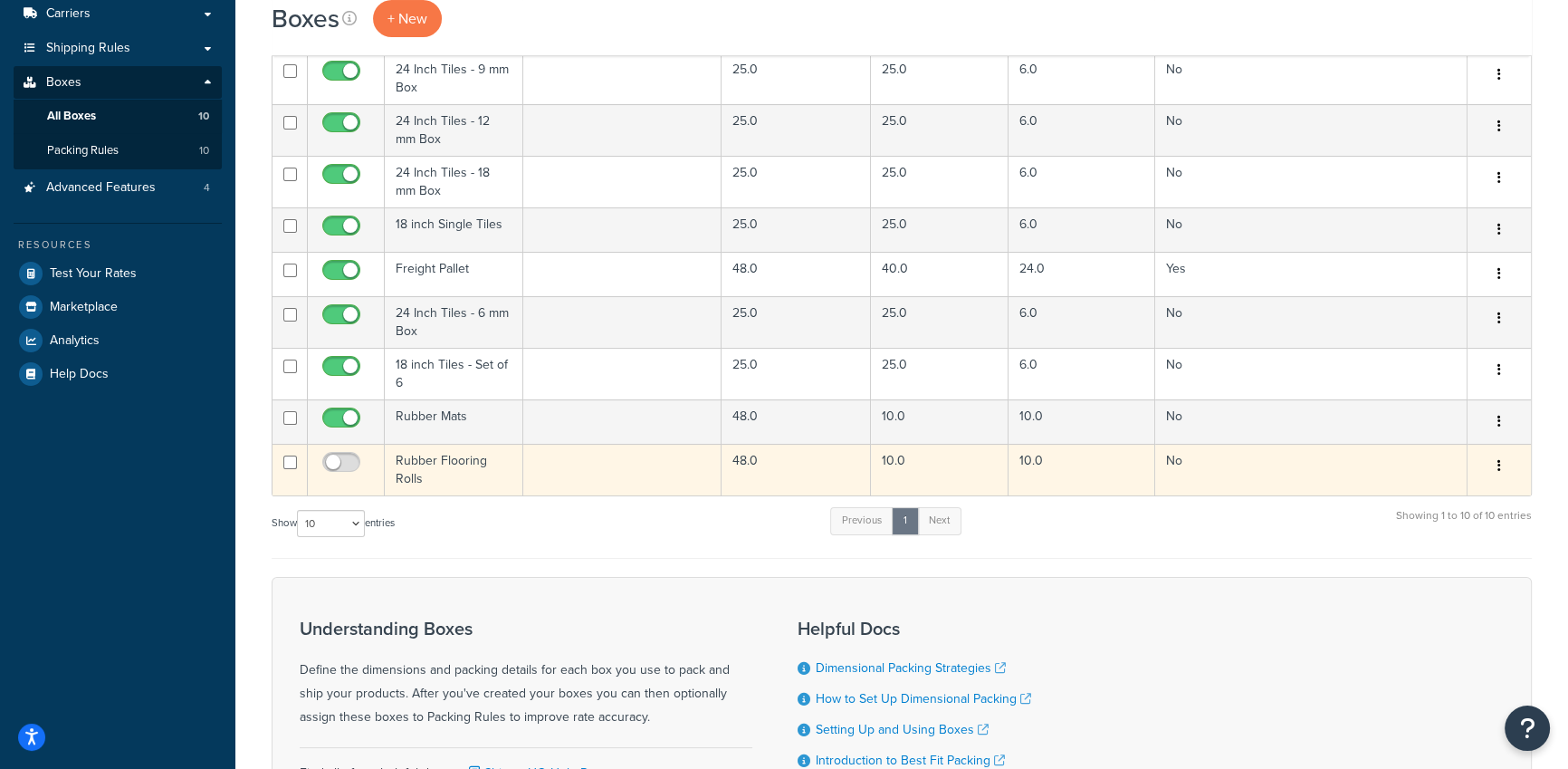
click at [494, 480] on td "Rubber Flooring Rolls" at bounding box center [454, 469] width 138 height 52
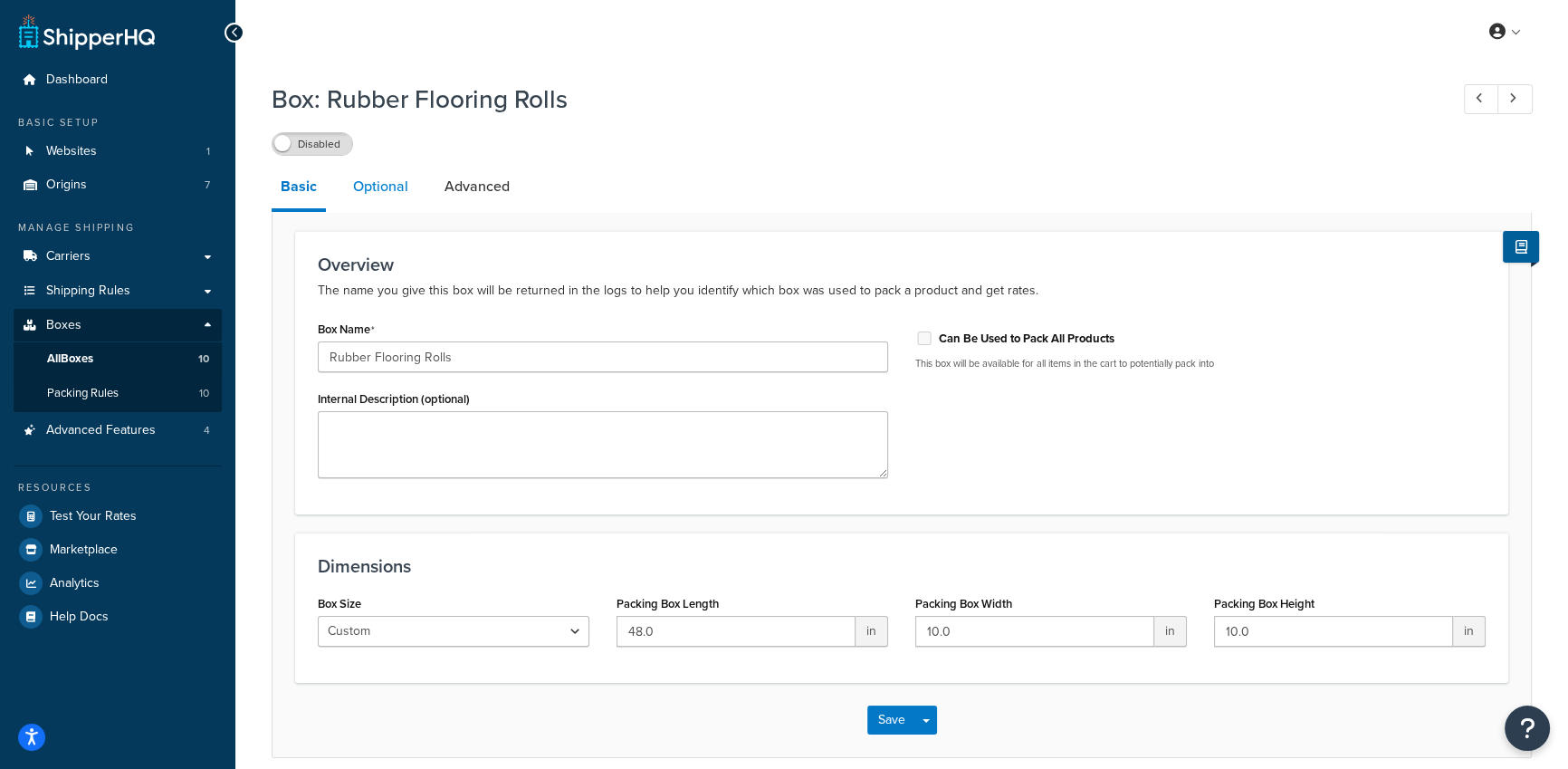
click at [397, 200] on link "Optional" at bounding box center [380, 186] width 74 height 44
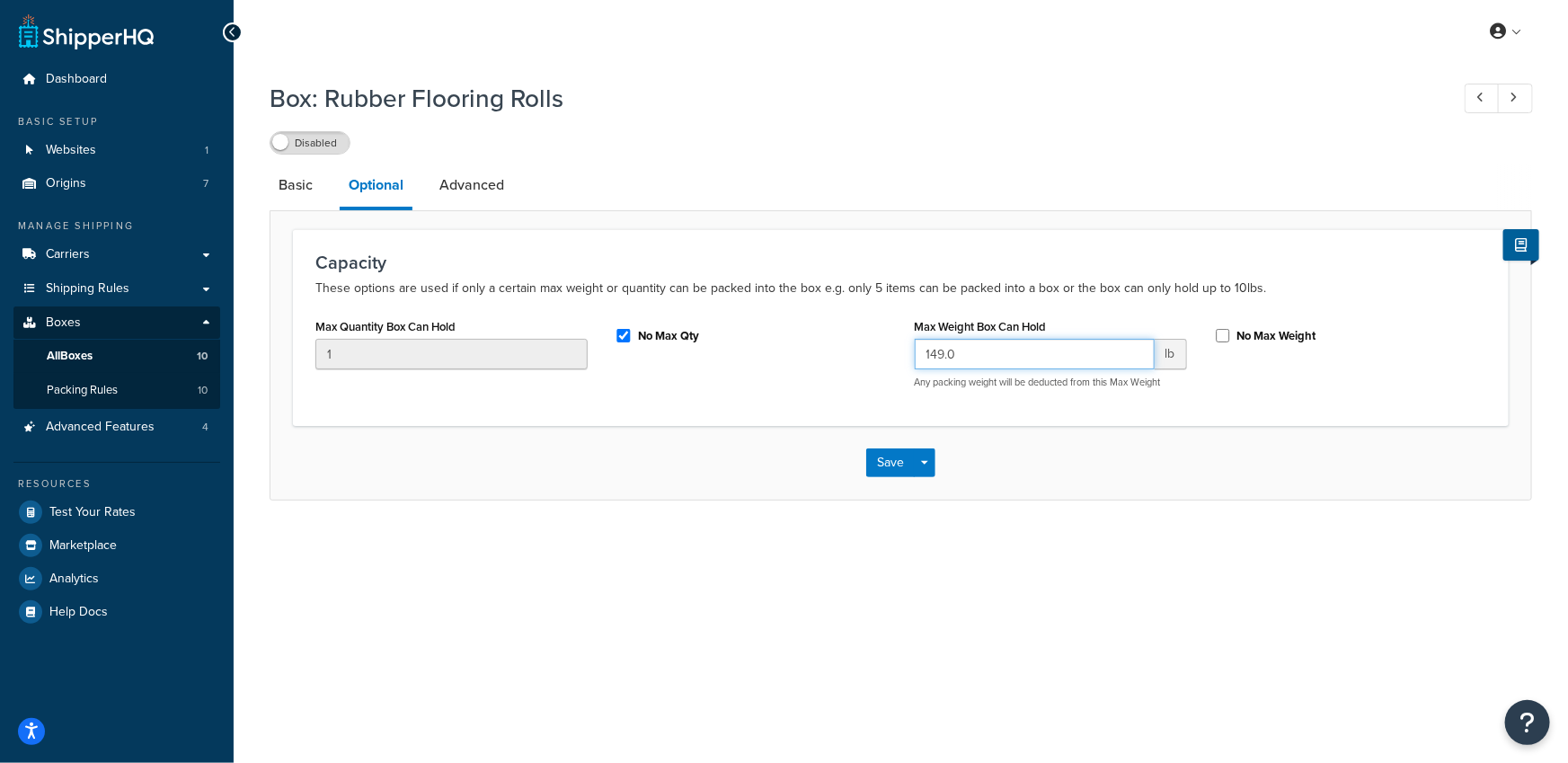
click at [940, 345] on input "149.0" at bounding box center [1035, 354] width 240 height 31
type input "150.0"
click at [928, 460] on button "Save Dropdown" at bounding box center [925, 463] width 22 height 29
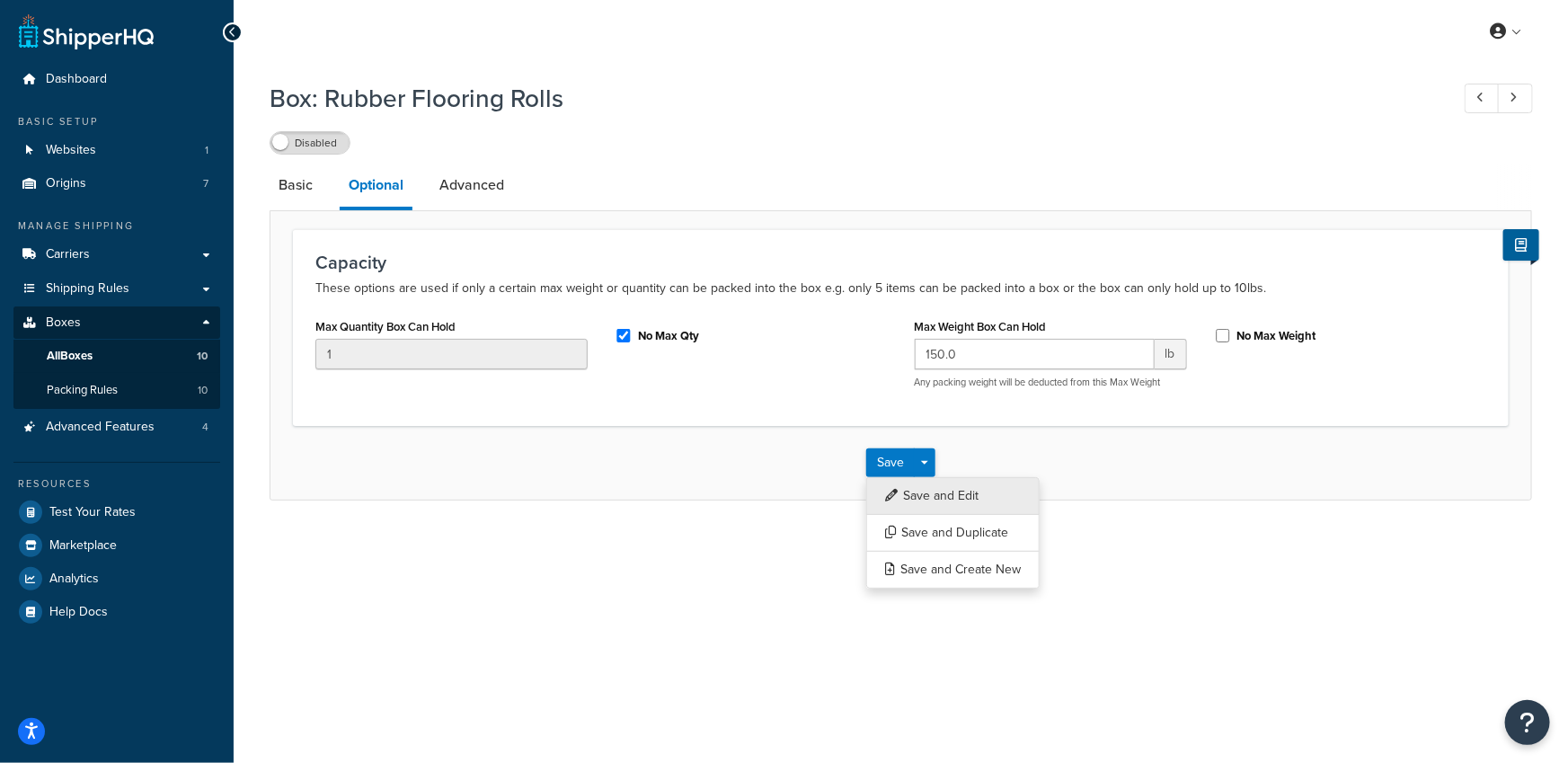
click at [932, 501] on button "Save and Edit" at bounding box center [953, 496] width 173 height 38
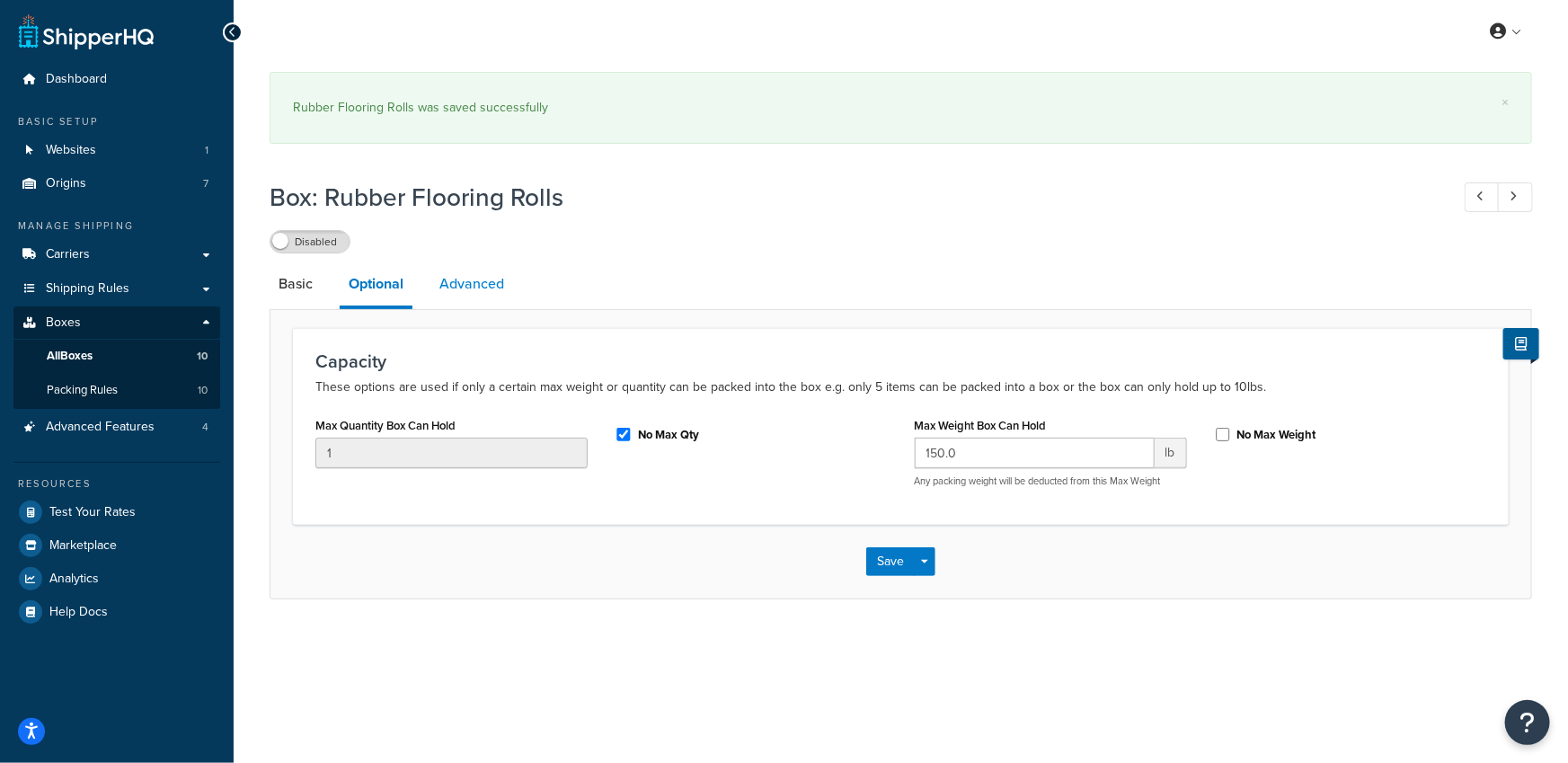
click at [486, 262] on link "Advanced" at bounding box center [472, 284] width 83 height 43
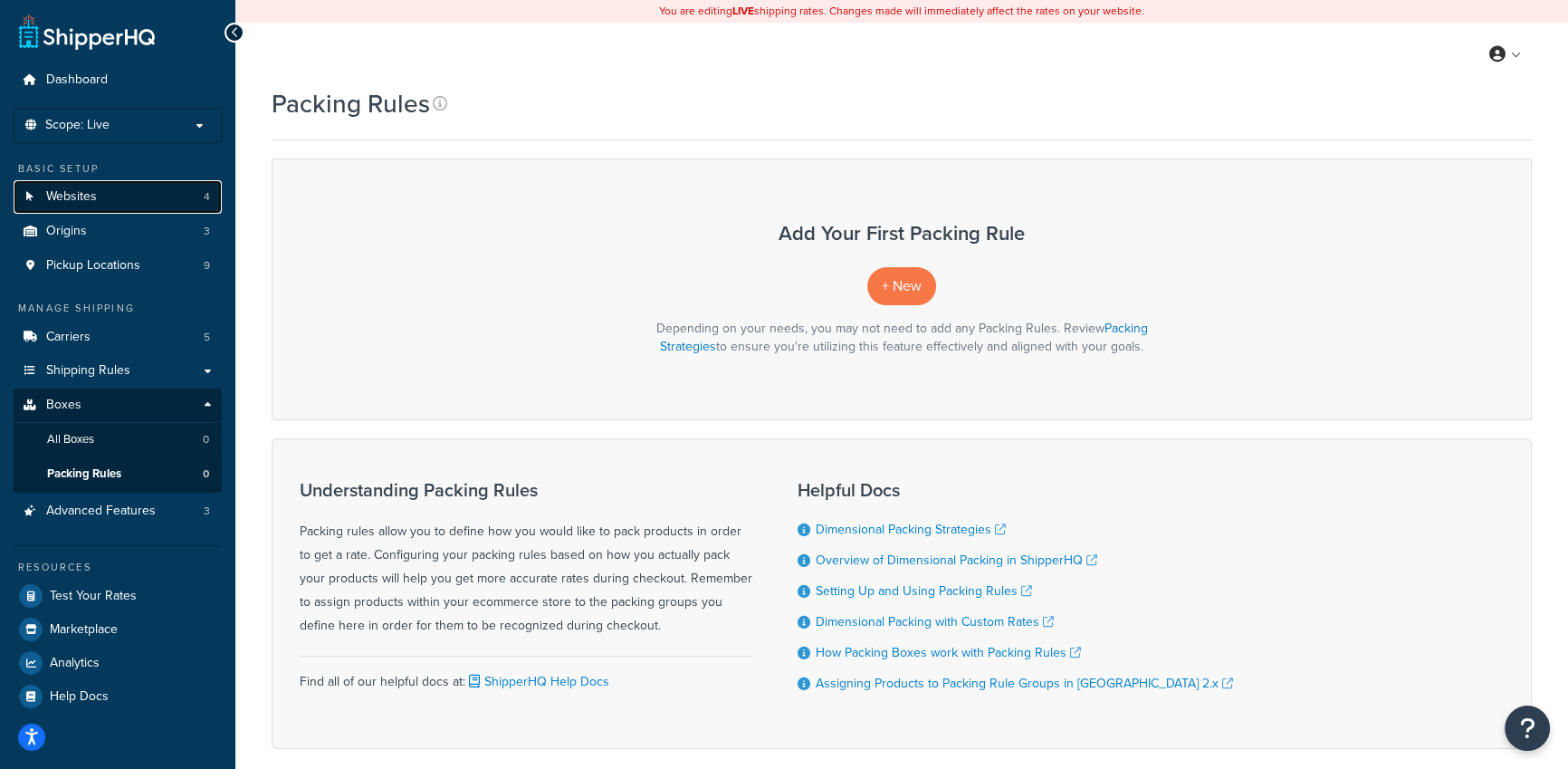
click at [133, 191] on link "Websites 4" at bounding box center [117, 196] width 208 height 34
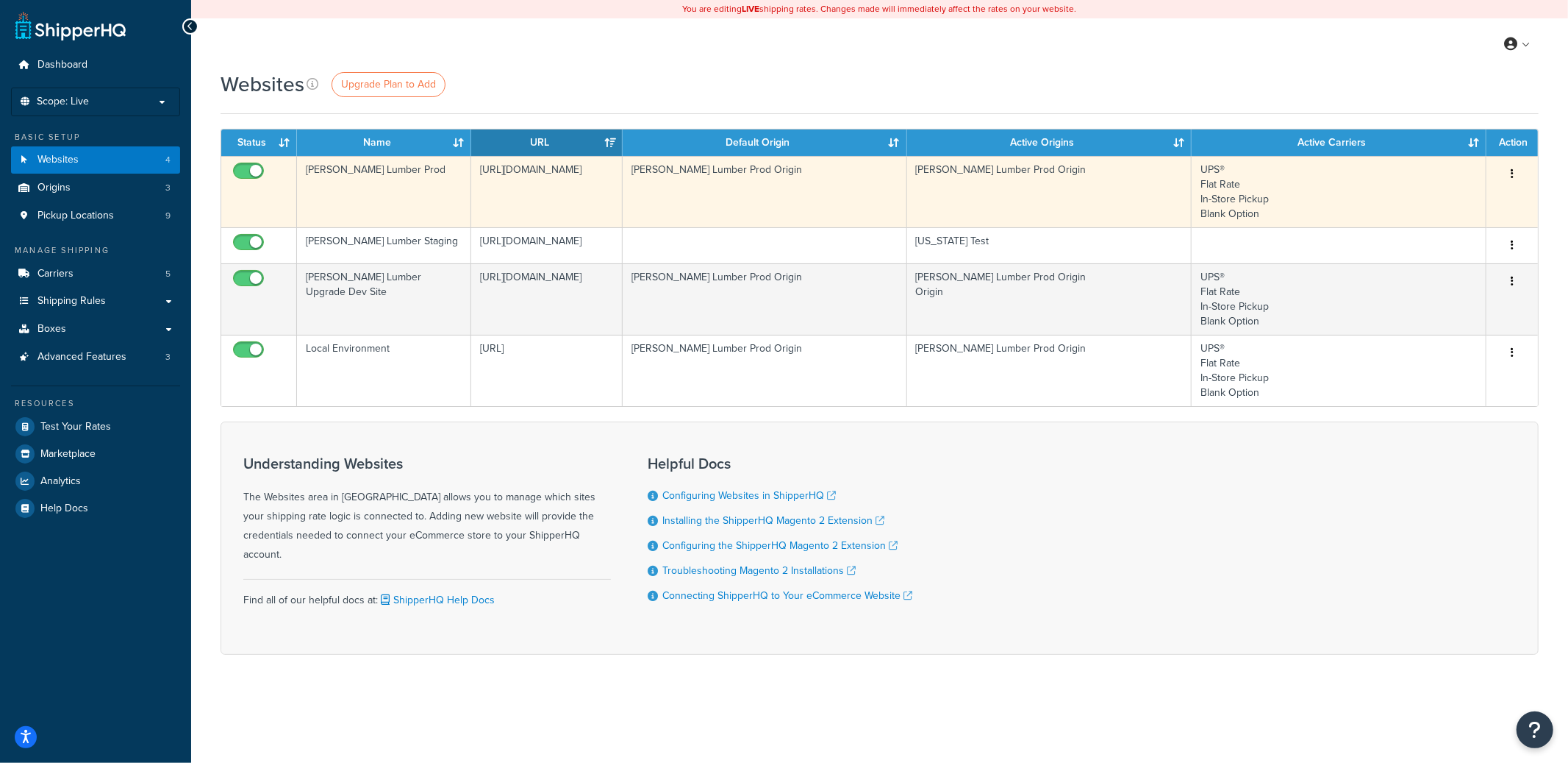
click at [503, 194] on td "[URL][DOMAIN_NAME]" at bounding box center [546, 191] width 151 height 72
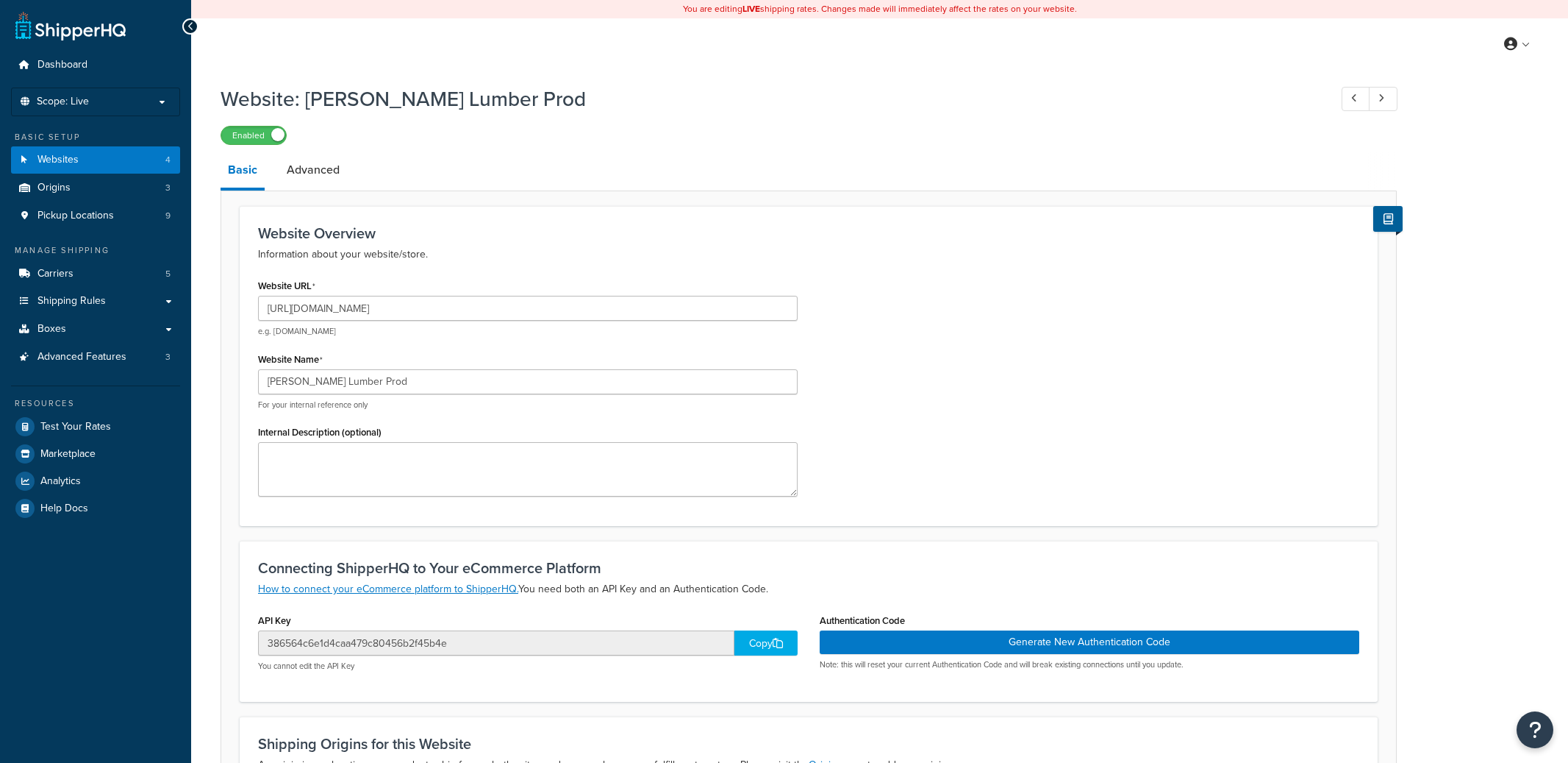
select select "111970"
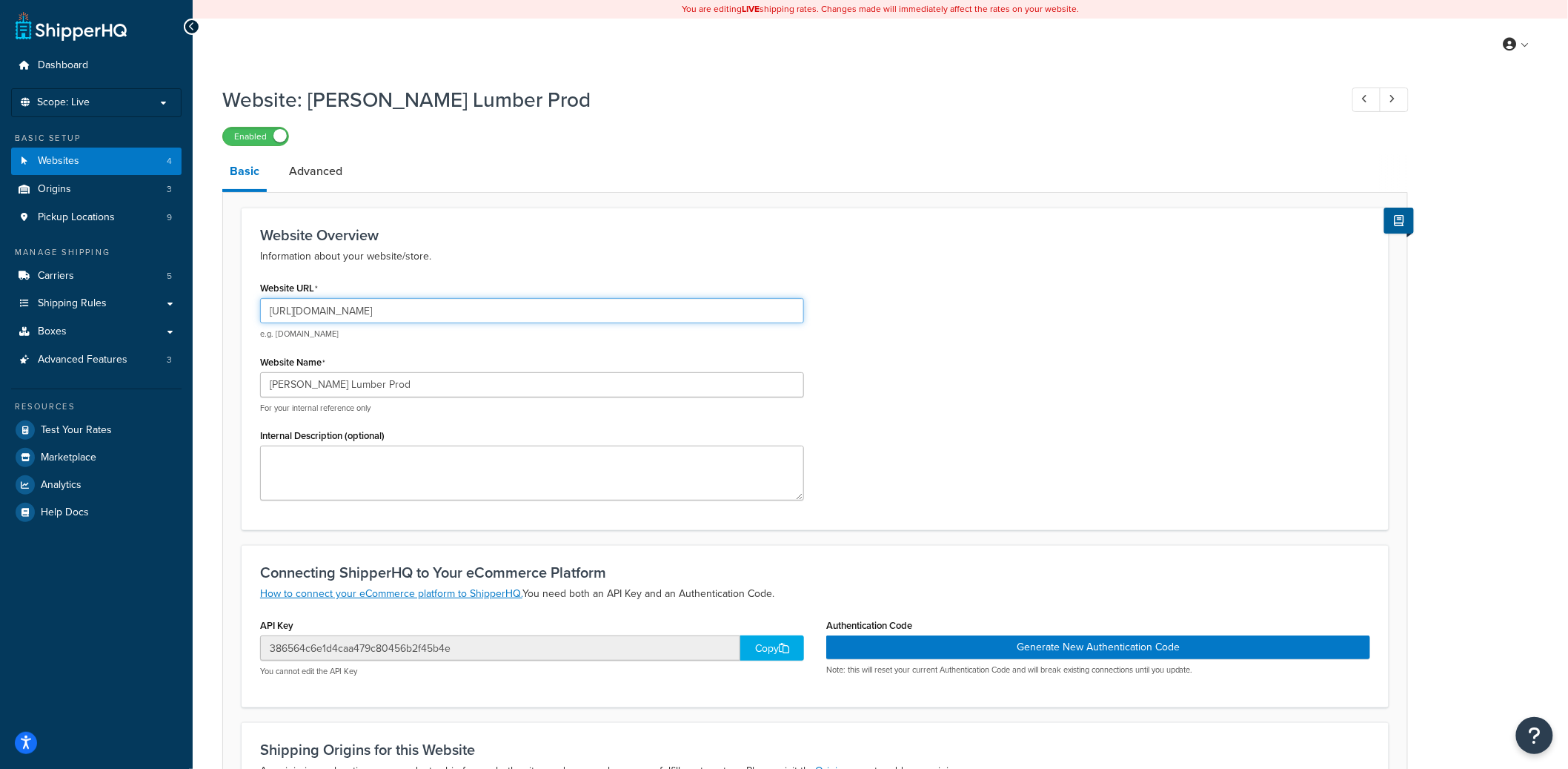
drag, startPoint x: 327, startPoint y: 308, endPoint x: 500, endPoint y: 327, distance: 174.0
click at [500, 327] on div "[URL][DOMAIN_NAME] e.g. [DOMAIN_NAME]" at bounding box center [532, 319] width 544 height 42
click at [316, 177] on link "Advanced" at bounding box center [316, 171] width 68 height 36
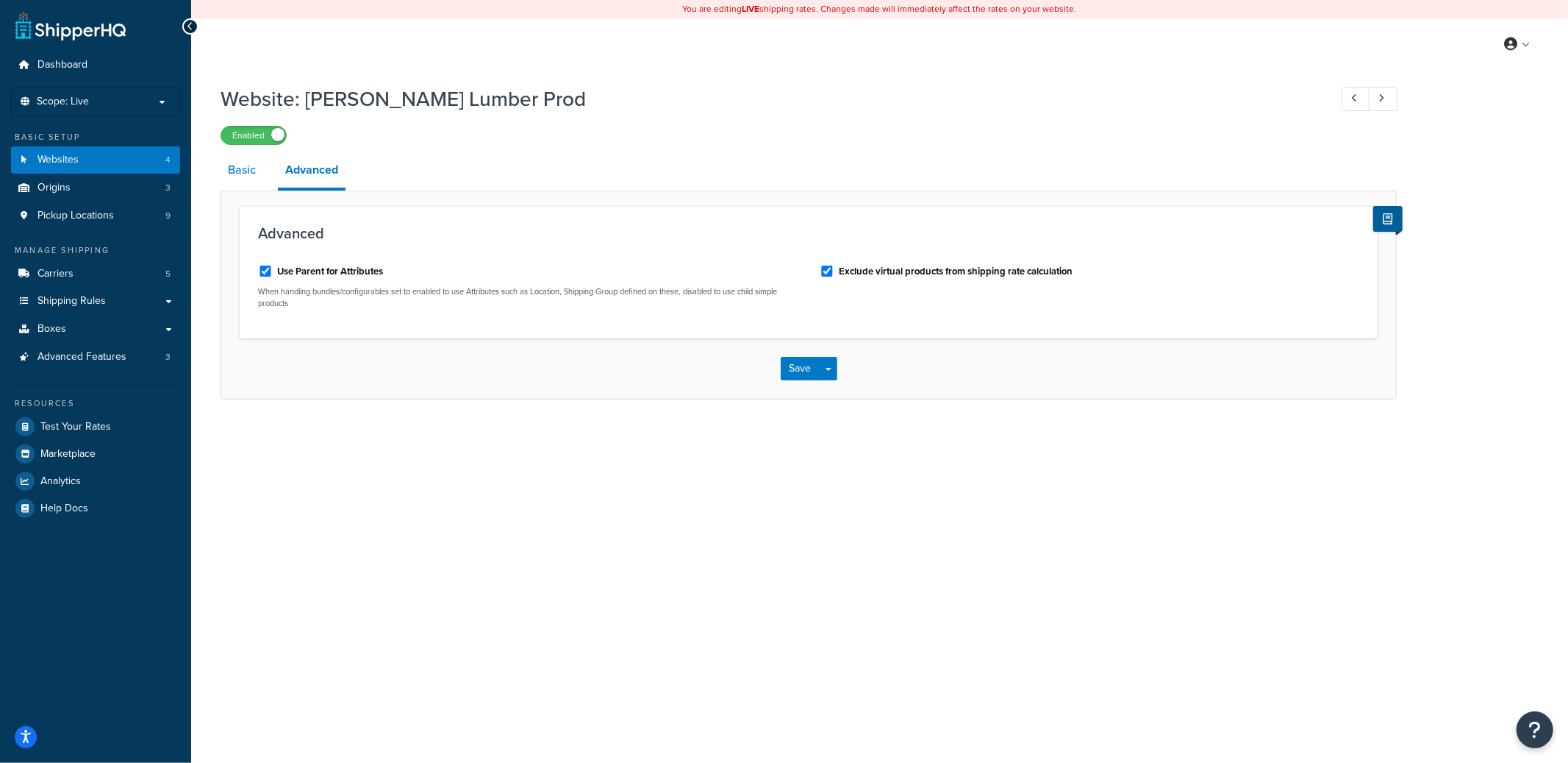
click at [245, 174] on link "Basic" at bounding box center [242, 170] width 43 height 35
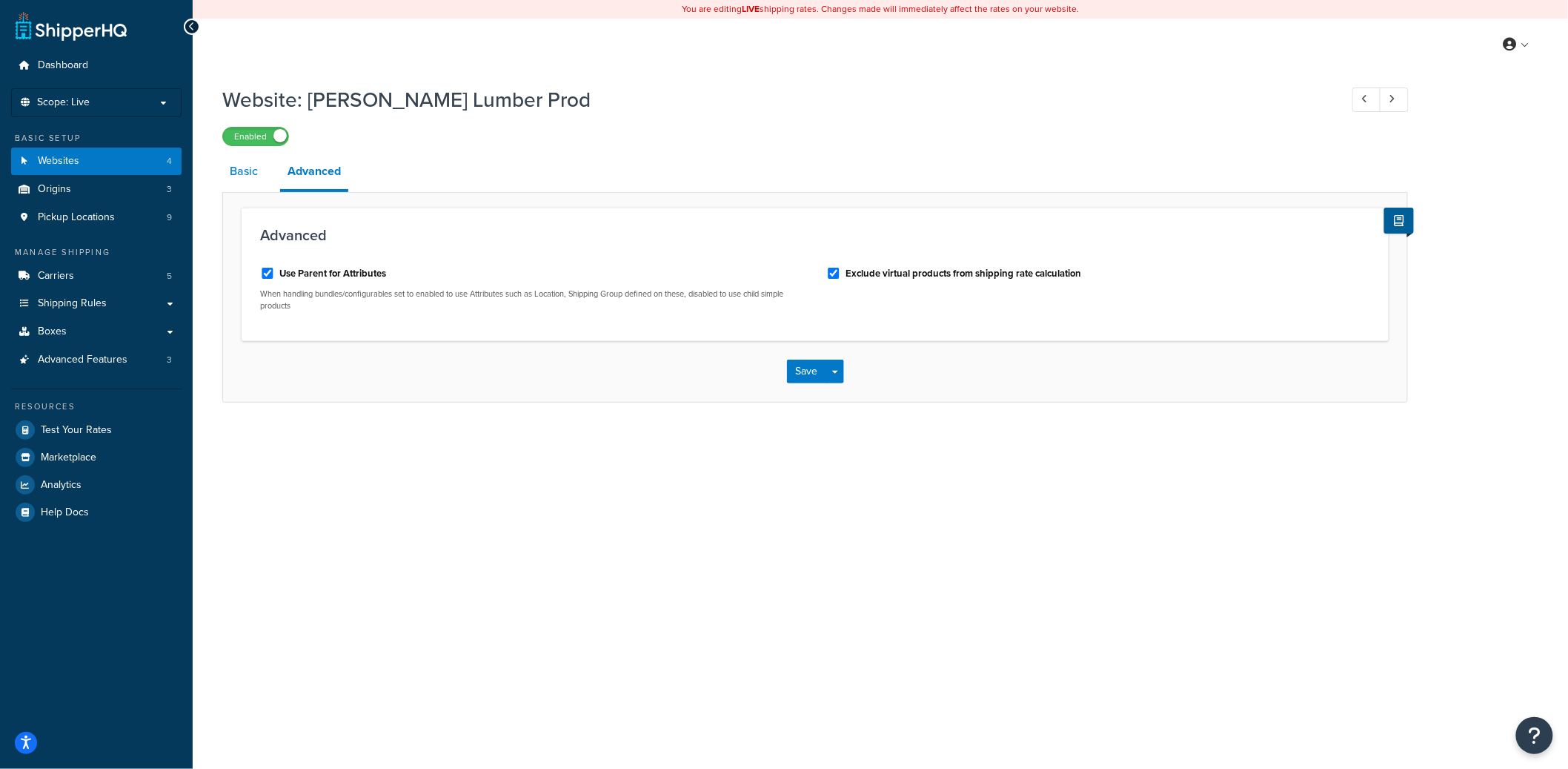
select select "111970"
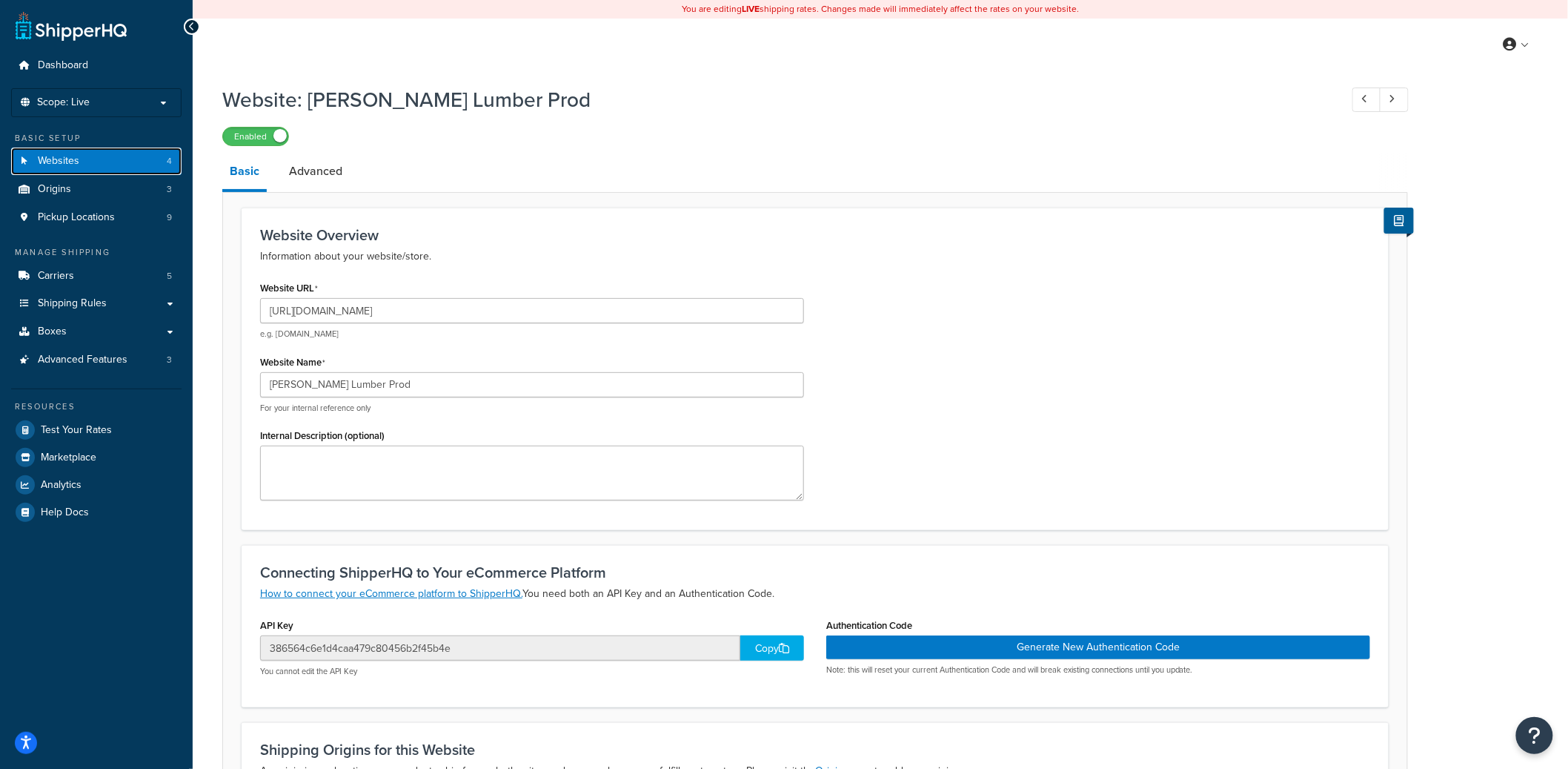
click at [156, 159] on link "Websites 4" at bounding box center [96, 161] width 170 height 28
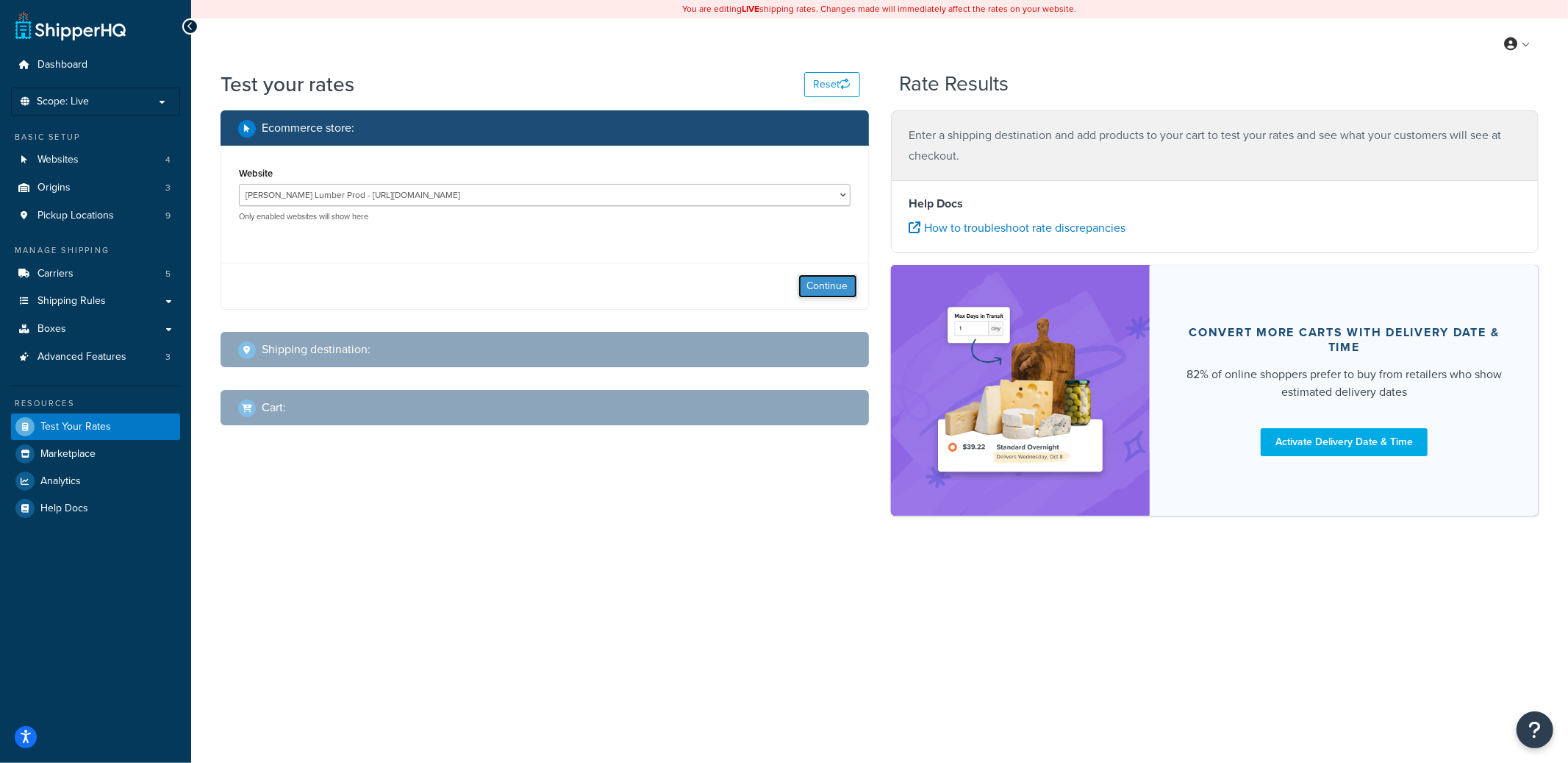
click at [802, 285] on button "Continue" at bounding box center [828, 286] width 59 height 24
select select "[GEOGRAPHIC_DATA]"
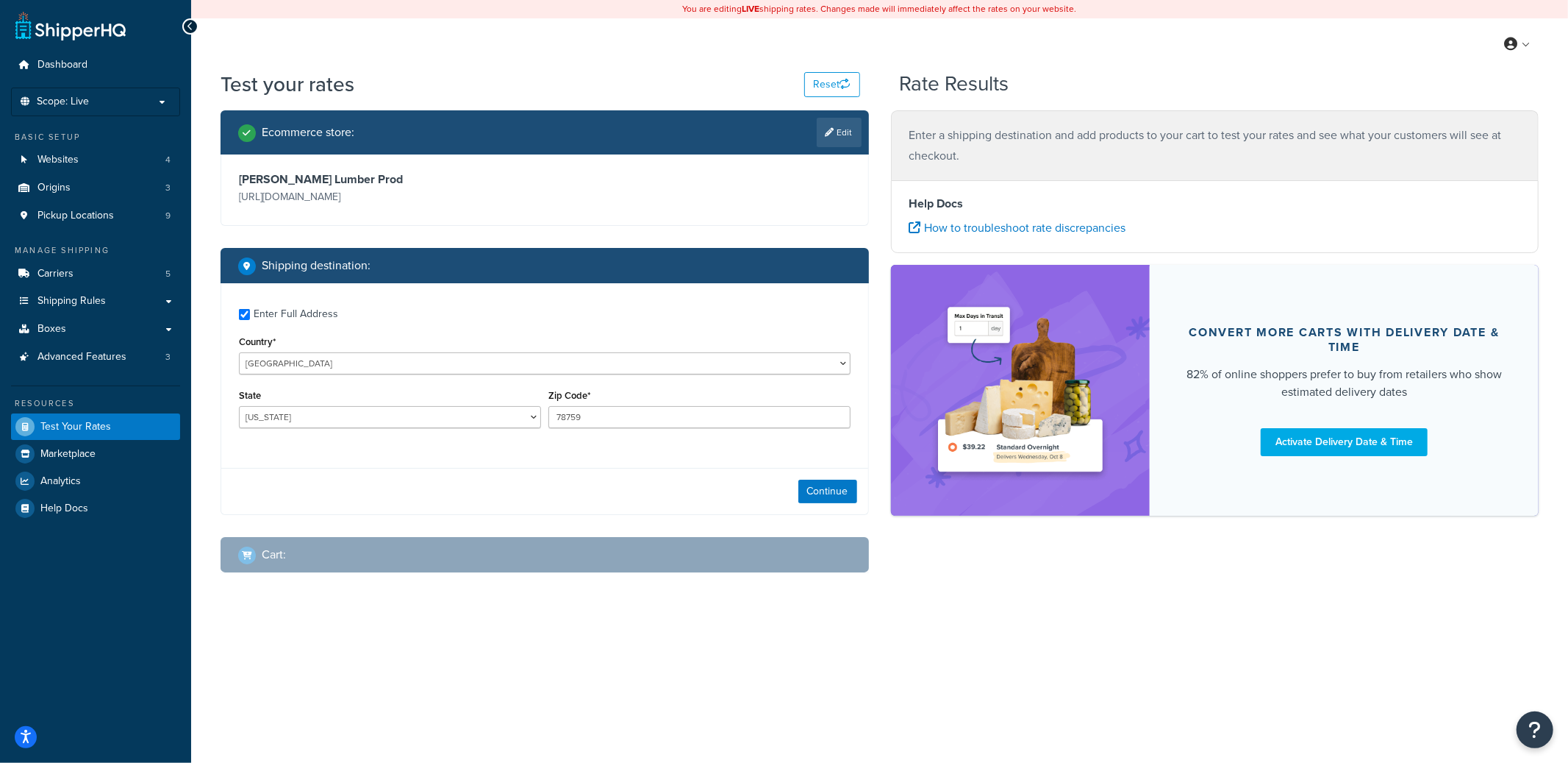
checkbox input "true"
type input "98198"
select select "WA"
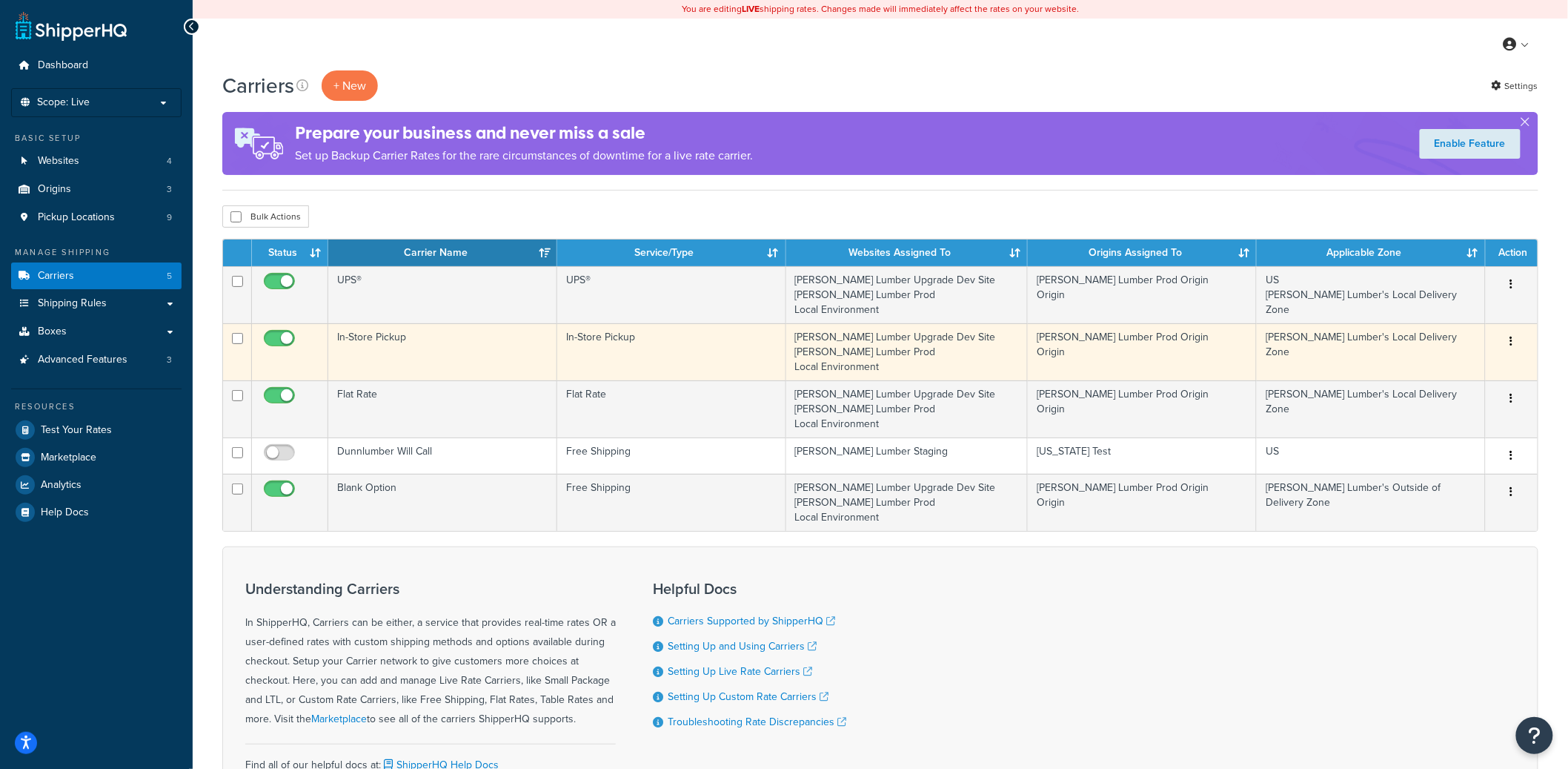
click at [449, 360] on td "In-Store Pickup" at bounding box center [443, 351] width 229 height 57
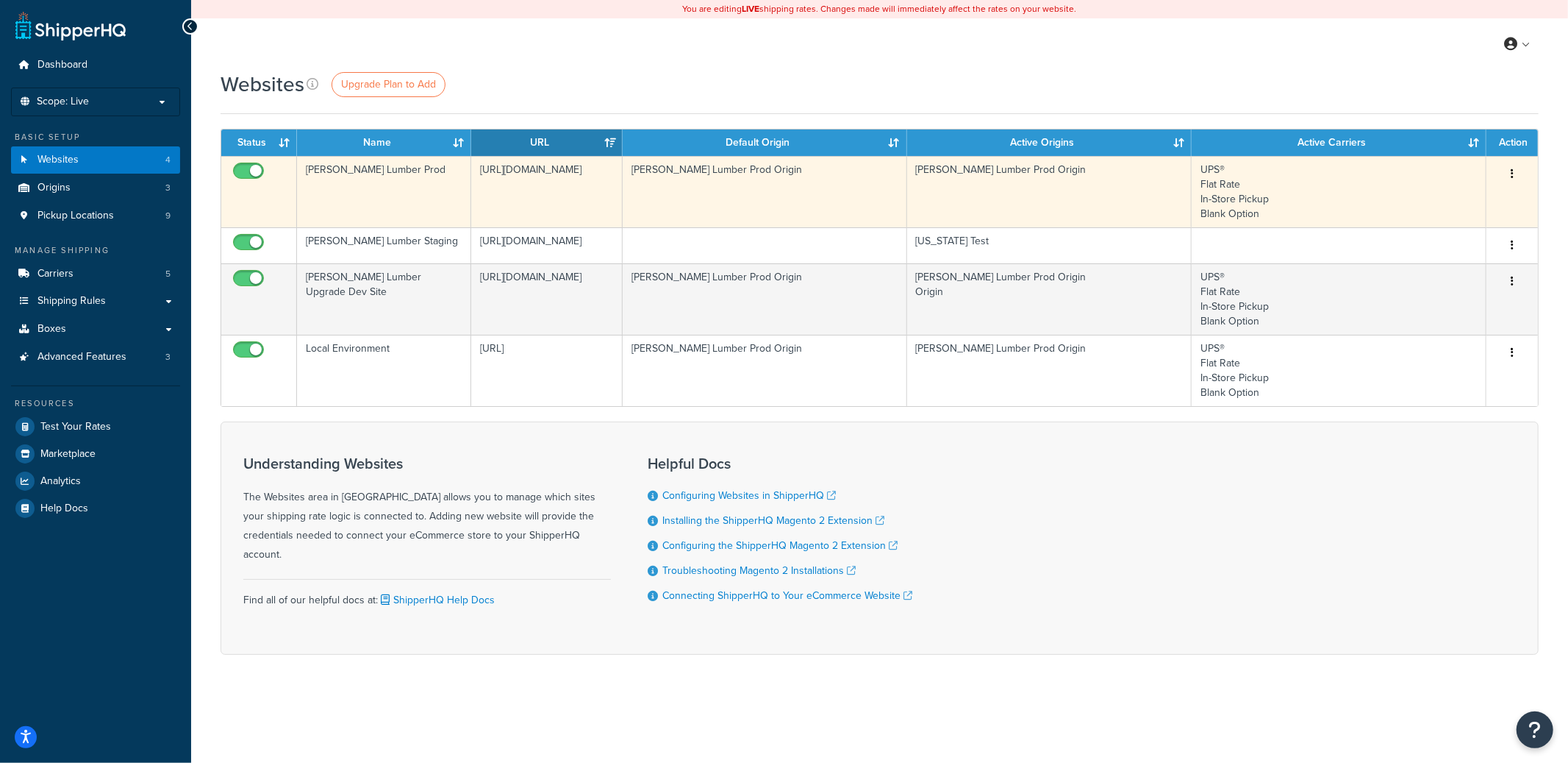
click at [416, 169] on td "[PERSON_NAME] Lumber Prod" at bounding box center [384, 191] width 174 height 72
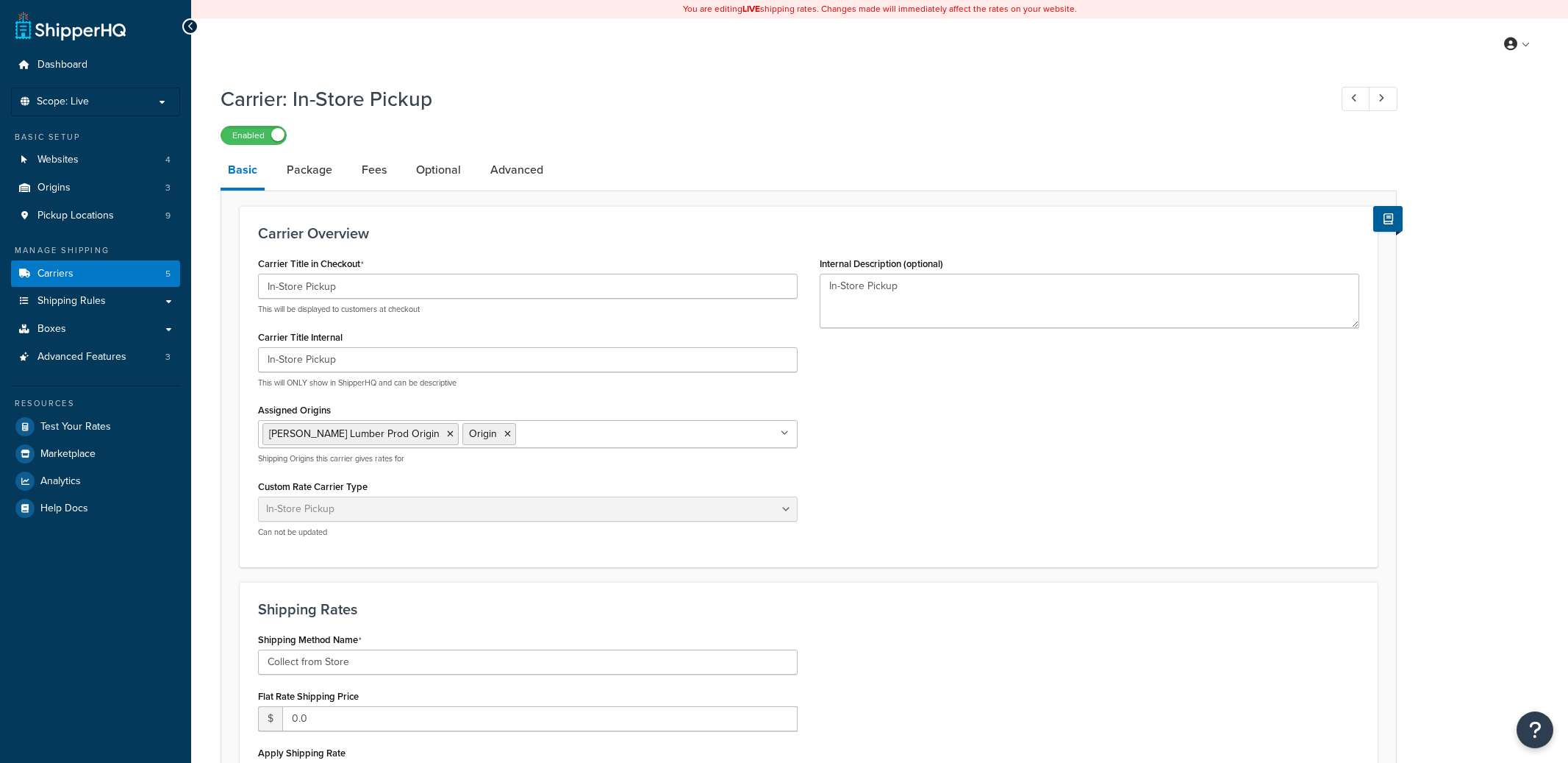
select select "pickup"
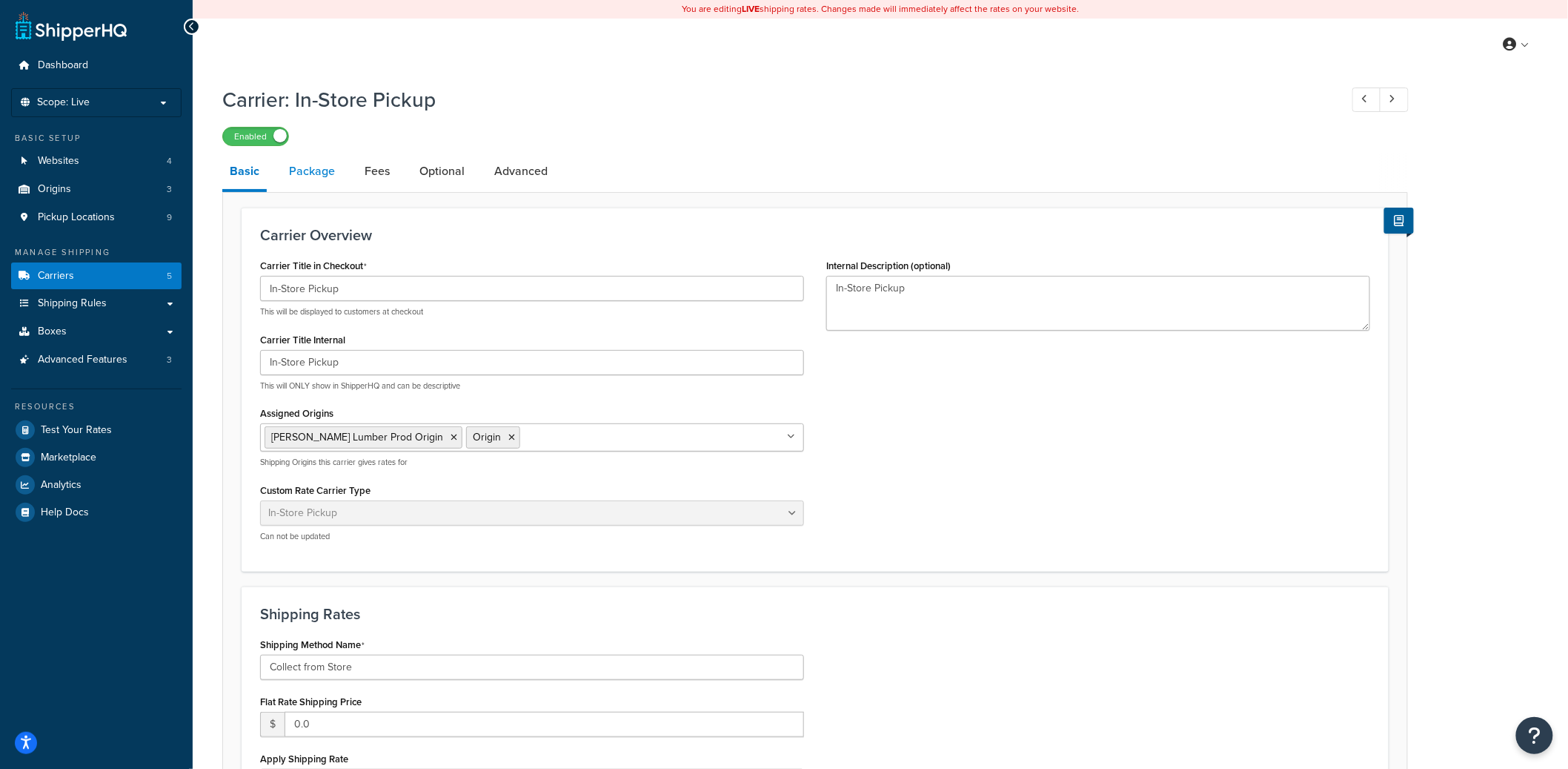
click at [304, 181] on link "Package" at bounding box center [312, 171] width 61 height 36
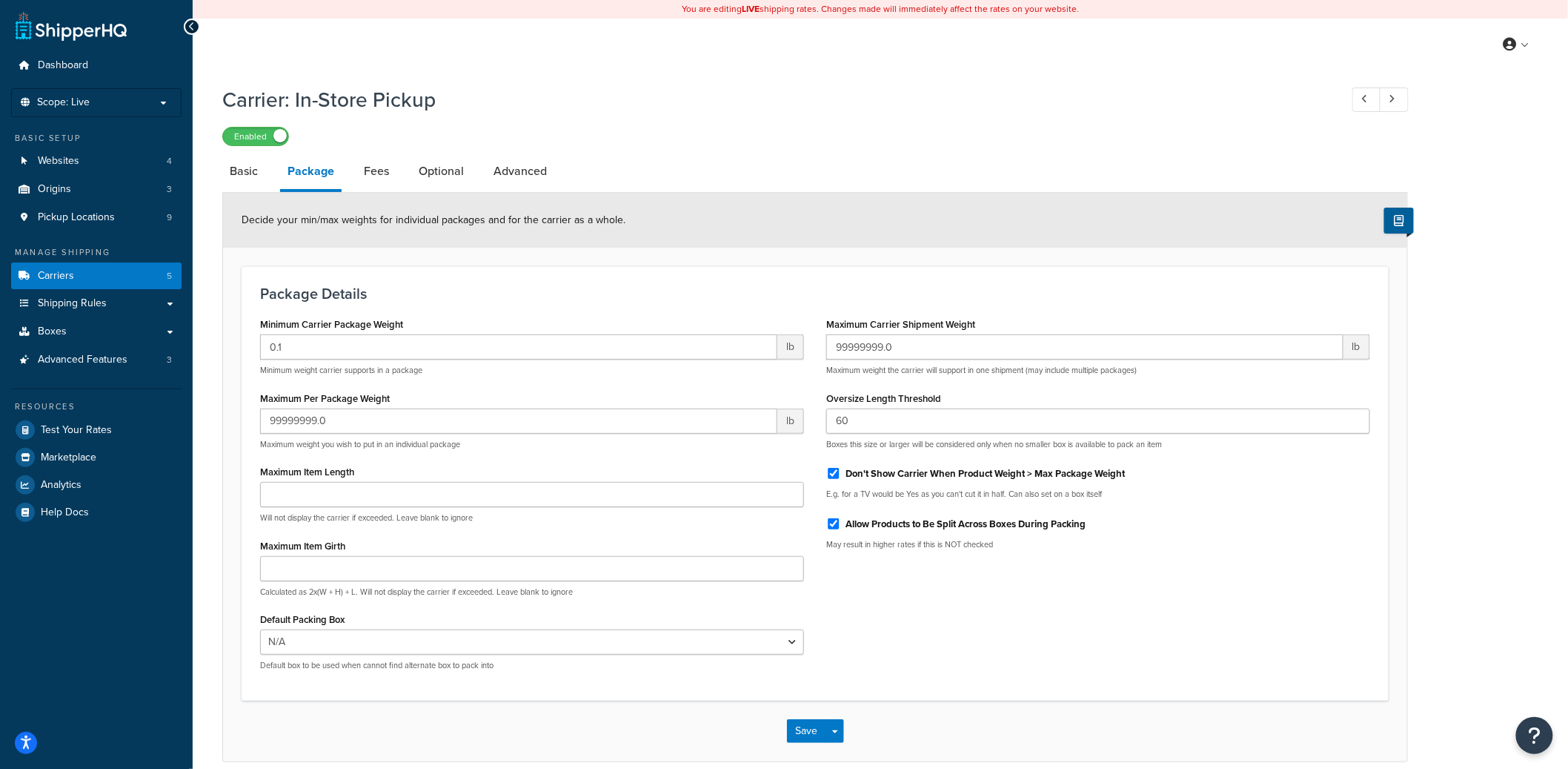
click at [353, 186] on li "Package" at bounding box center [318, 173] width 77 height 39
click at [364, 184] on link "Fees" at bounding box center [377, 171] width 40 height 36
select select "AFTER"
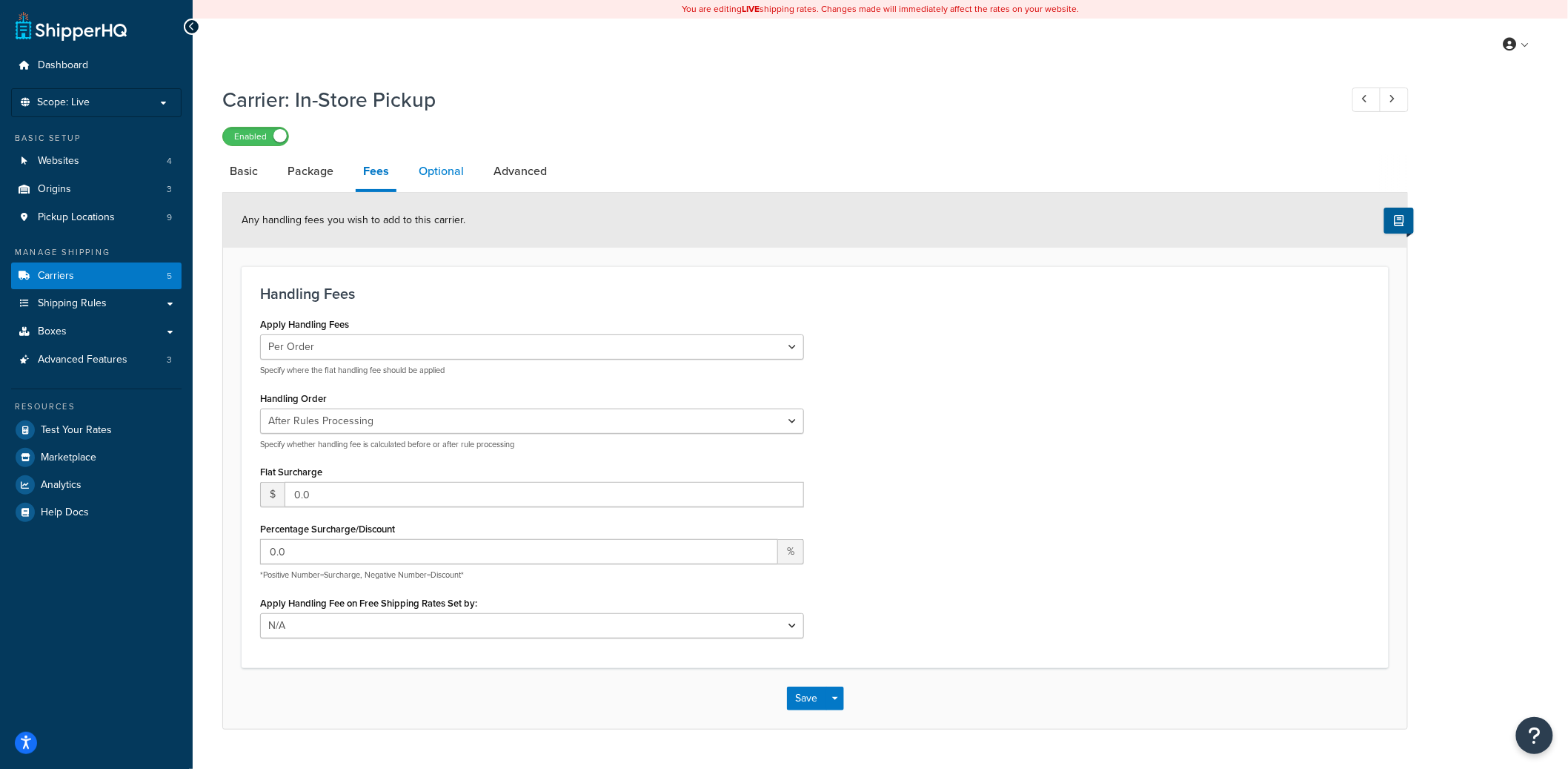
click at [435, 179] on link "Optional" at bounding box center [441, 171] width 60 height 36
select select "48719"
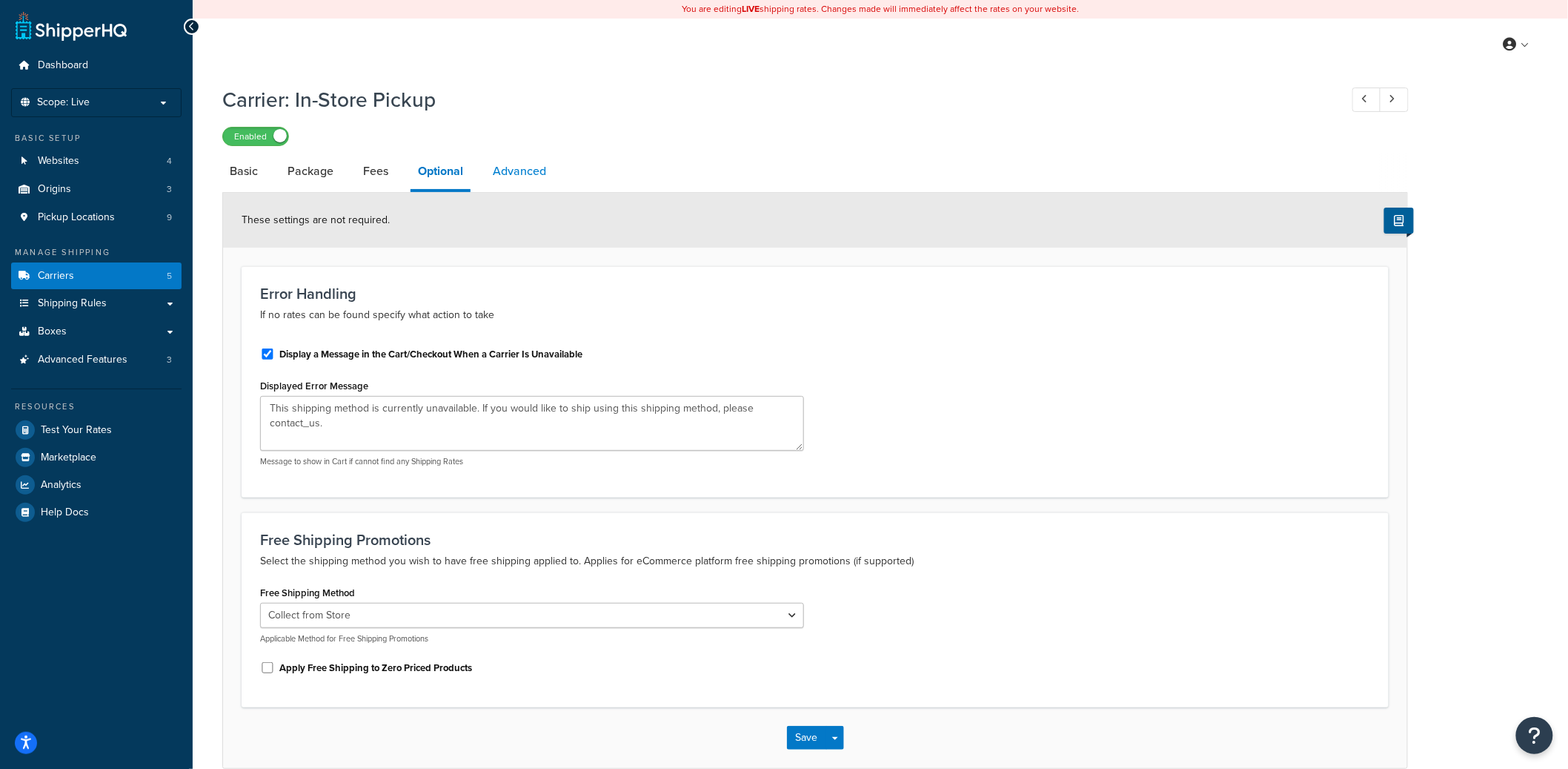
click at [500, 180] on link "Advanced" at bounding box center [519, 171] width 68 height 36
select select "false"
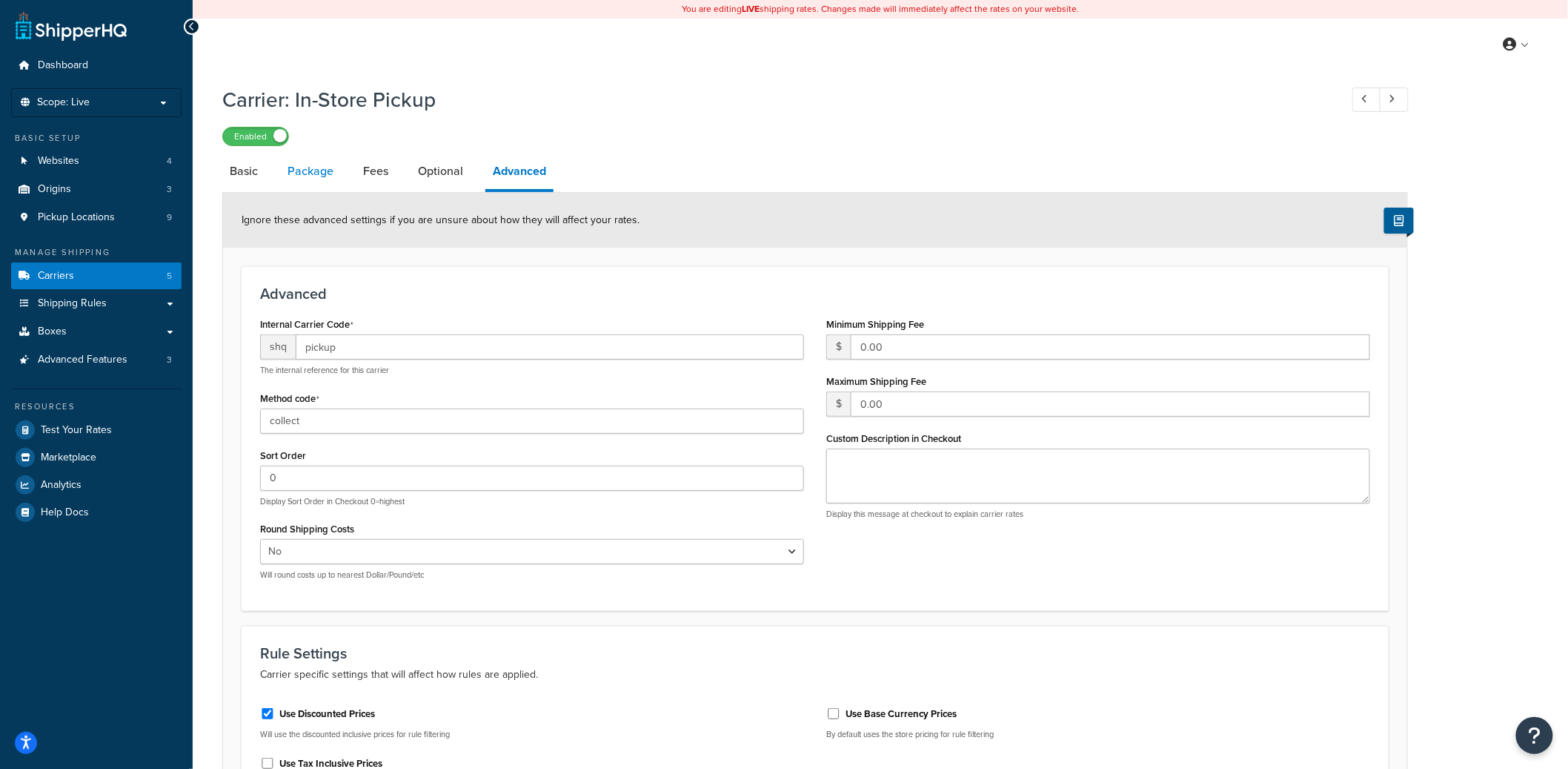
click at [307, 177] on link "Package" at bounding box center [310, 171] width 61 height 36
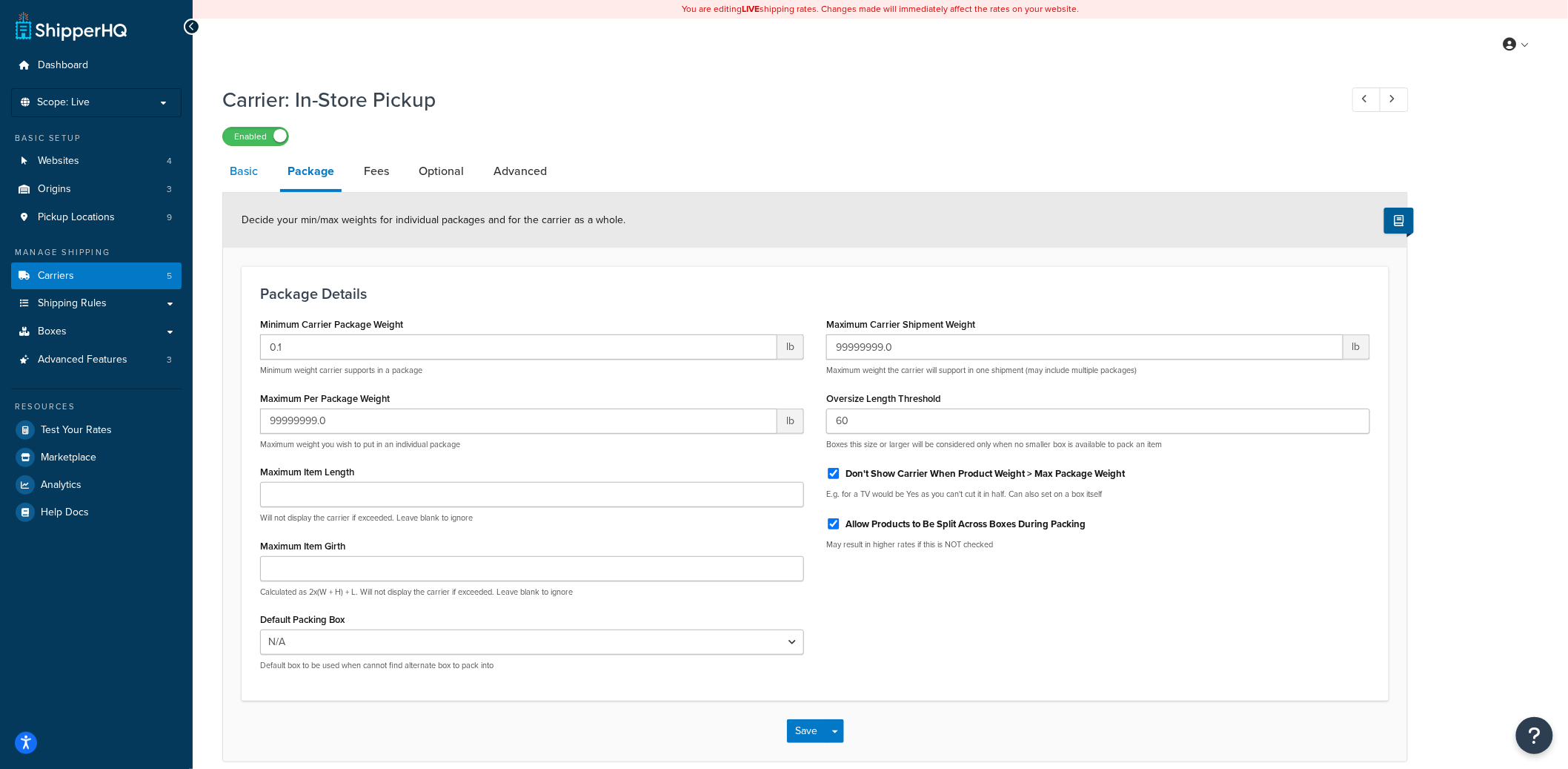
click at [252, 177] on link "Basic" at bounding box center [244, 171] width 43 height 36
select select "pickup"
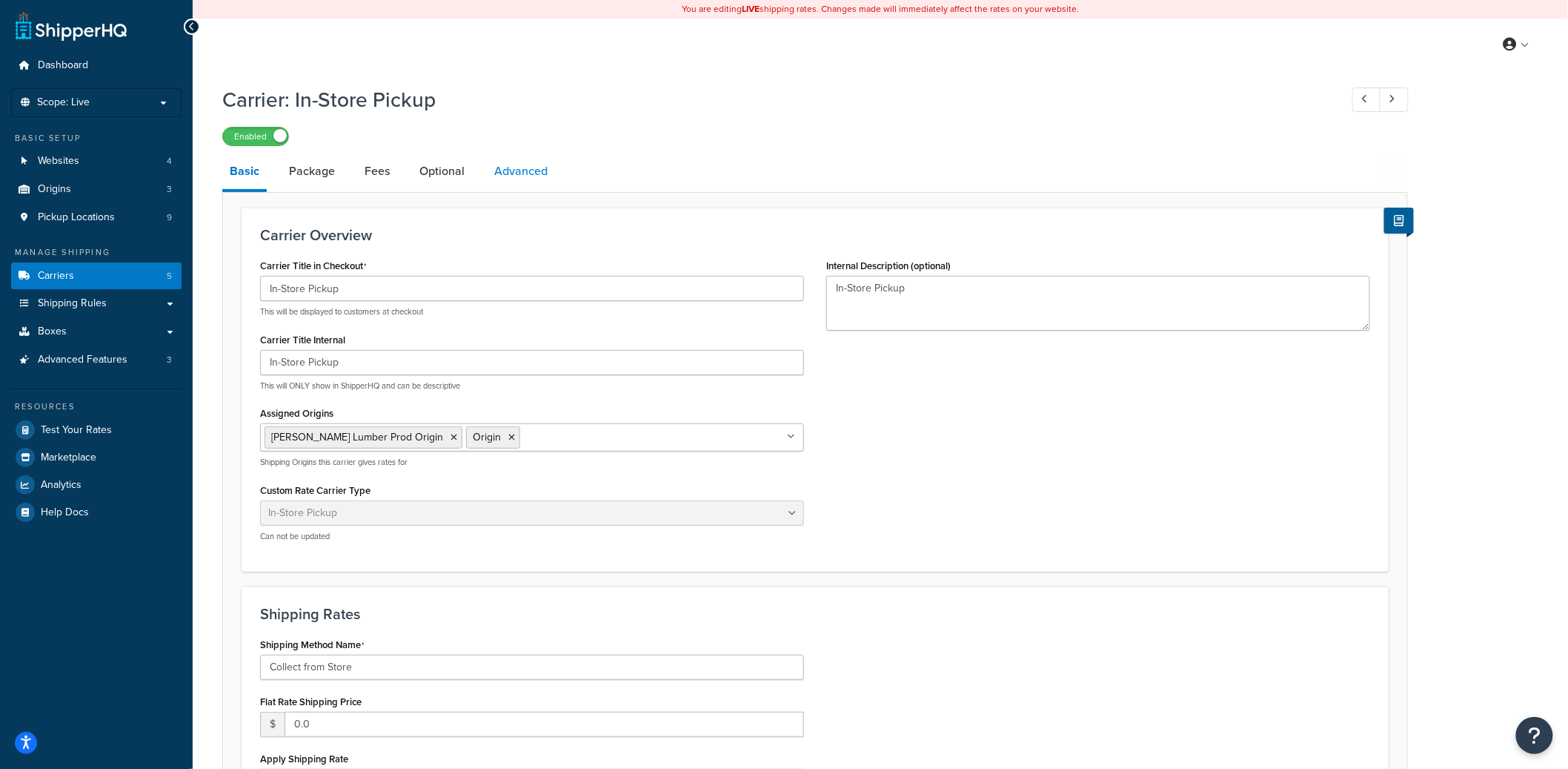
click at [522, 170] on link "Advanced" at bounding box center [521, 171] width 68 height 36
select select "false"
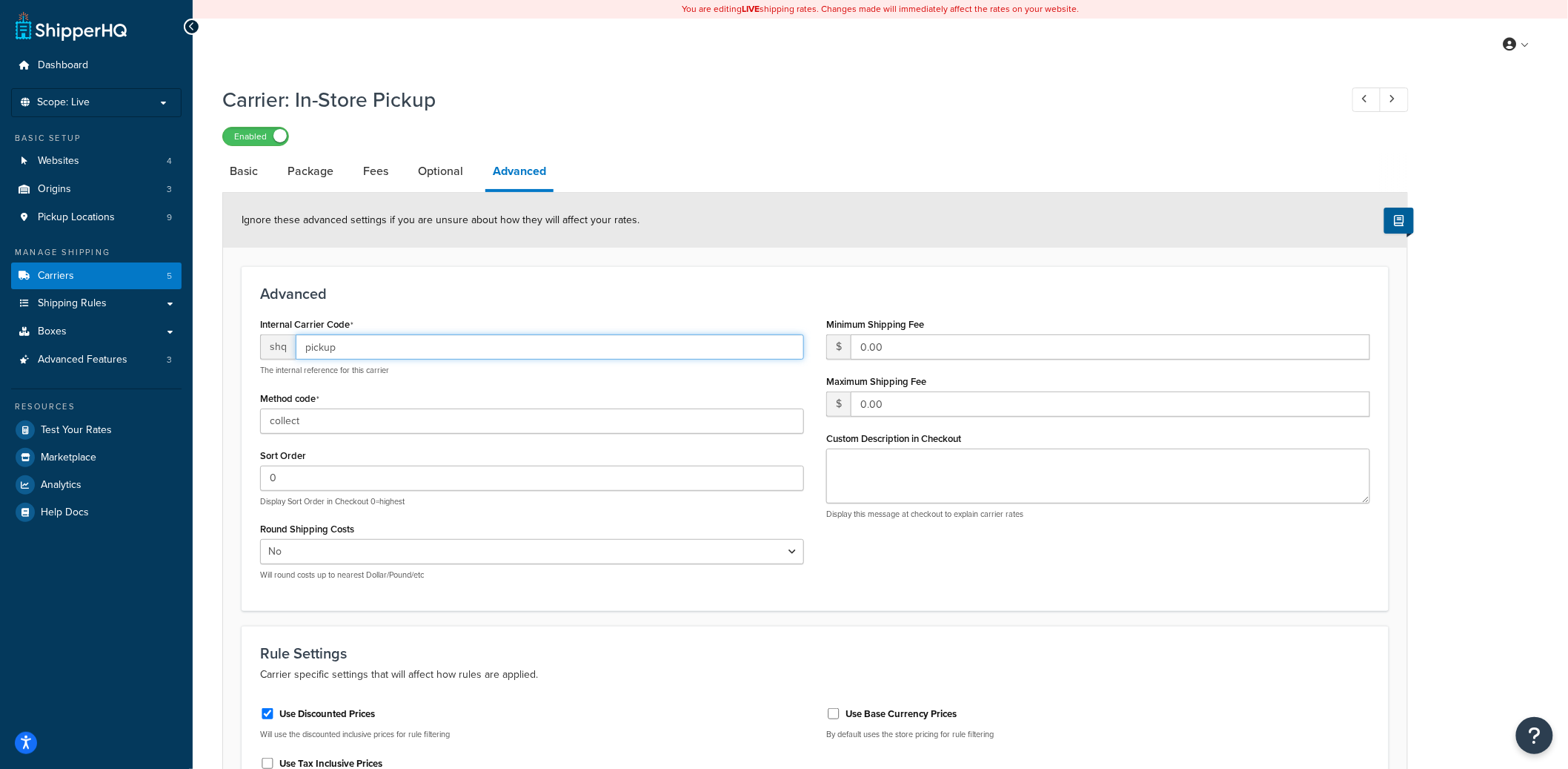
click at [319, 345] on input "pickup" at bounding box center [549, 347] width 508 height 25
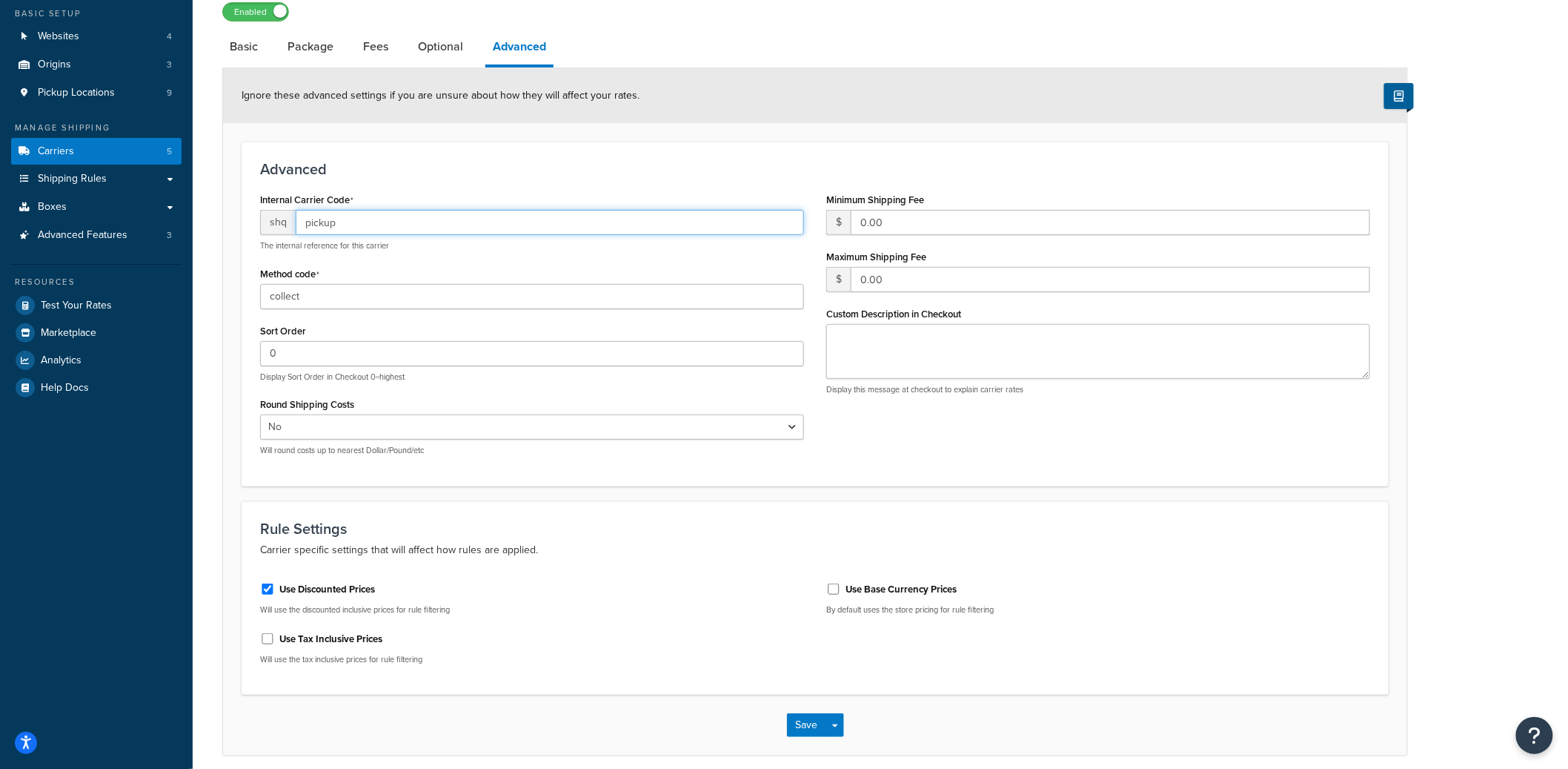
scroll to position [52, 0]
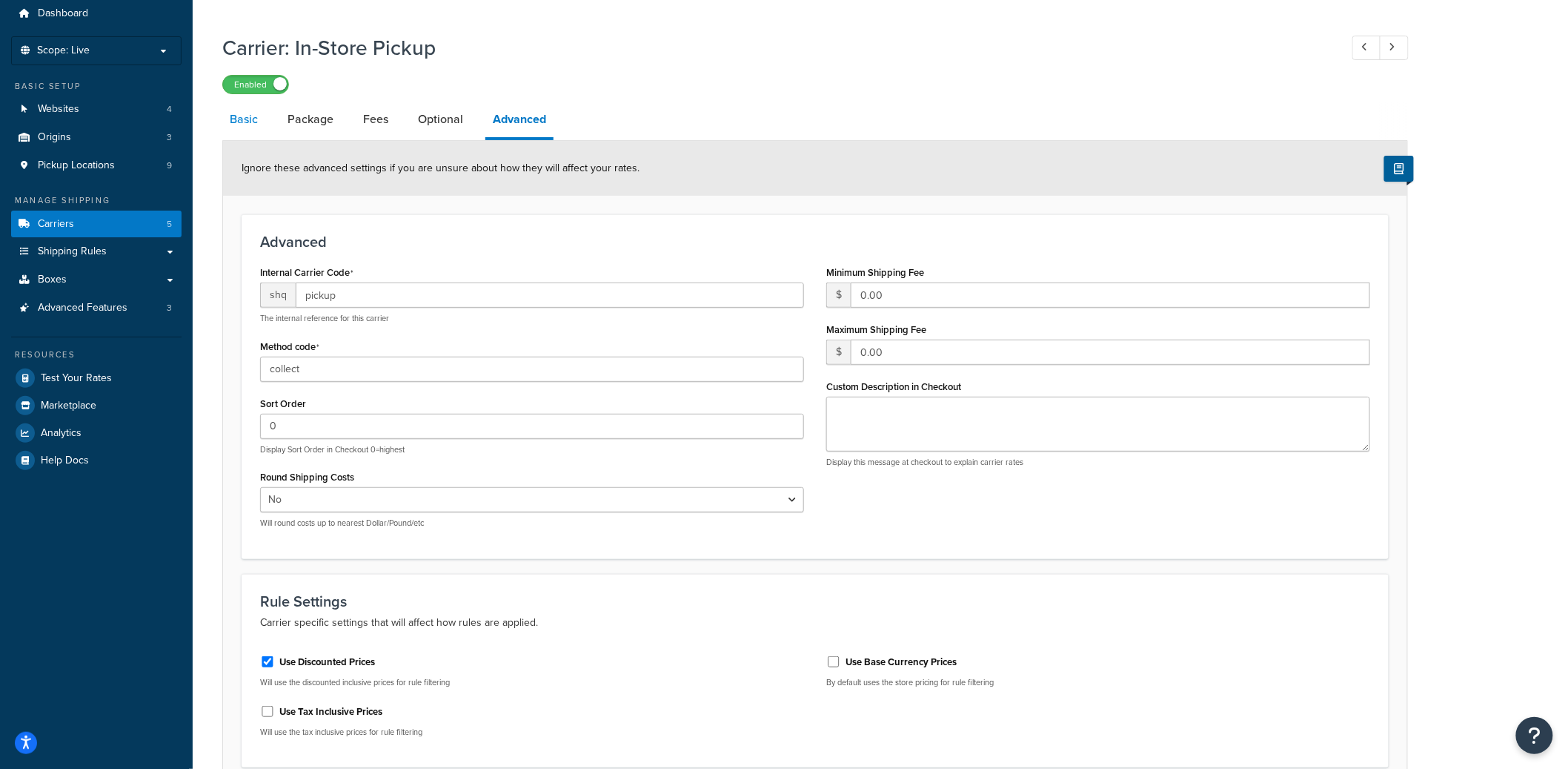
click at [251, 131] on link "Basic" at bounding box center [244, 119] width 43 height 36
select select "pickup"
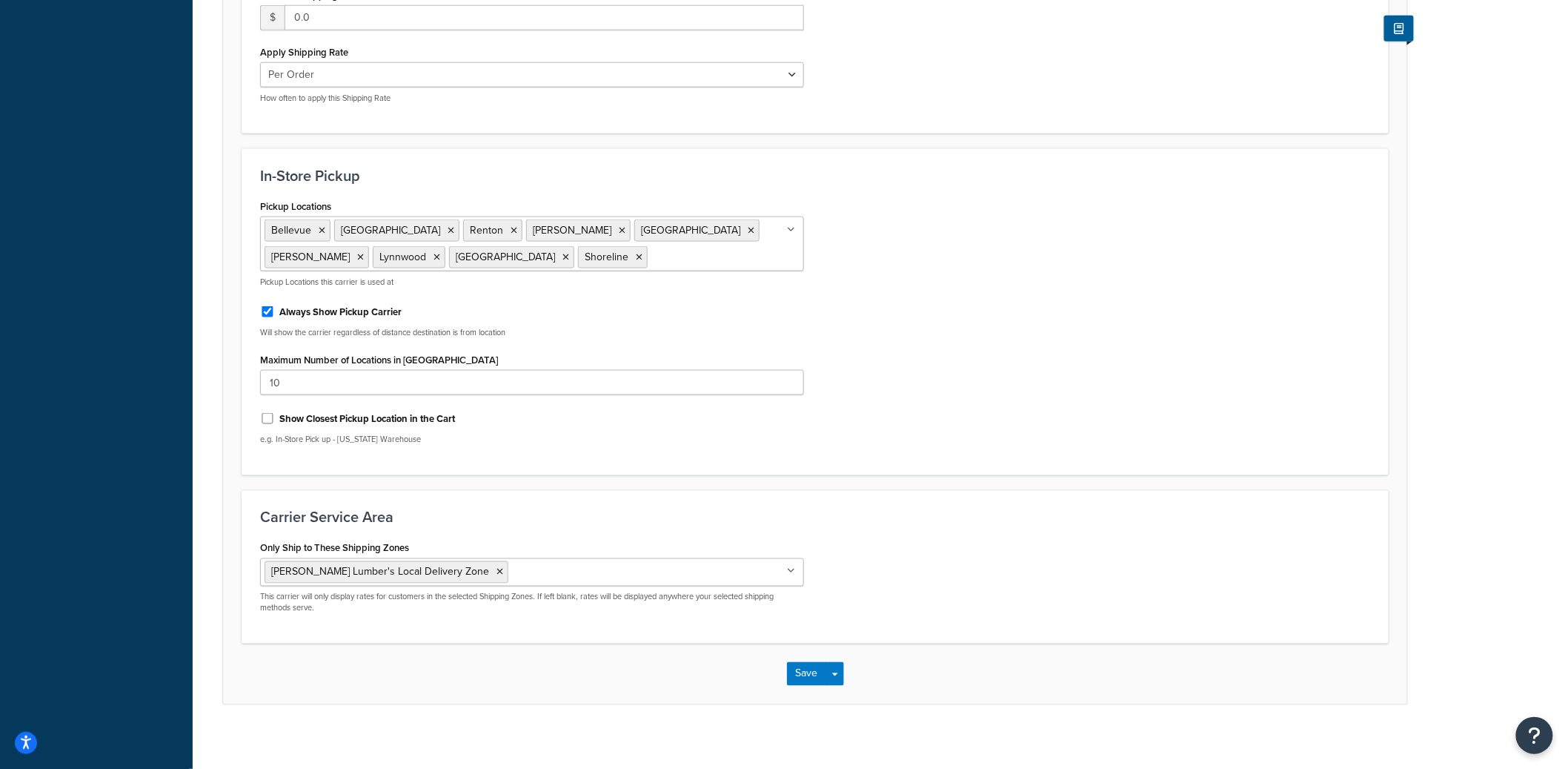
scroll to position [718, 0]
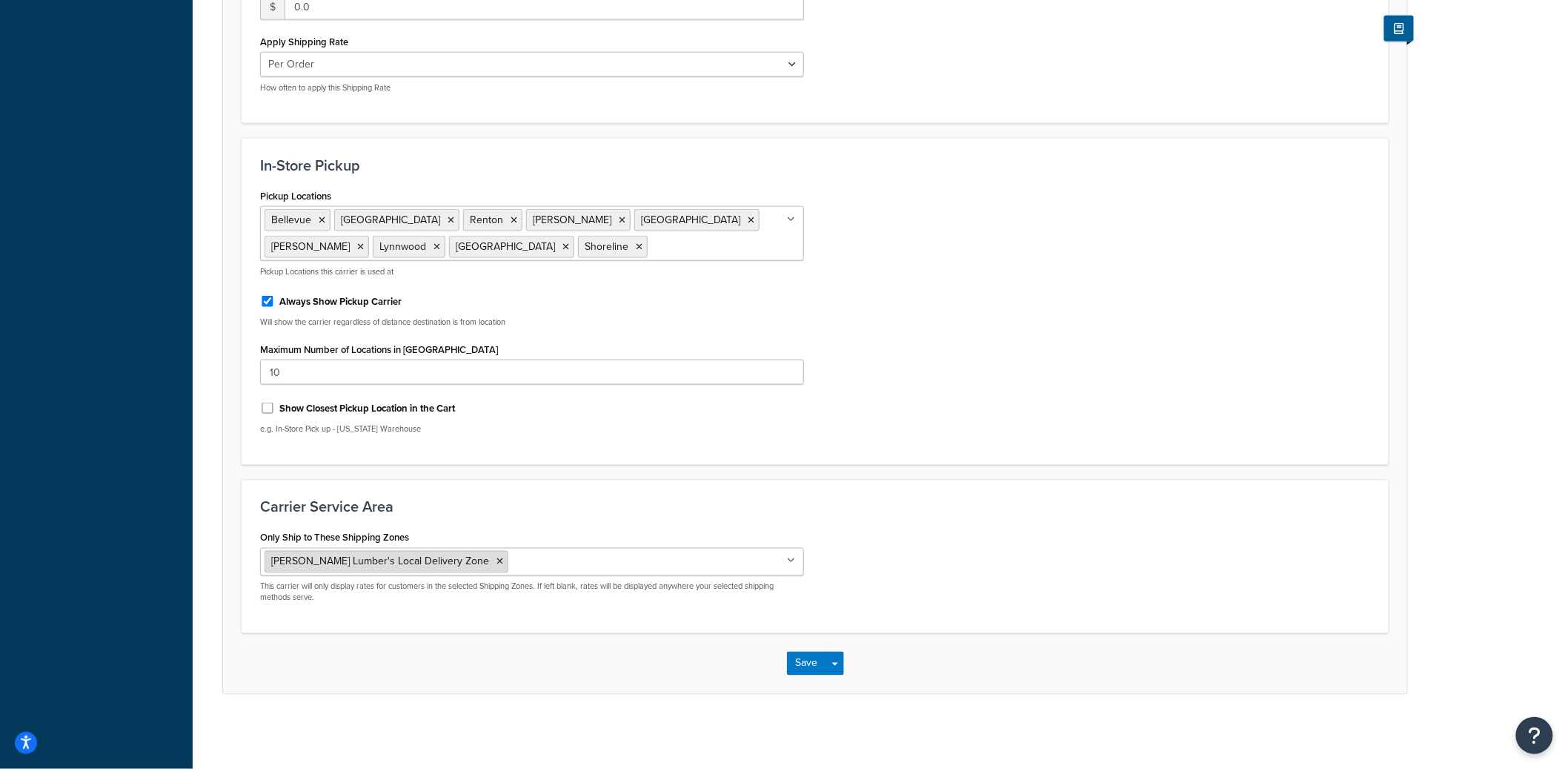
click at [496, 561] on icon at bounding box center [499, 562] width 7 height 9
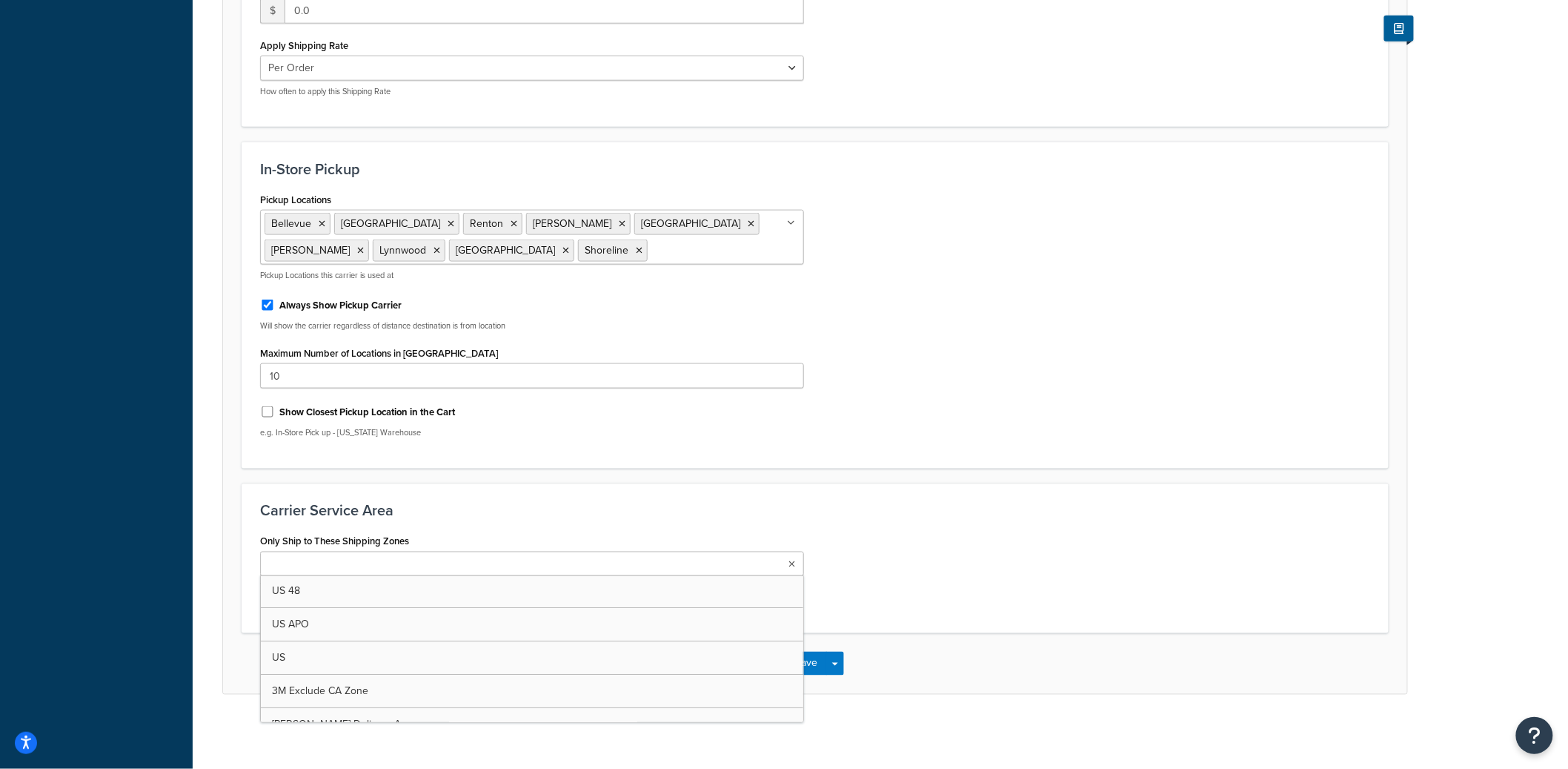
scroll to position [714, 0]
click at [879, 627] on div "Carrier Service Area Only Ship to These Shipping Zones US 48 US APO US 3M Exclu…" at bounding box center [816, 558] width 1148 height 150
click at [831, 667] on button "Save Dropdown" at bounding box center [835, 663] width 18 height 24
click at [836, 685] on button "Save and Edit" at bounding box center [841, 691] width 108 height 31
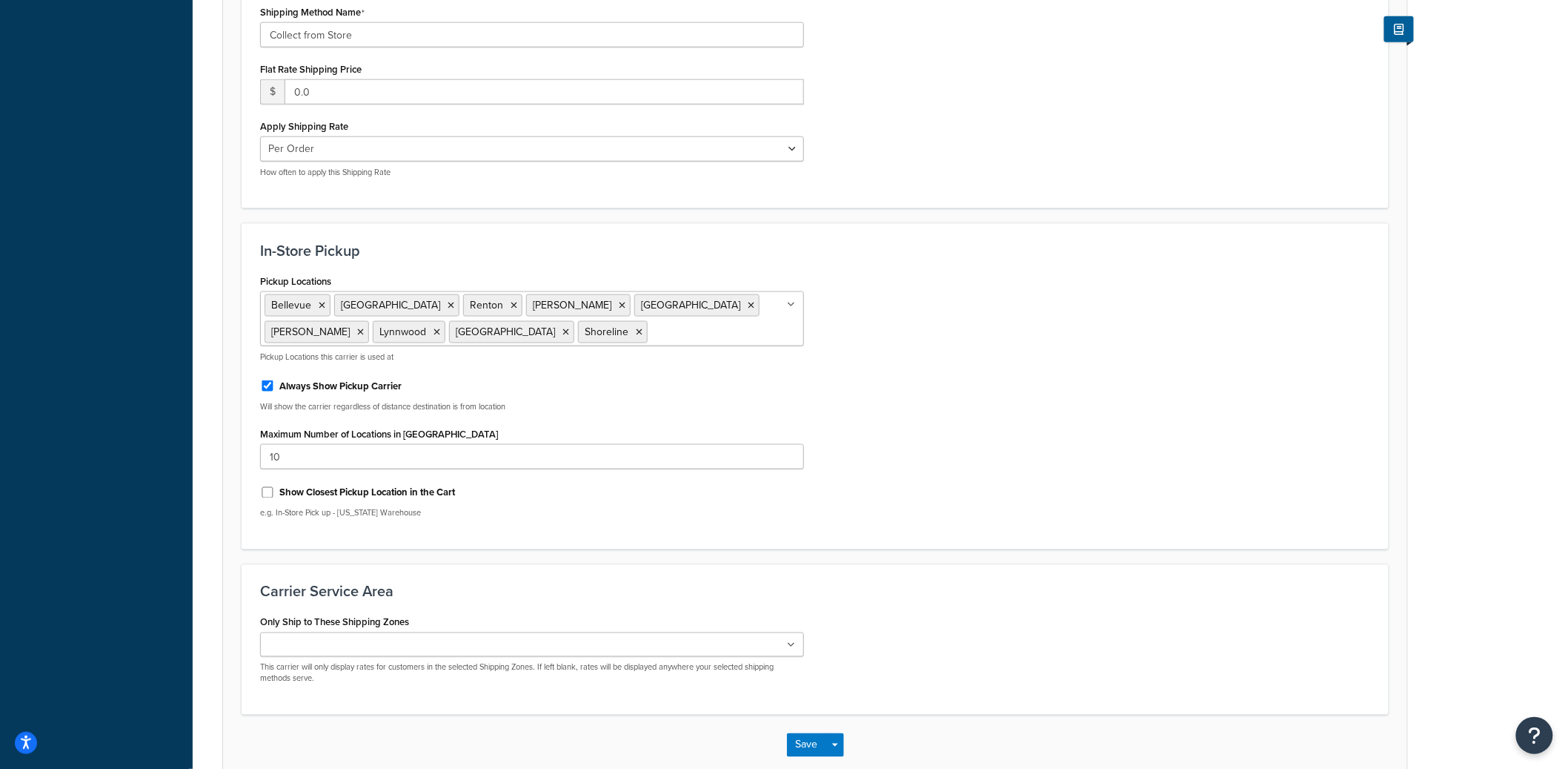
scroll to position [0, 0]
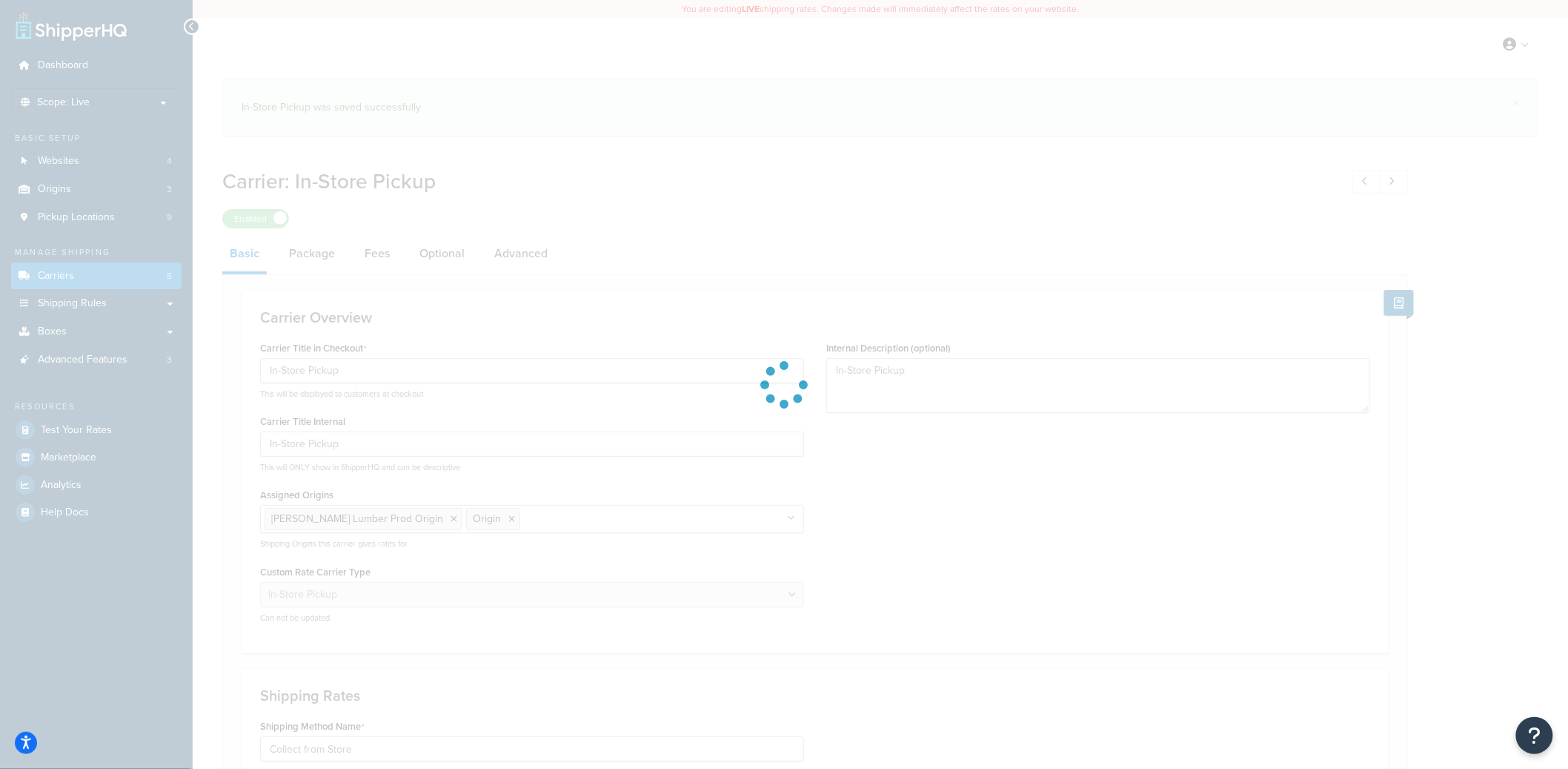
select select "pickup"
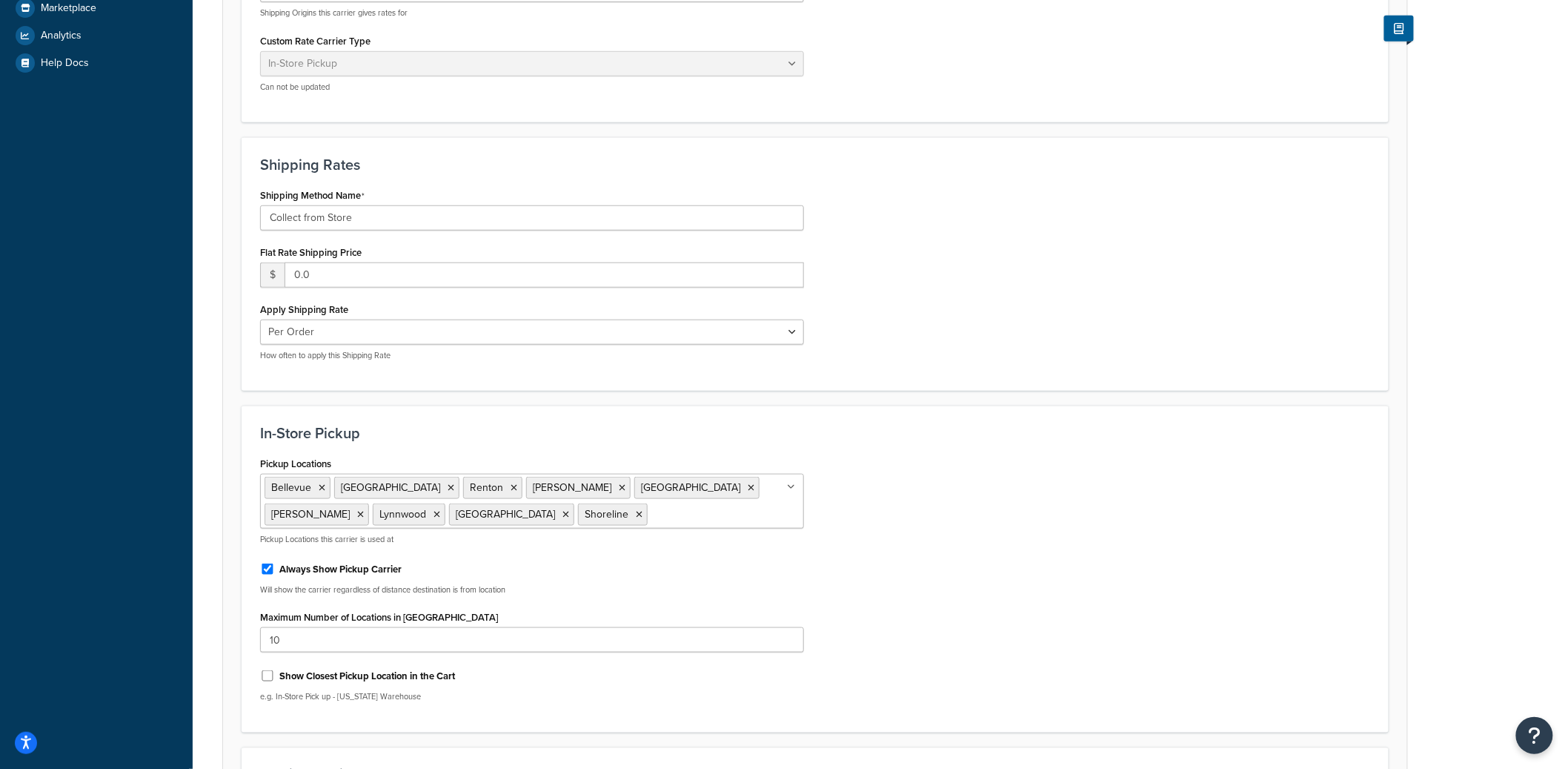
scroll to position [567, 0]
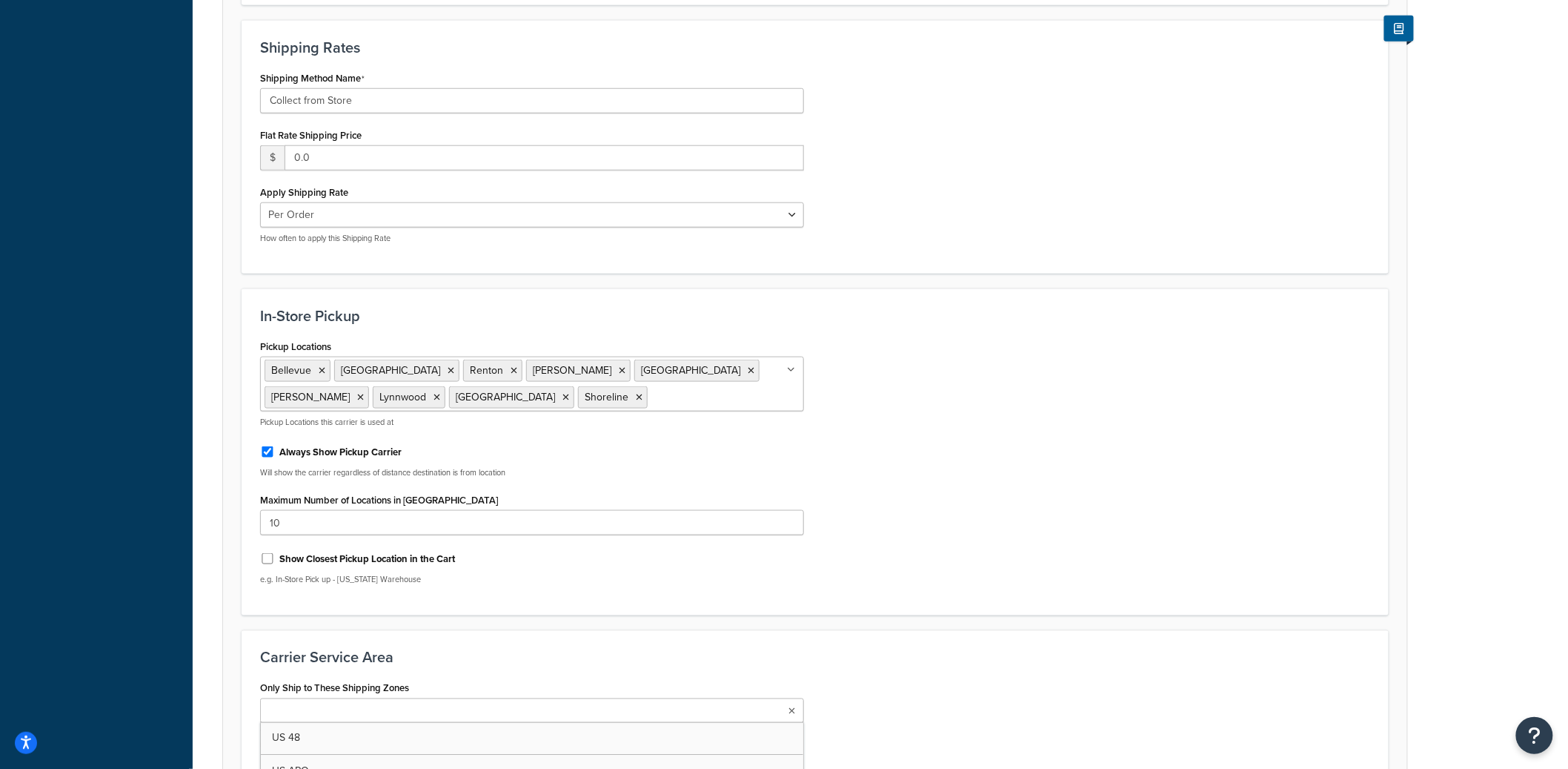
click at [339, 701] on ul at bounding box center [532, 710] width 544 height 25
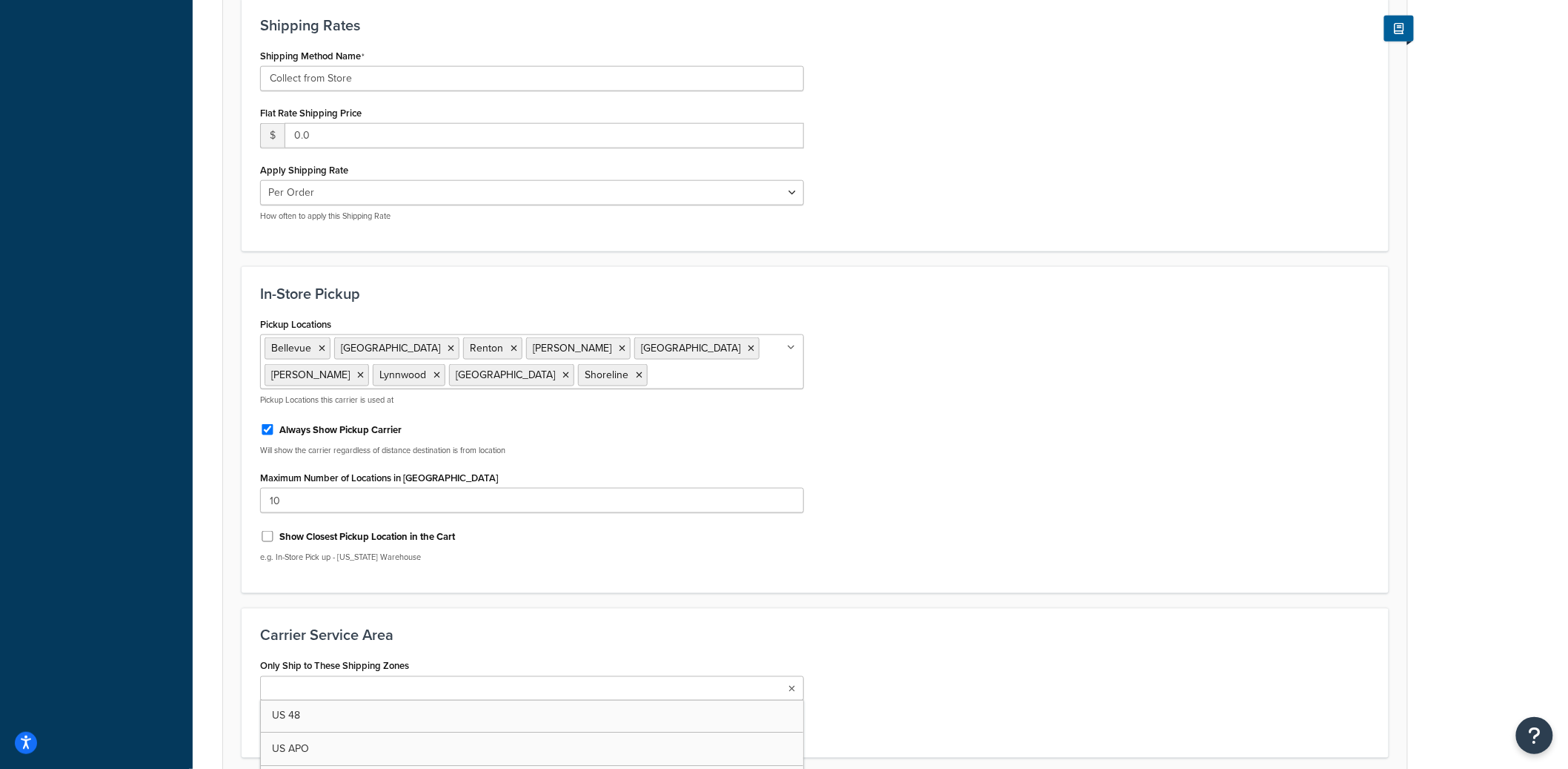
scroll to position [714, 0]
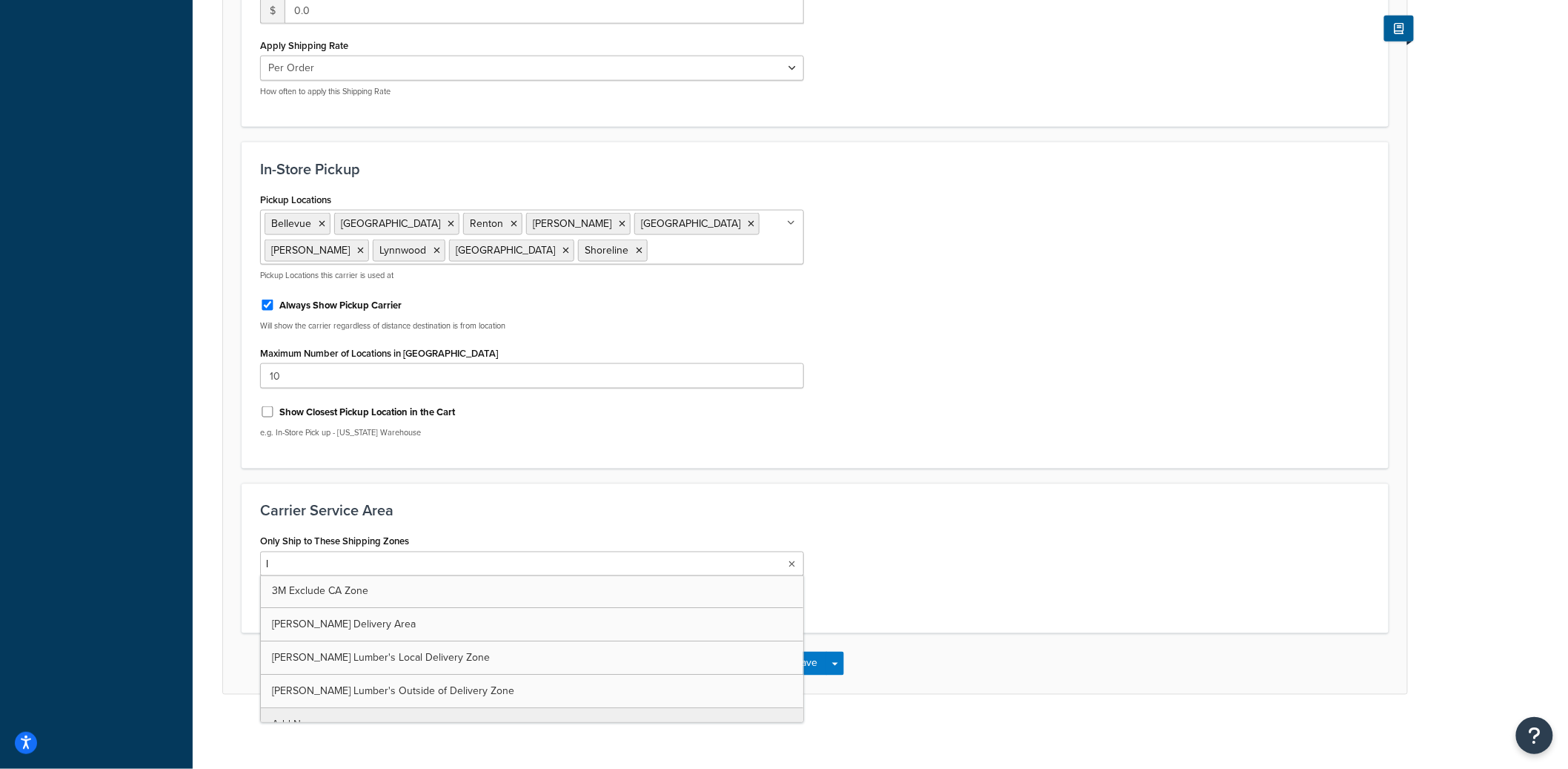
type input "lo"
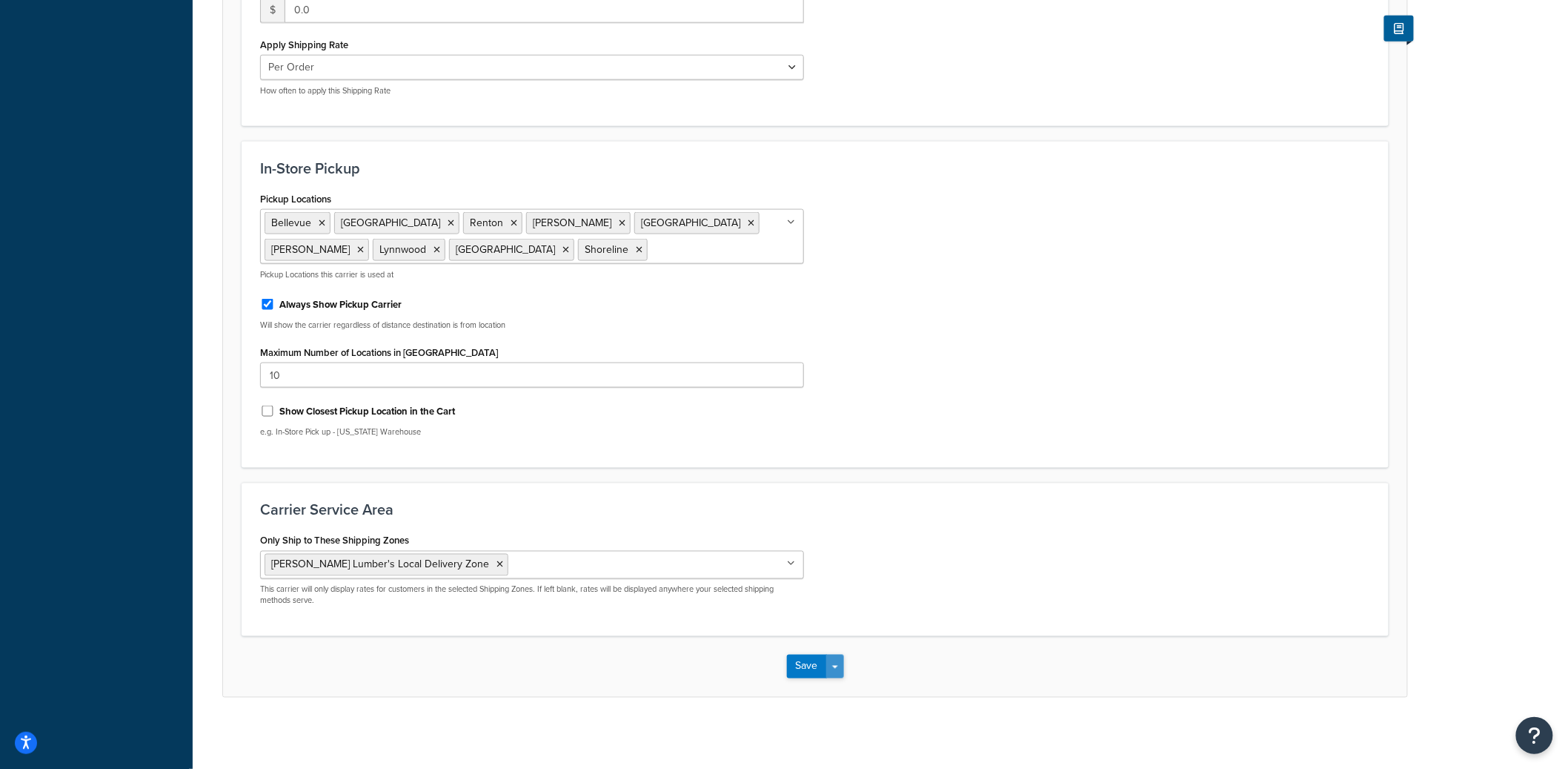
click at [831, 664] on button "Save Dropdown" at bounding box center [835, 666] width 18 height 24
click at [828, 692] on button "Save and Edit" at bounding box center [841, 694] width 108 height 31
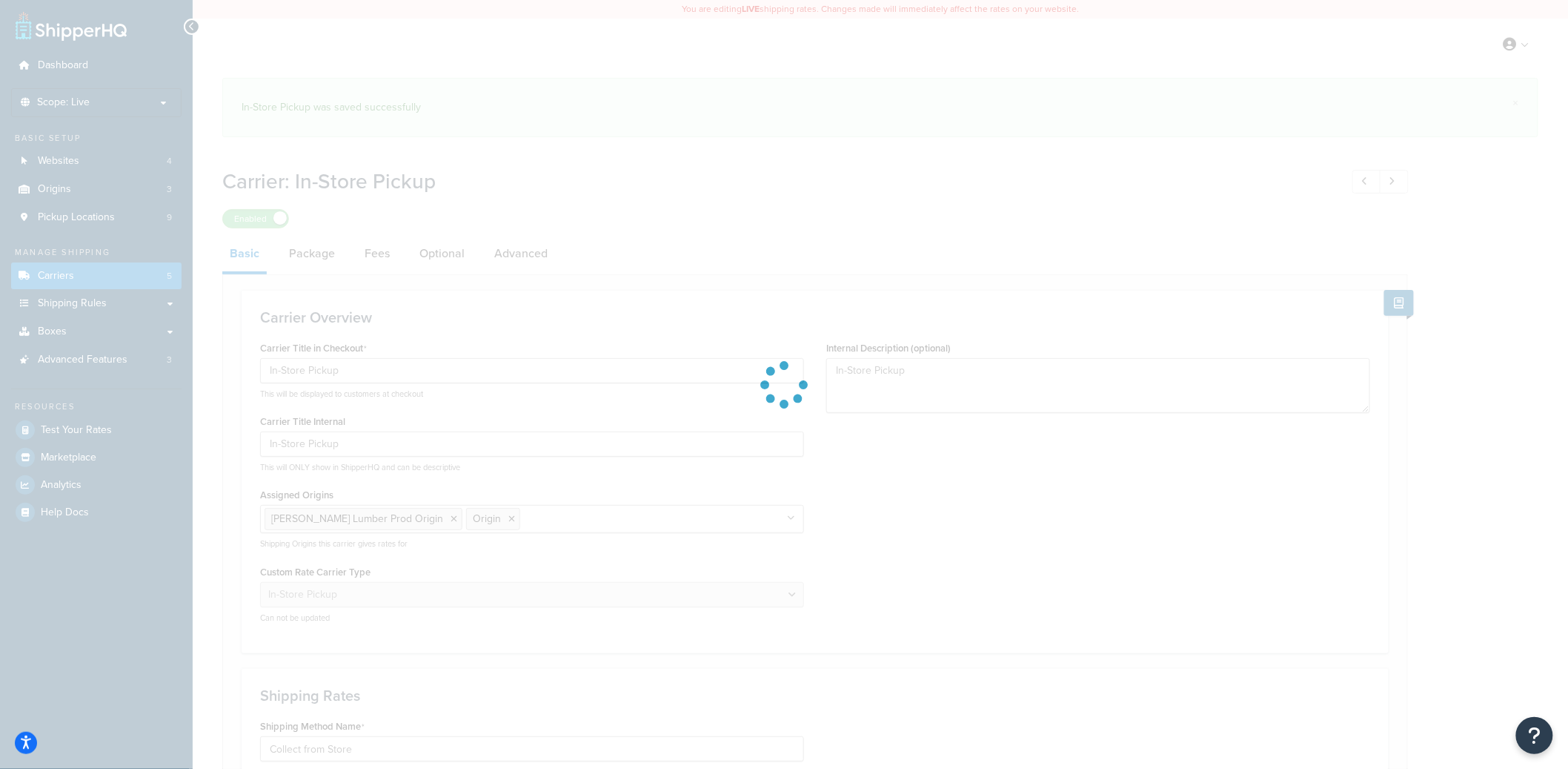
select select "pickup"
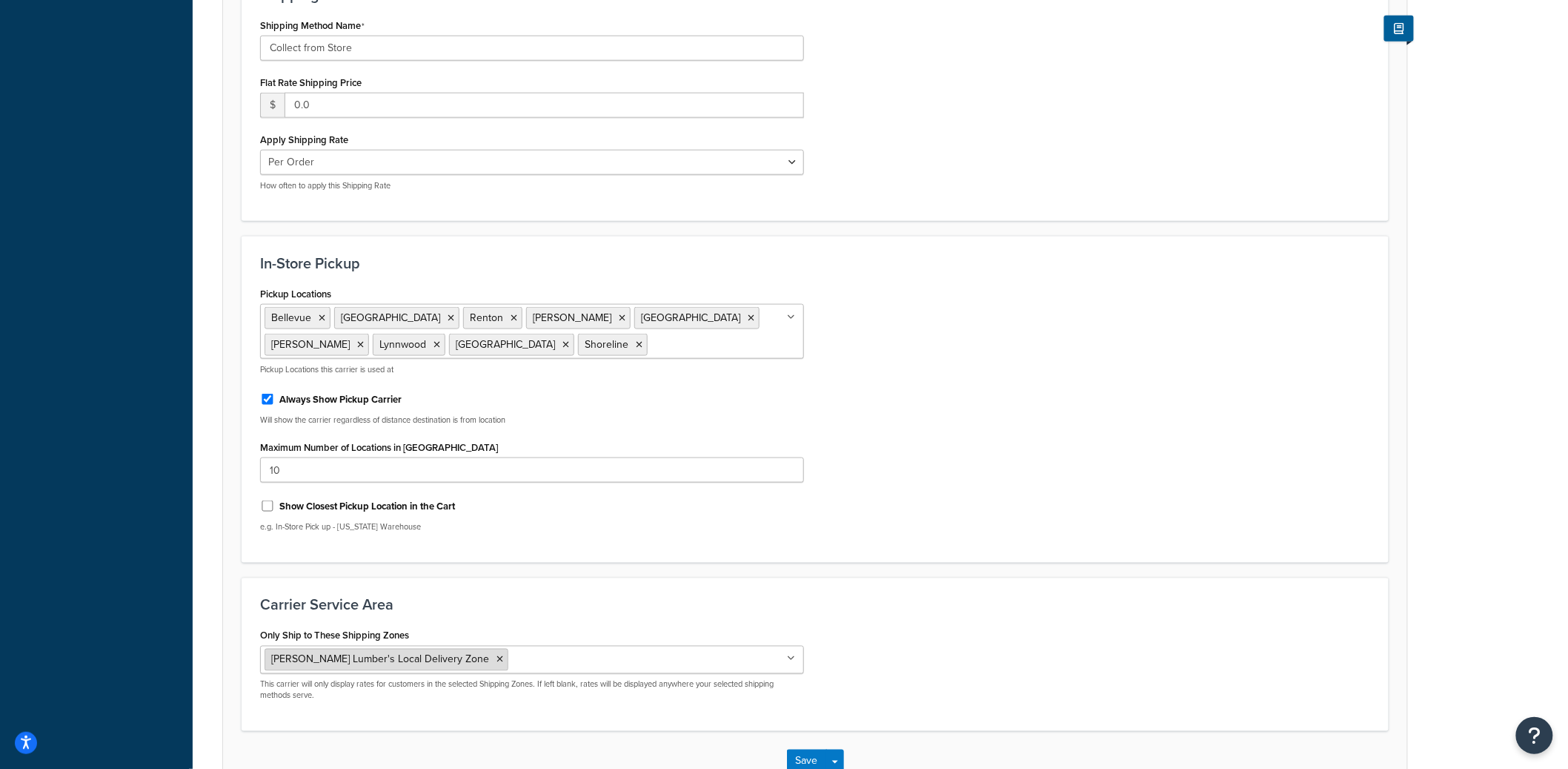
scroll to position [718, 0]
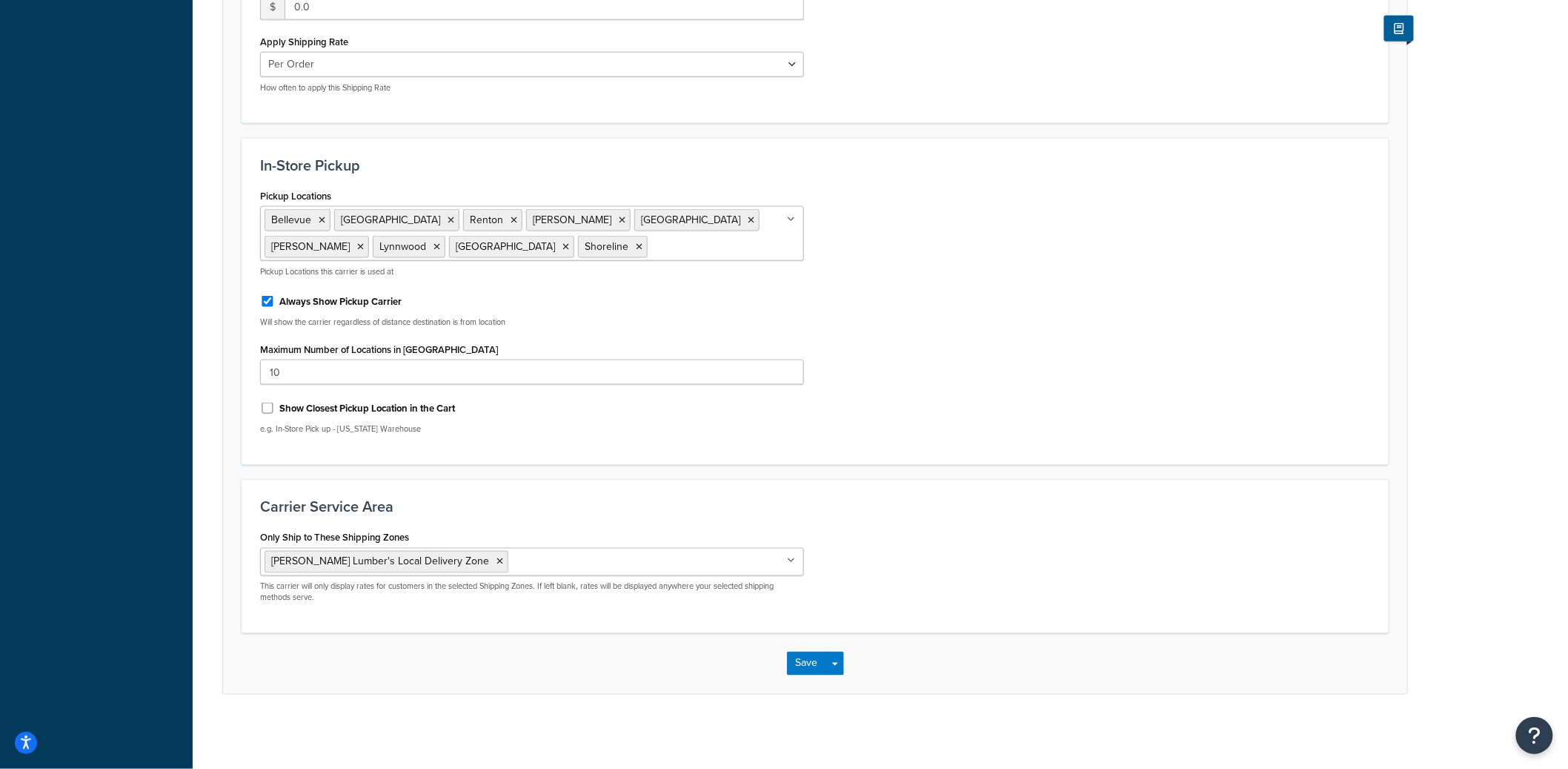
click at [512, 569] on input "Only Ship to These Shipping Zones" at bounding box center [577, 561] width 131 height 16
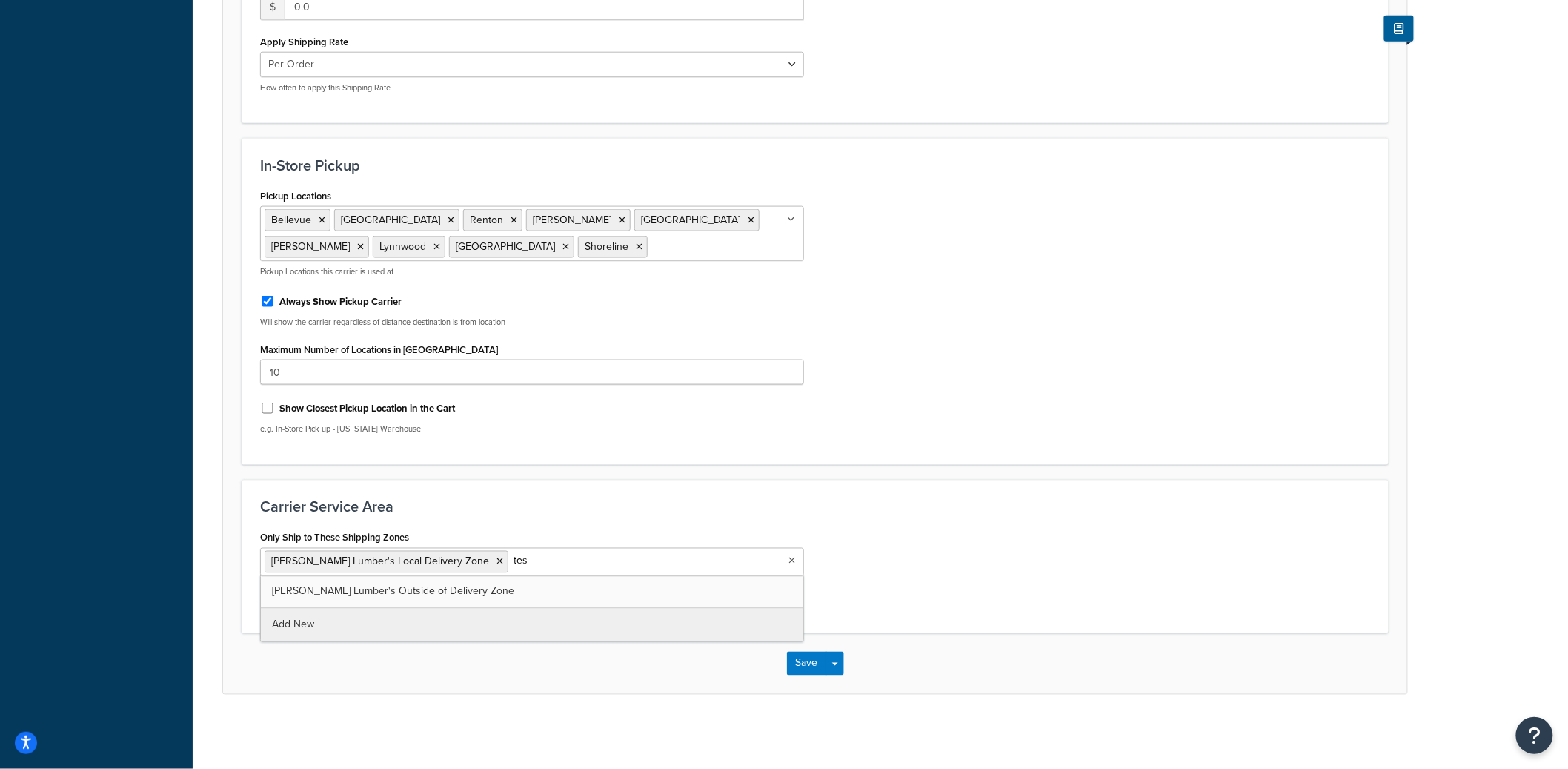
type input "test"
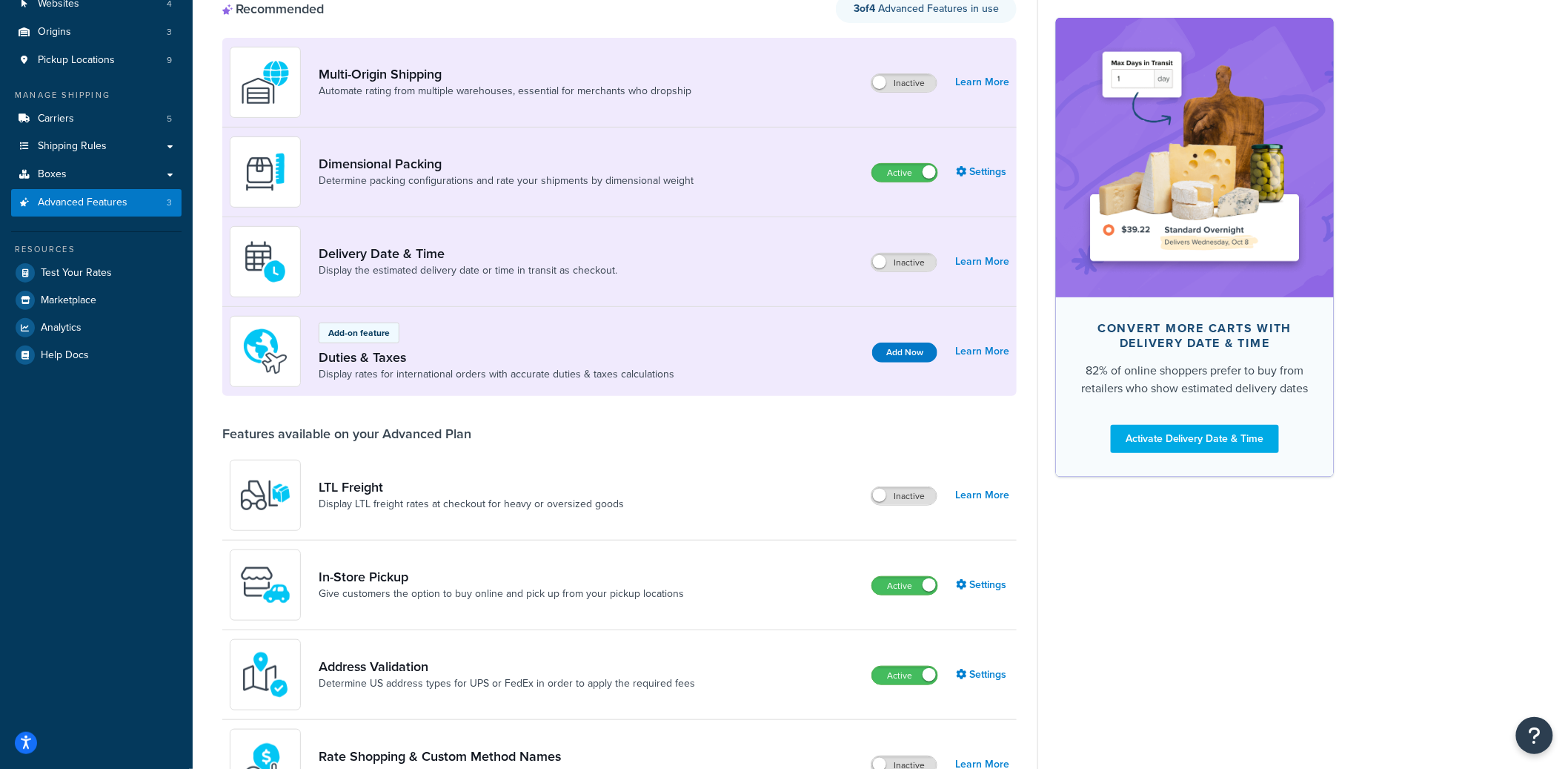
scroll to position [159, 0]
click at [984, 583] on link "Settings" at bounding box center [983, 584] width 54 height 21
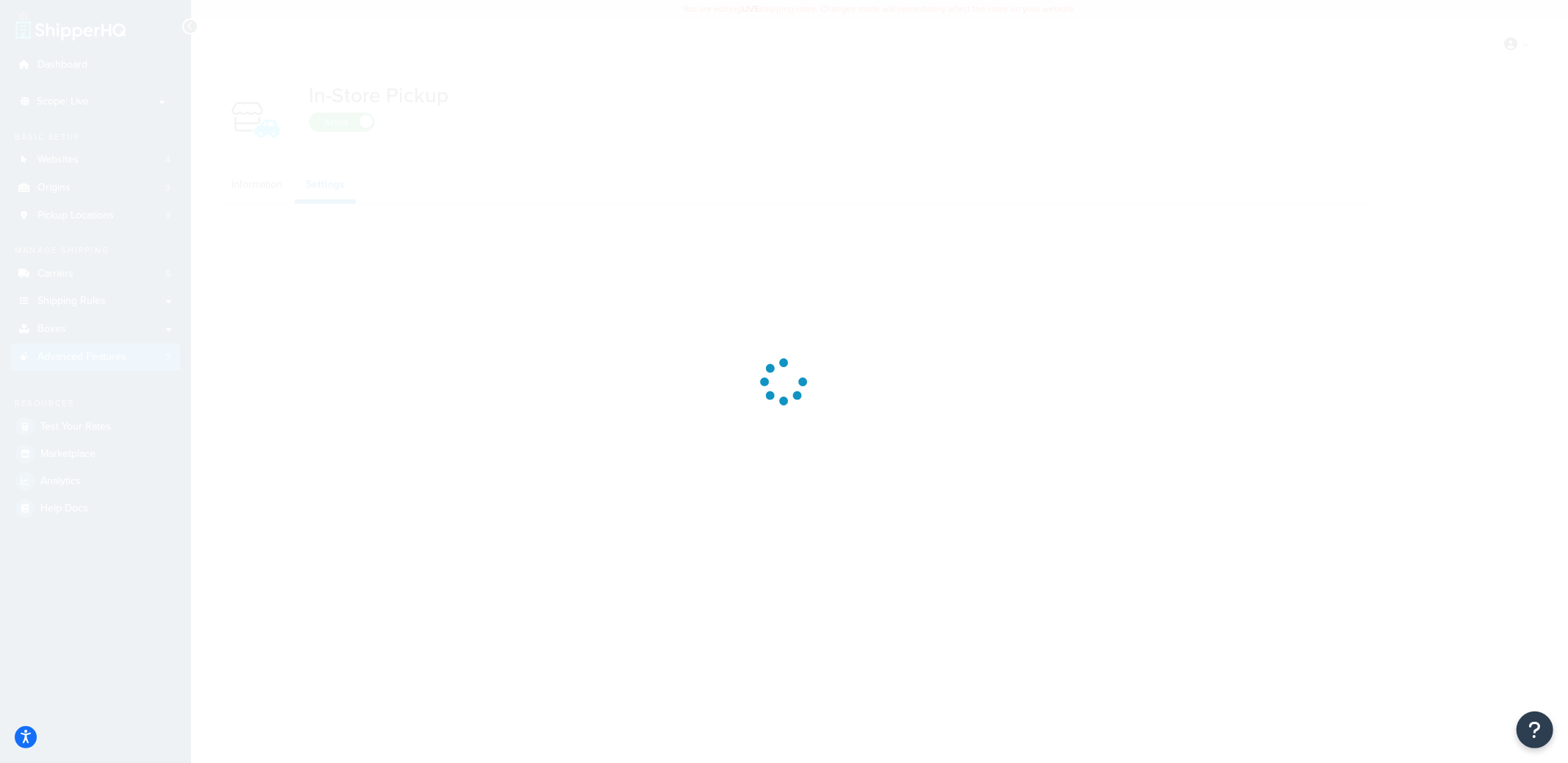
select select "inline"
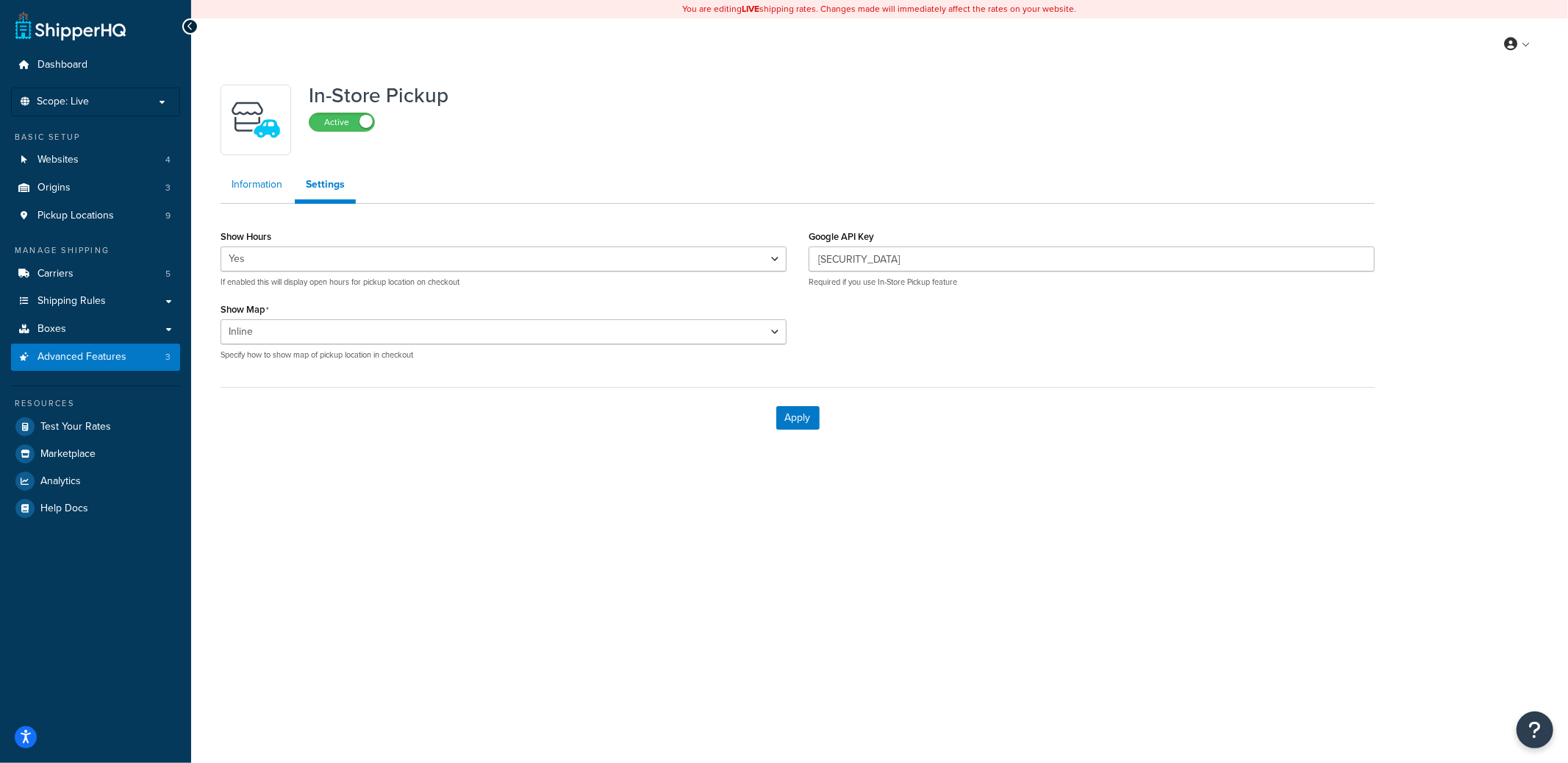
click at [268, 189] on link "Information" at bounding box center [257, 185] width 73 height 30
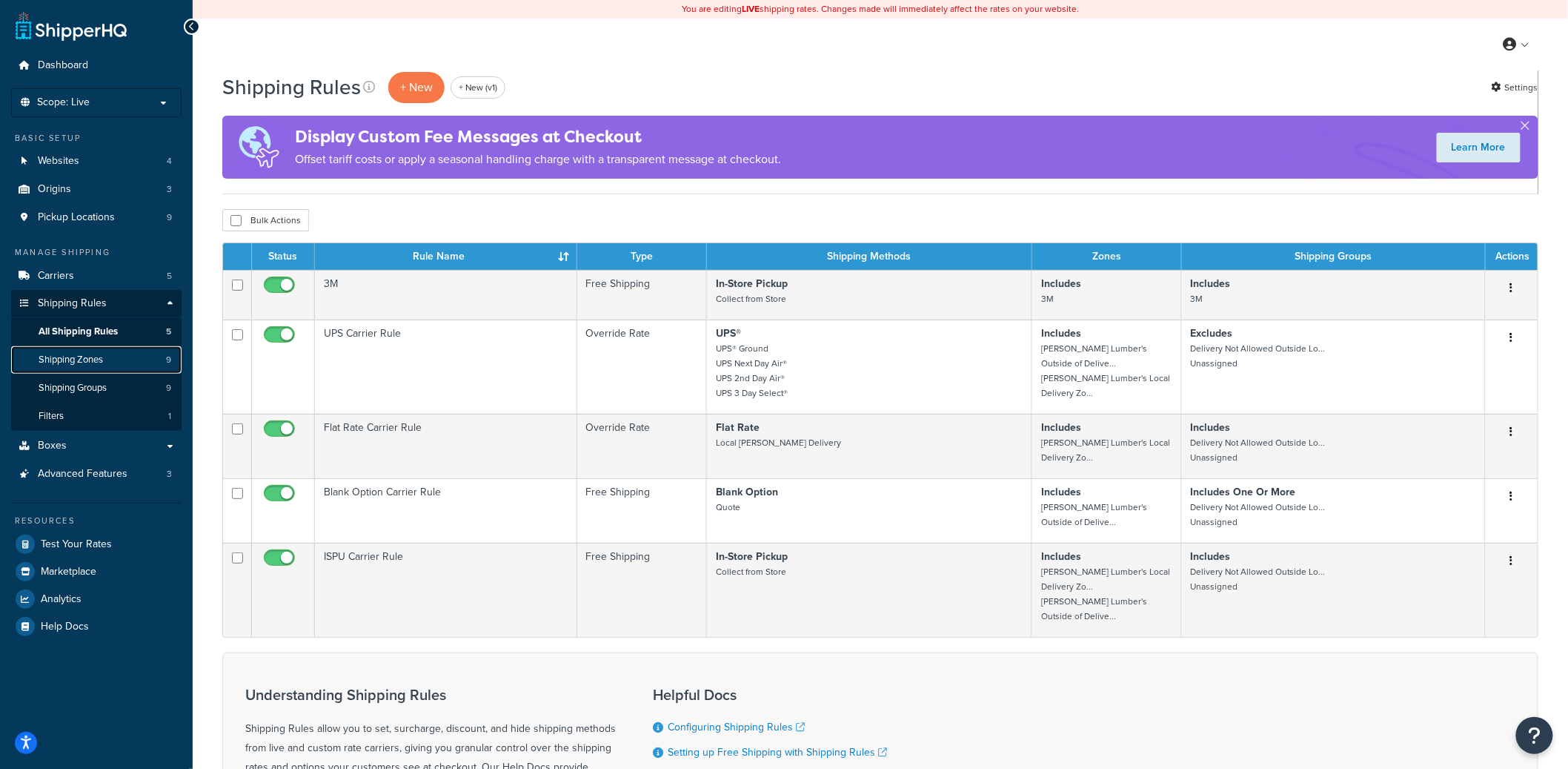
click at [100, 365] on span "Shipping Zones" at bounding box center [71, 360] width 65 height 13
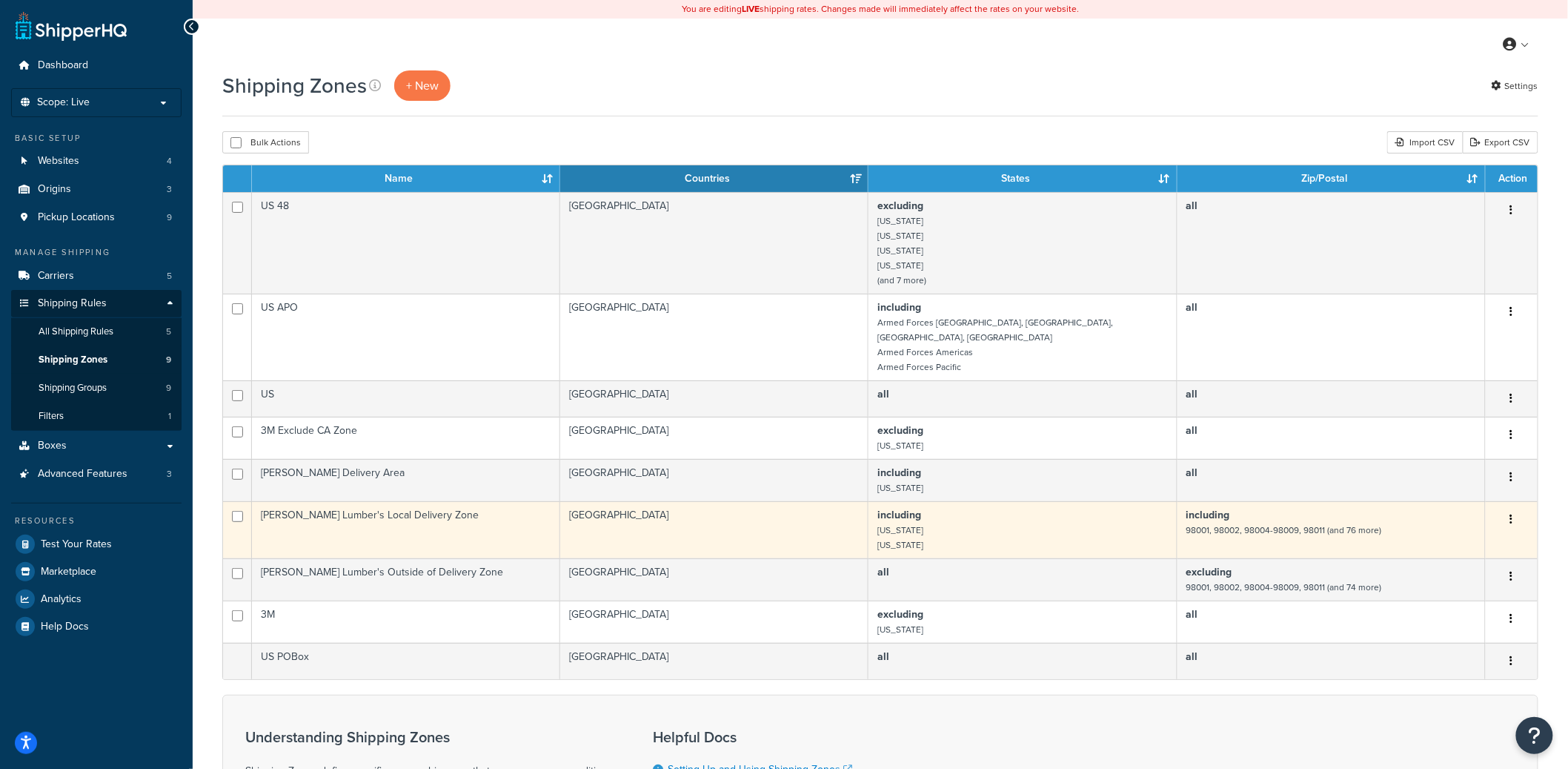
click at [399, 515] on td "[PERSON_NAME] Lumber's Local Delivery Zone" at bounding box center [406, 529] width 308 height 57
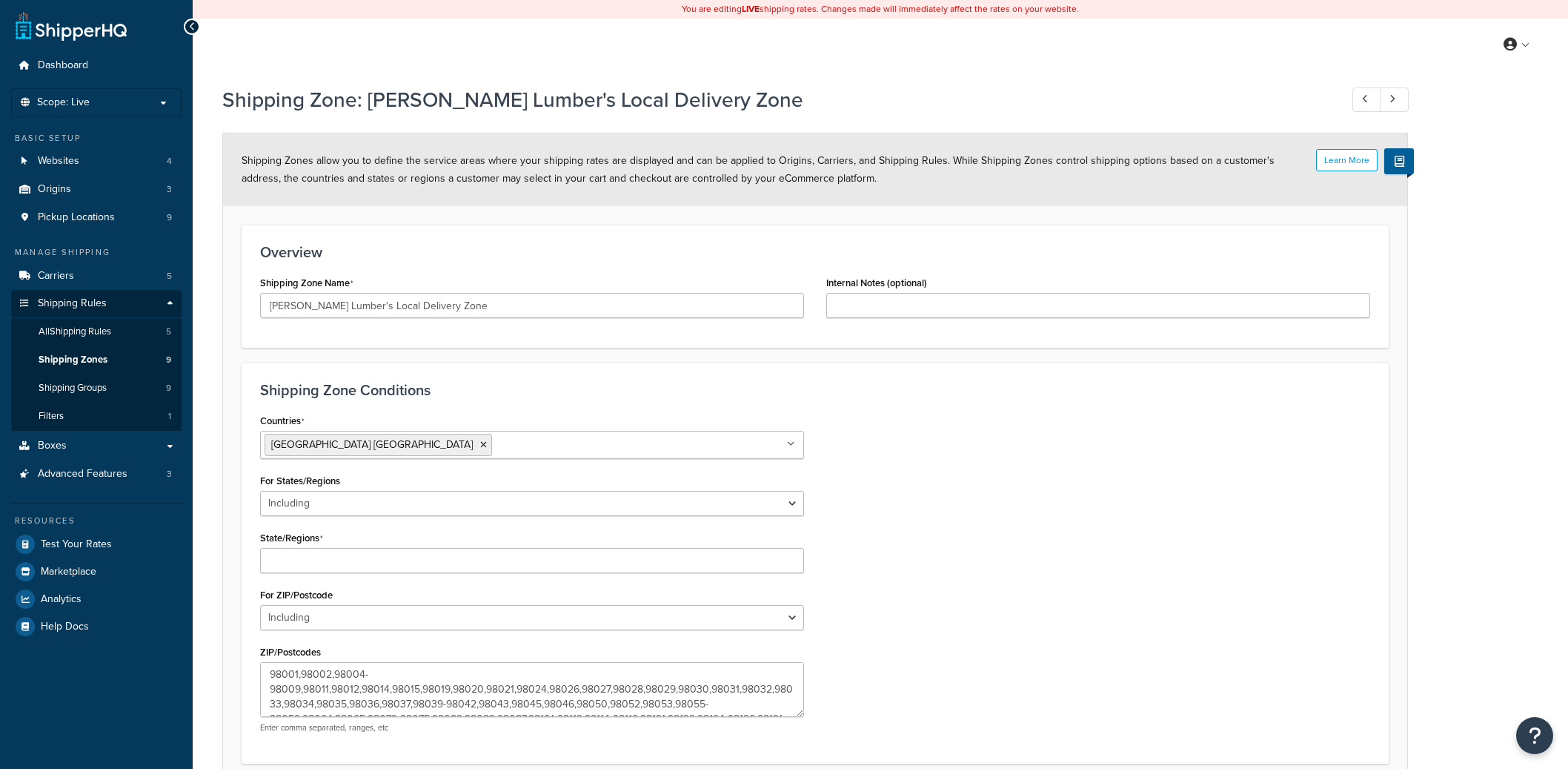
select select "including"
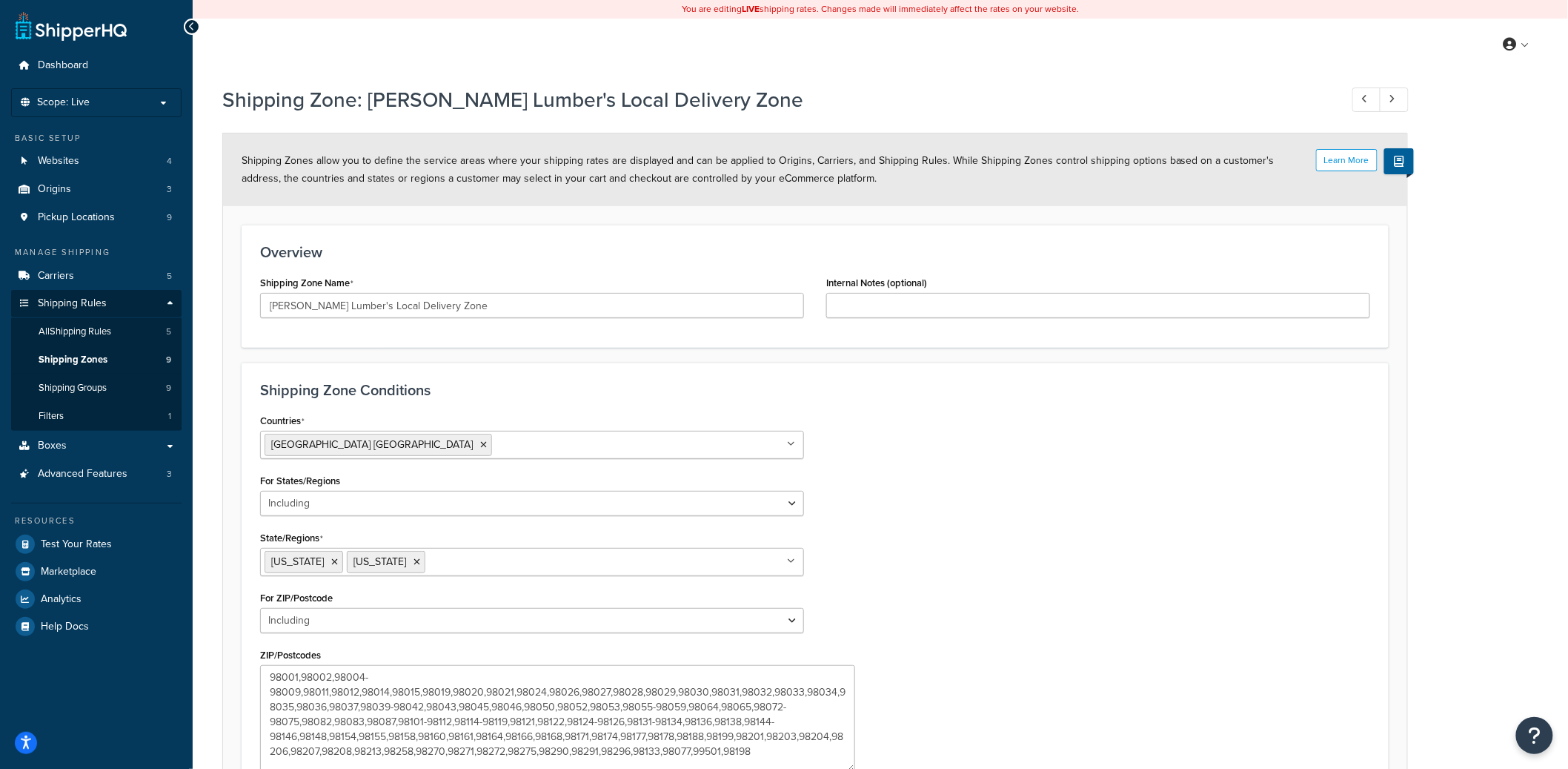
drag, startPoint x: 802, startPoint y: 715, endPoint x: 883, endPoint y: 637, distance: 112.4
click at [855, 768] on textarea "98001,98002,98004-98009,98011,98012,98014,98015,98019,98020,98021,98024,98026,9…" at bounding box center [558, 718] width 595 height 106
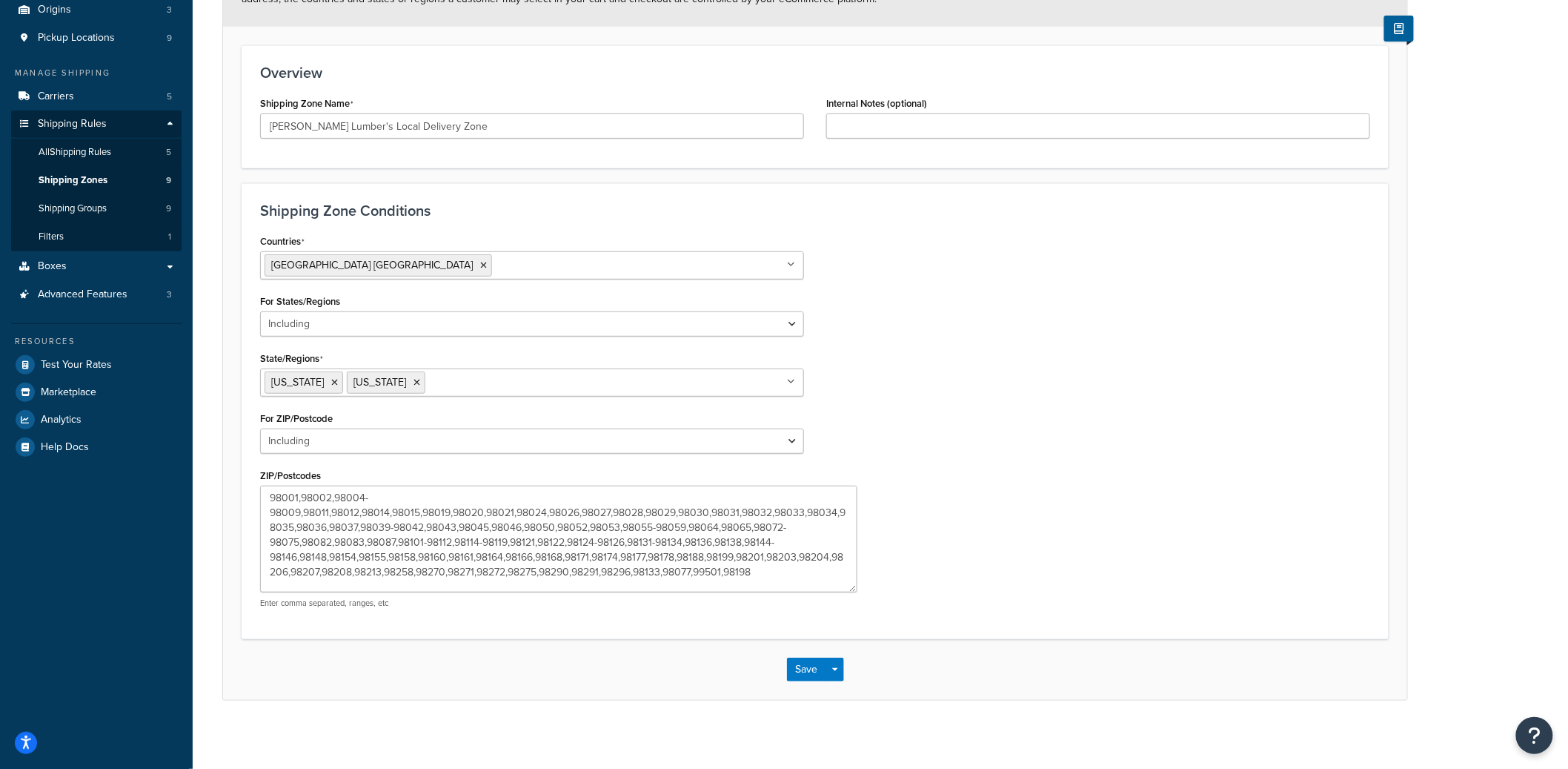
scroll to position [185, 0]
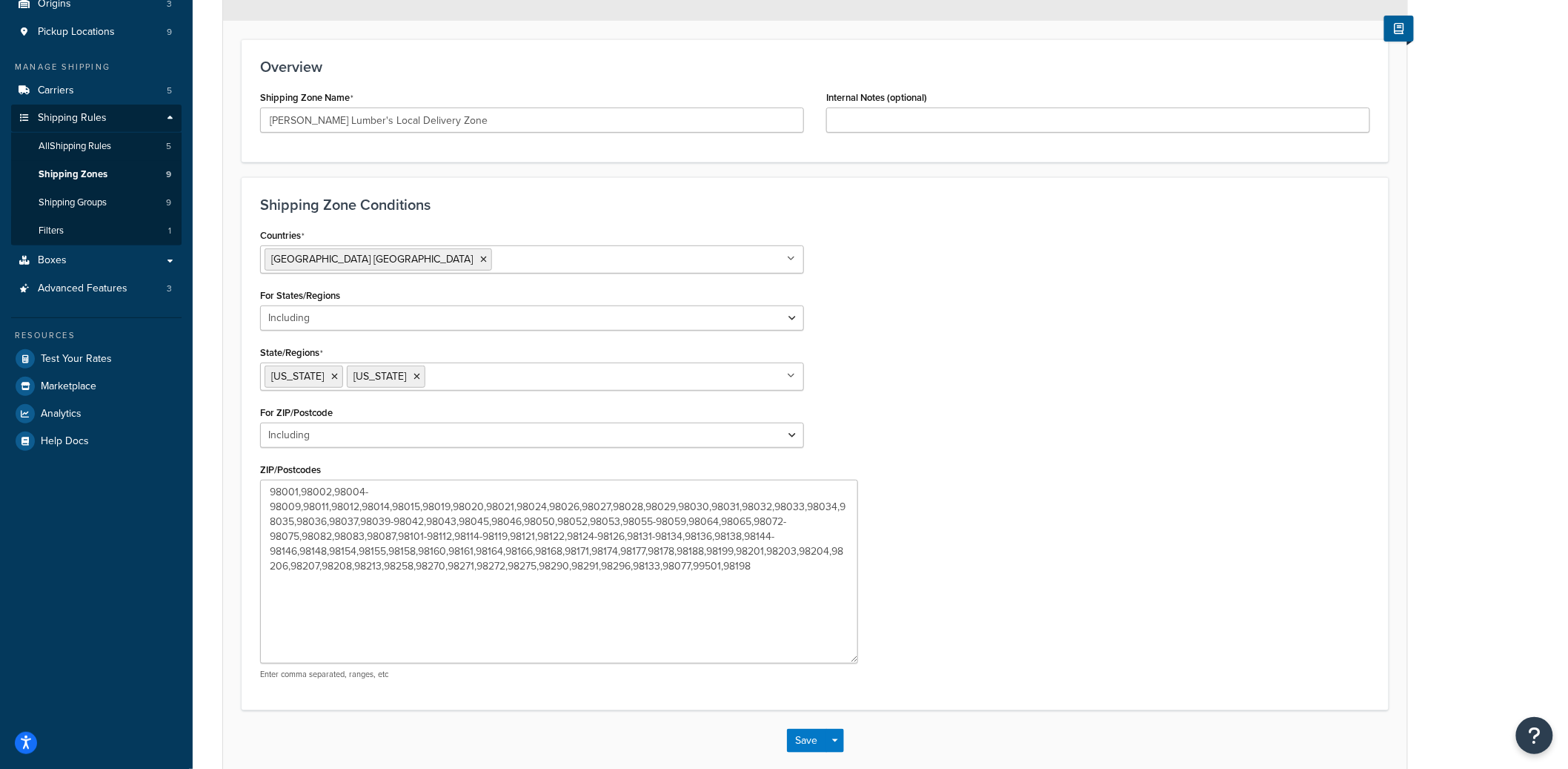
drag, startPoint x: 851, startPoint y: 581, endPoint x: 753, endPoint y: 601, distance: 100.0
click at [854, 659] on textarea "98001,98002,98004-98009,98011,98012,98014,98015,98019,98020,98021,98024,98026,9…" at bounding box center [560, 571] width 598 height 184
click at [920, 61] on h3 "Overview" at bounding box center [816, 67] width 1110 height 16
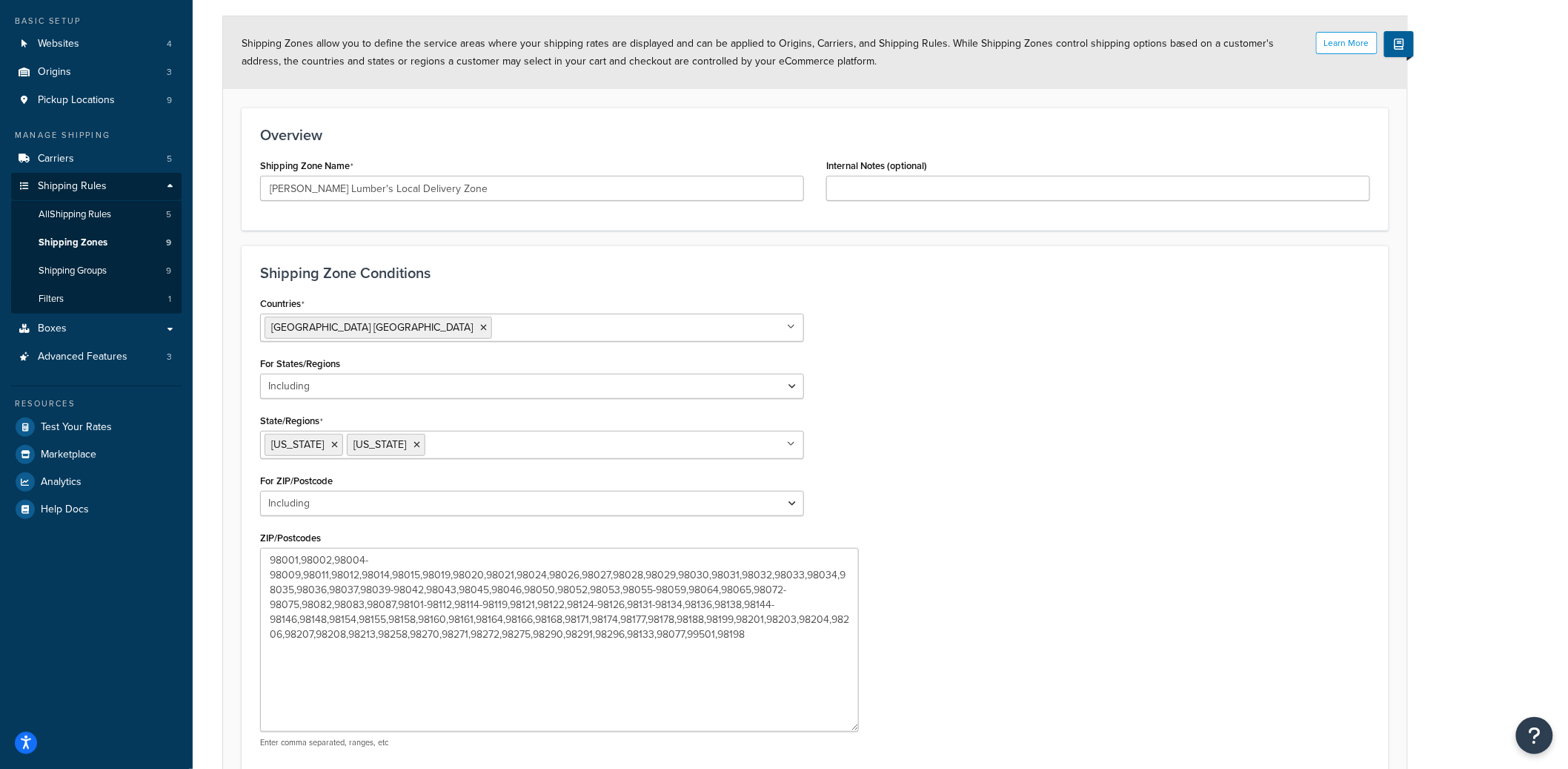
scroll to position [0, 0]
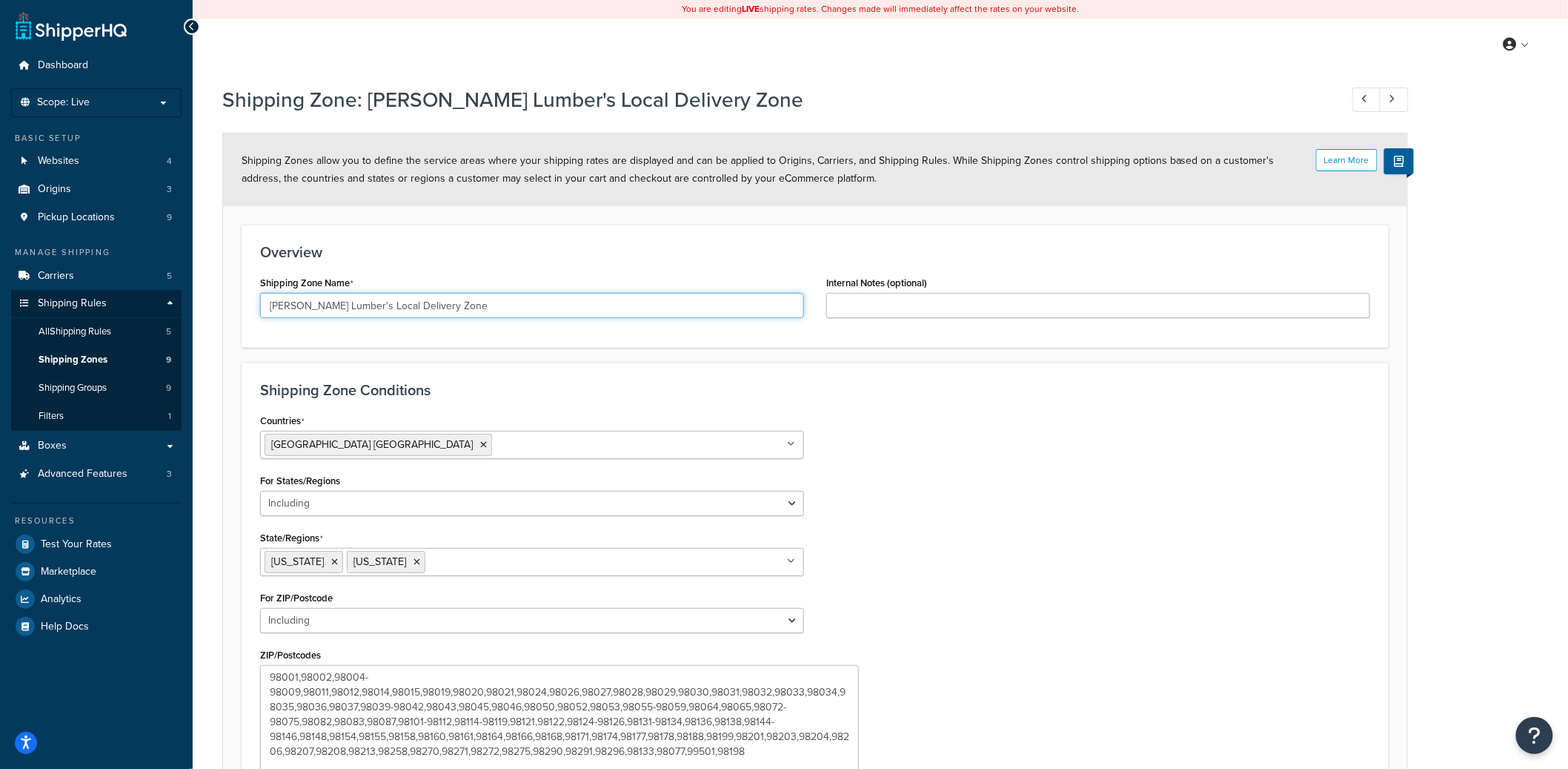
click at [347, 304] on input "Dunn Lumber's Local Delivery Zone" at bounding box center [532, 305] width 544 height 25
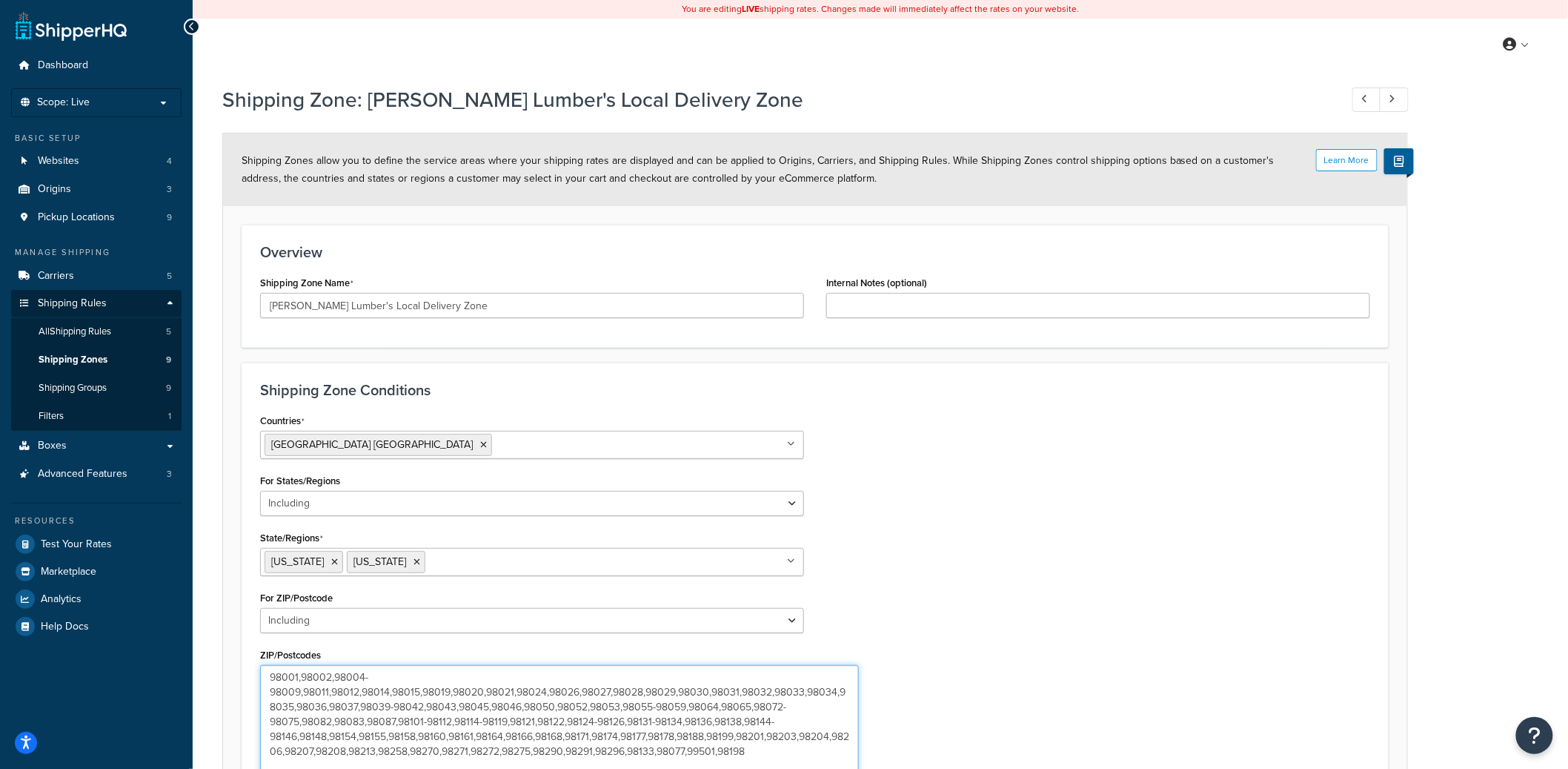
click at [393, 711] on textarea "98001,98002,98004-98009,98011,98012,98014,98015,98019,98020,98021,98024,98026,9…" at bounding box center [560, 756] width 599 height 184
click at [391, 679] on textarea "98001,98002,98004-98009,98011,98012,98014,98015,98019,98020,98021,98024,98026,9…" at bounding box center [560, 756] width 599 height 184
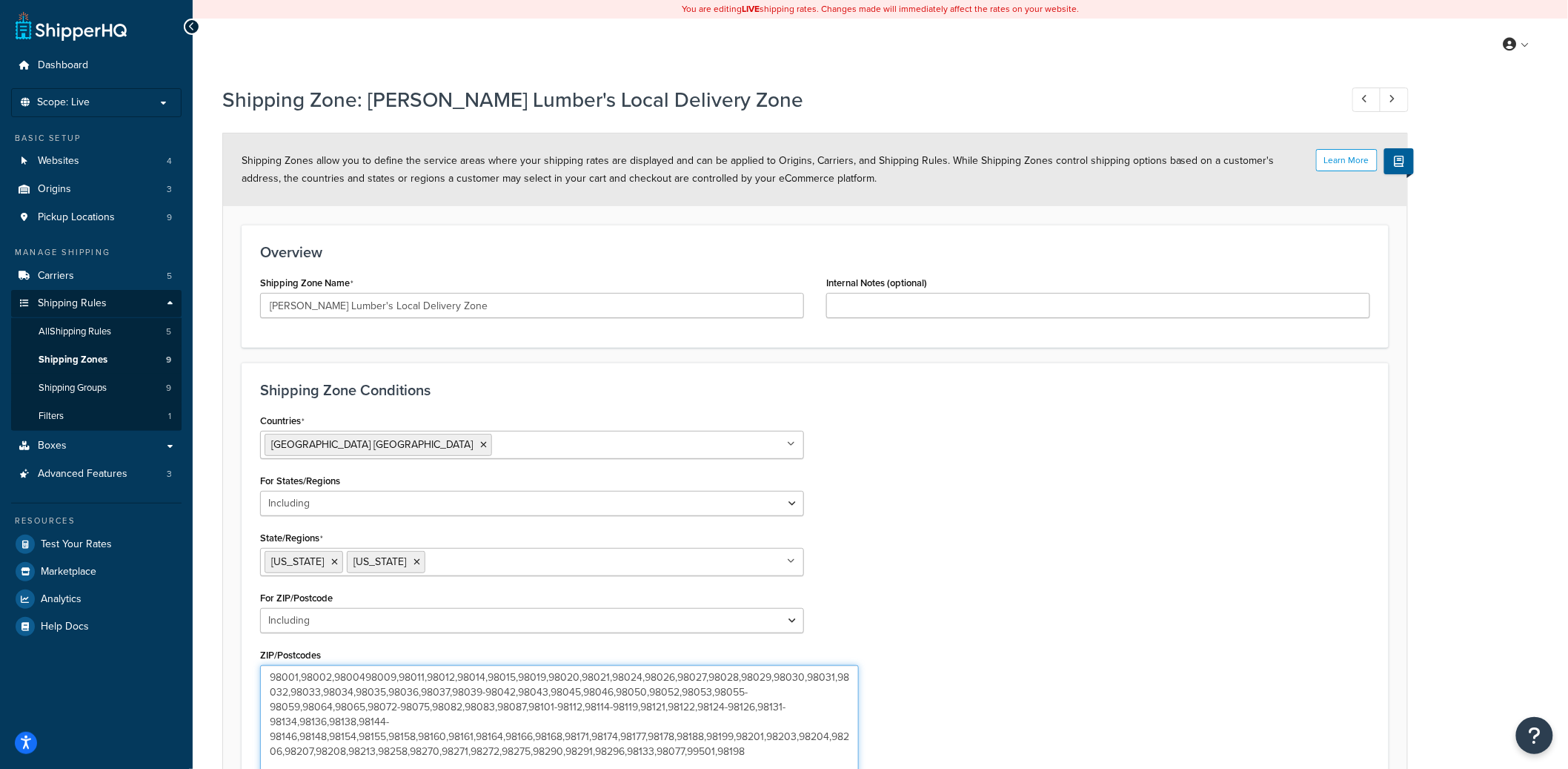
type textarea "98001,98002,98004-98009,98011,98012,98014,98015,98019,98020,98021,98024,98026,9…"
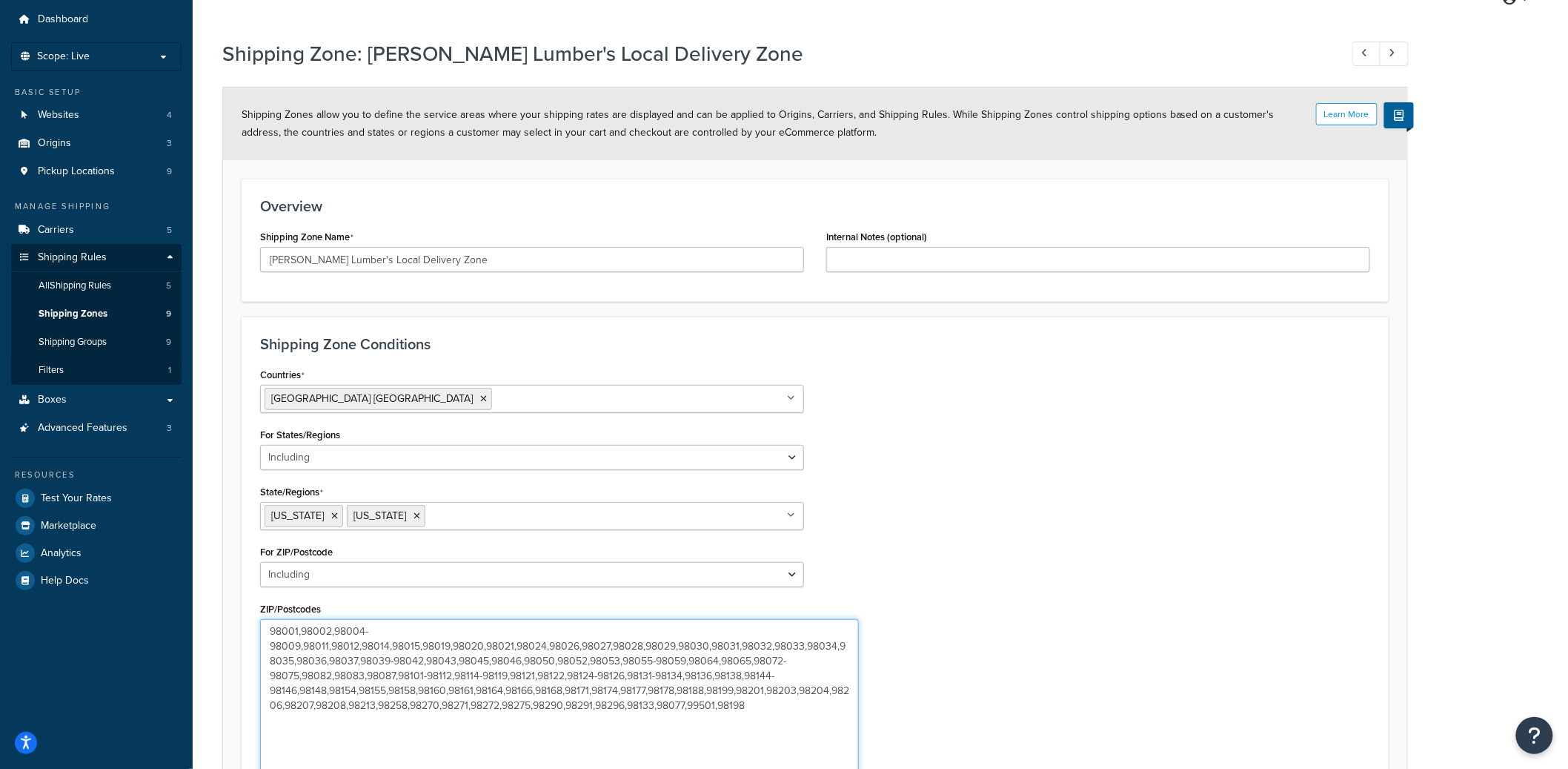
scroll to position [51, 0]
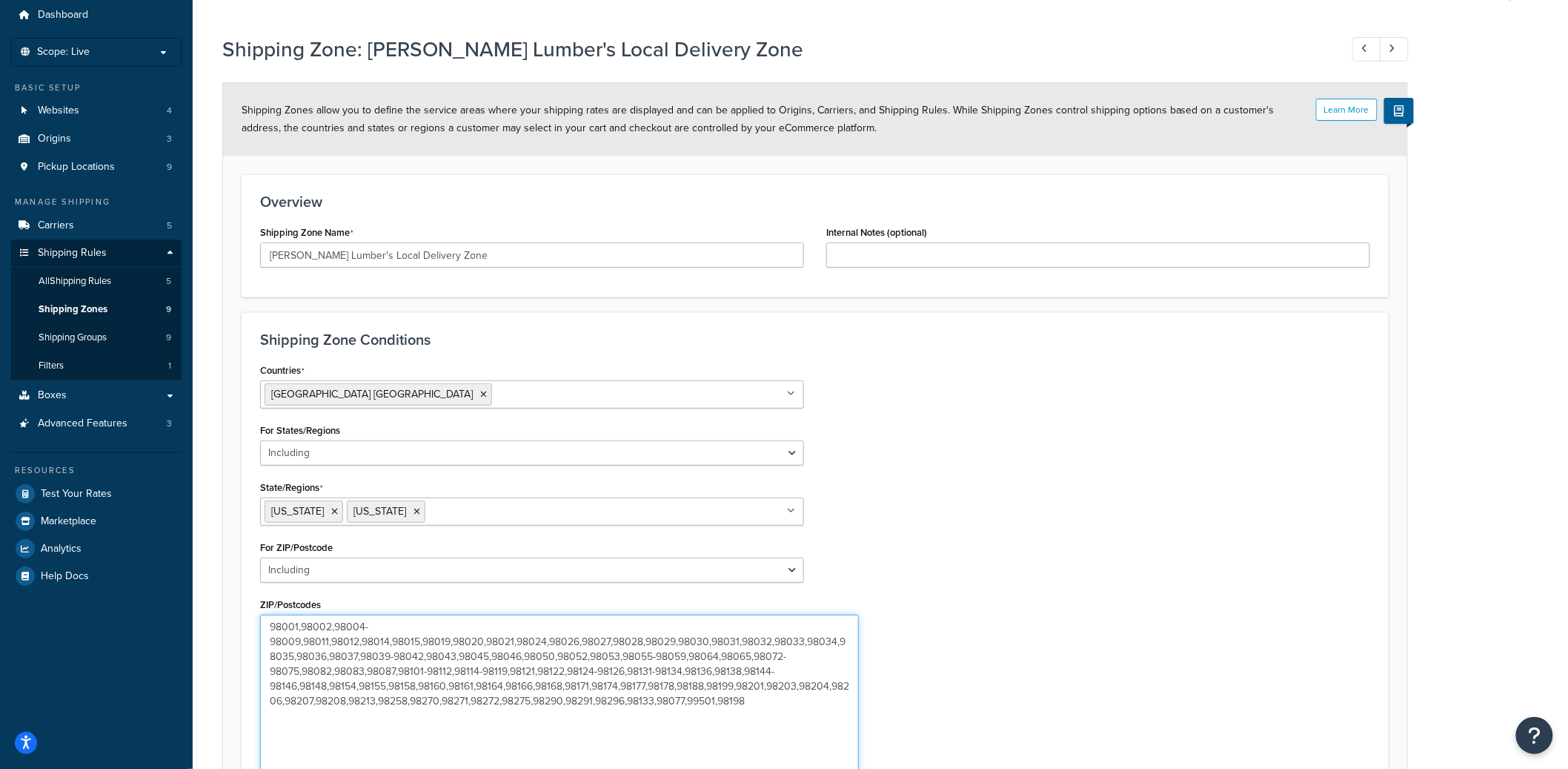
click at [769, 702] on textarea "98001,98002,98004-98009,98011,98012,98014,98015,98019,98020,98021,98024,98026,9…" at bounding box center [560, 706] width 599 height 184
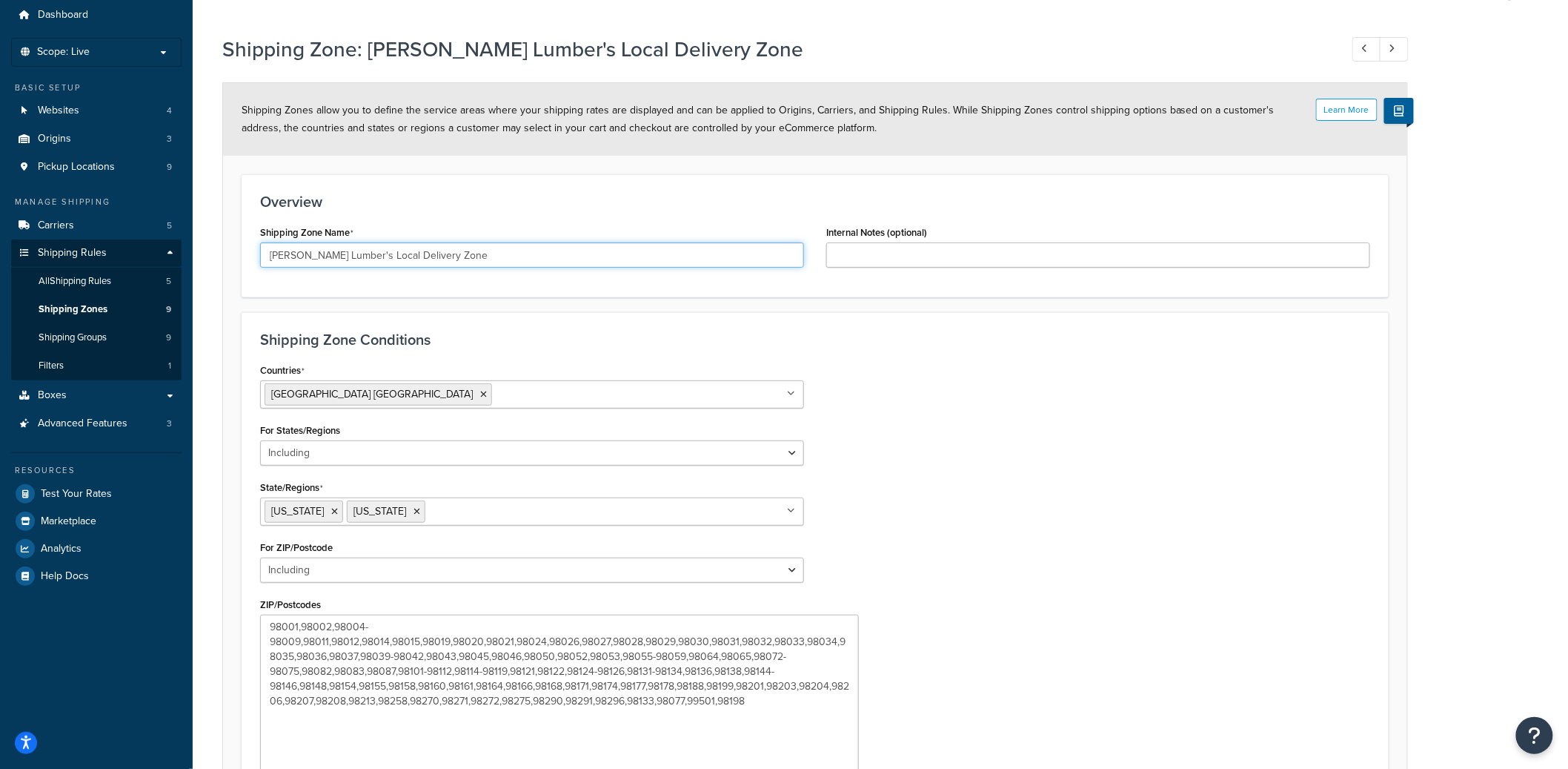
click at [375, 255] on input "Dunn Lumber's Local Delivery Zone" at bounding box center [532, 255] width 544 height 25
click at [374, 255] on input "Dunn Lumber's Local Delivery Zone" at bounding box center [532, 255] width 544 height 25
click at [408, 261] on input "Dunn Lumber's Local Delivery Zone" at bounding box center [532, 255] width 544 height 25
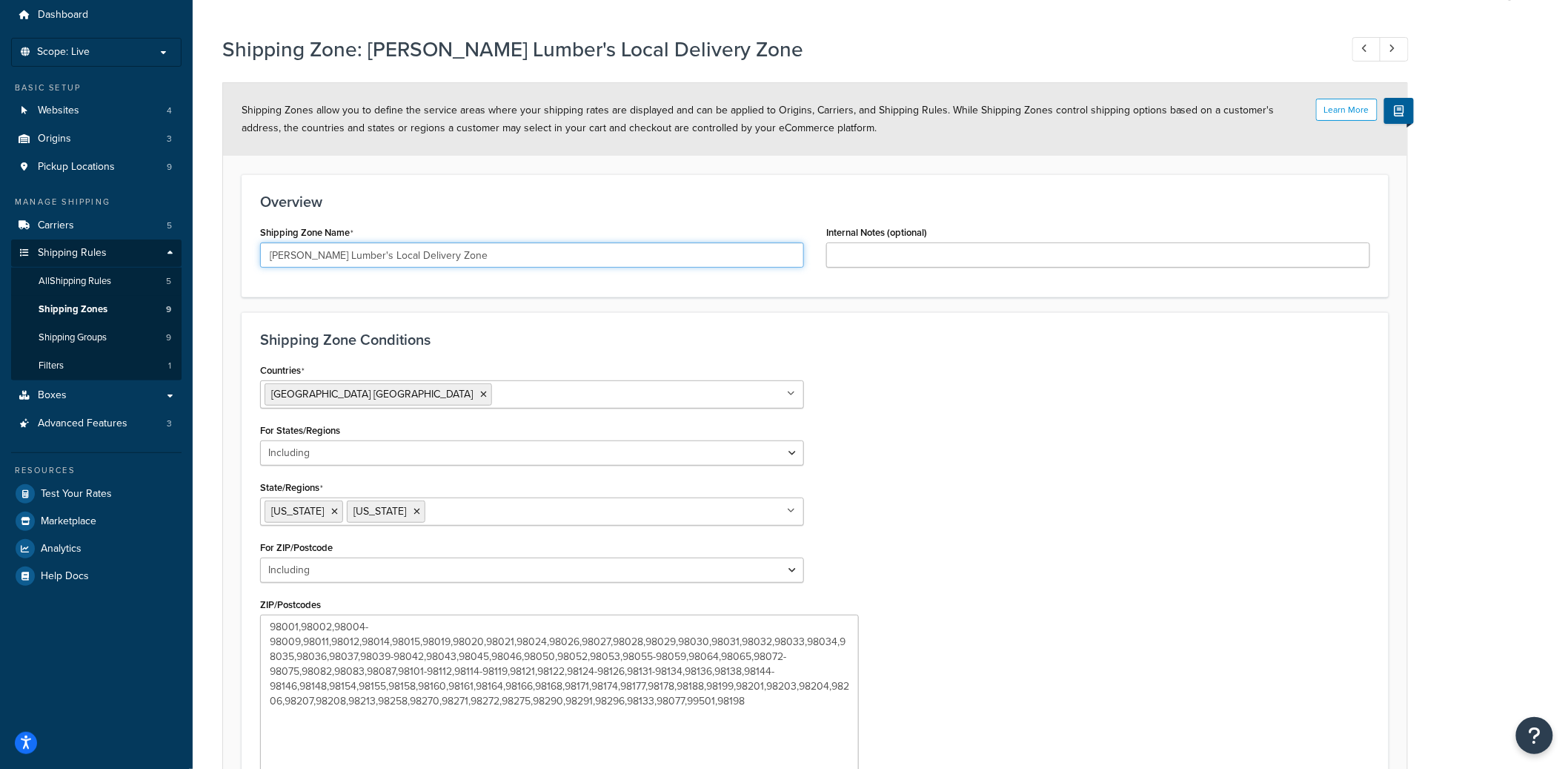
click at [408, 261] on input "Dunn Lumber's Local Delivery Zone" at bounding box center [532, 255] width 544 height 25
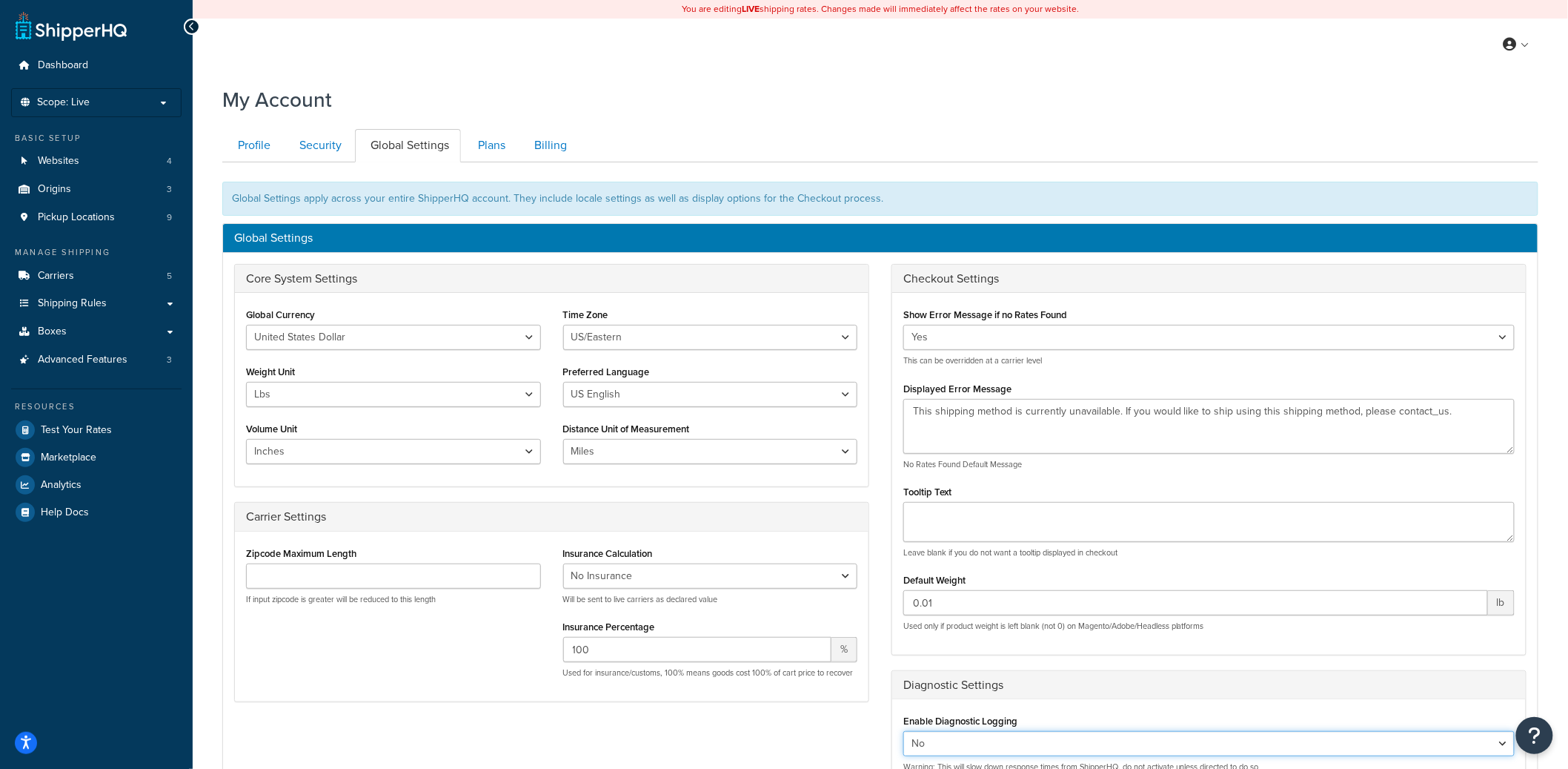
click at [935, 743] on select "Yes No" at bounding box center [1209, 744] width 612 height 25
select select "true"
click at [903, 733] on select "Yes No" at bounding box center [1209, 744] width 612 height 25
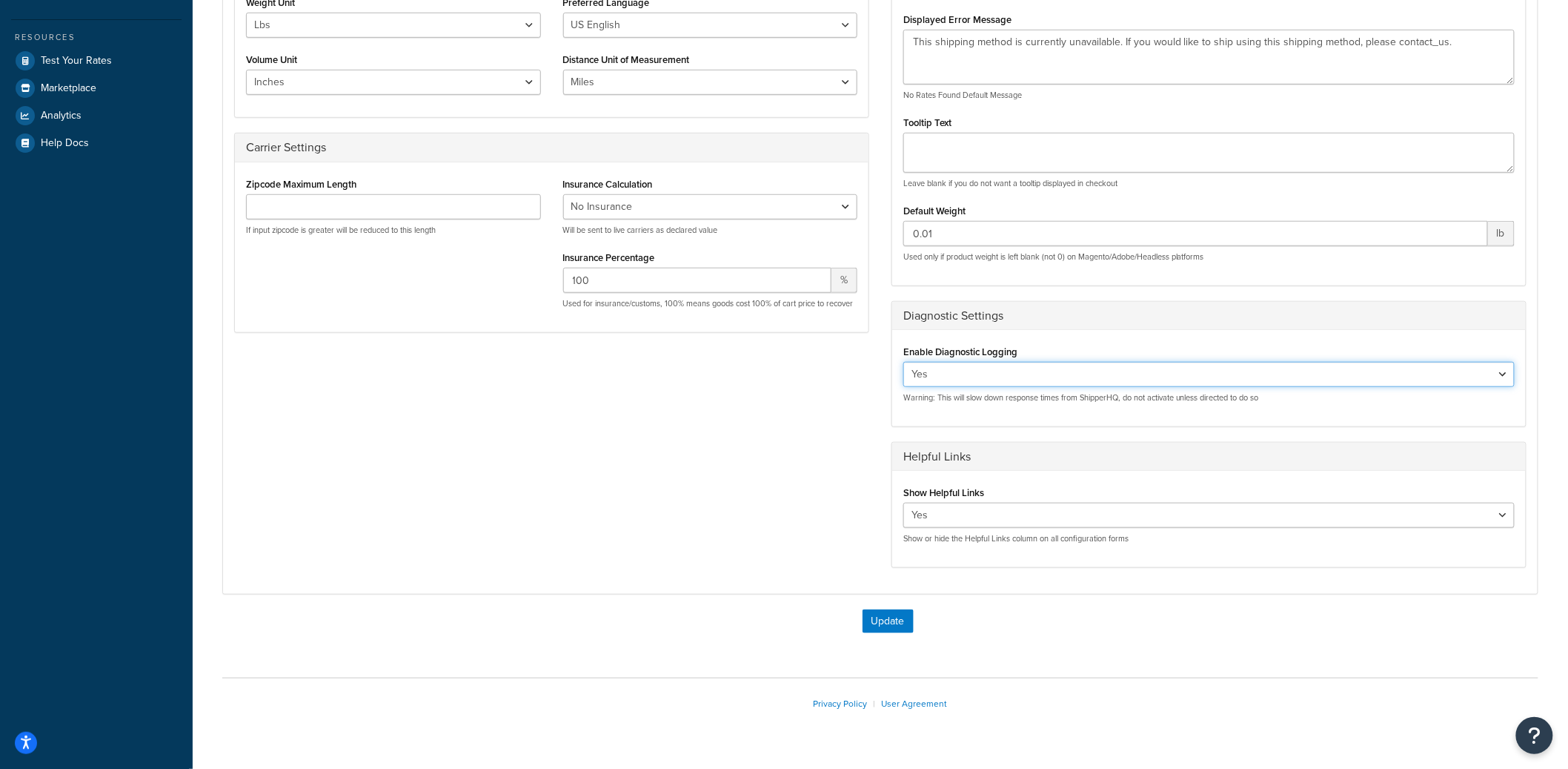
scroll to position [404, 0]
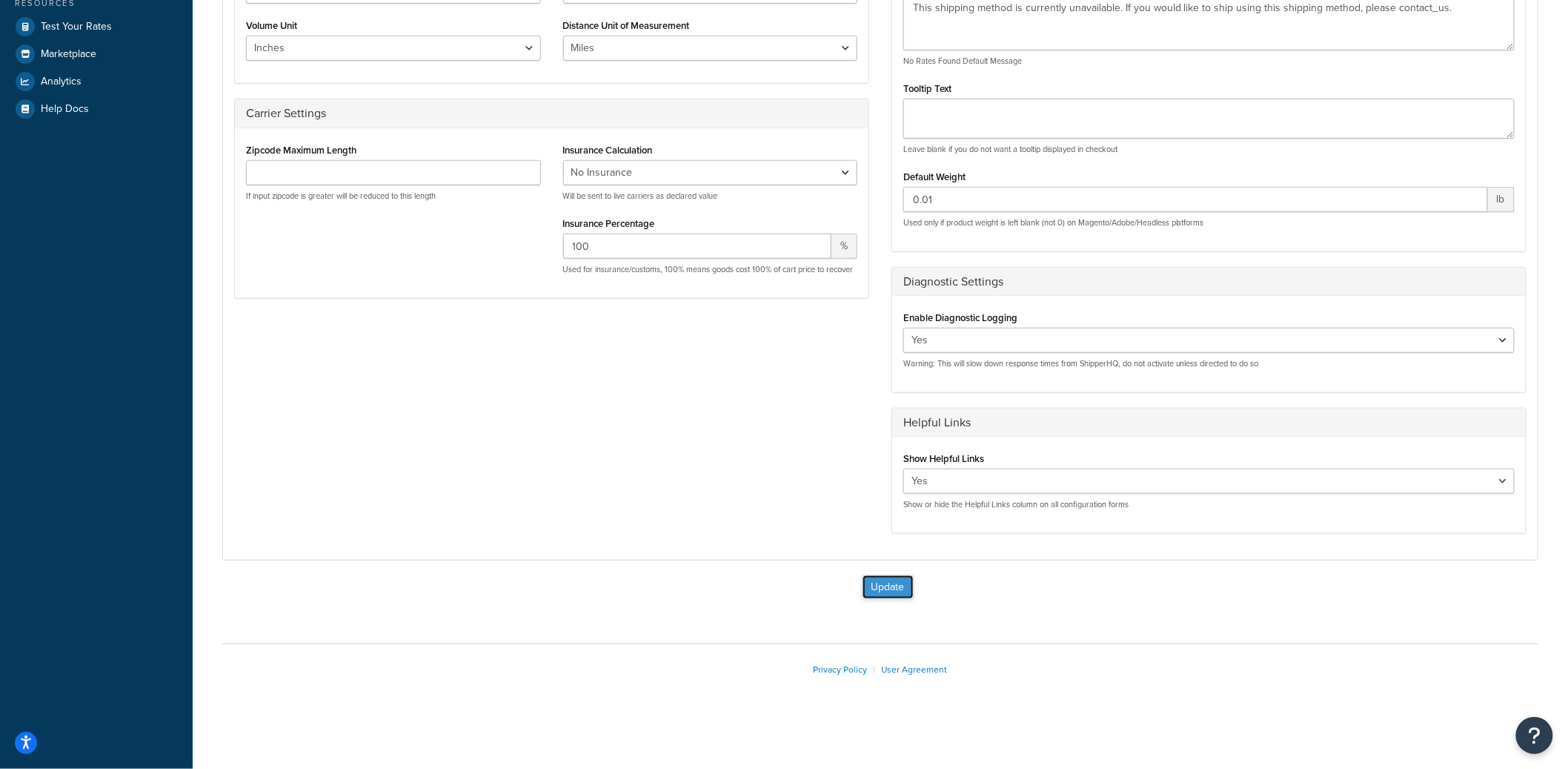
click at [896, 592] on button "Update" at bounding box center [888, 587] width 51 height 24
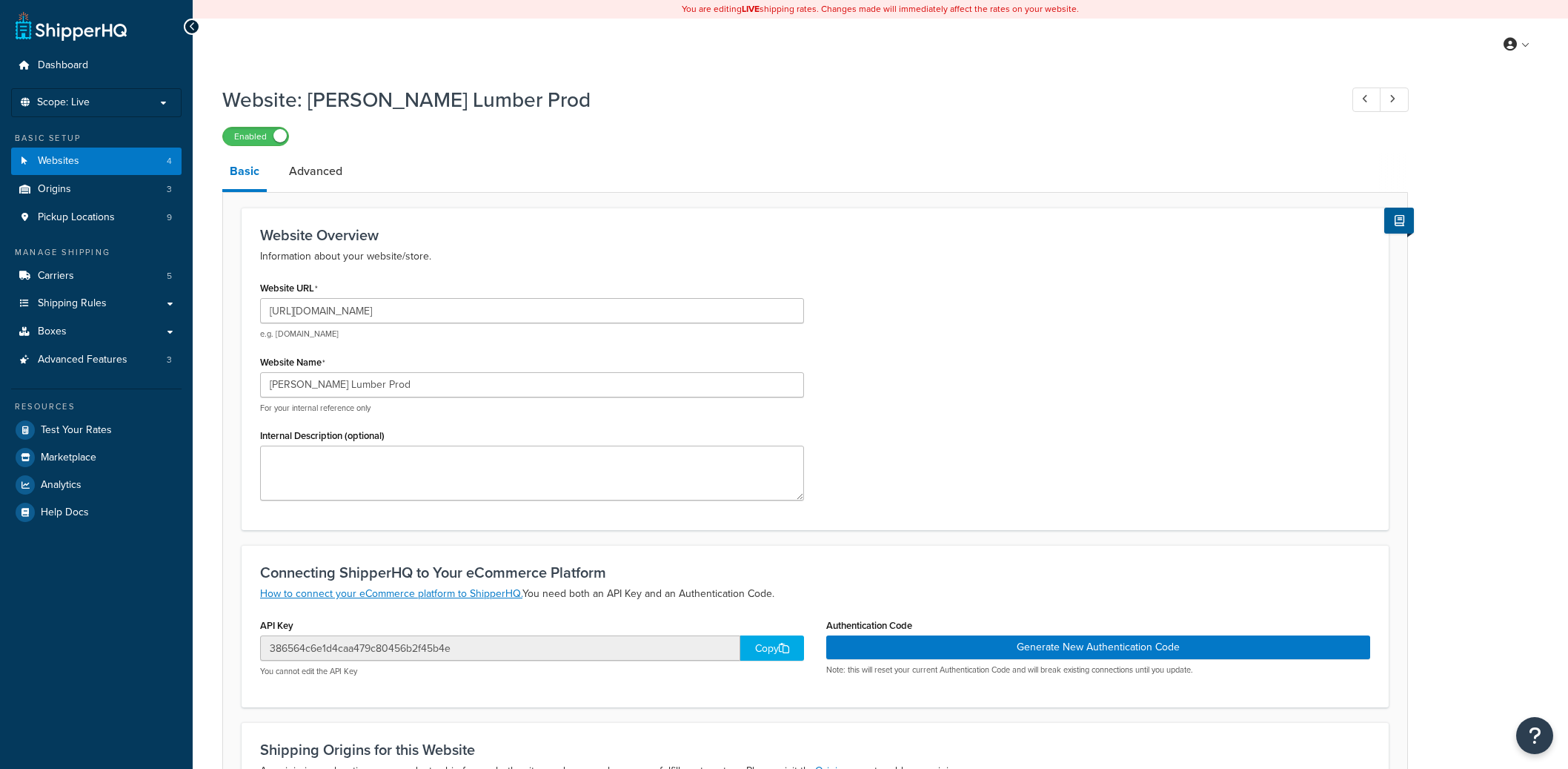
select select "111970"
click at [406, 647] on input "386564c6e1d4caa479c80456b2f45b4e" at bounding box center [500, 648] width 480 height 25
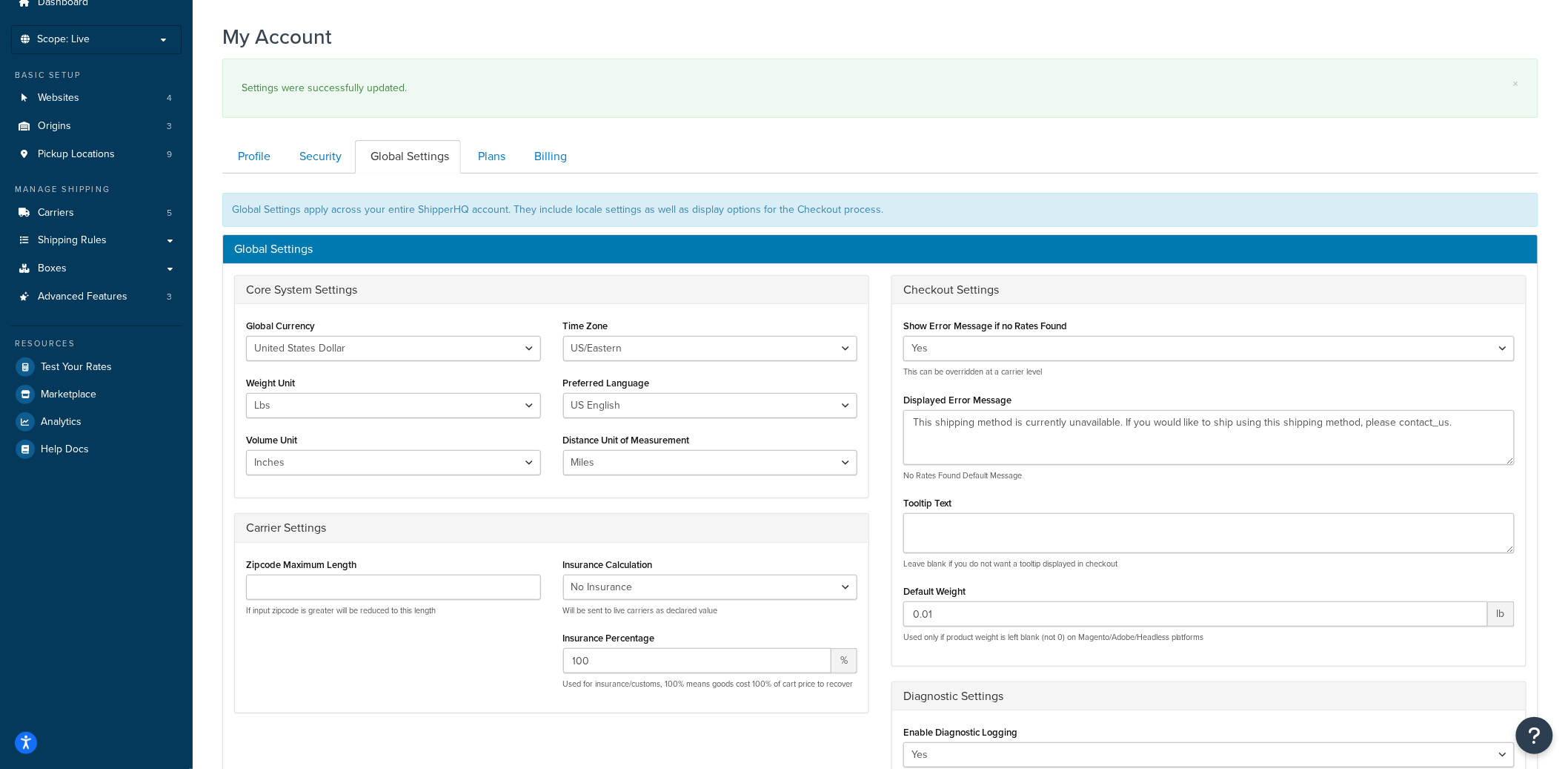
scroll to position [280, 0]
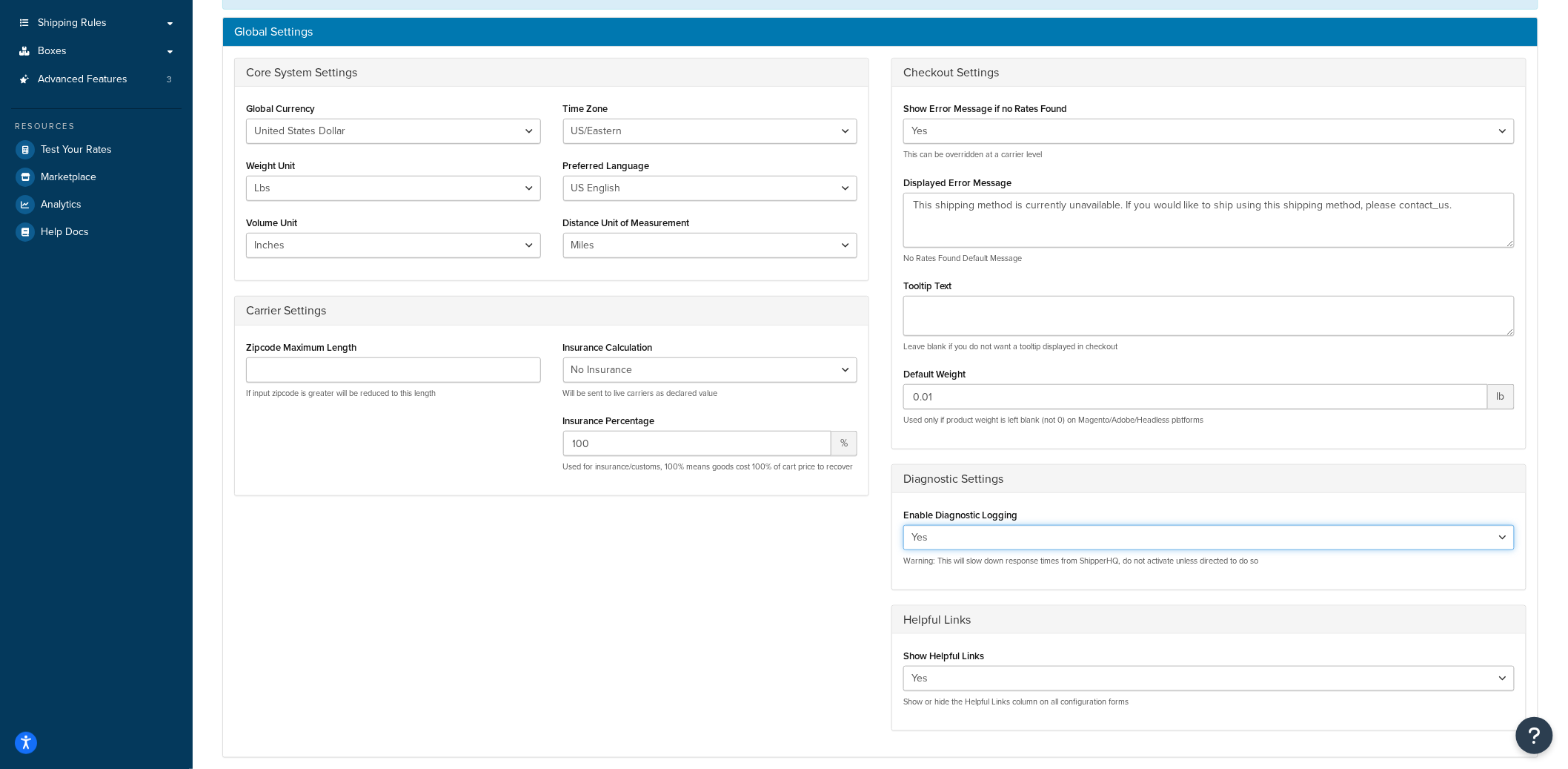
click at [982, 538] on select "Yes No" at bounding box center [1209, 537] width 612 height 25
select select "false"
click at [903, 526] on select "Yes No" at bounding box center [1209, 537] width 612 height 25
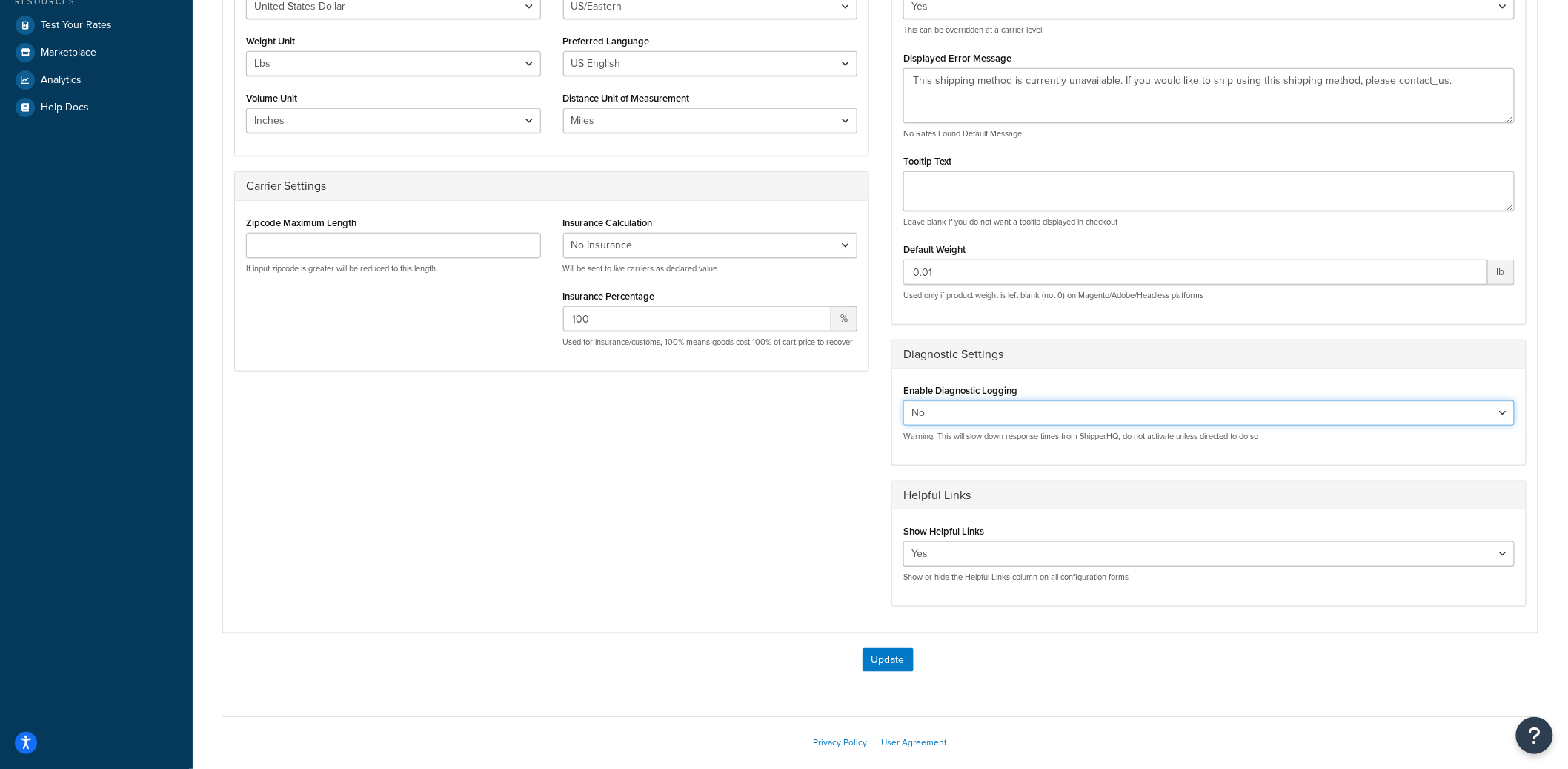
scroll to position [478, 0]
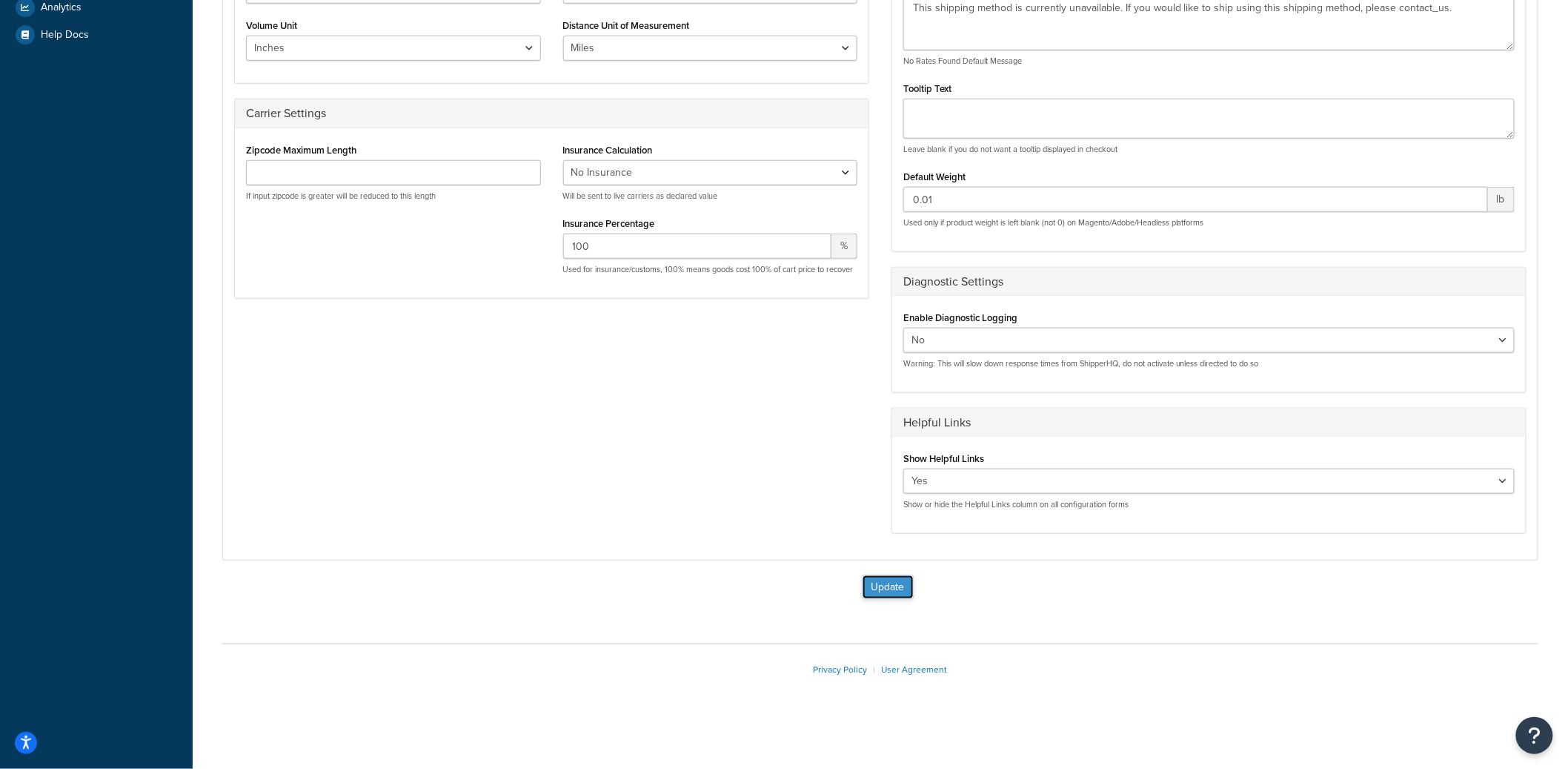
click at [883, 594] on button "Update" at bounding box center [888, 587] width 51 height 24
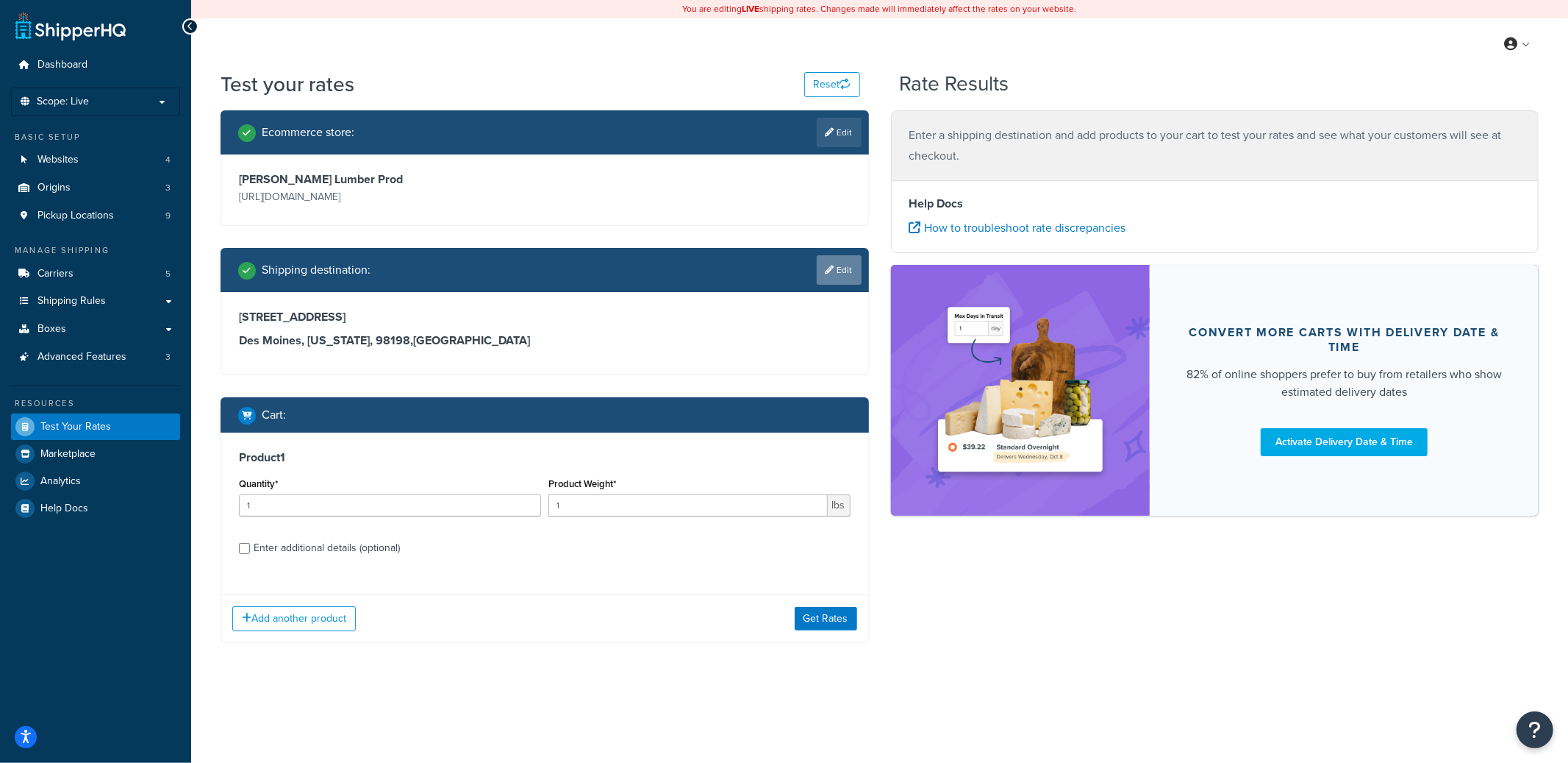
click at [825, 282] on link "Edit" at bounding box center [839, 270] width 45 height 30
select select "WA"
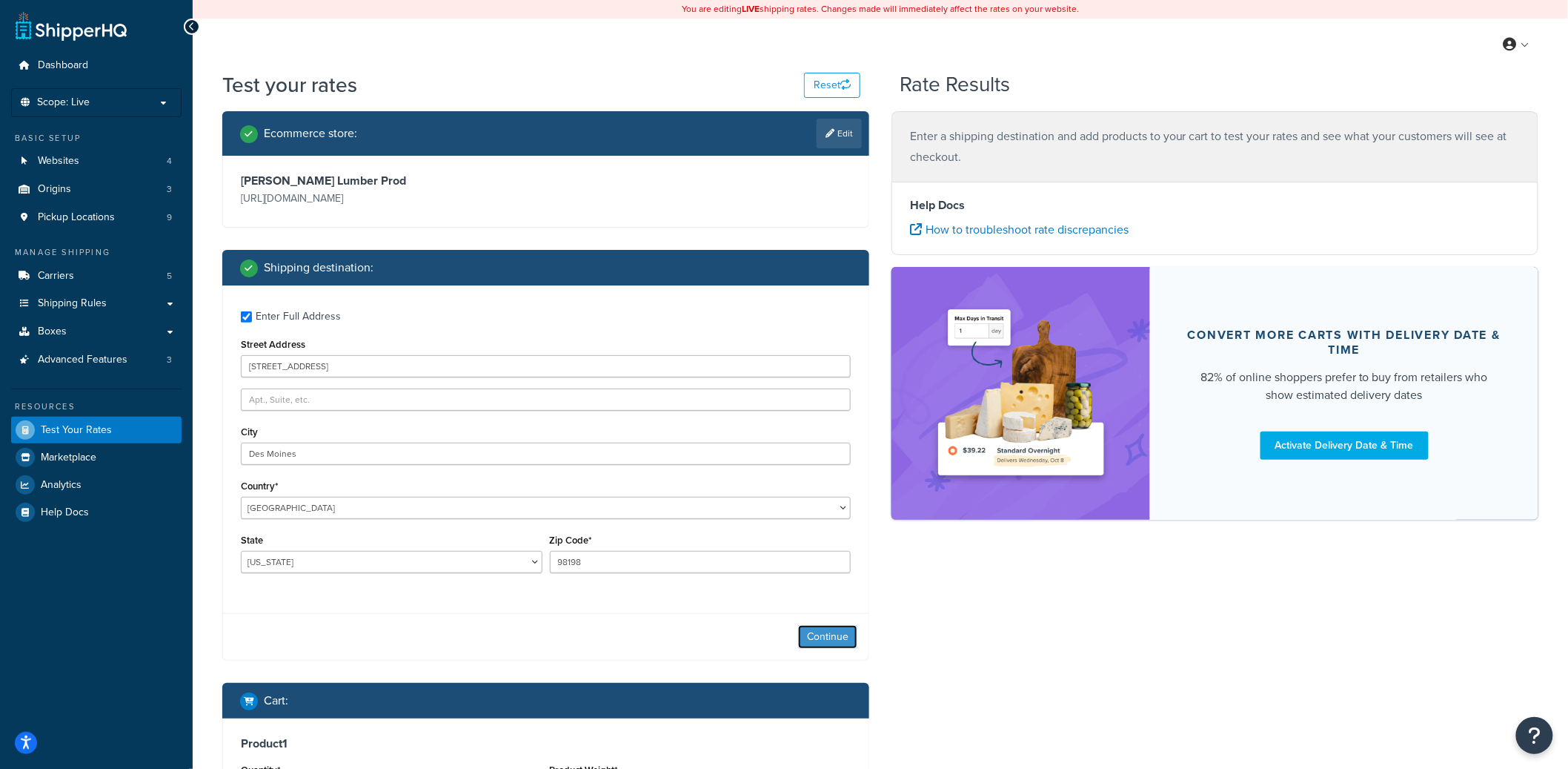
click at [818, 630] on button "Continue" at bounding box center [828, 637] width 60 height 24
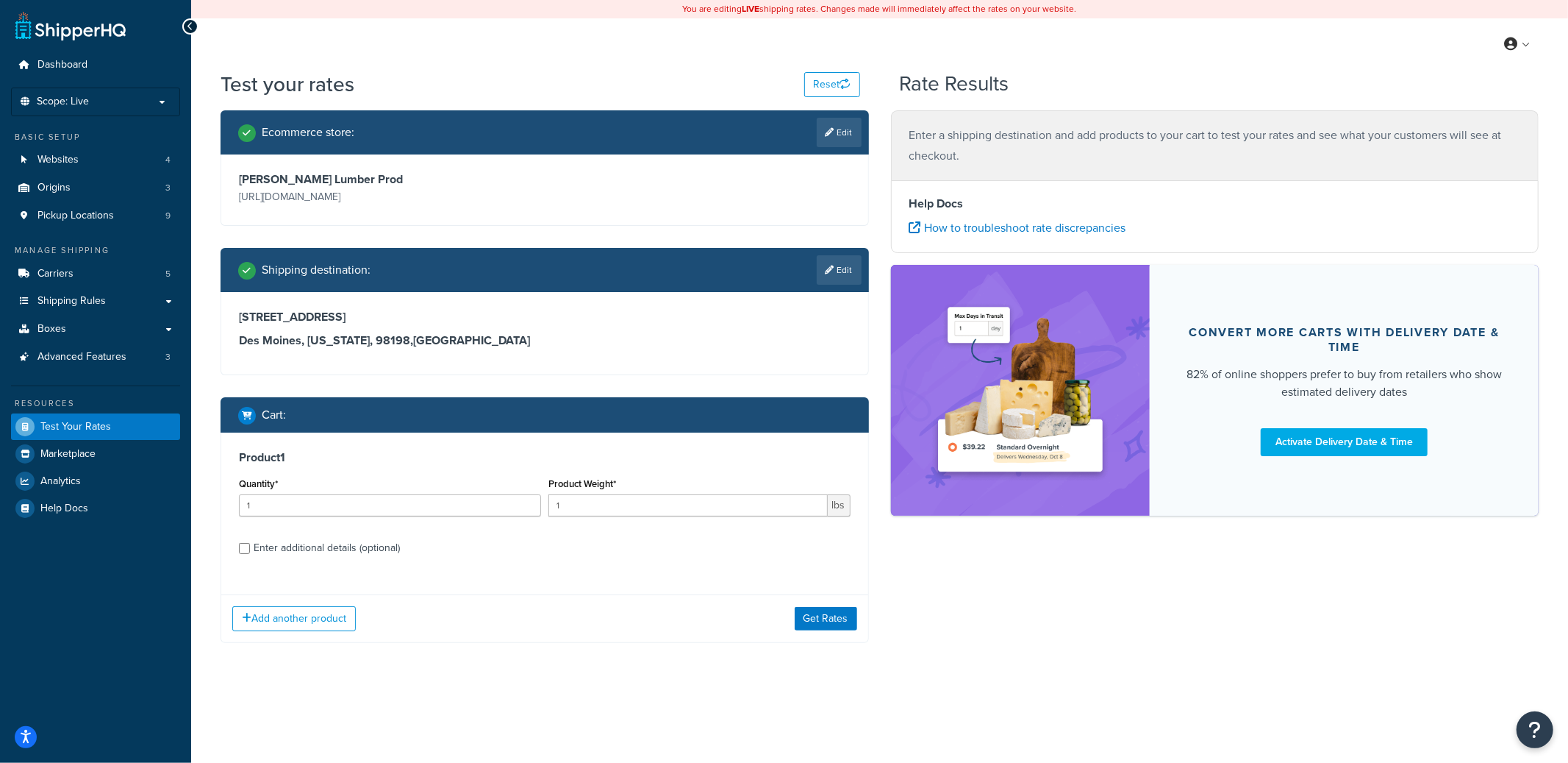
click at [337, 544] on div "Enter additional details (optional)" at bounding box center [327, 548] width 146 height 21
click at [250, 544] on input "Enter additional details (optional)" at bounding box center [244, 548] width 11 height 11
checkbox input "true"
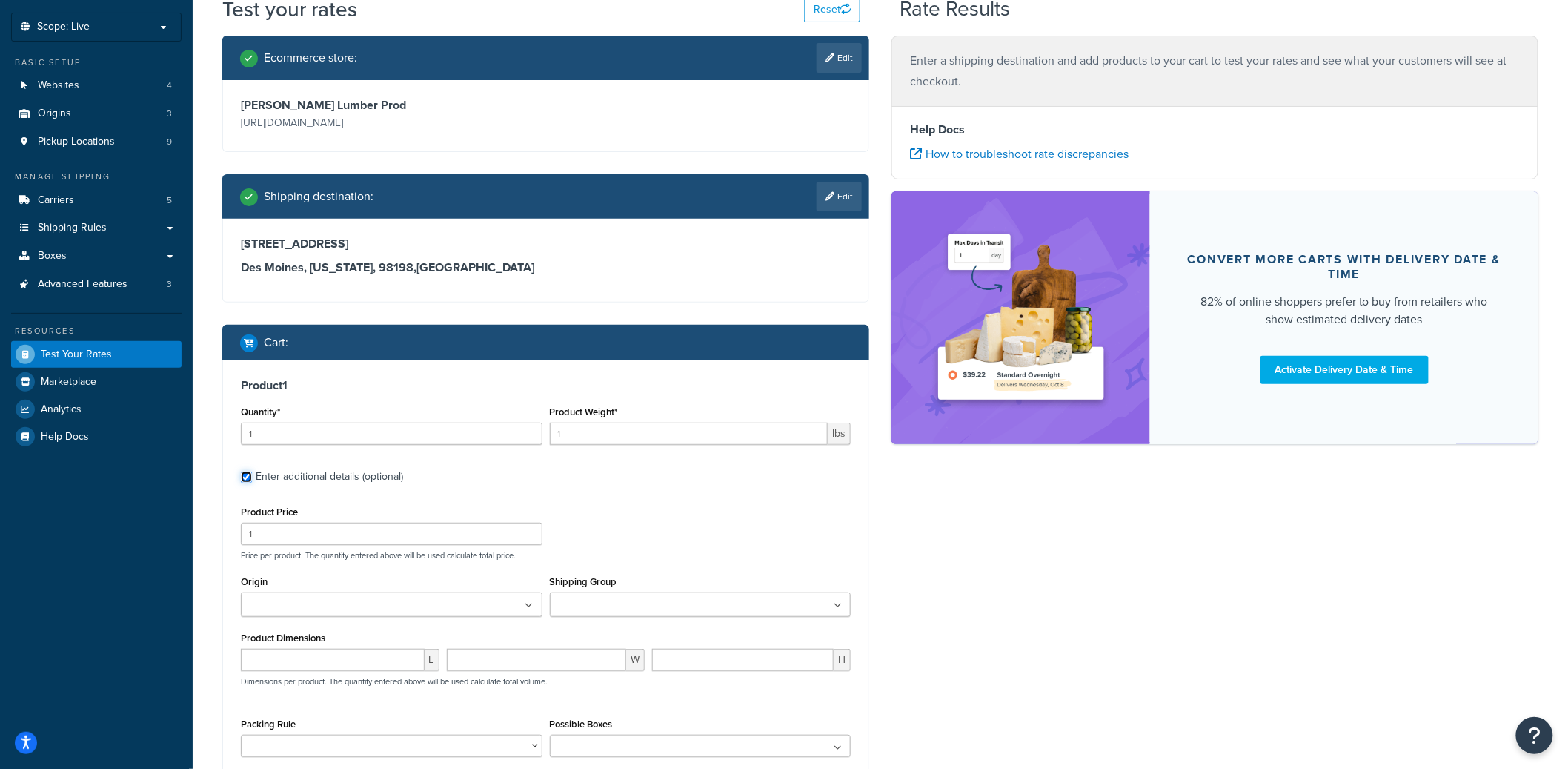
scroll to position [250, 0]
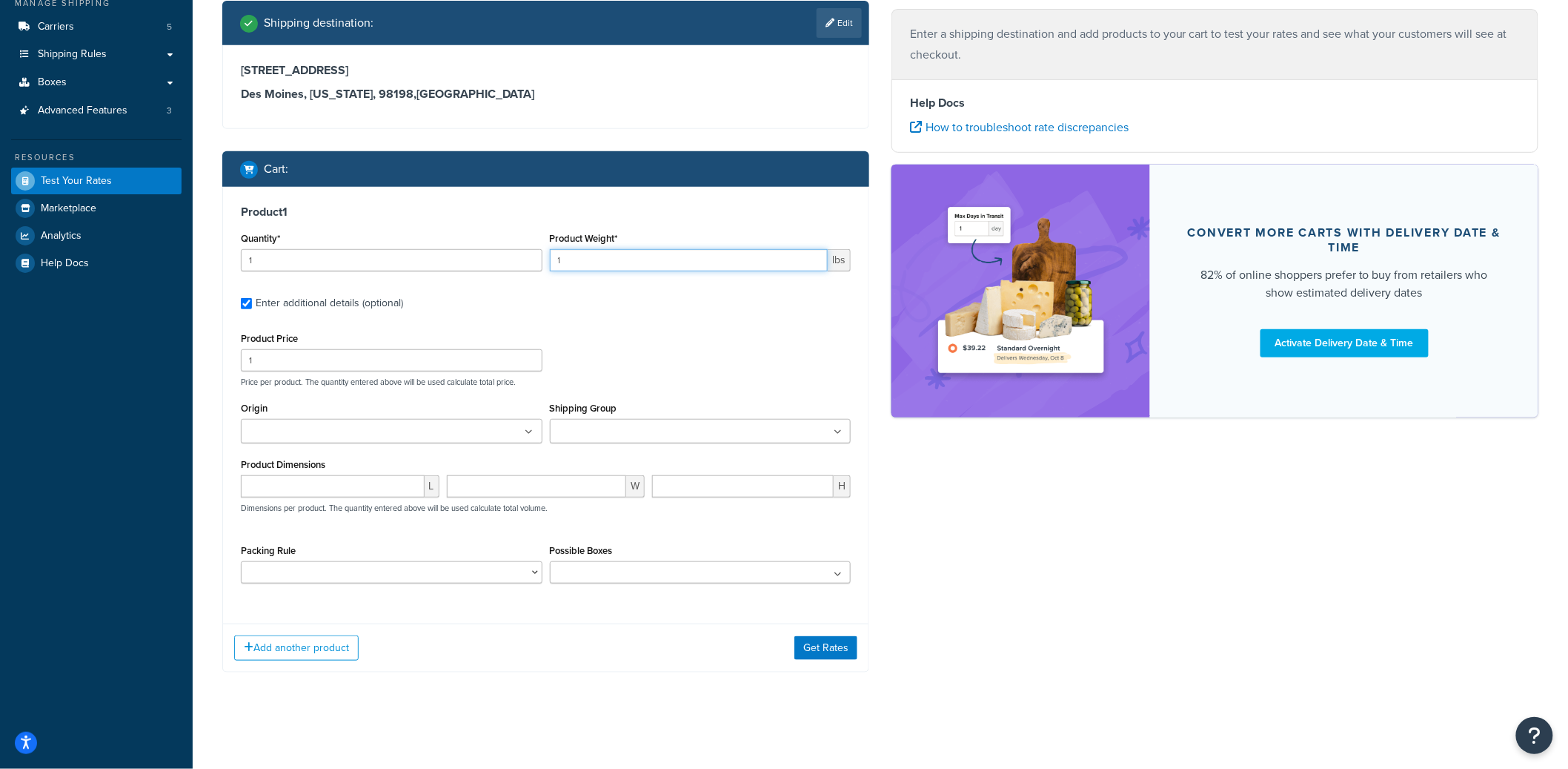
click at [588, 267] on input "1" at bounding box center [689, 261] width 278 height 22
type input "100"
click at [818, 652] on button "Get Rates" at bounding box center [826, 648] width 63 height 24
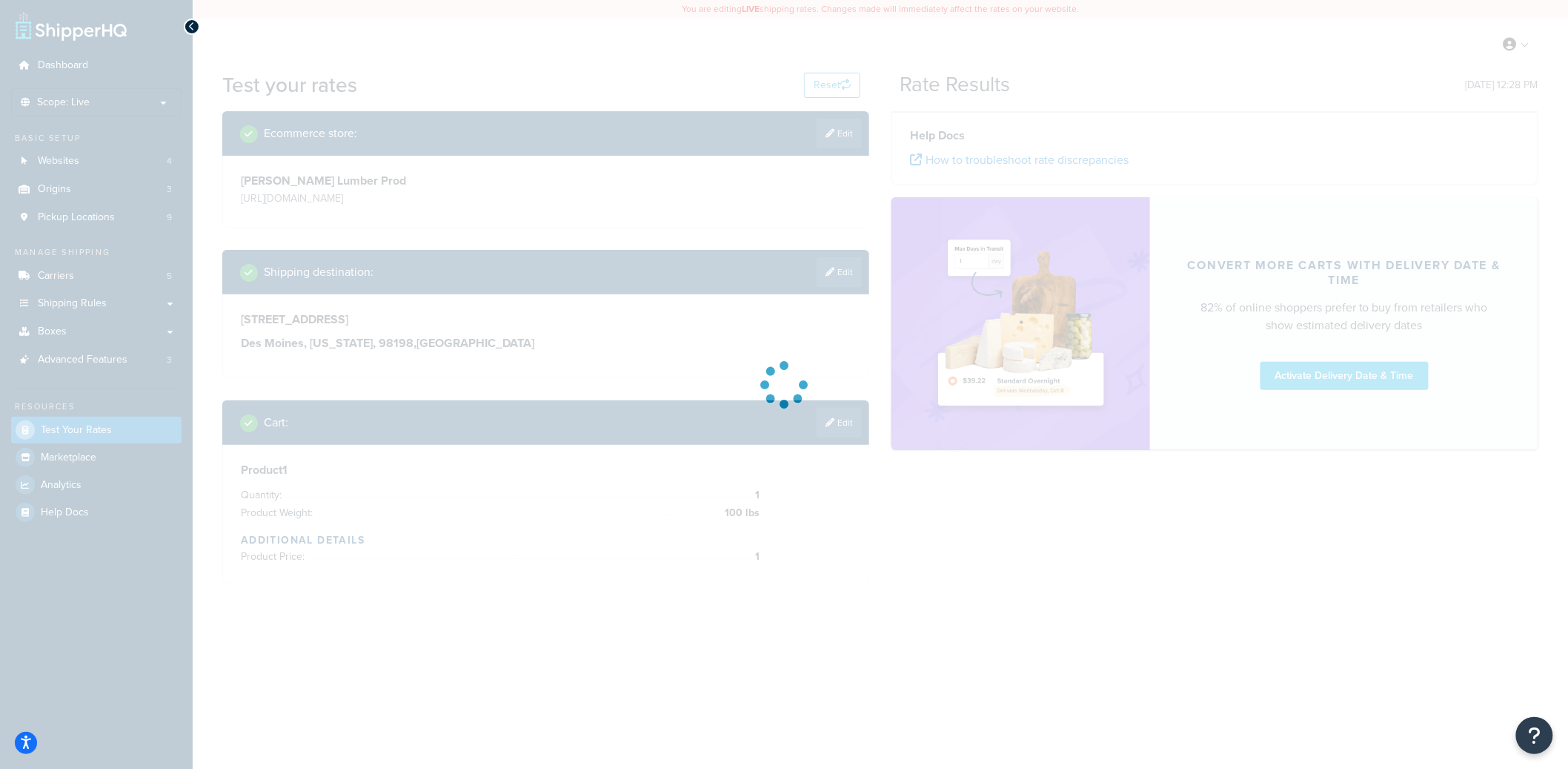
scroll to position [0, 0]
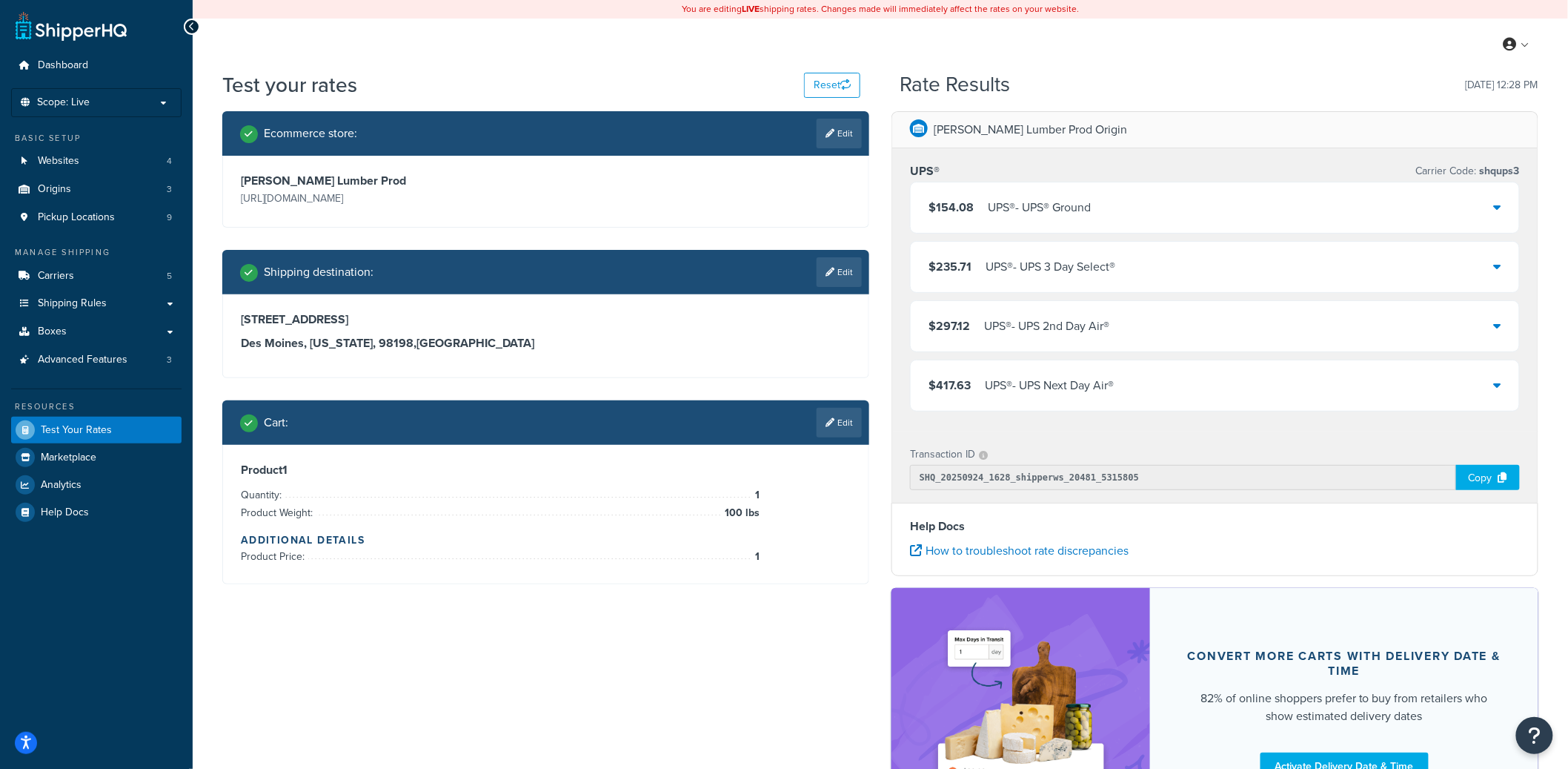
click at [1479, 470] on div "Copy" at bounding box center [1488, 477] width 64 height 25
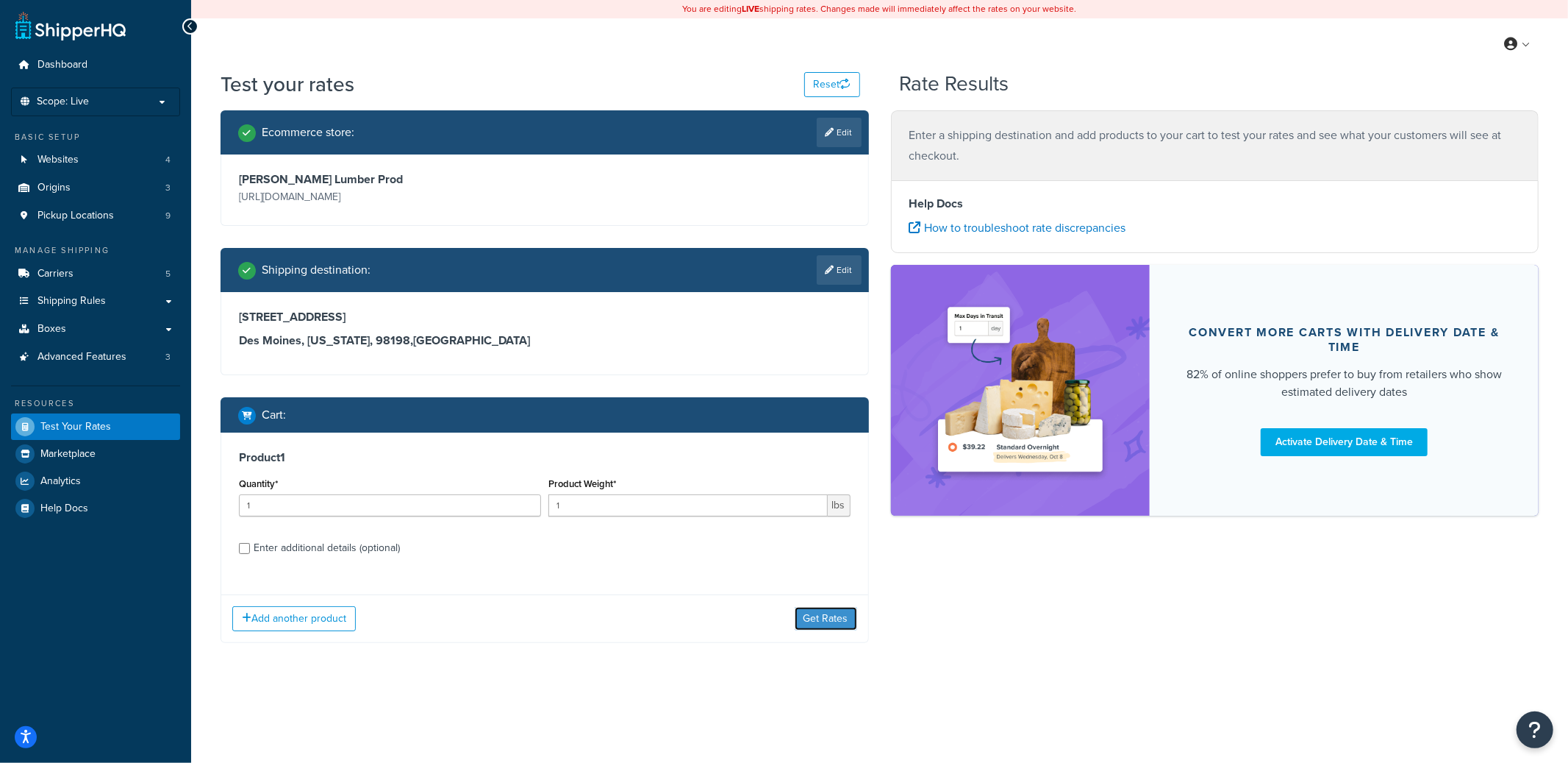
click at [815, 612] on button "Get Rates" at bounding box center [826, 619] width 63 height 24
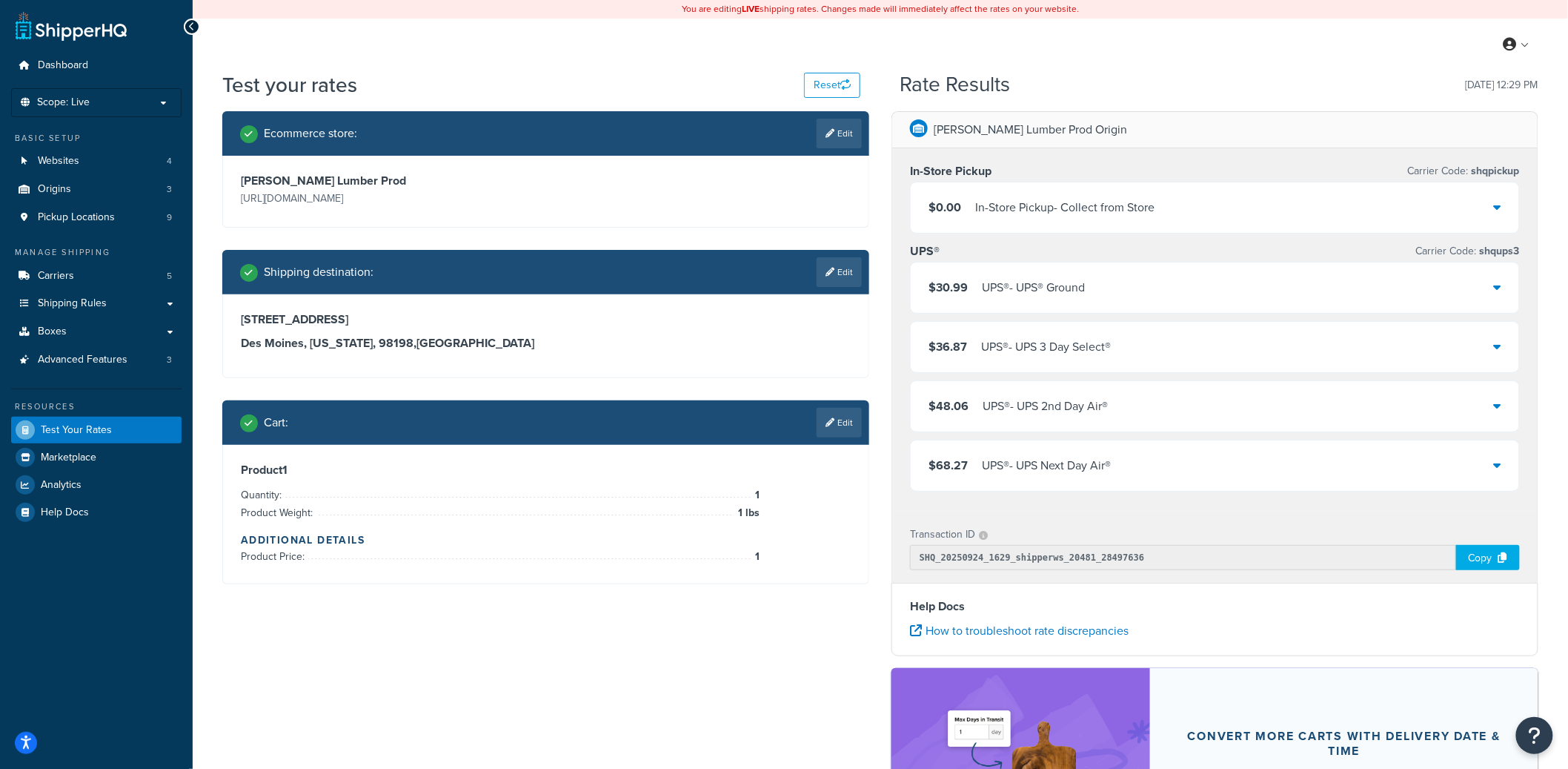
click at [1086, 210] on div "In-Store Pickup - Collect from Store" at bounding box center [1065, 208] width 179 height 21
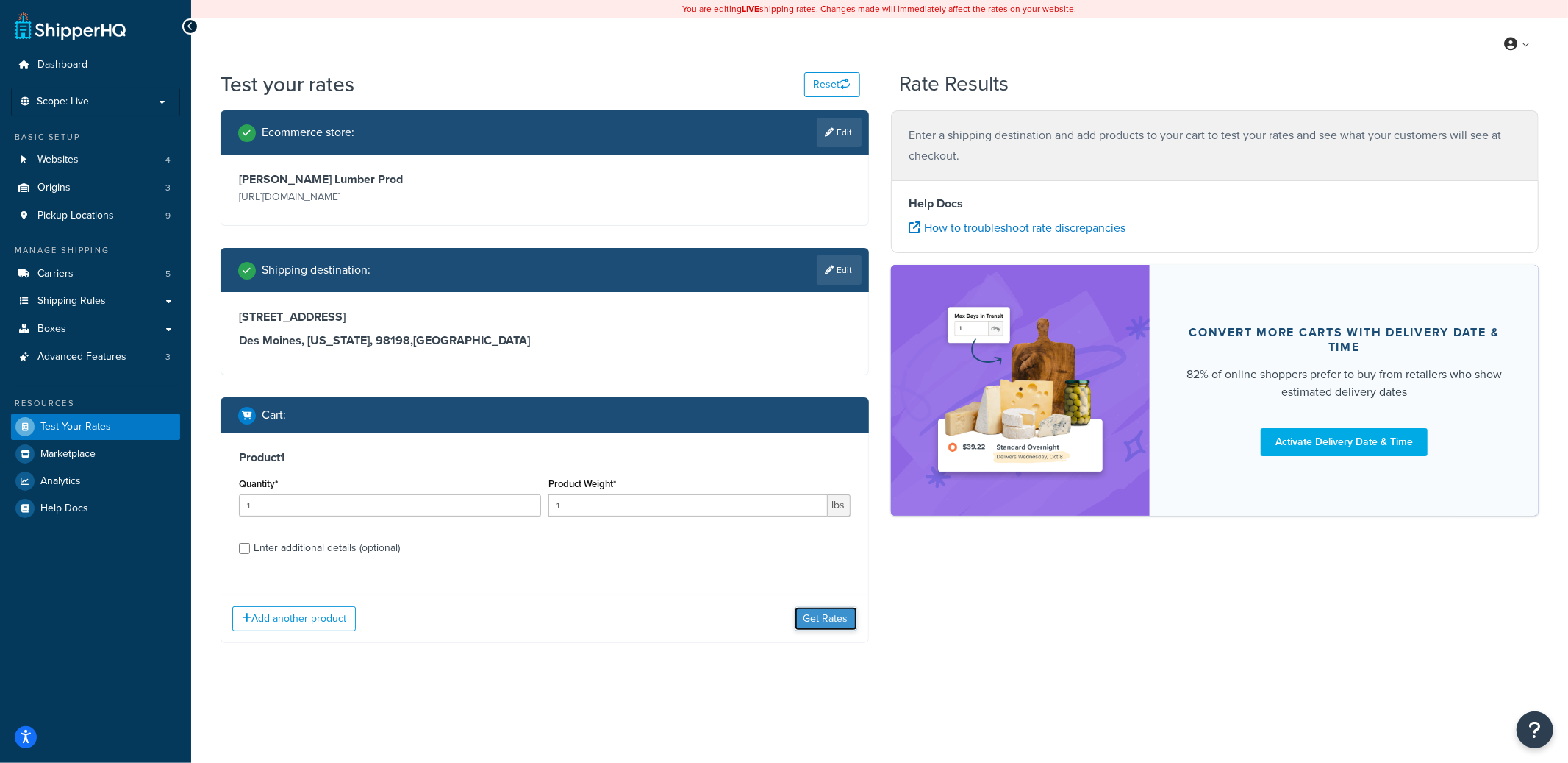
click at [819, 622] on button "Get Rates" at bounding box center [826, 619] width 63 height 24
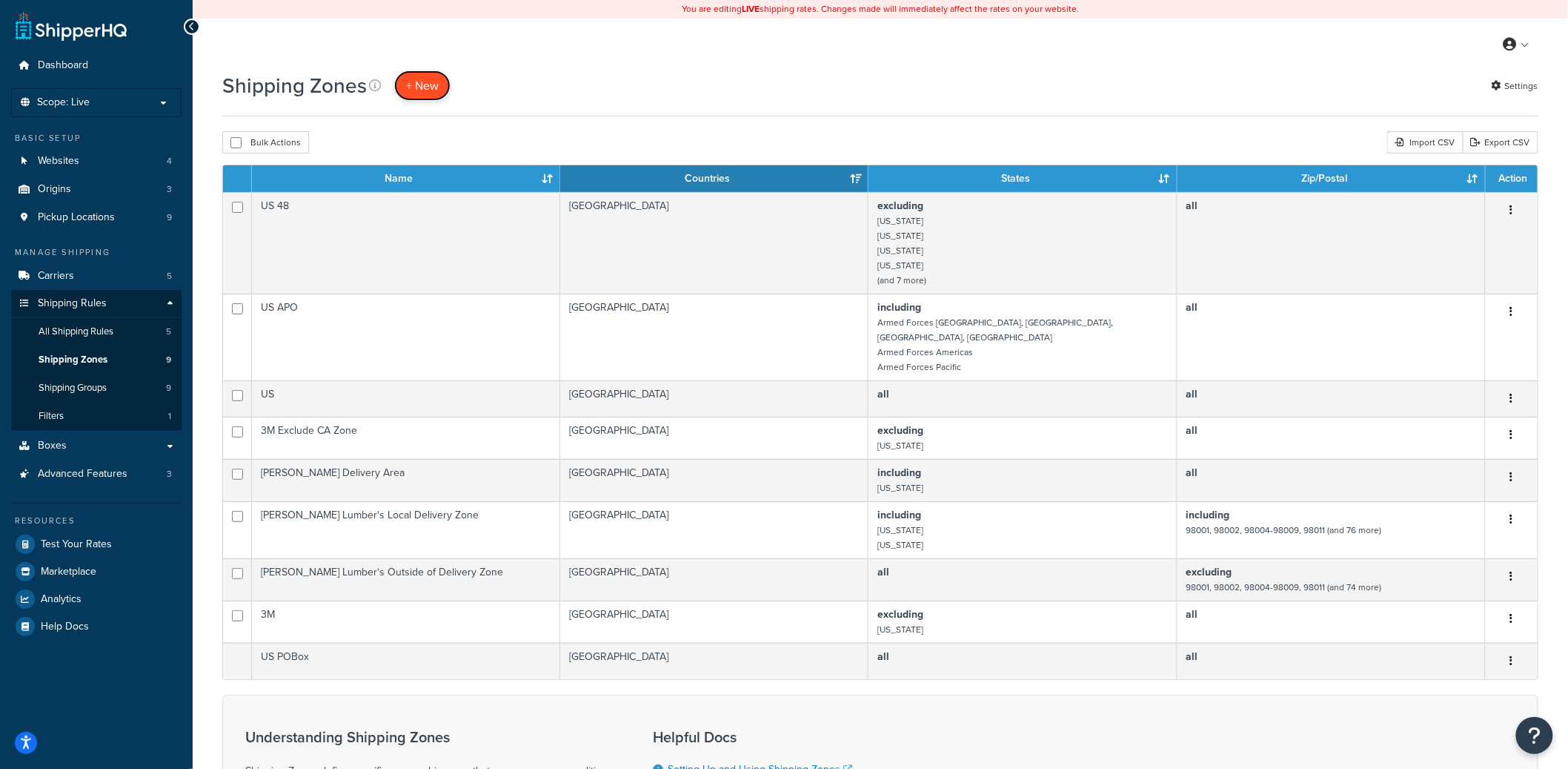
click at [426, 86] on span "+ New" at bounding box center [423, 86] width 33 height 17
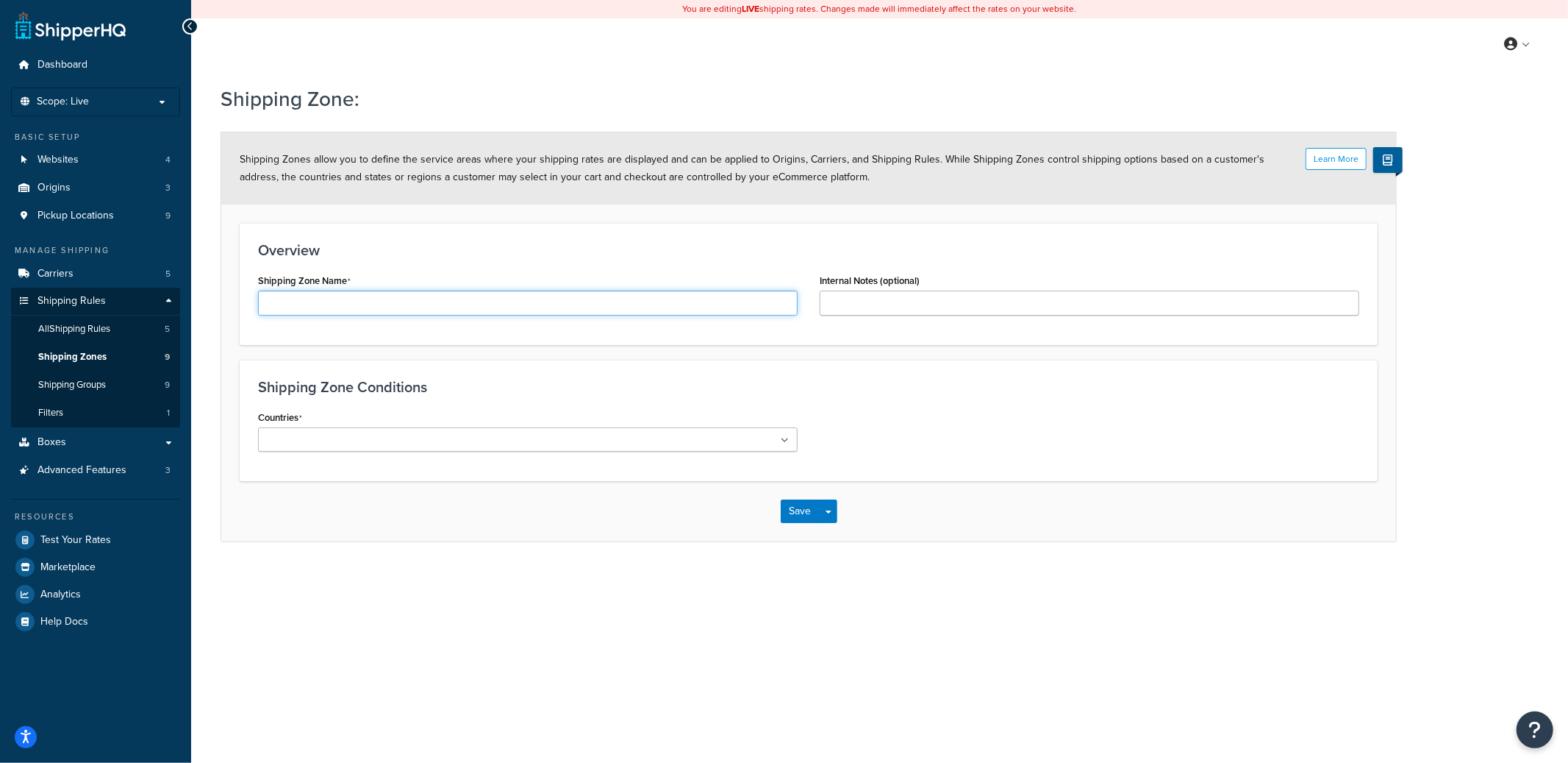
click at [360, 304] on input "Shipping Zone Name" at bounding box center [528, 303] width 540 height 25
paste input "[PERSON_NAME] Lumber's Local Delivery Zone"
type input "Test - [PERSON_NAME] Lumbers Local Delivery Zone"
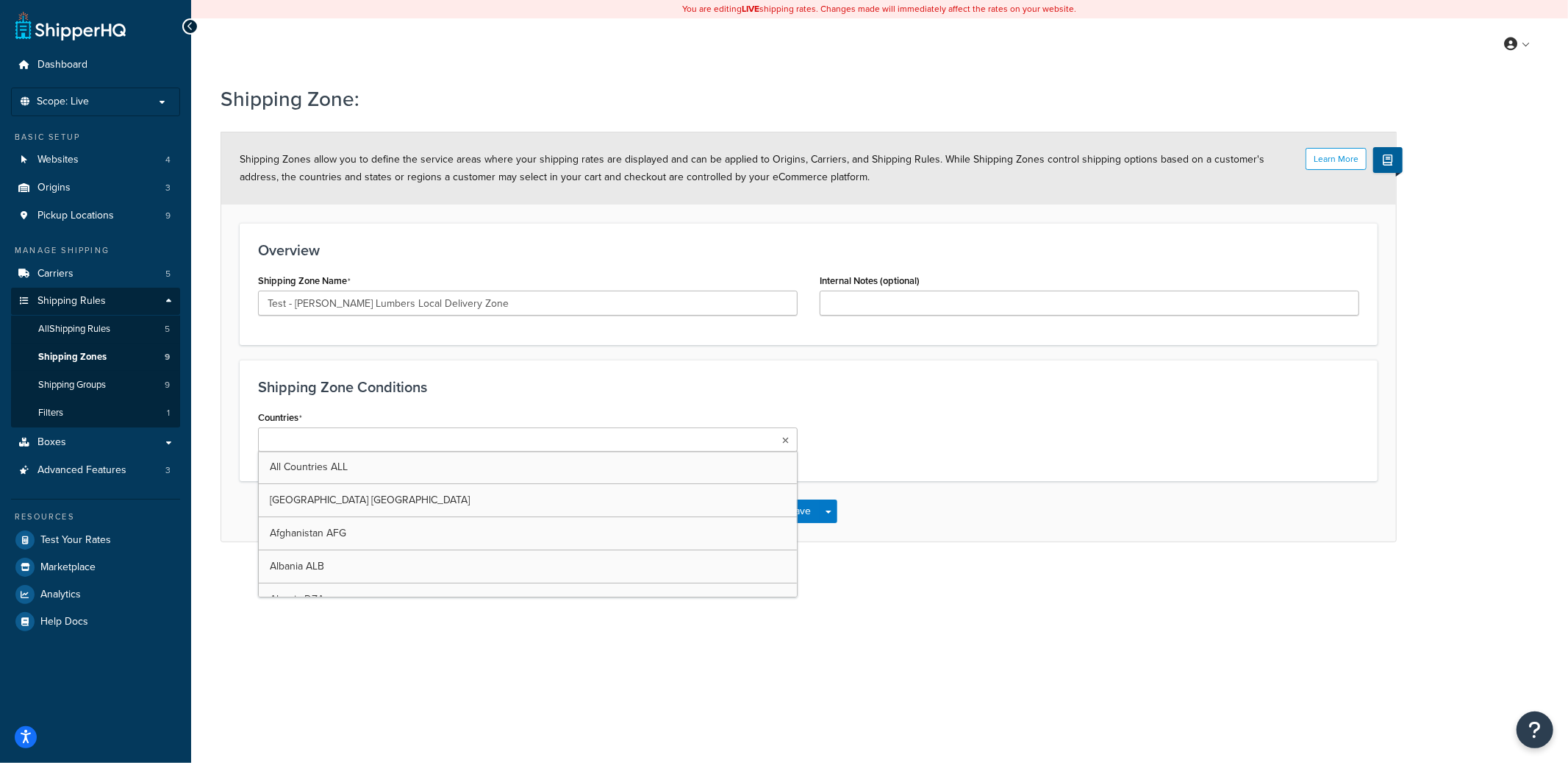
click at [362, 437] on li at bounding box center [328, 441] width 130 height 16
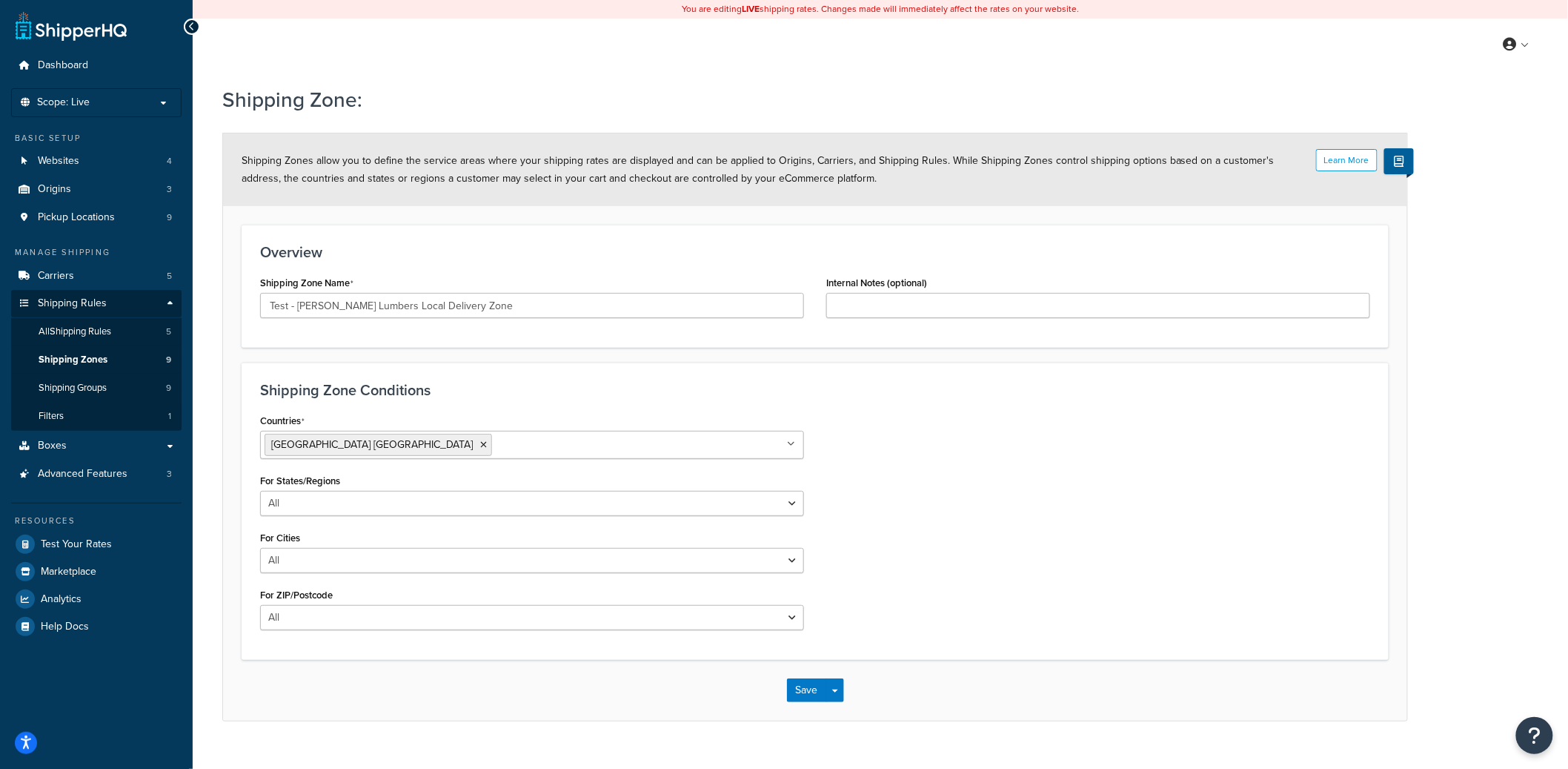
click at [997, 399] on div "Shipping Zone Conditions Countries [GEOGRAPHIC_DATA] [GEOGRAPHIC_DATA] All Coun…" at bounding box center [816, 511] width 1148 height 297
click at [327, 509] on select "All Including Excluding" at bounding box center [532, 503] width 544 height 25
select select "including"
click at [260, 491] on select "All Including Excluding" at bounding box center [532, 503] width 544 height 25
click at [292, 560] on input "State/Regions" at bounding box center [330, 561] width 131 height 16
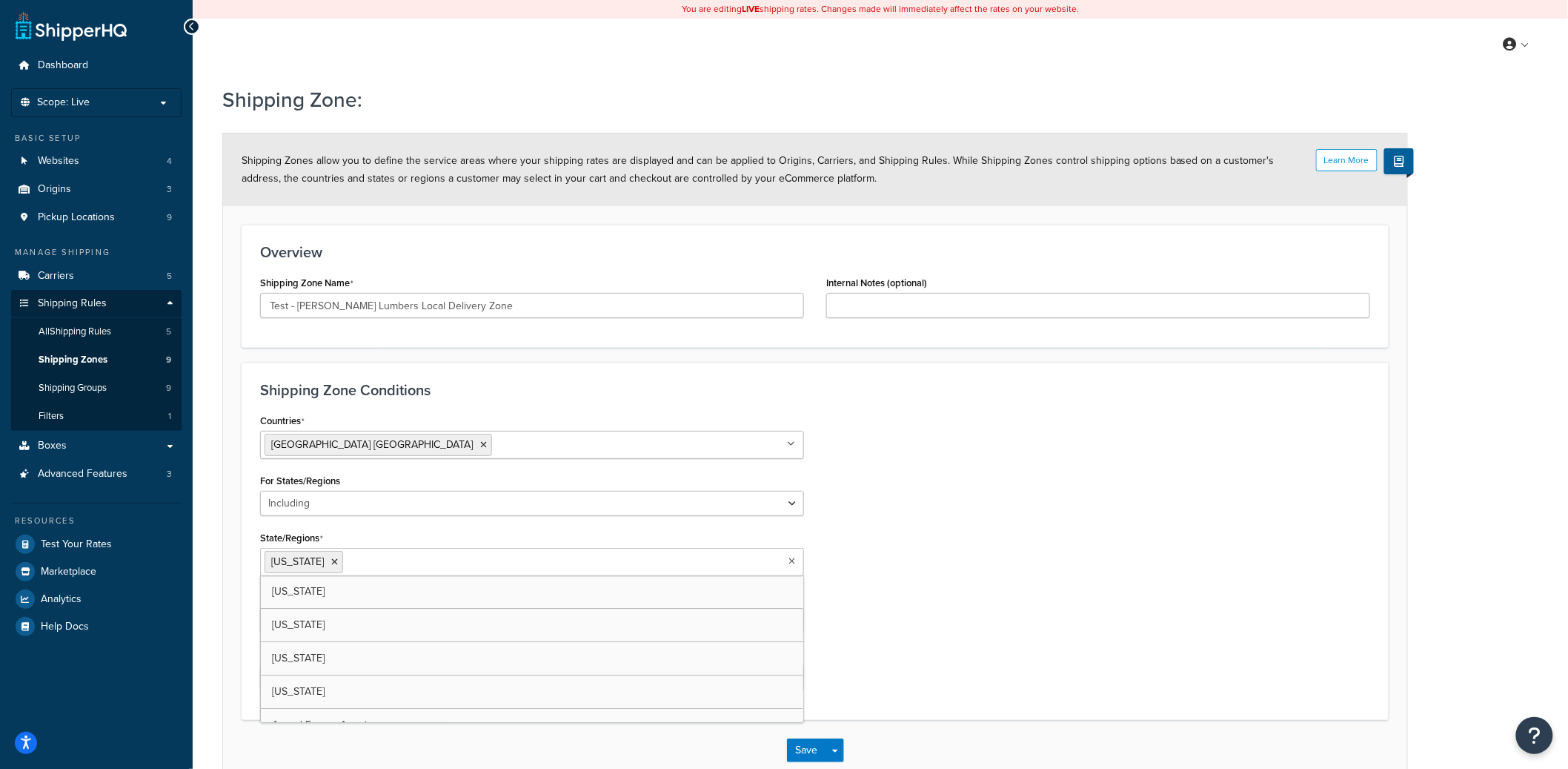
click at [348, 575] on ul "[US_STATE]" at bounding box center [532, 562] width 544 height 28
click at [351, 564] on input "State/Regions" at bounding box center [412, 561] width 131 height 16
type input "was"
click at [946, 531] on div "Countries United States USA All Countries ALL Afghanistan AFG Albania ALB Alger…" at bounding box center [816, 527] width 1133 height 234
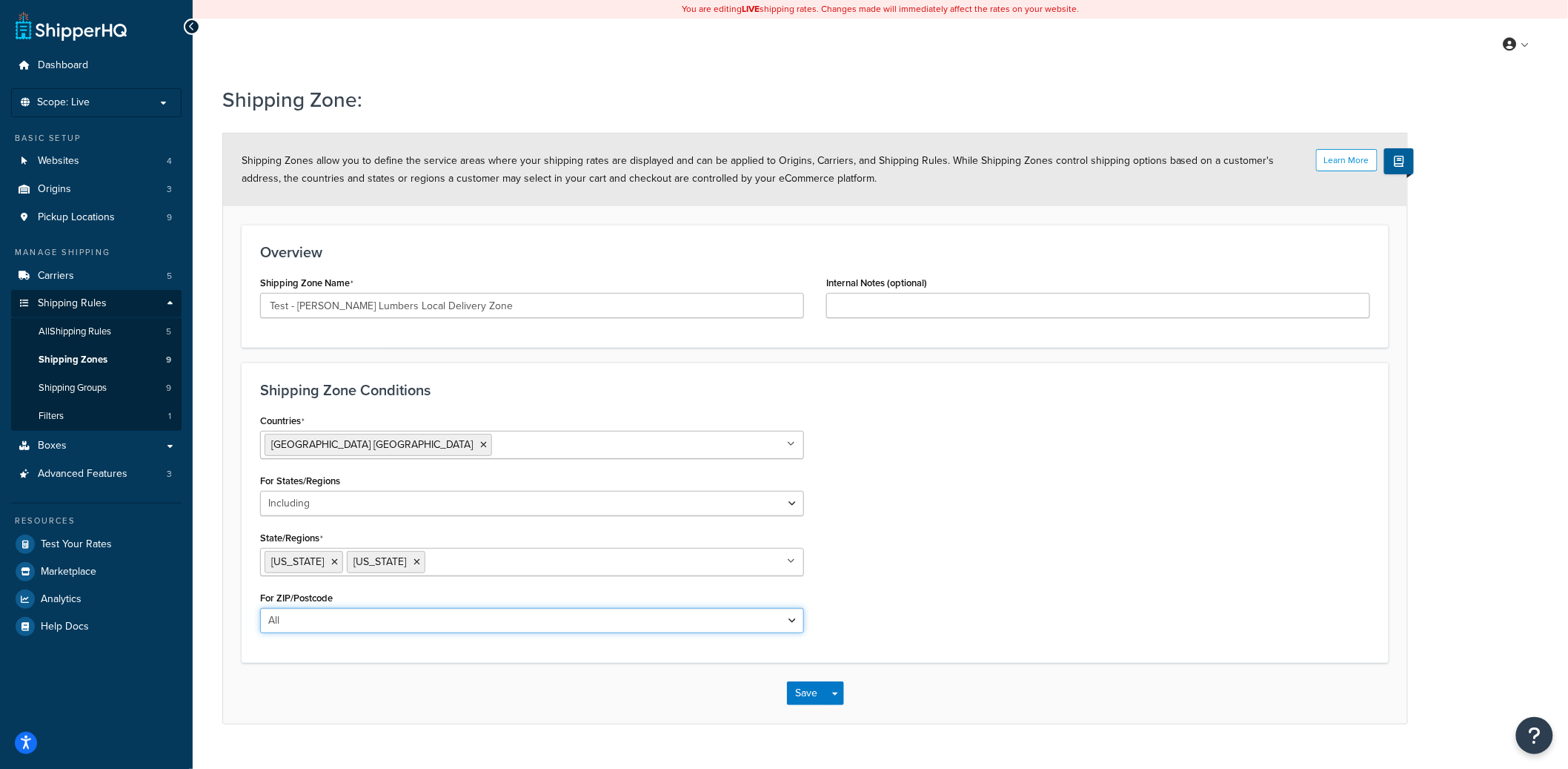
click at [431, 631] on select "All Including Excluding" at bounding box center [532, 621] width 544 height 25
select select "including"
click at [260, 609] on select "All Including Excluding" at bounding box center [532, 621] width 544 height 25
click at [307, 719] on textarea "ZIP/Postcodes" at bounding box center [532, 692] width 544 height 55
paste textarea "98001,98002,98004-98009,98011,98012,98014,98015,98019,98020,98021,98024,98026,9…"
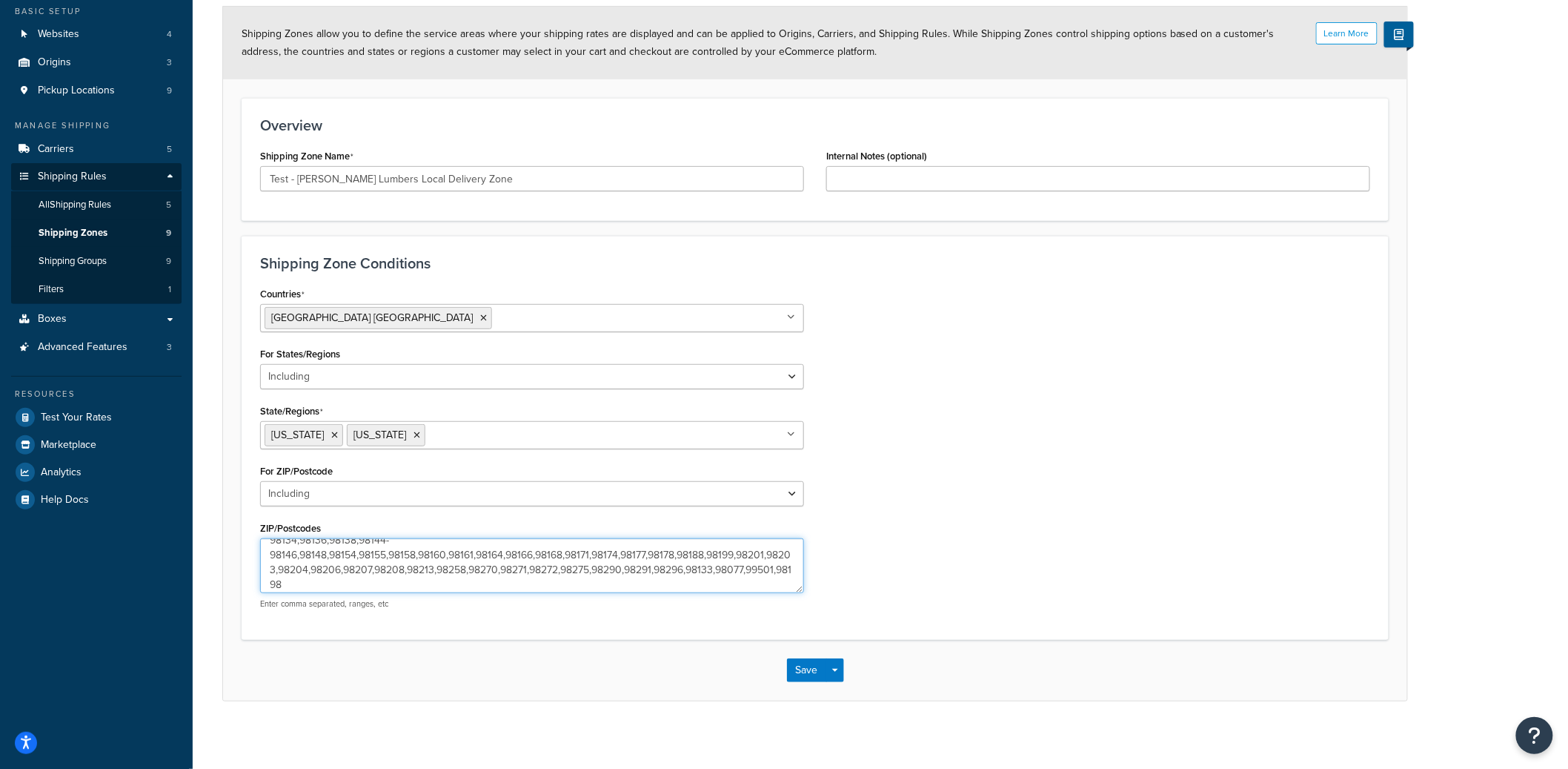
scroll to position [133, 0]
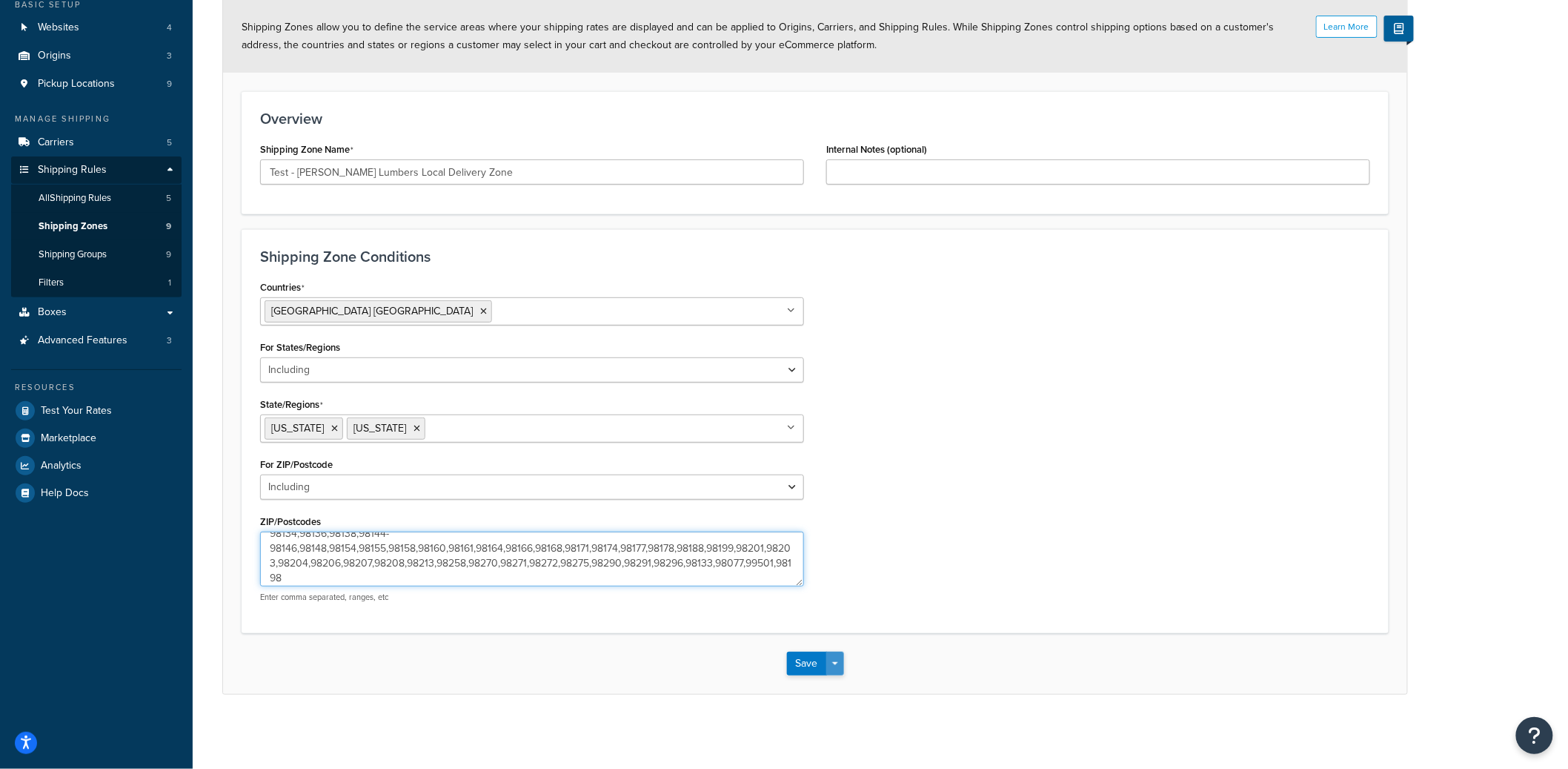
type textarea "98001,98002,98004-98009,98011,98012,98014,98015,98019,98020,98021,98024,98026,9…"
click at [836, 657] on button "Save Dropdown" at bounding box center [835, 663] width 18 height 24
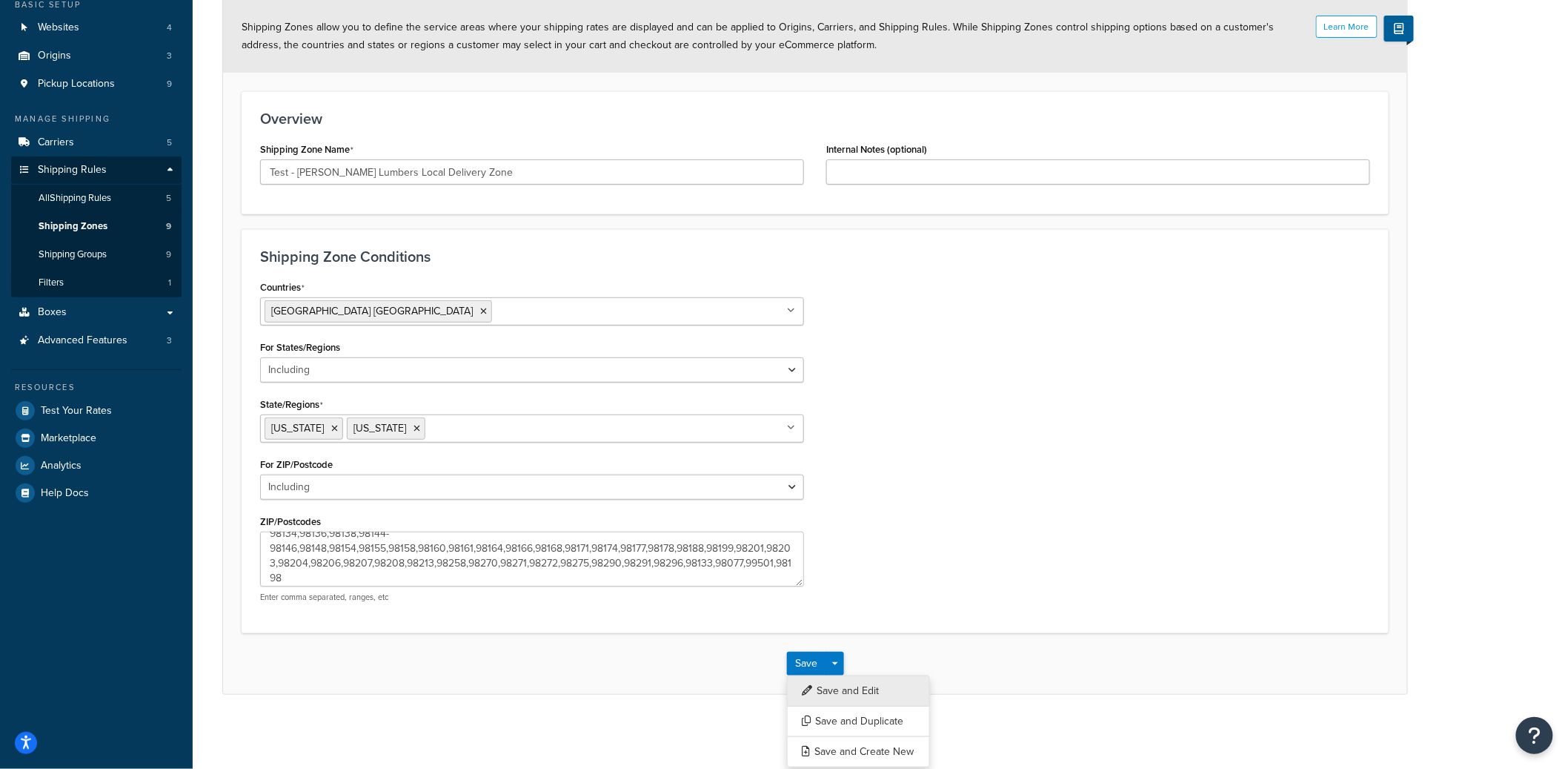
click at [836, 680] on button "Save and Edit" at bounding box center [859, 691] width 143 height 31
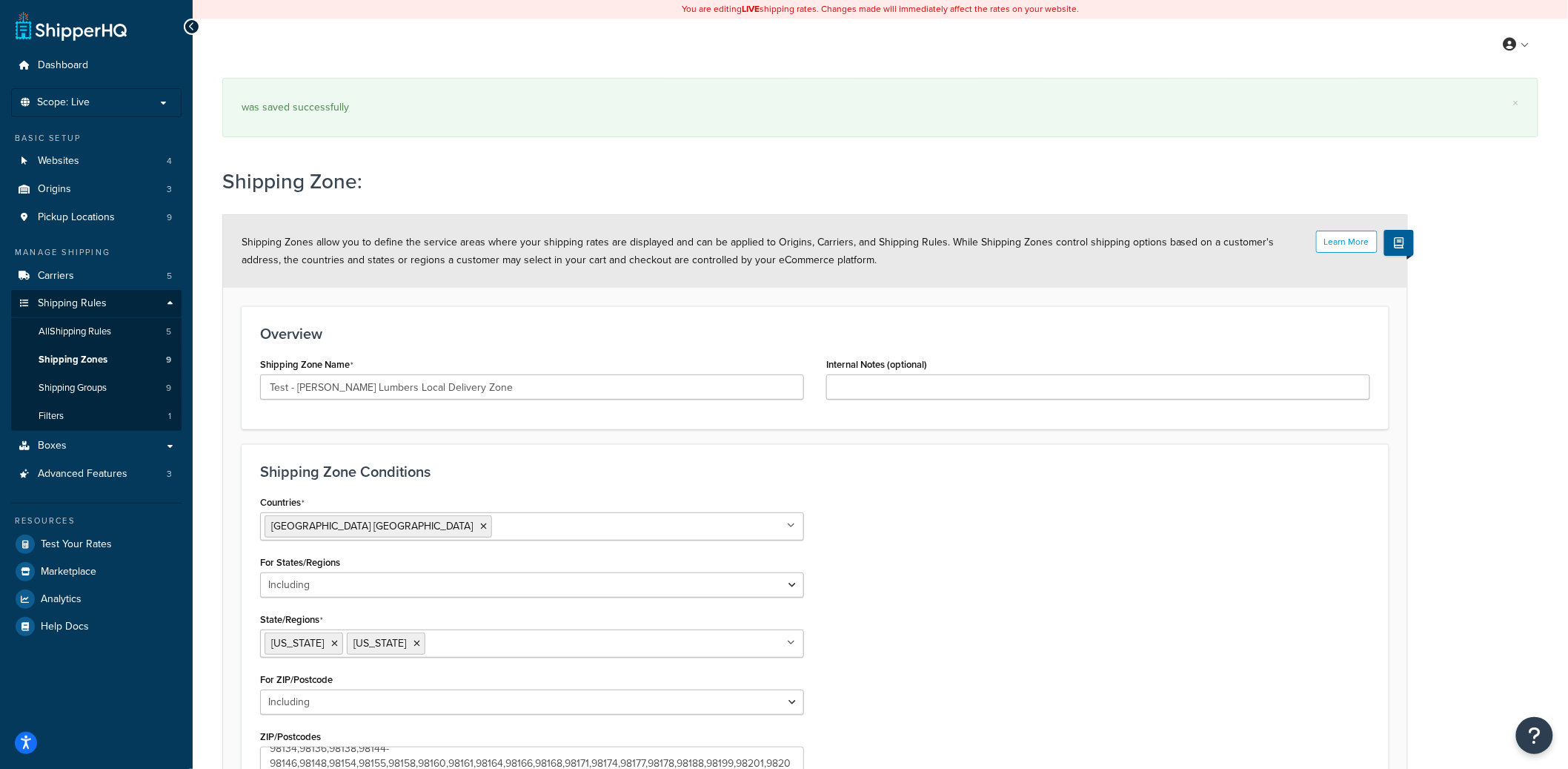
select select "including"
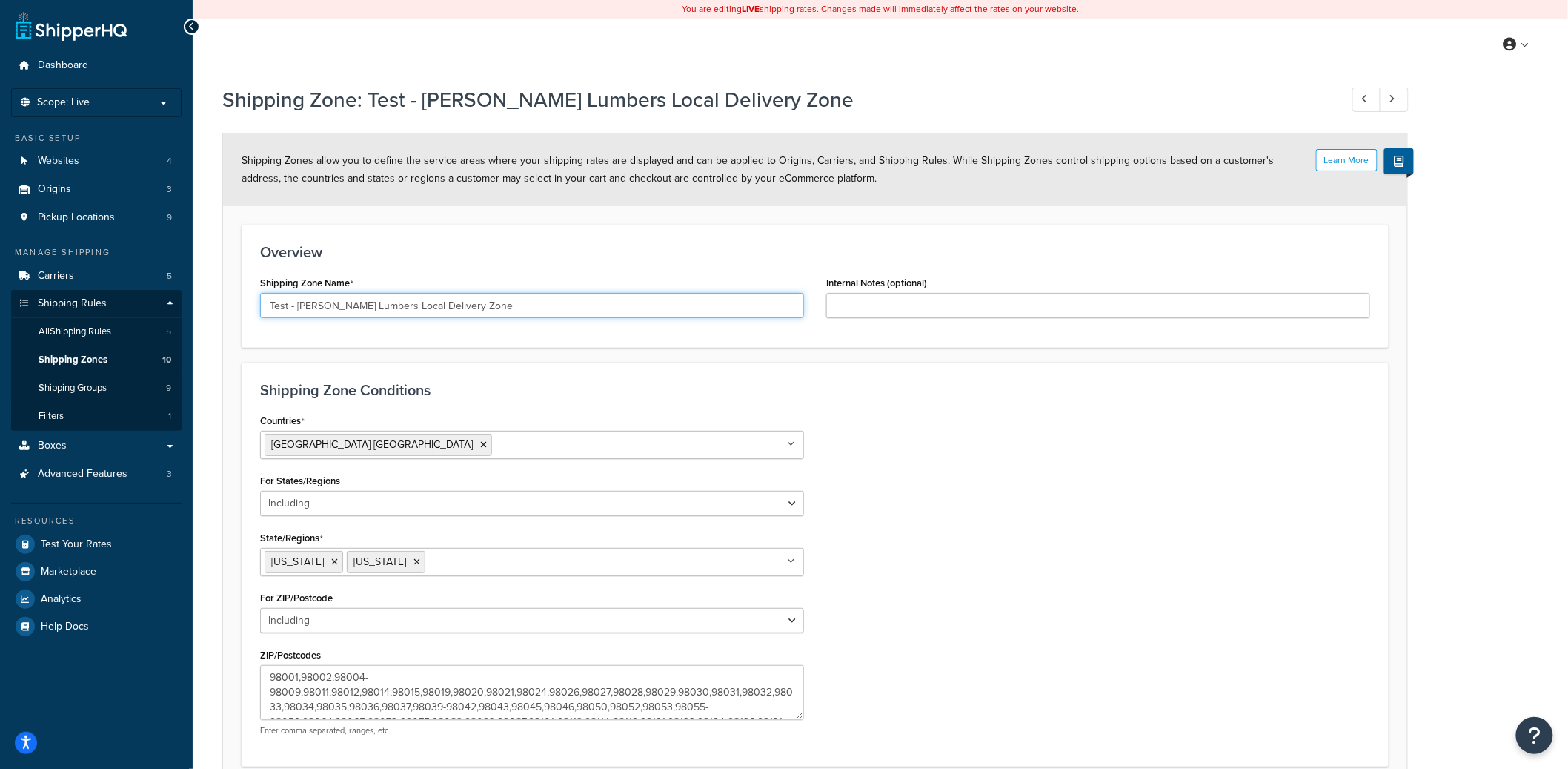
click at [397, 306] on input "Test - Dunn Lumbers Local Delivery Zone" at bounding box center [532, 305] width 544 height 25
click at [296, 303] on input "Test - Dunn Lumbers Local Delivery Zone" at bounding box center [532, 305] width 544 height 25
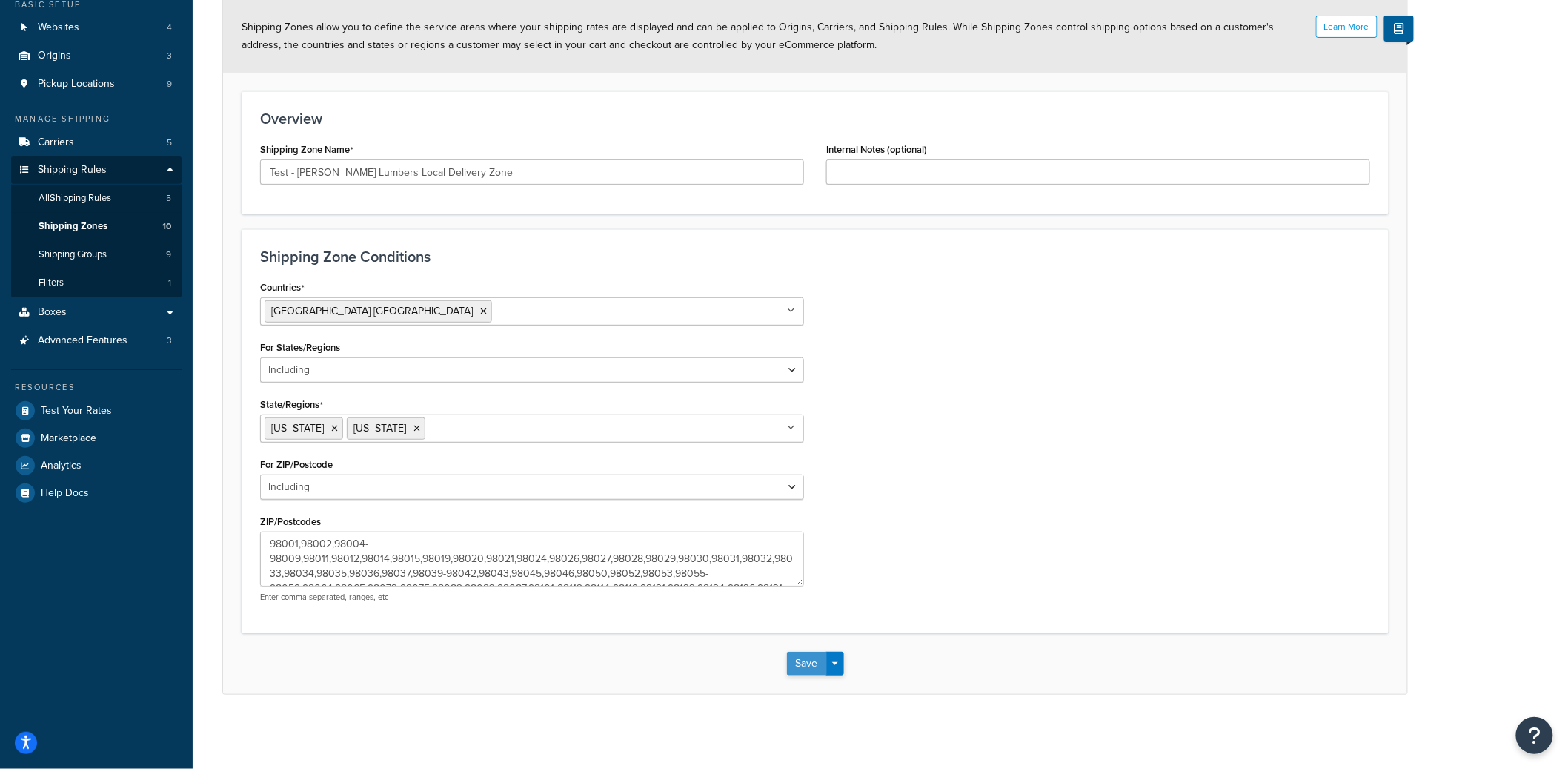
click at [806, 669] on button "Save" at bounding box center [807, 663] width 40 height 24
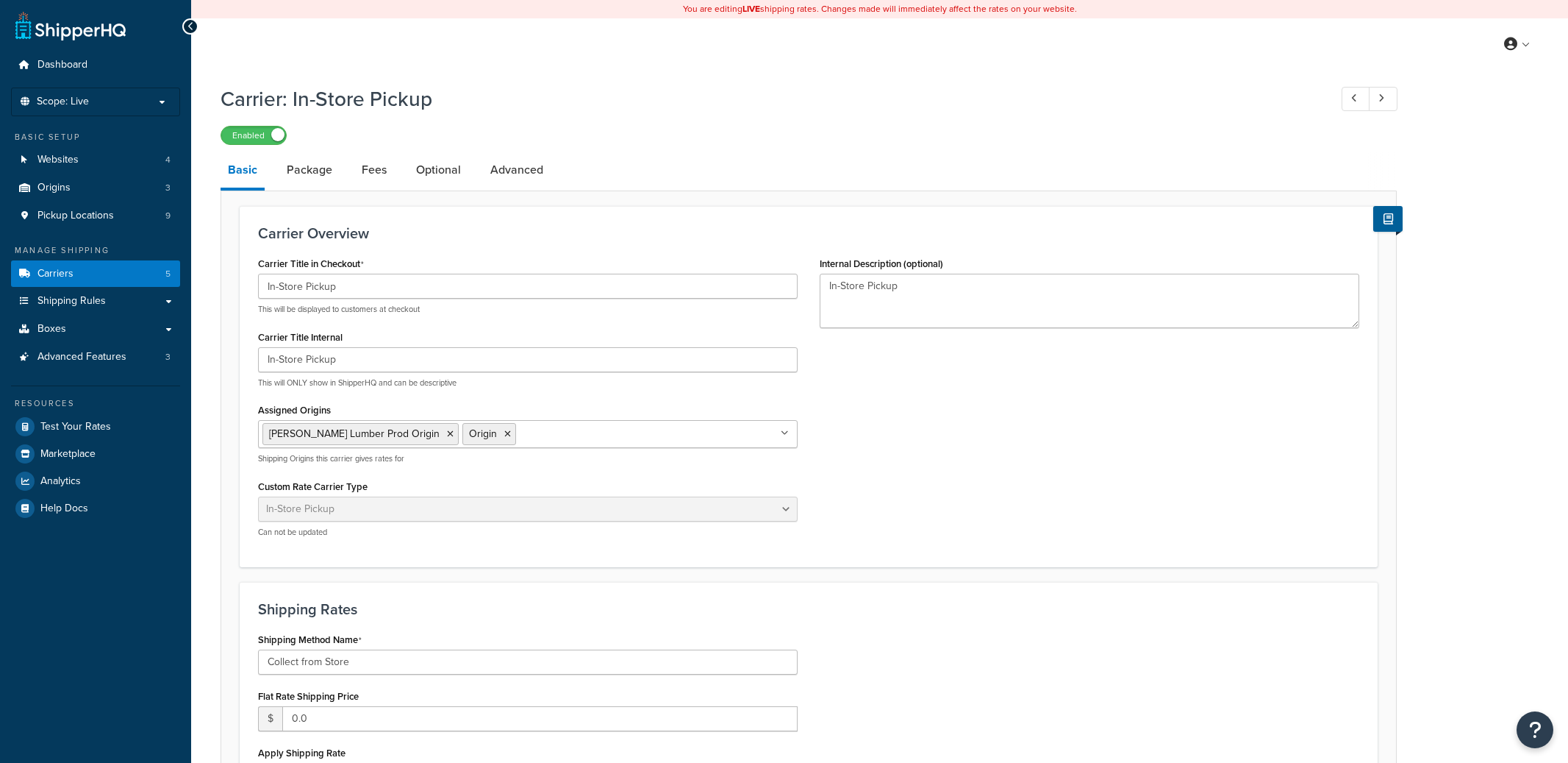
select select "pickup"
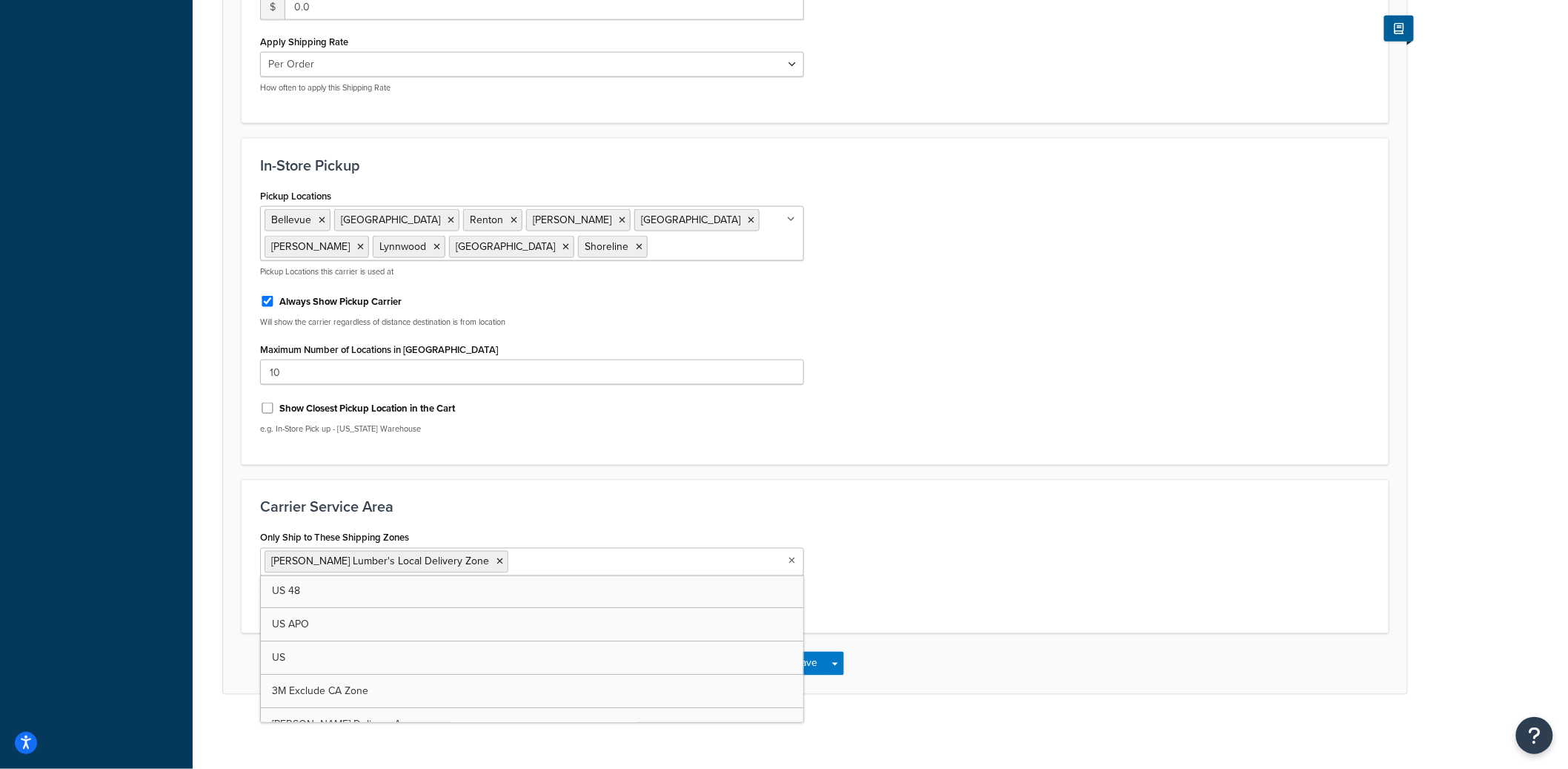
click at [512, 558] on input "Only Ship to These Shipping Zones" at bounding box center [577, 561] width 131 height 16
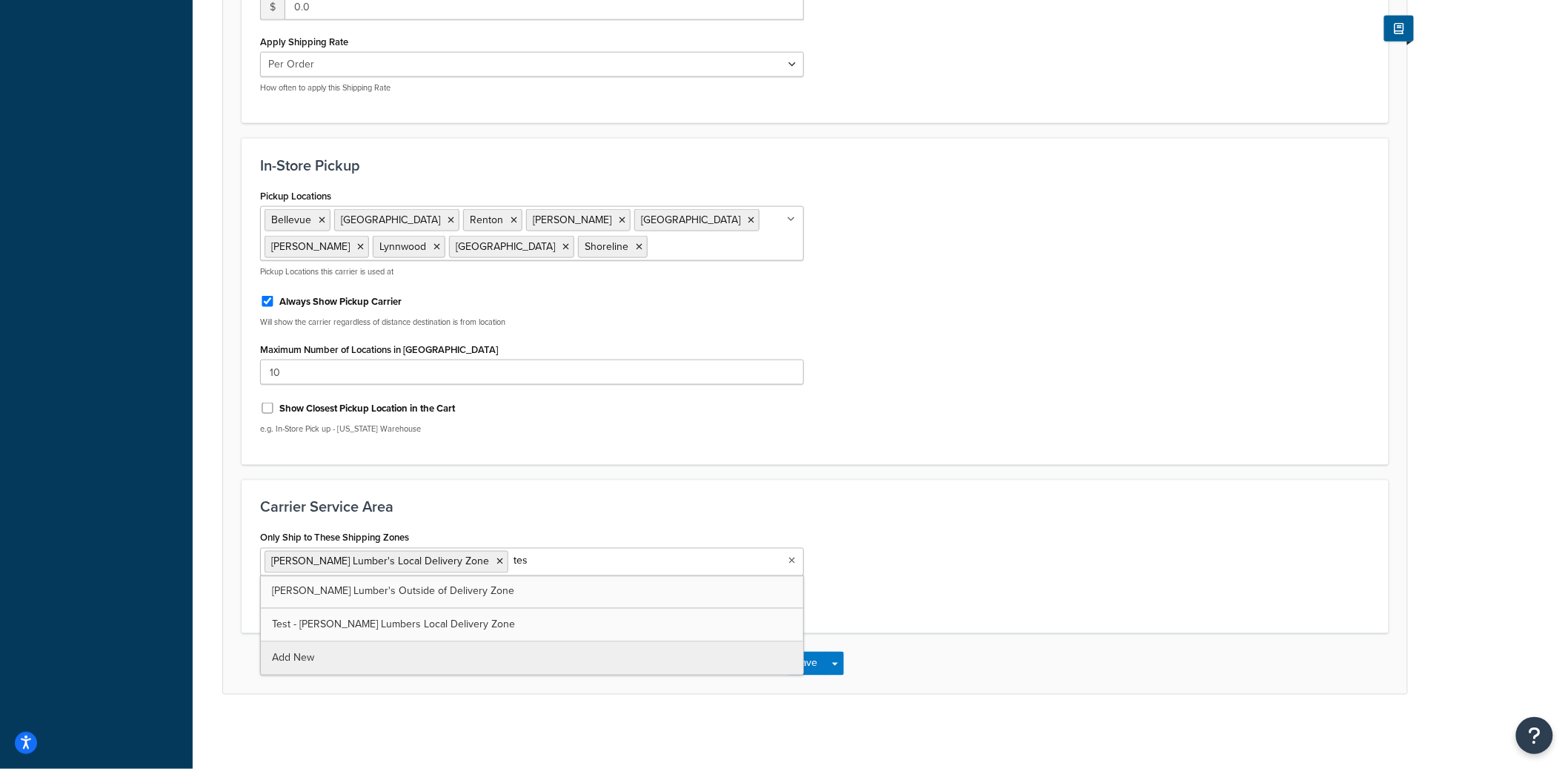
type input "test"
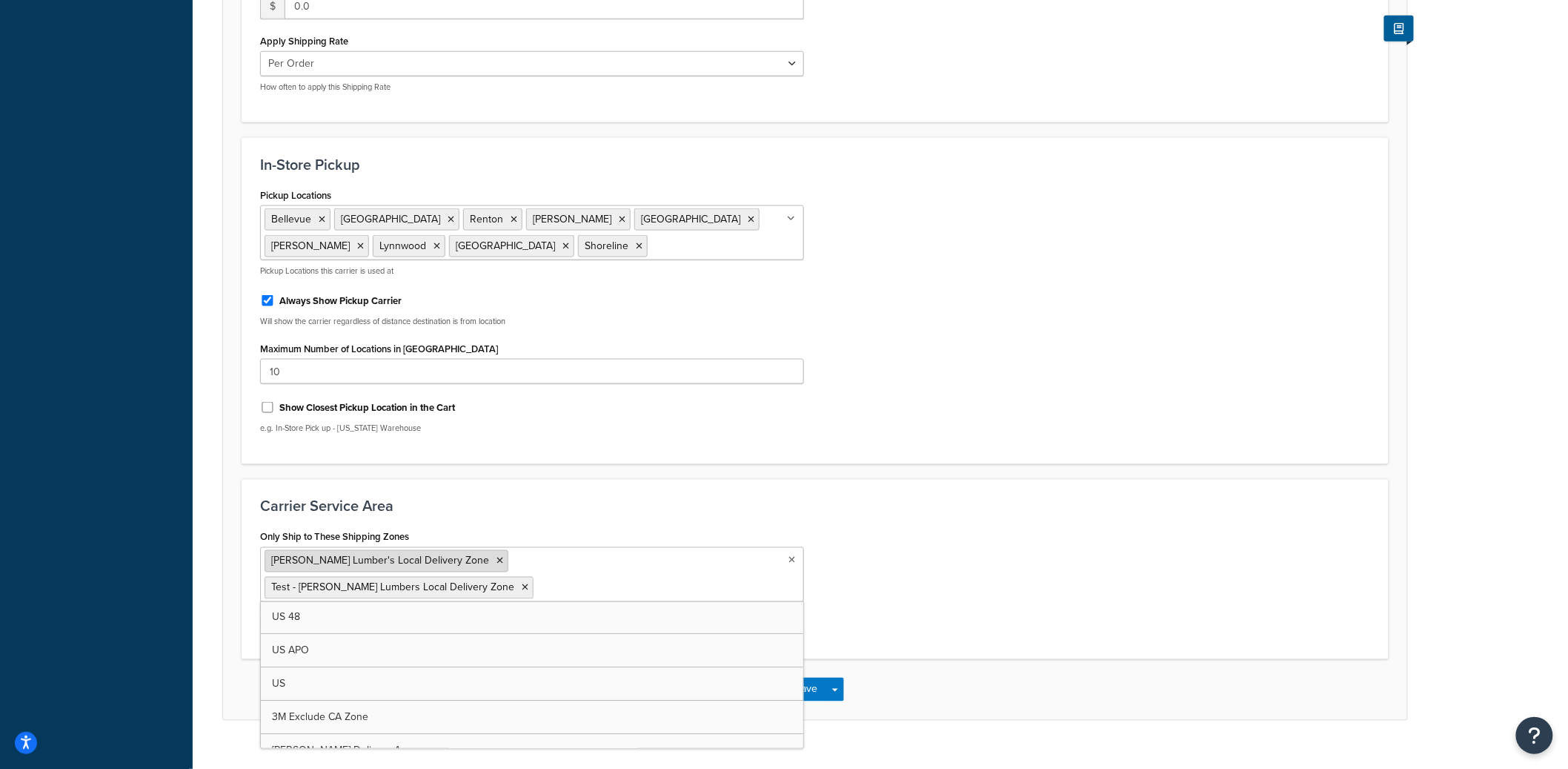
click at [496, 558] on icon at bounding box center [499, 561] width 7 height 9
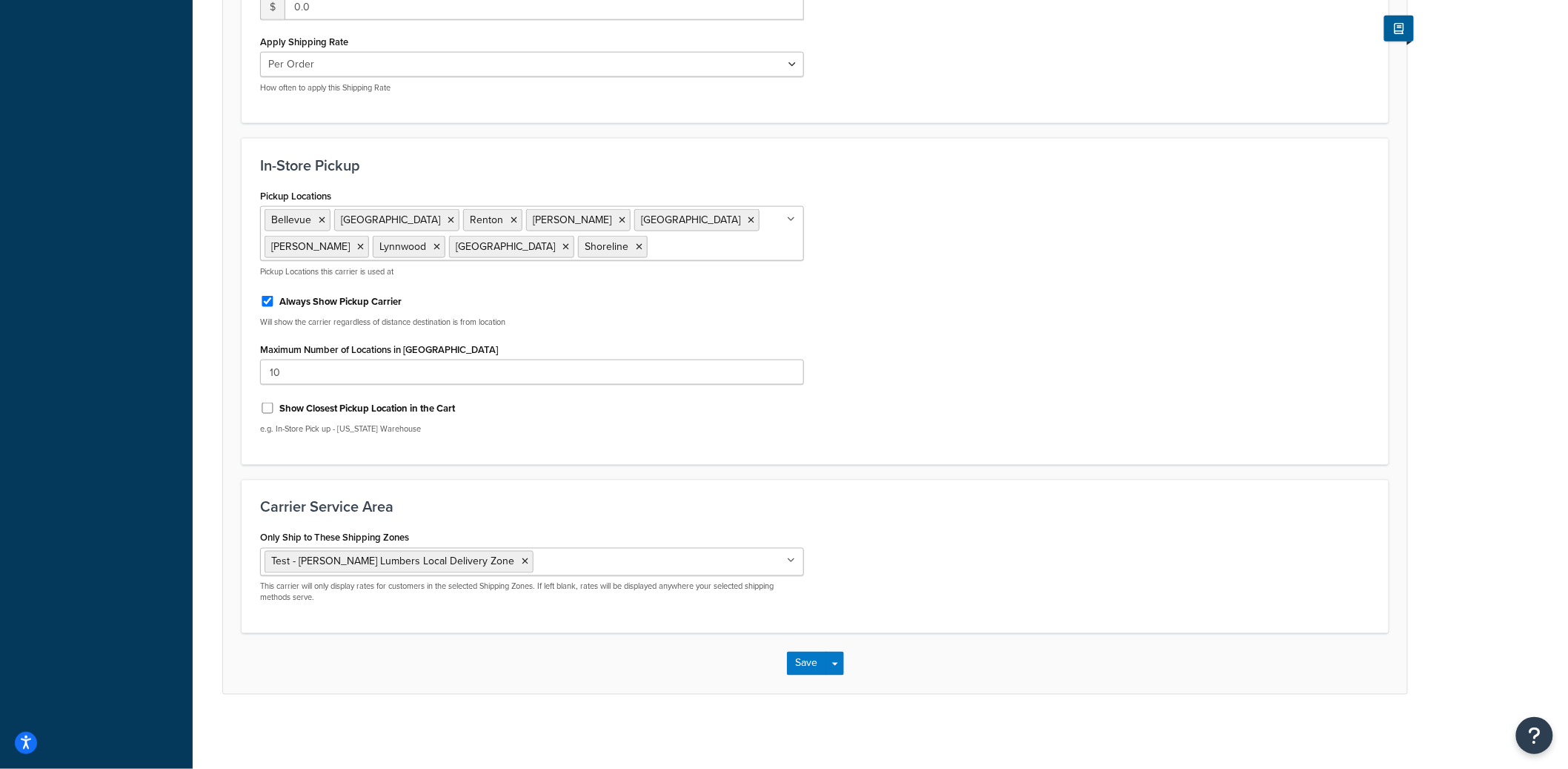
click at [896, 488] on div "Carrier Service Area Only Ship to These Shipping Zones Test - [PERSON_NAME] Lum…" at bounding box center [816, 556] width 1148 height 154
click at [836, 661] on button "Save Dropdown" at bounding box center [835, 663] width 18 height 24
click at [833, 685] on button "Save and Edit" at bounding box center [841, 691] width 108 height 31
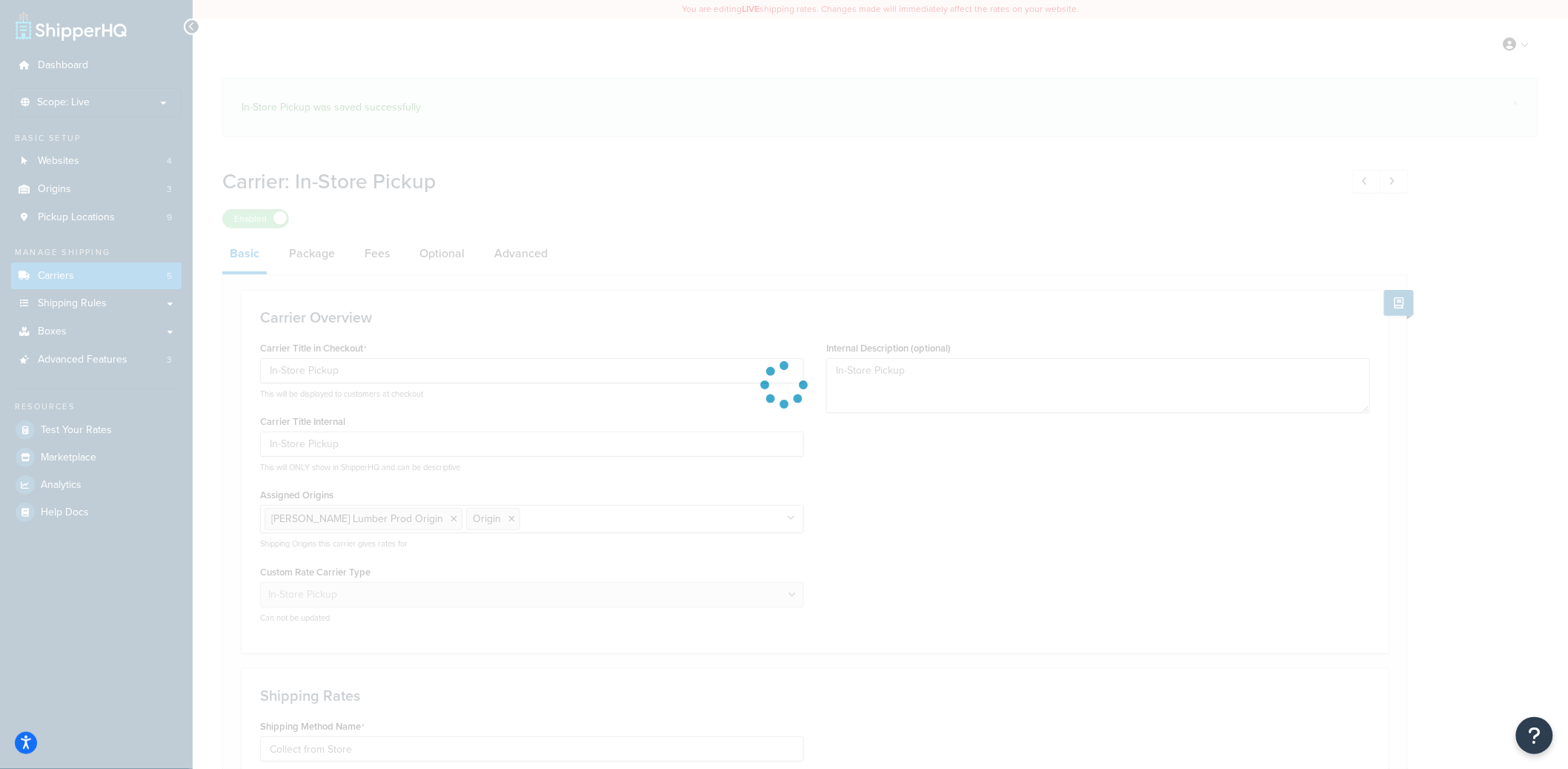
select select "pickup"
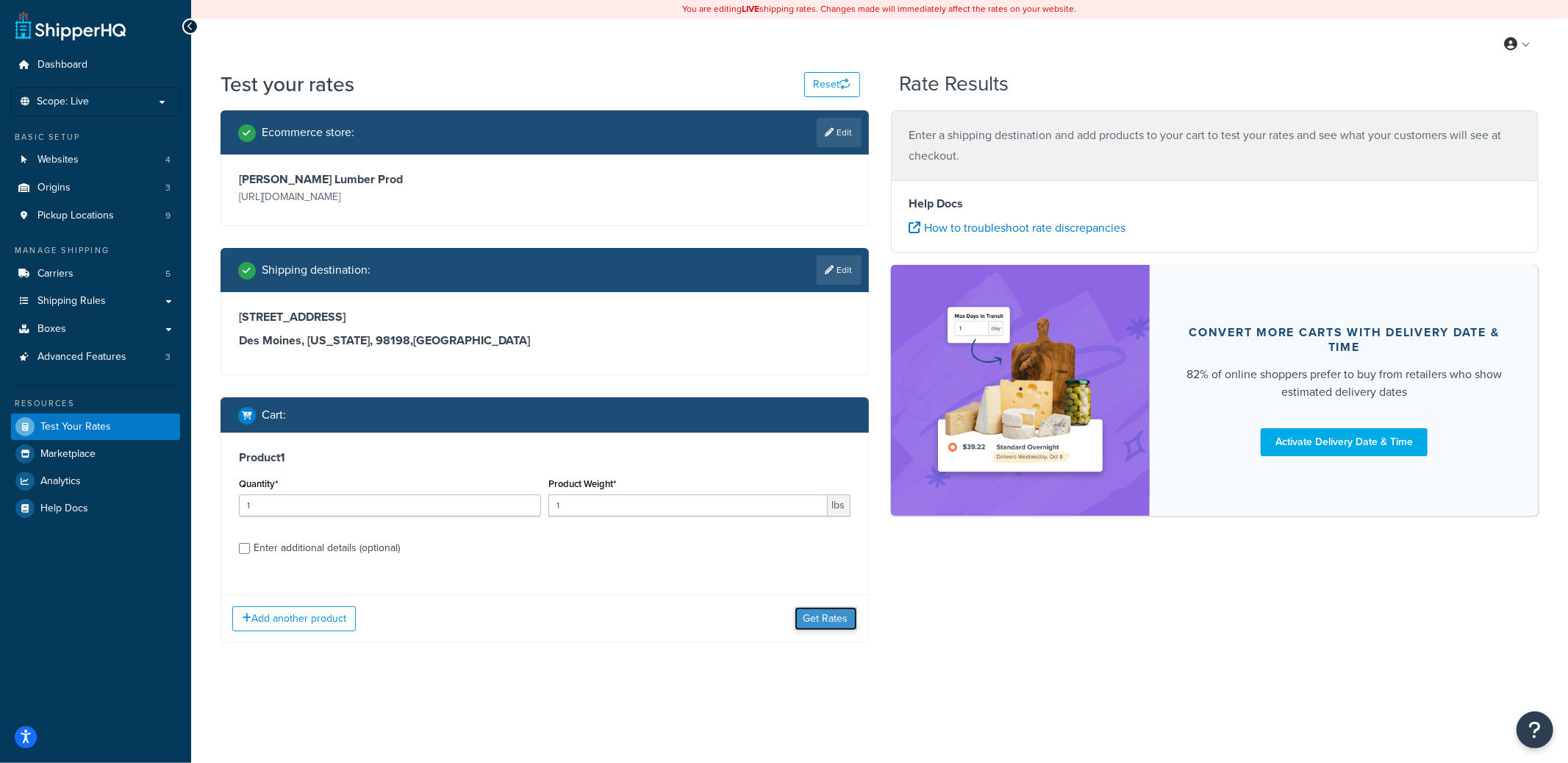
click at [818, 615] on button "Get Rates" at bounding box center [826, 619] width 63 height 24
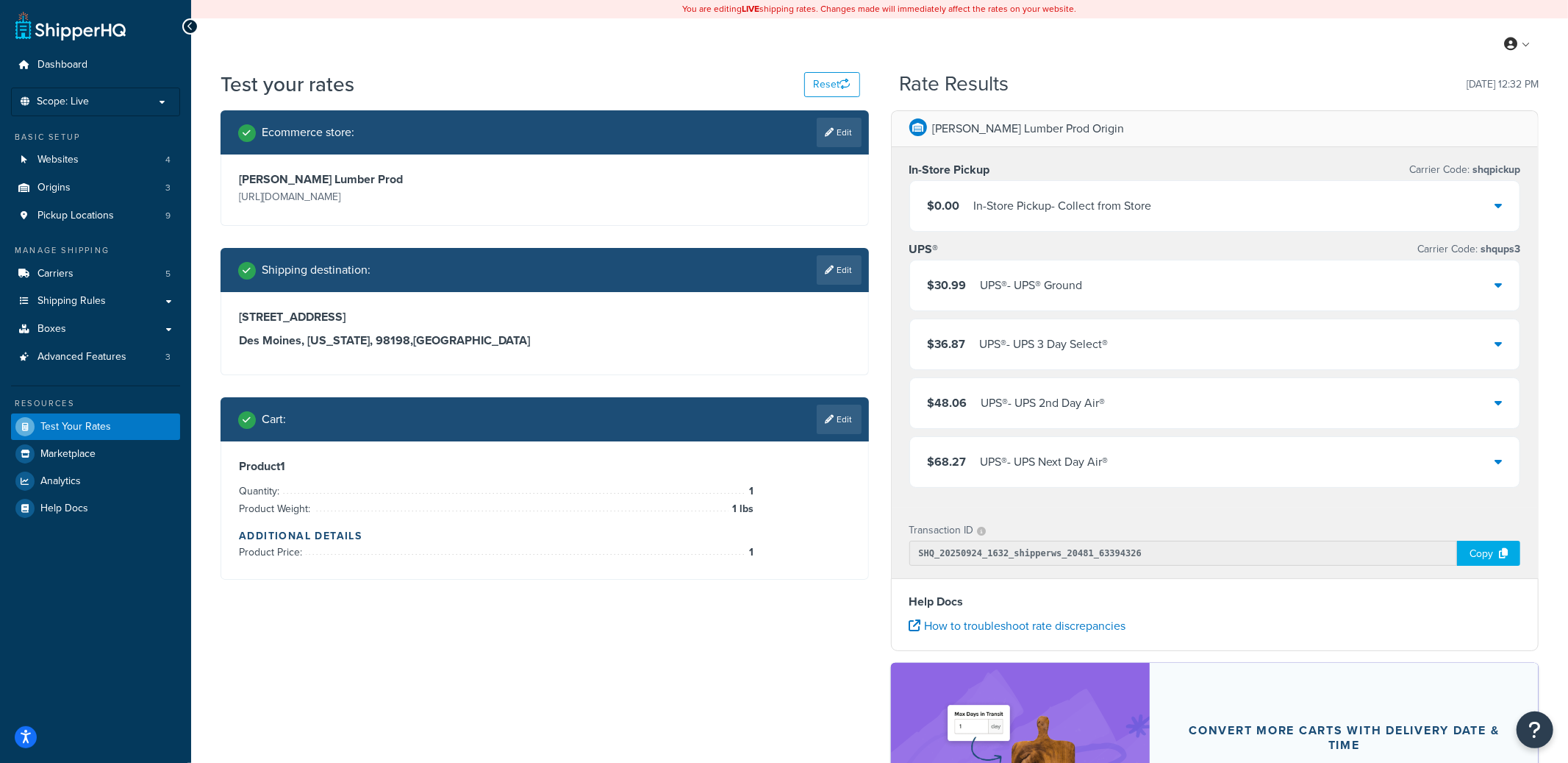
select select "WA"
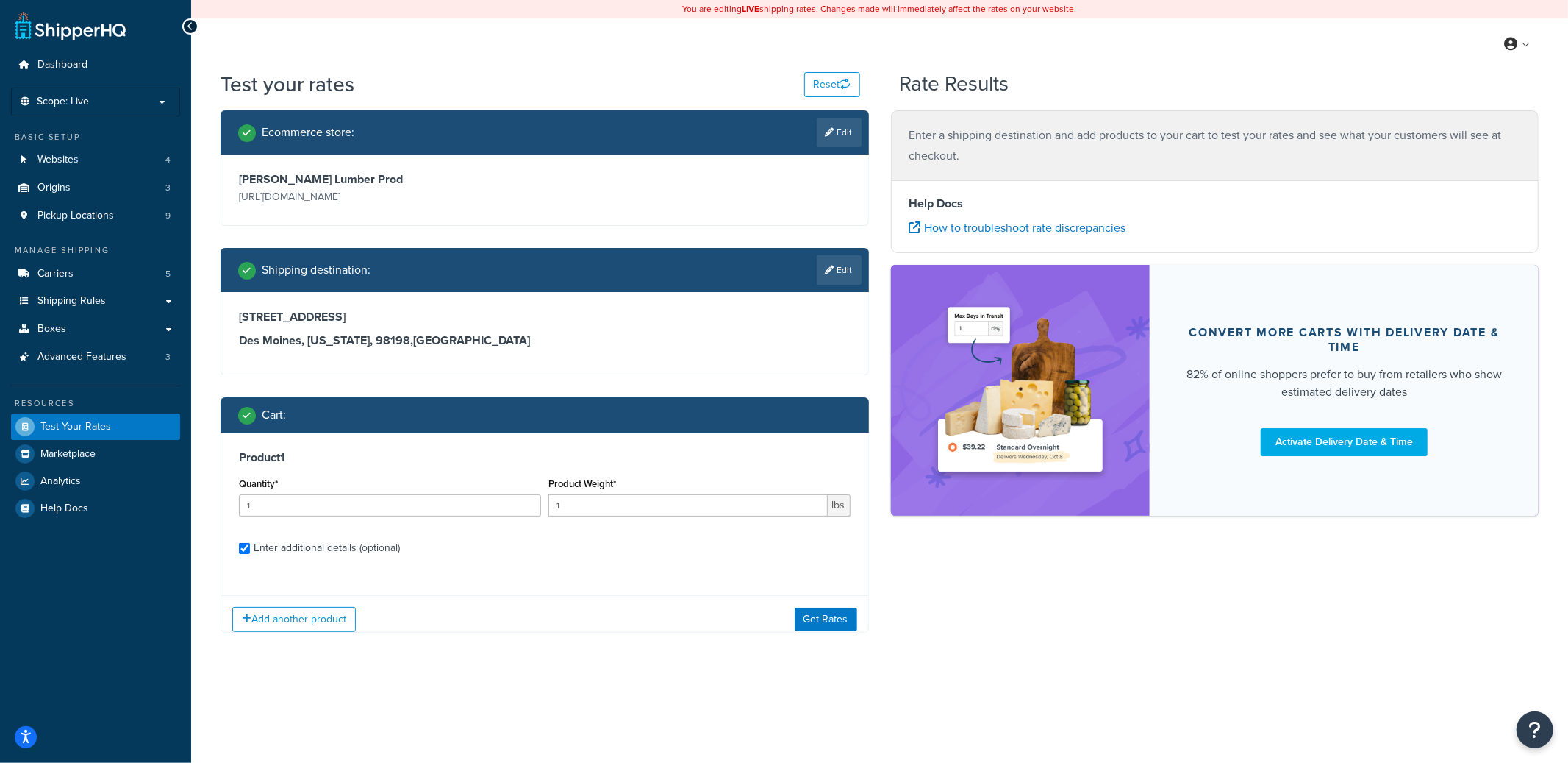
checkbox input "true"
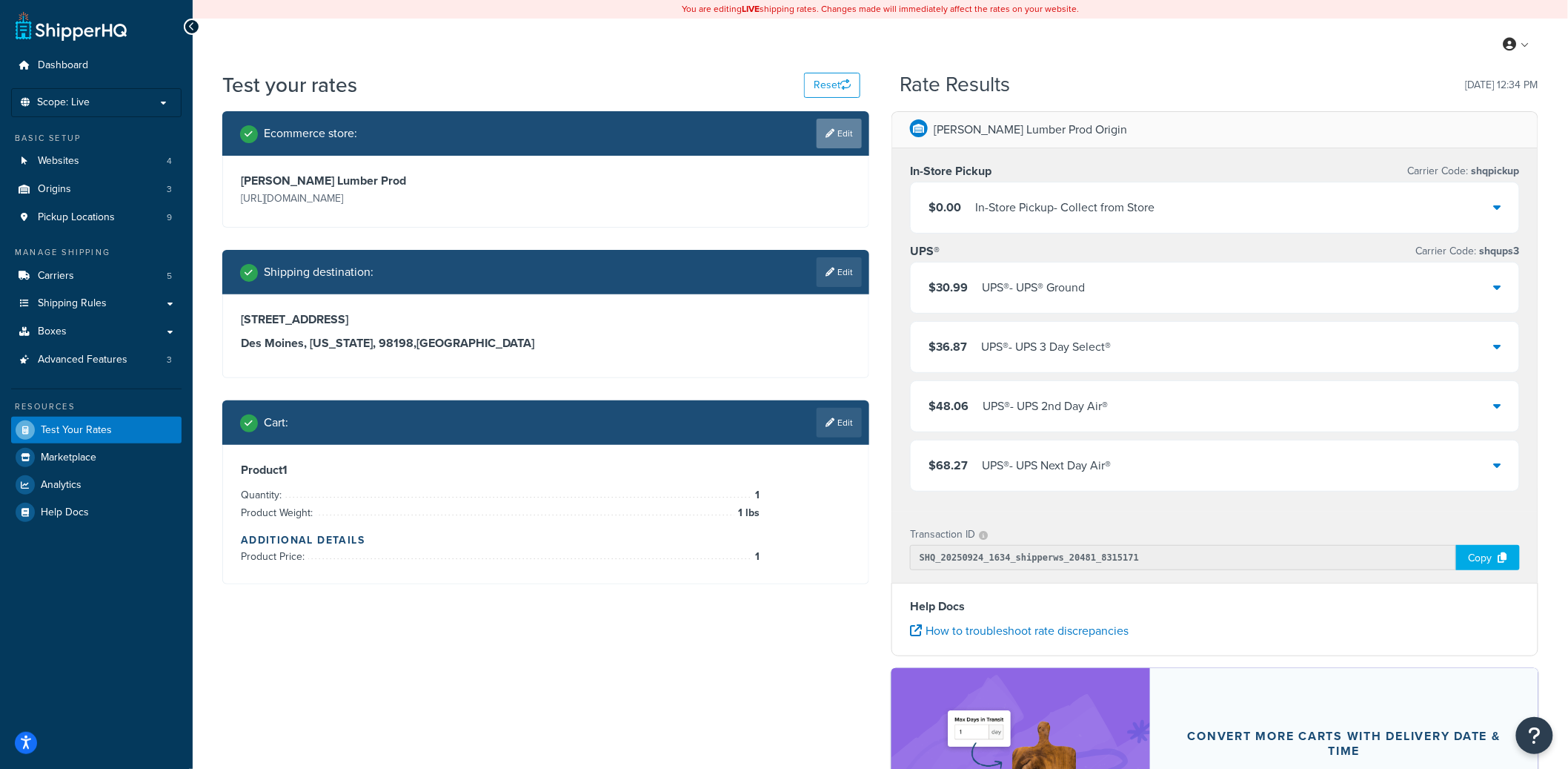
click at [836, 137] on link "Edit" at bounding box center [839, 133] width 45 height 30
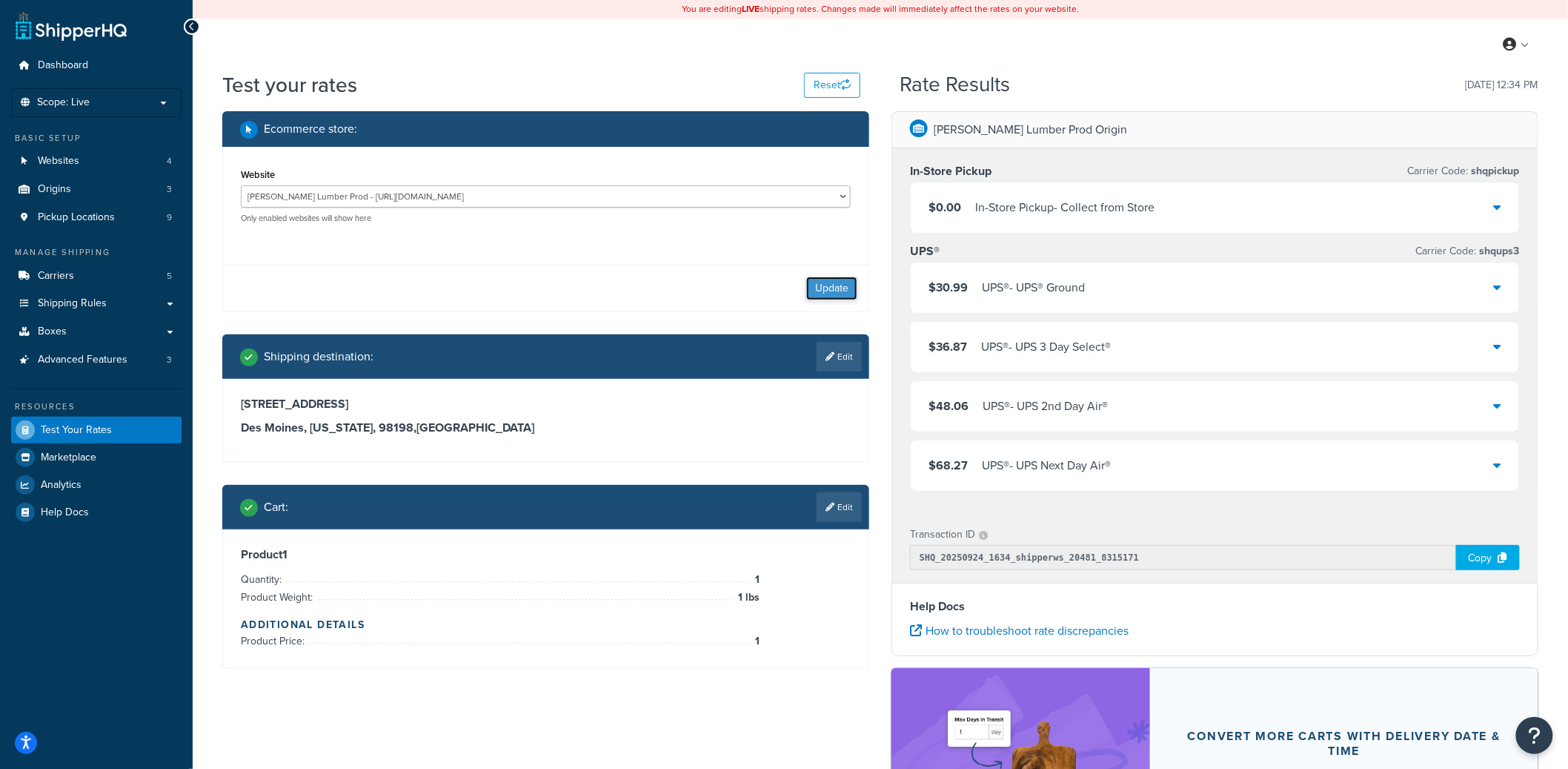
click at [849, 297] on button "Update" at bounding box center [832, 288] width 51 height 24
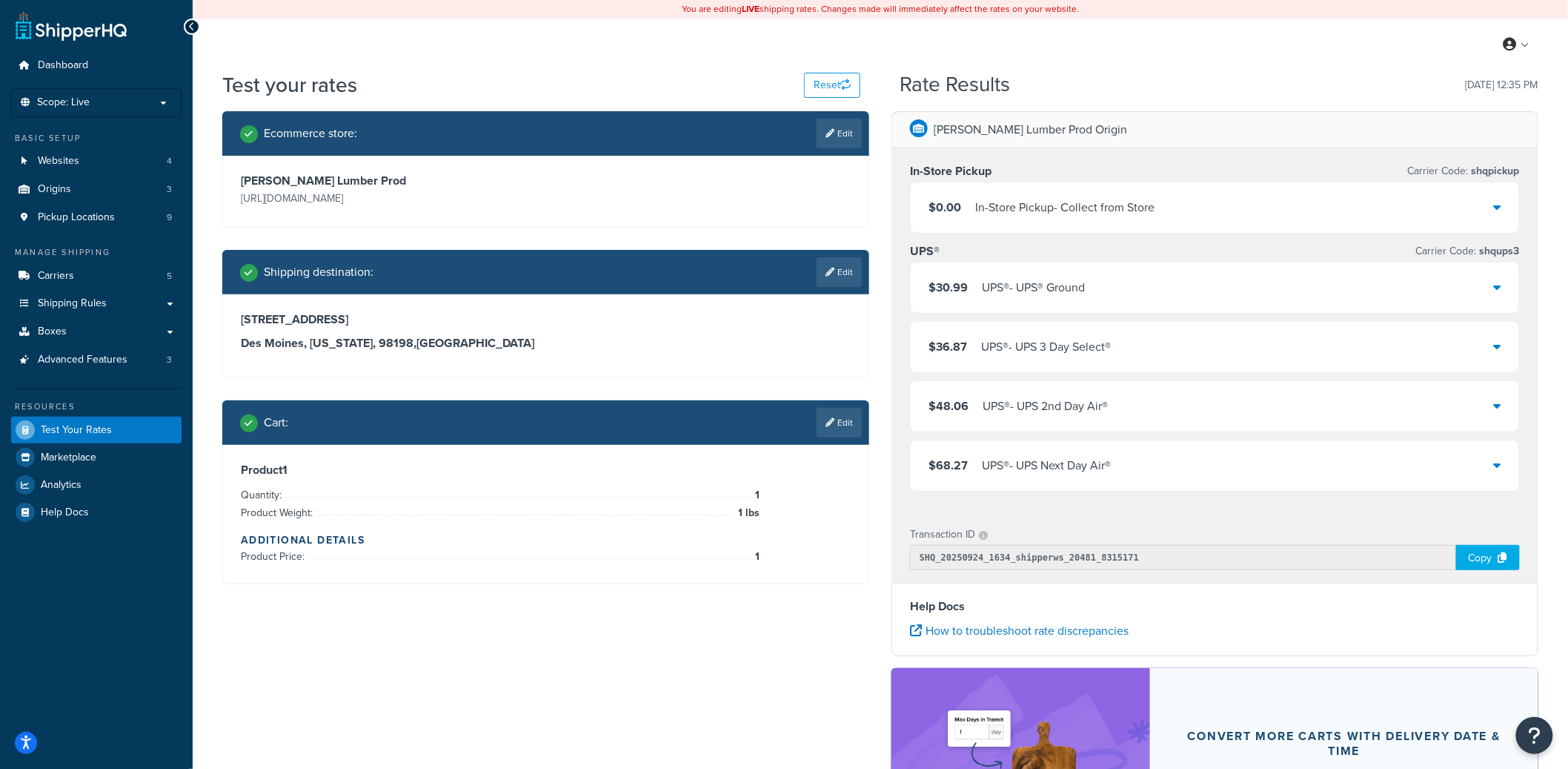
select select "TX"
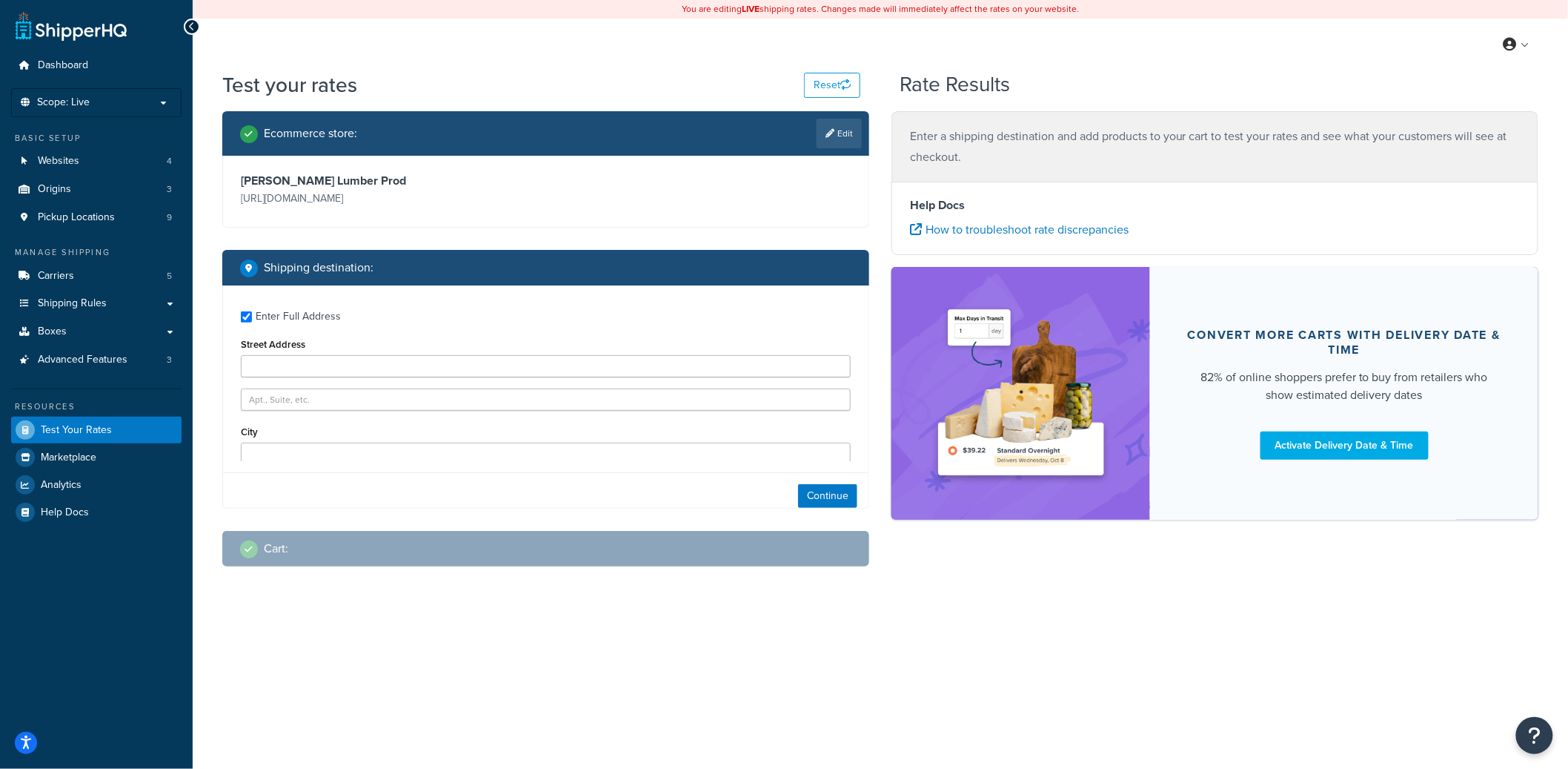
type input "602 S 192nd Pl"
type input "Des Moines"
type input "98148"
select select "WA"
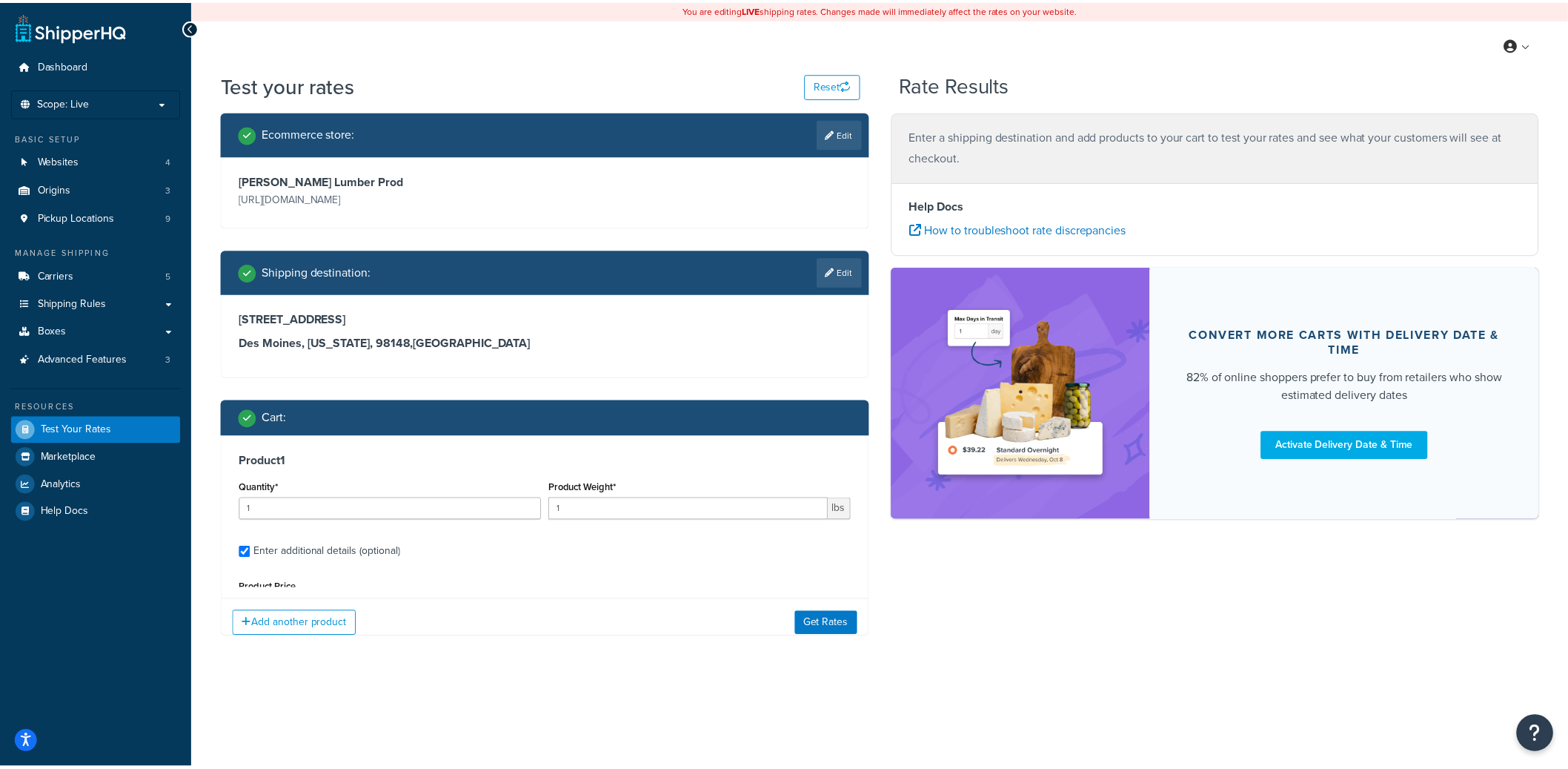
scroll to position [0, 0]
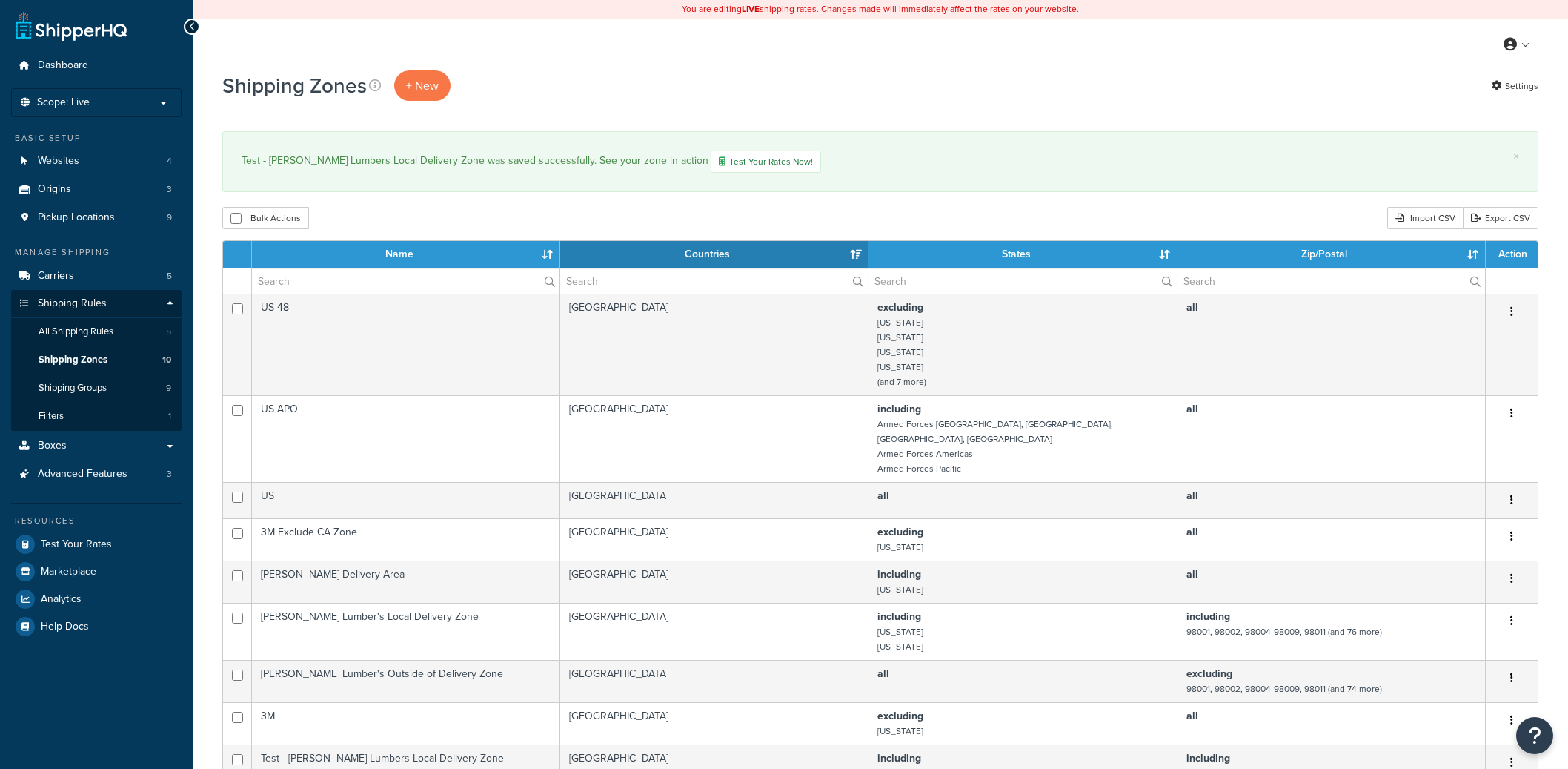
select select "15"
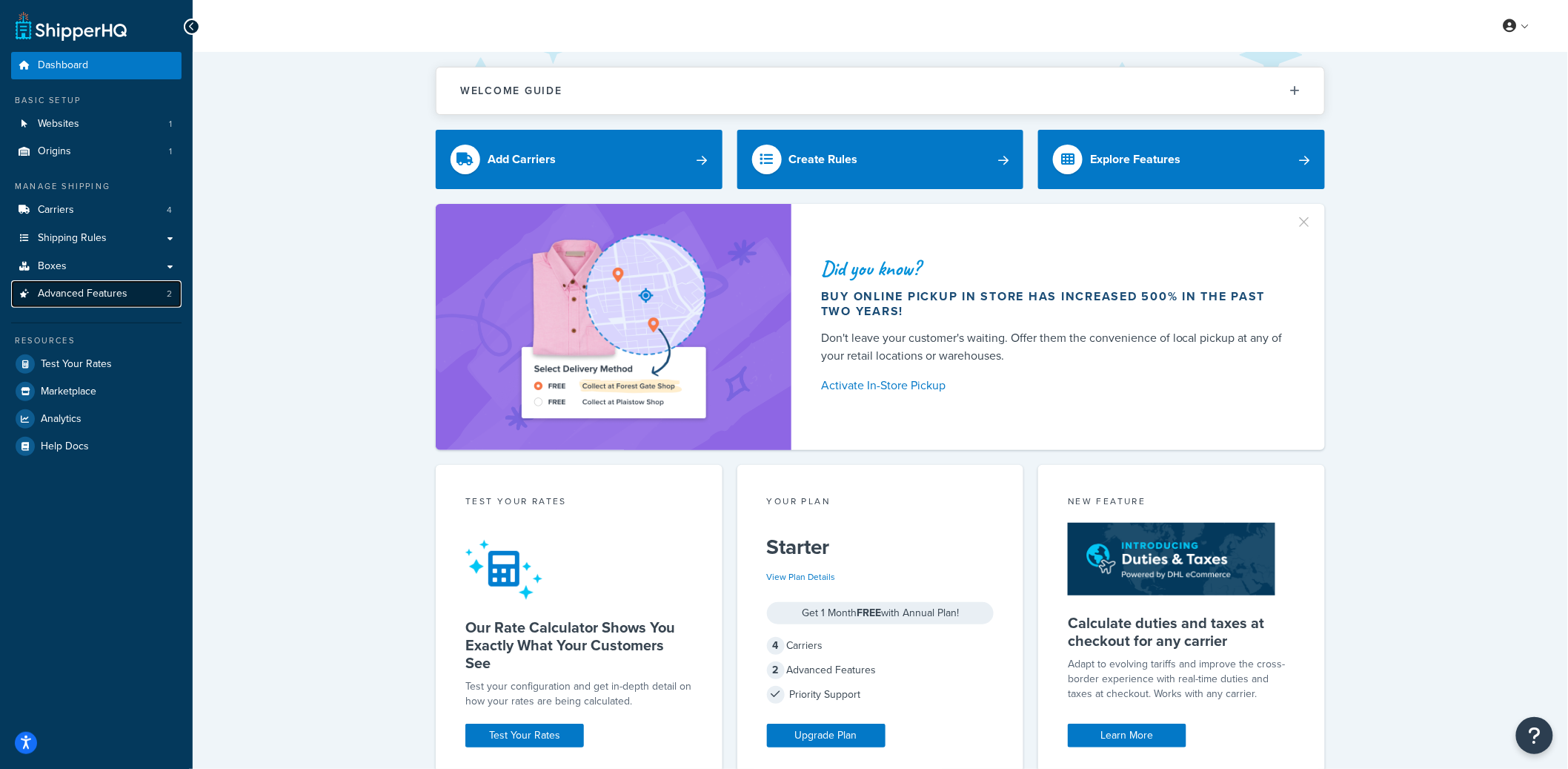
click at [98, 290] on span "Advanced Features" at bounding box center [83, 293] width 90 height 13
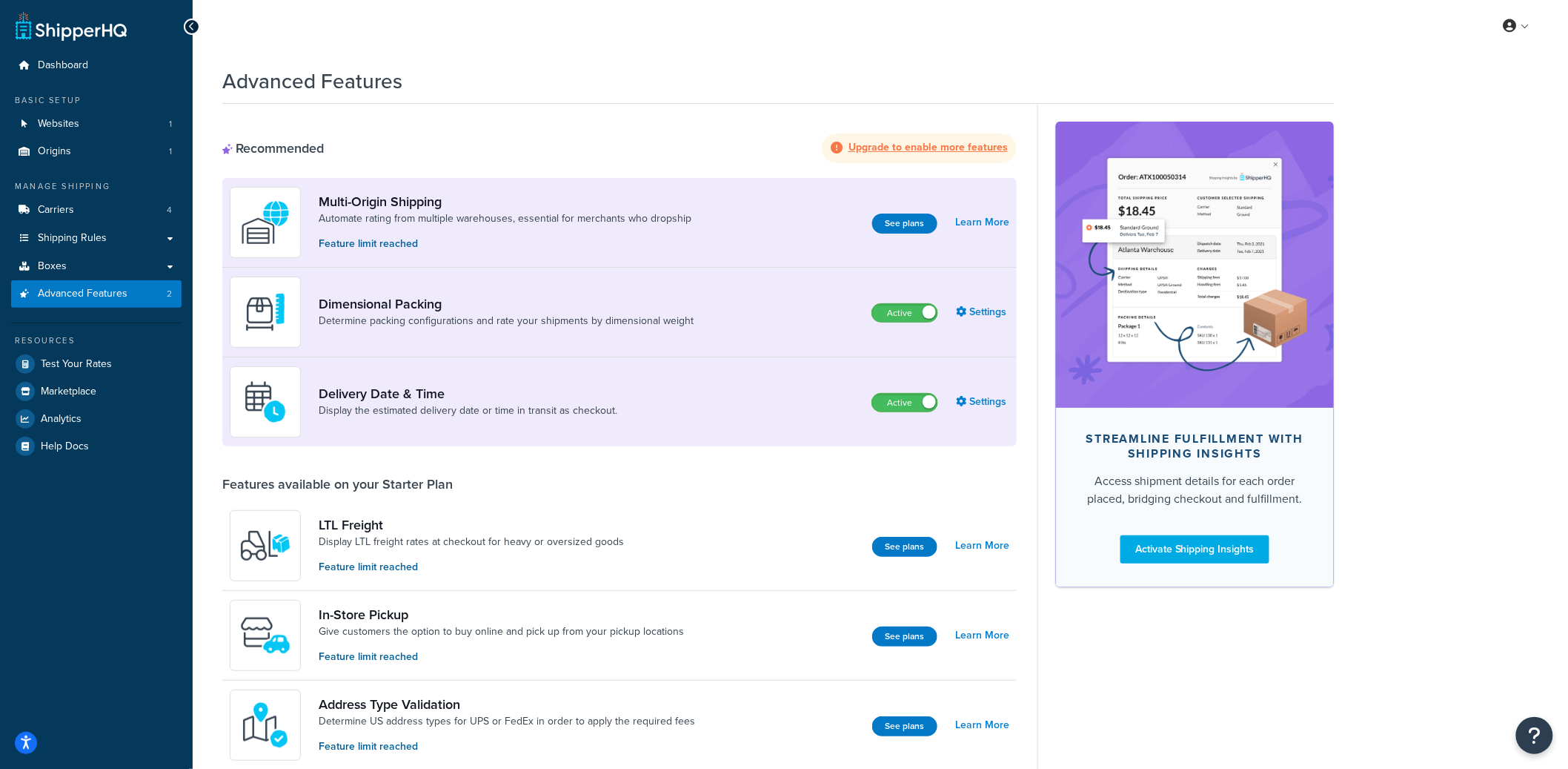
scroll to position [3, 0]
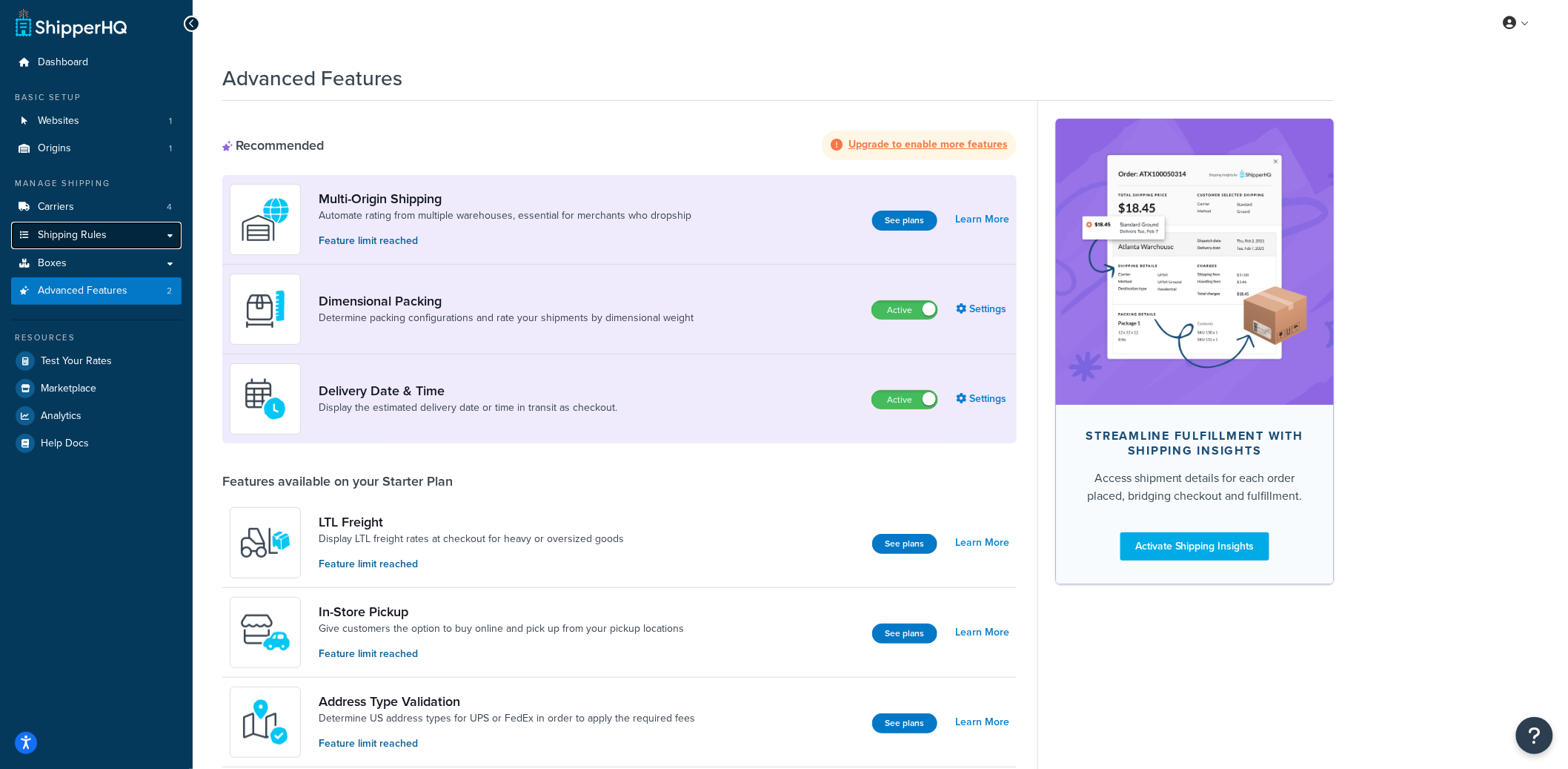
click at [138, 233] on link "Shipping Rules" at bounding box center [96, 235] width 170 height 28
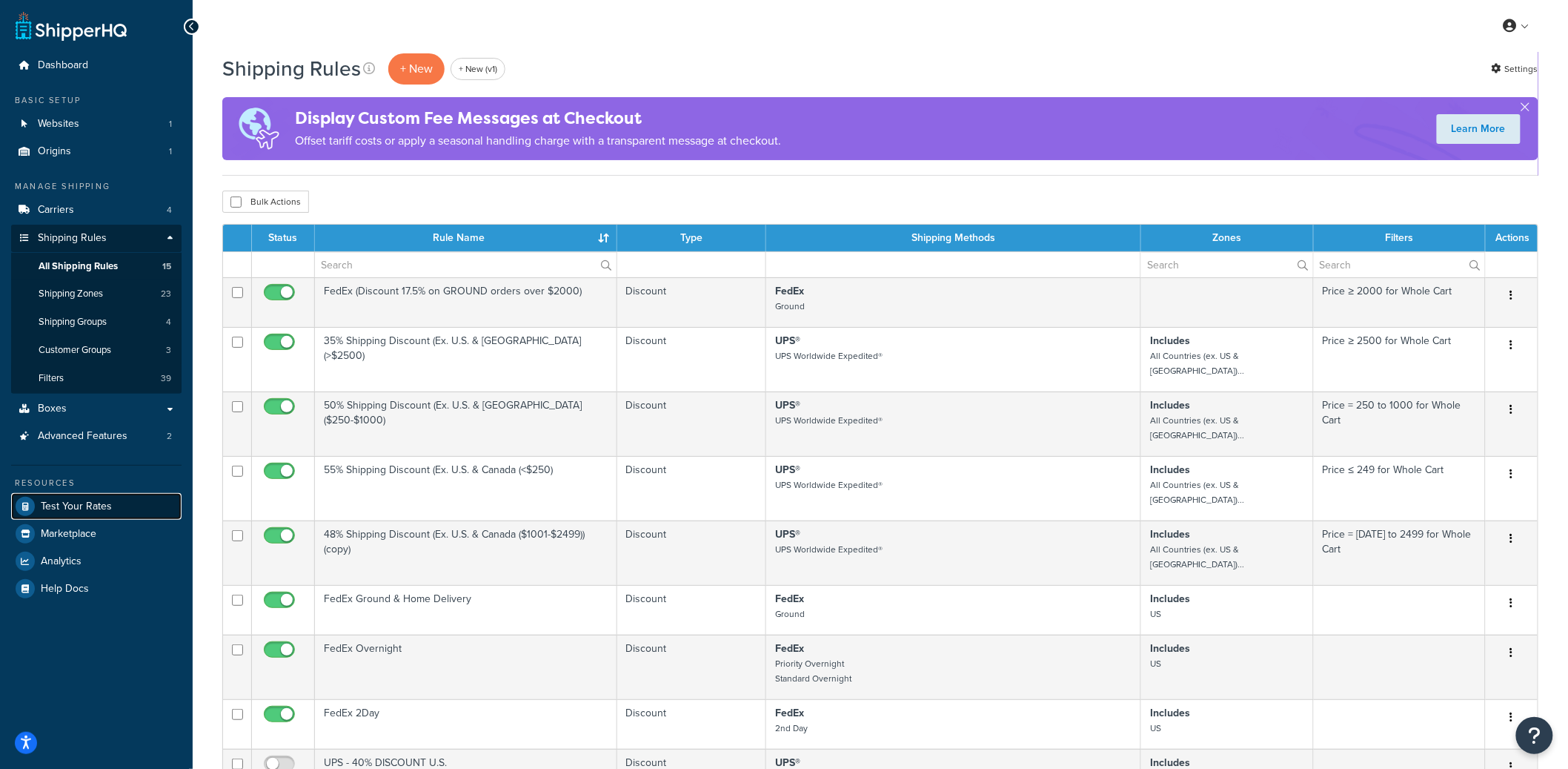
click at [124, 494] on link "Test Your Rates" at bounding box center [96, 506] width 170 height 27
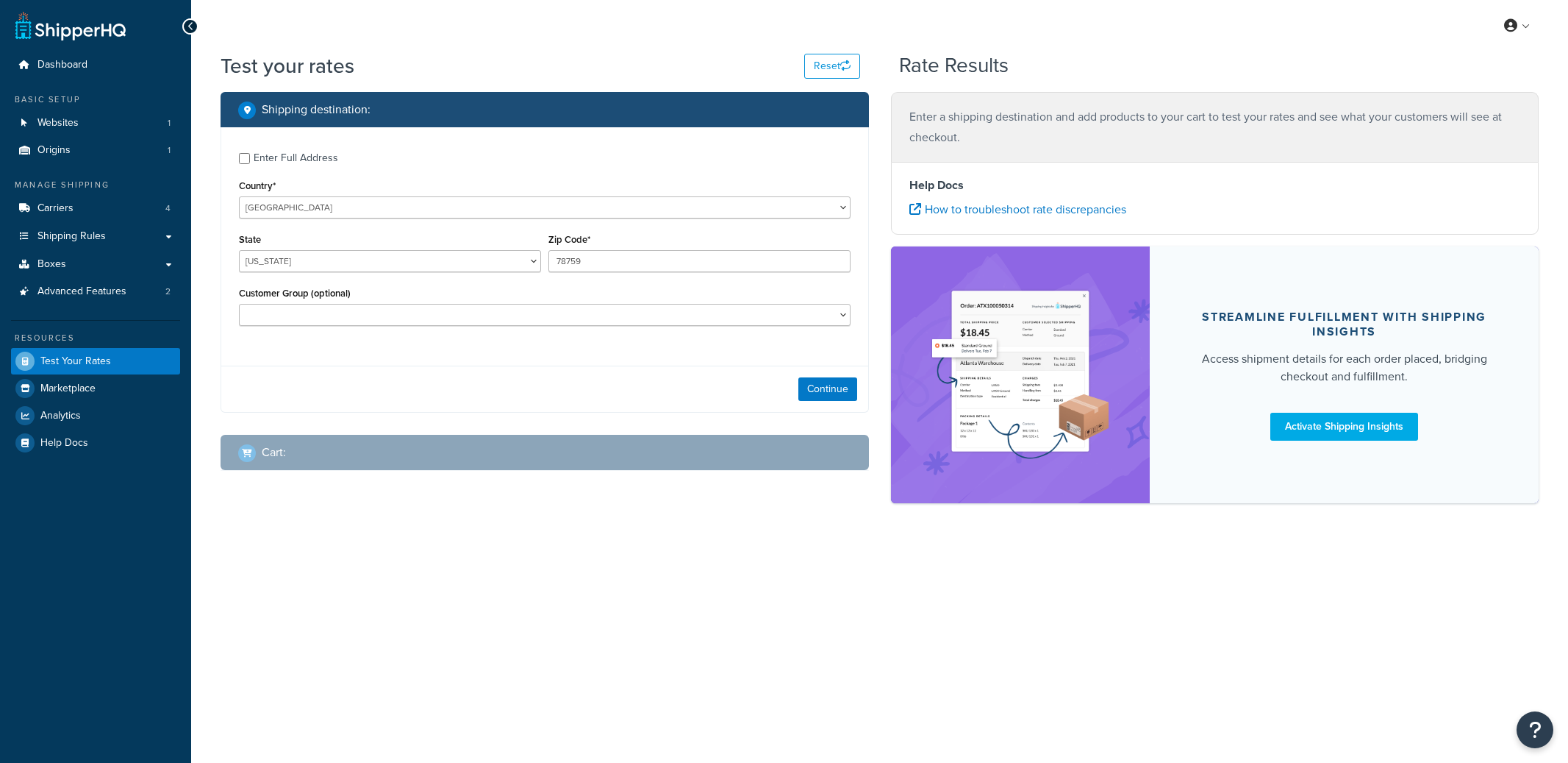
select select "[GEOGRAPHIC_DATA]"
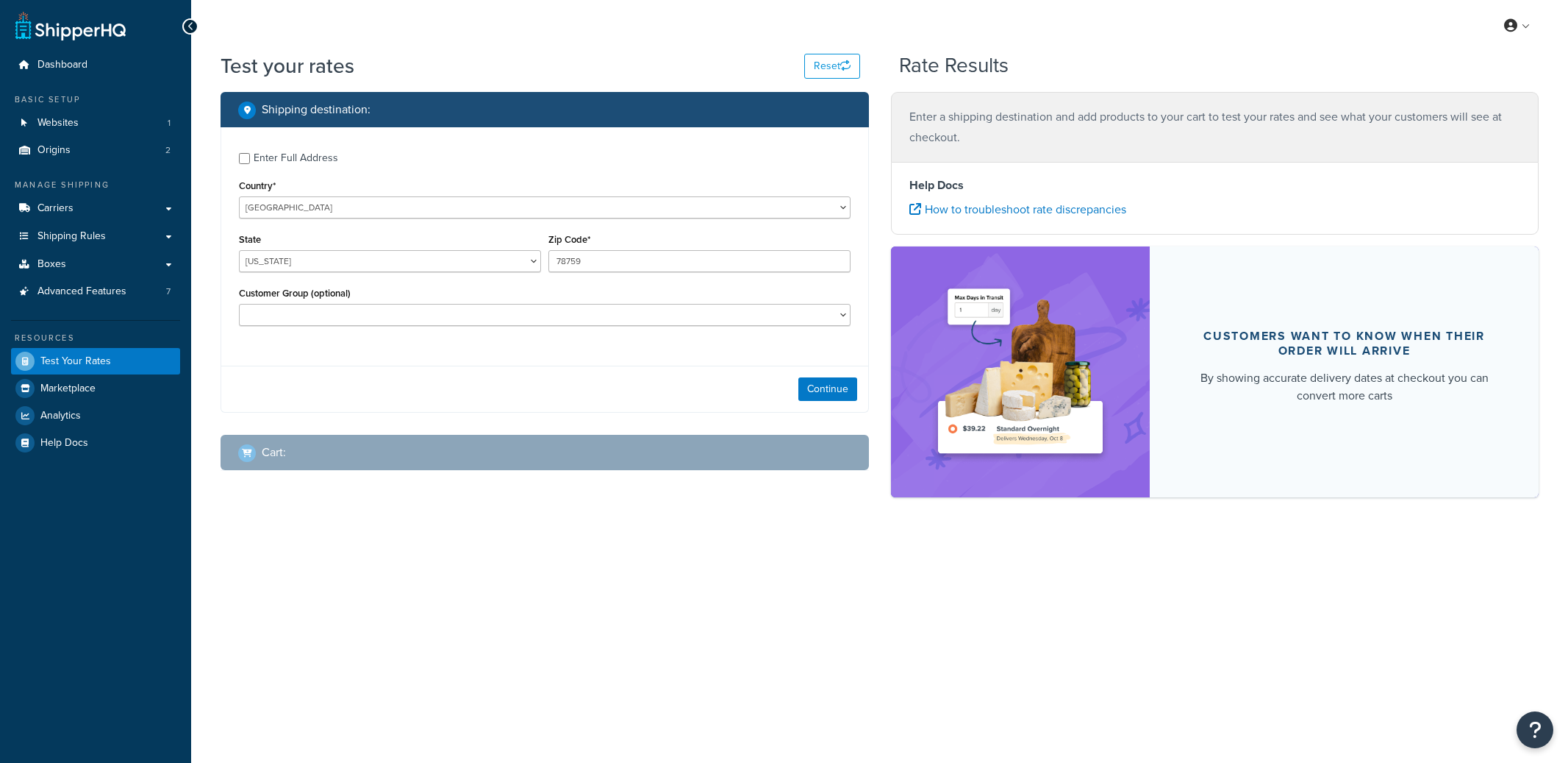
select select "[GEOGRAPHIC_DATA]"
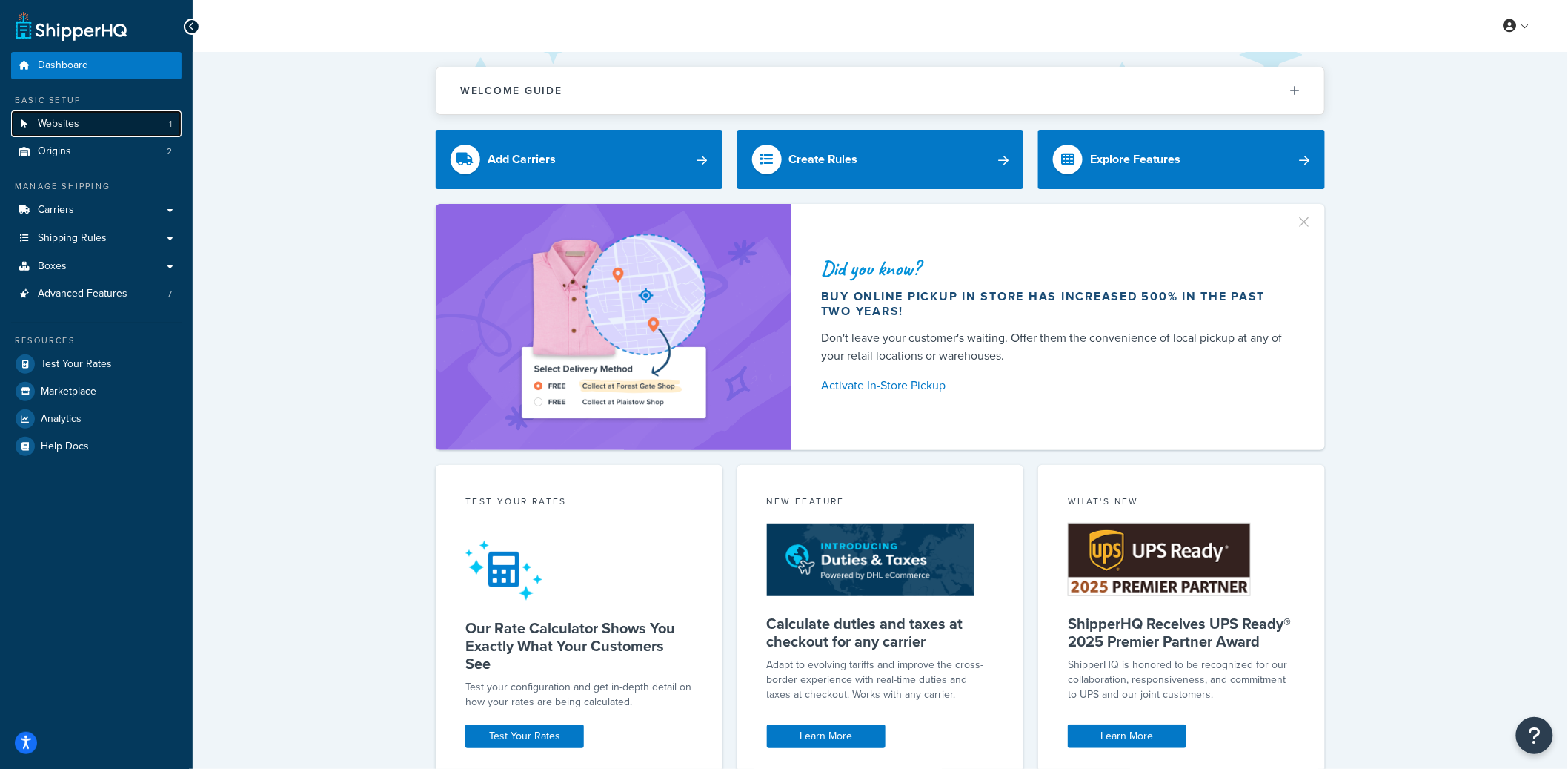
click at [159, 126] on link "Websites 1" at bounding box center [96, 124] width 170 height 28
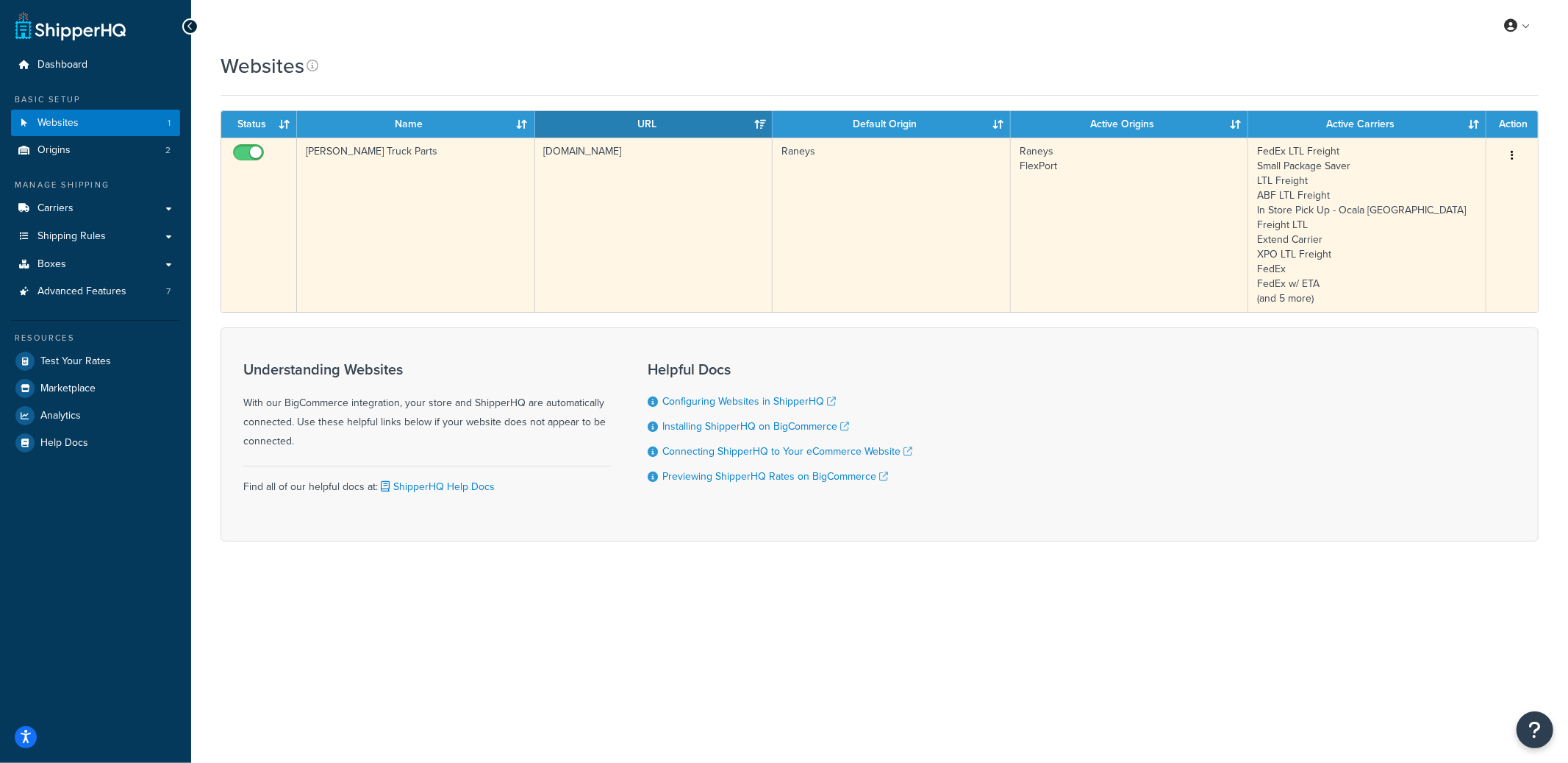
click at [604, 202] on td "www.raneystruckparts.com" at bounding box center [654, 225] width 238 height 174
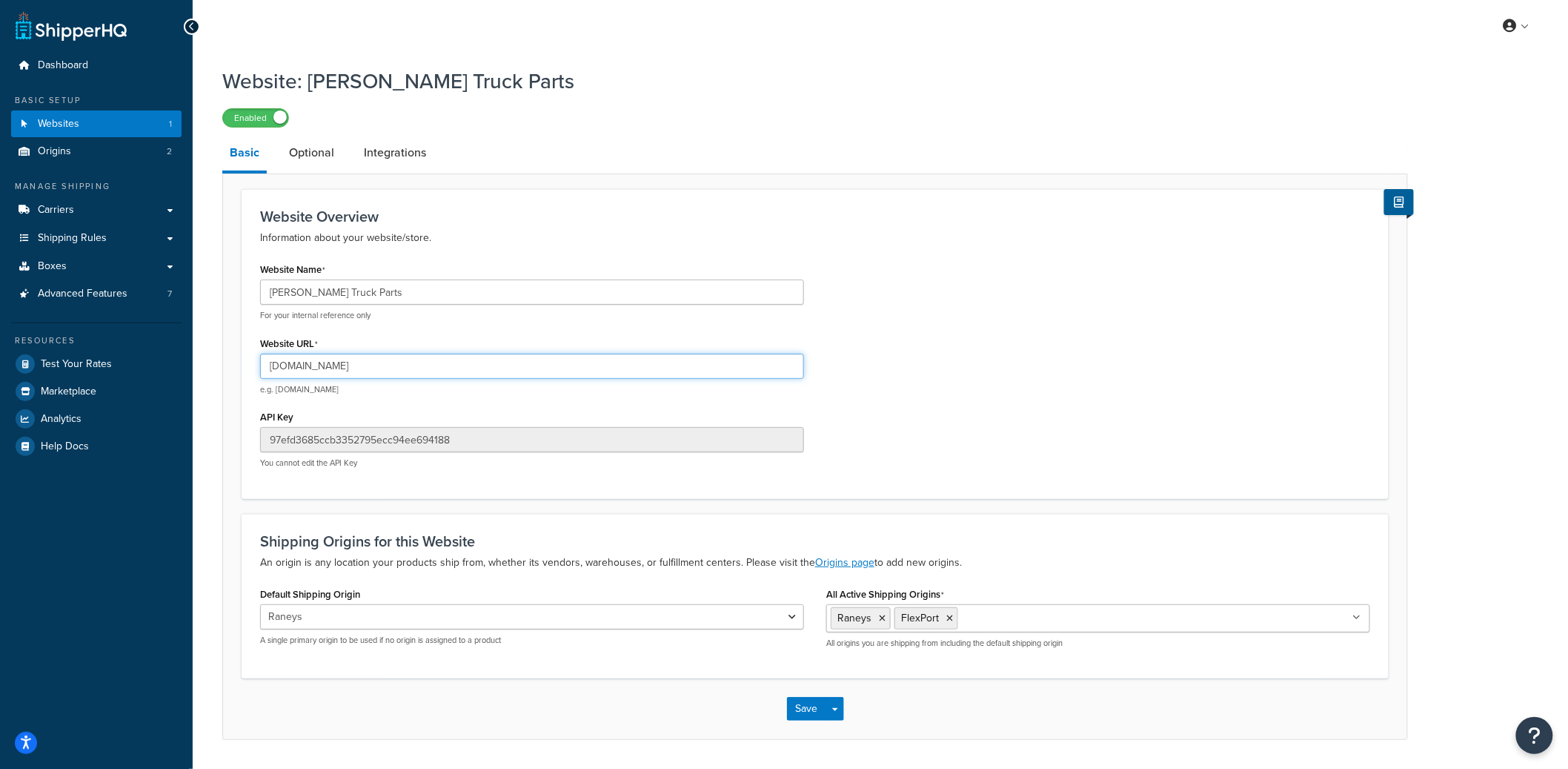
drag, startPoint x: 298, startPoint y: 366, endPoint x: 460, endPoint y: 368, distance: 162.0
click at [459, 368] on input "[DOMAIN_NAME]" at bounding box center [532, 366] width 544 height 25
click at [297, 367] on input "[DOMAIN_NAME]" at bounding box center [532, 366] width 544 height 25
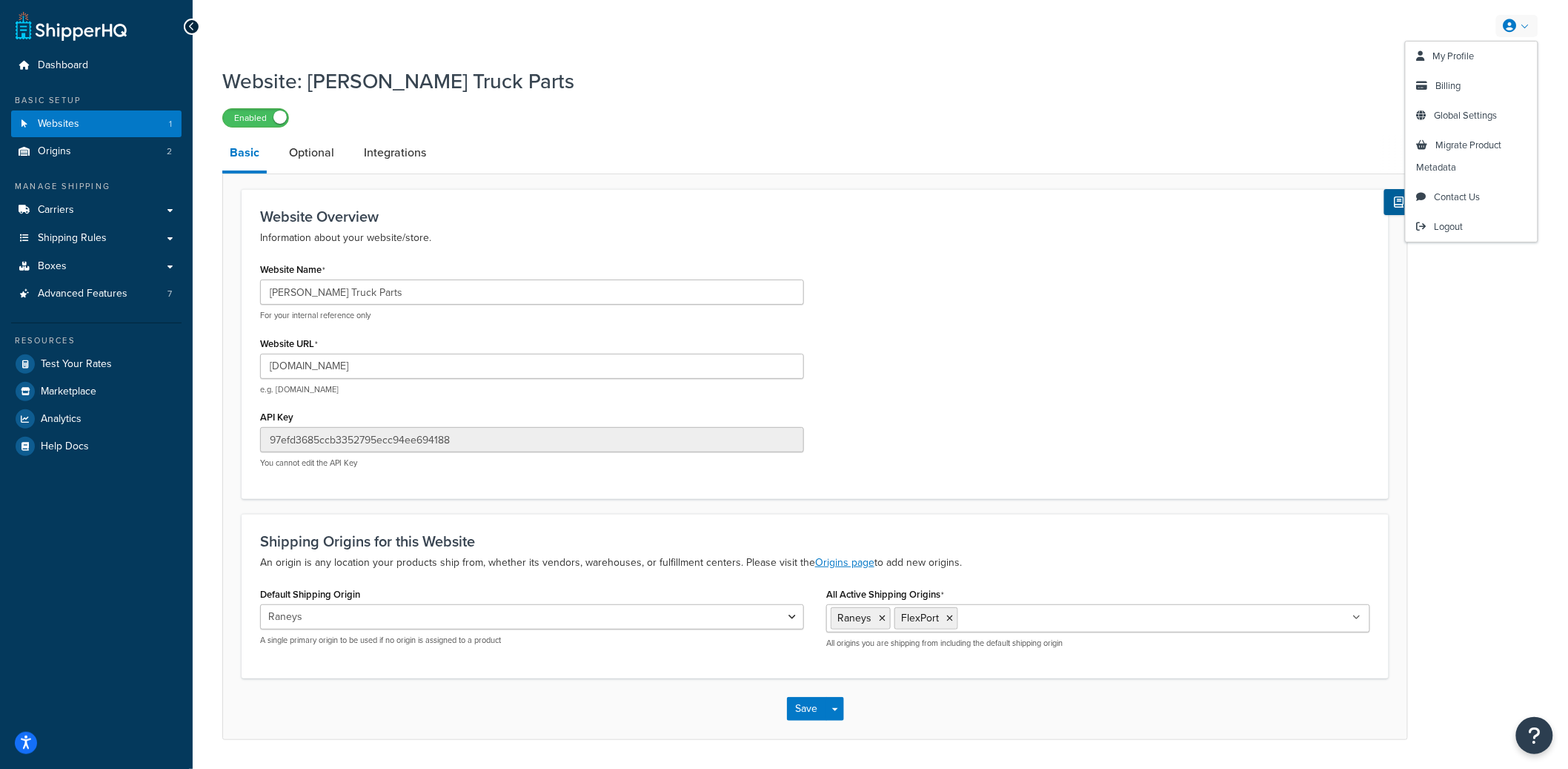
click at [1529, 28] on link at bounding box center [1517, 26] width 42 height 22
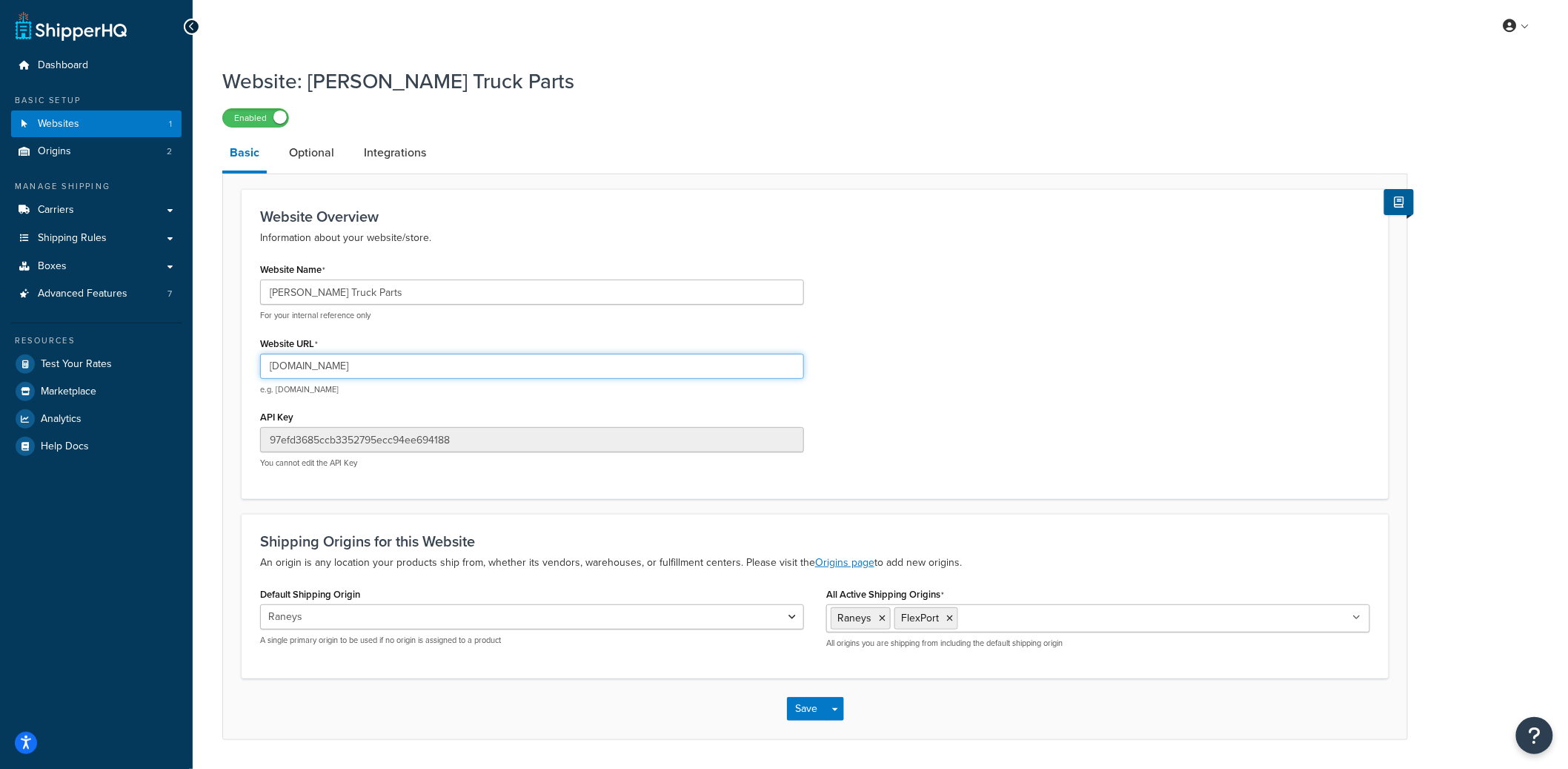
drag, startPoint x: 294, startPoint y: 368, endPoint x: 479, endPoint y: 366, distance: 185.0
click at [479, 366] on input "[DOMAIN_NAME]" at bounding box center [532, 366] width 544 height 25
